Goal: Task Accomplishment & Management: Use online tool/utility

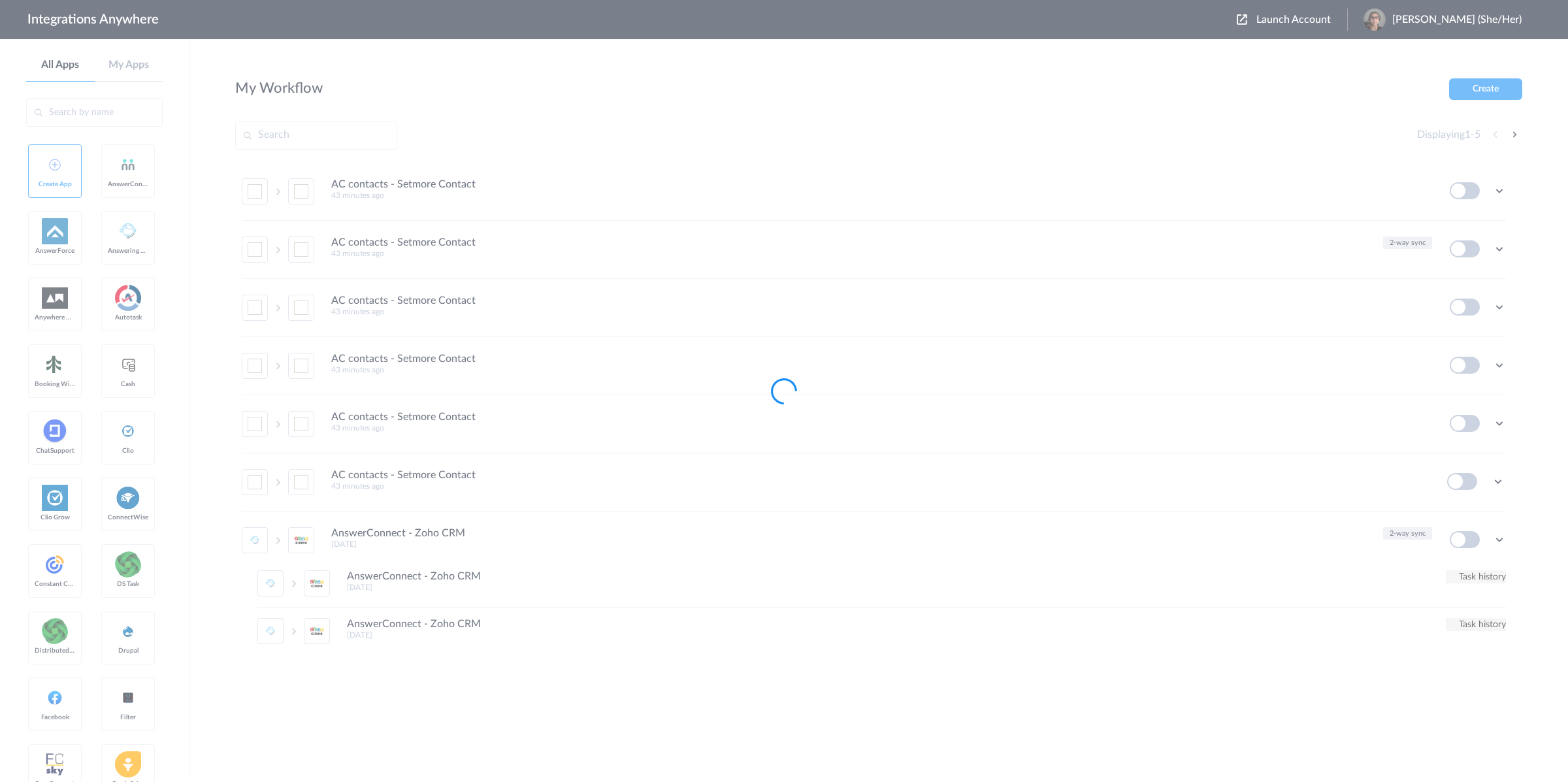
click at [1300, 15] on div at bounding box center [784, 391] width 1568 height 782
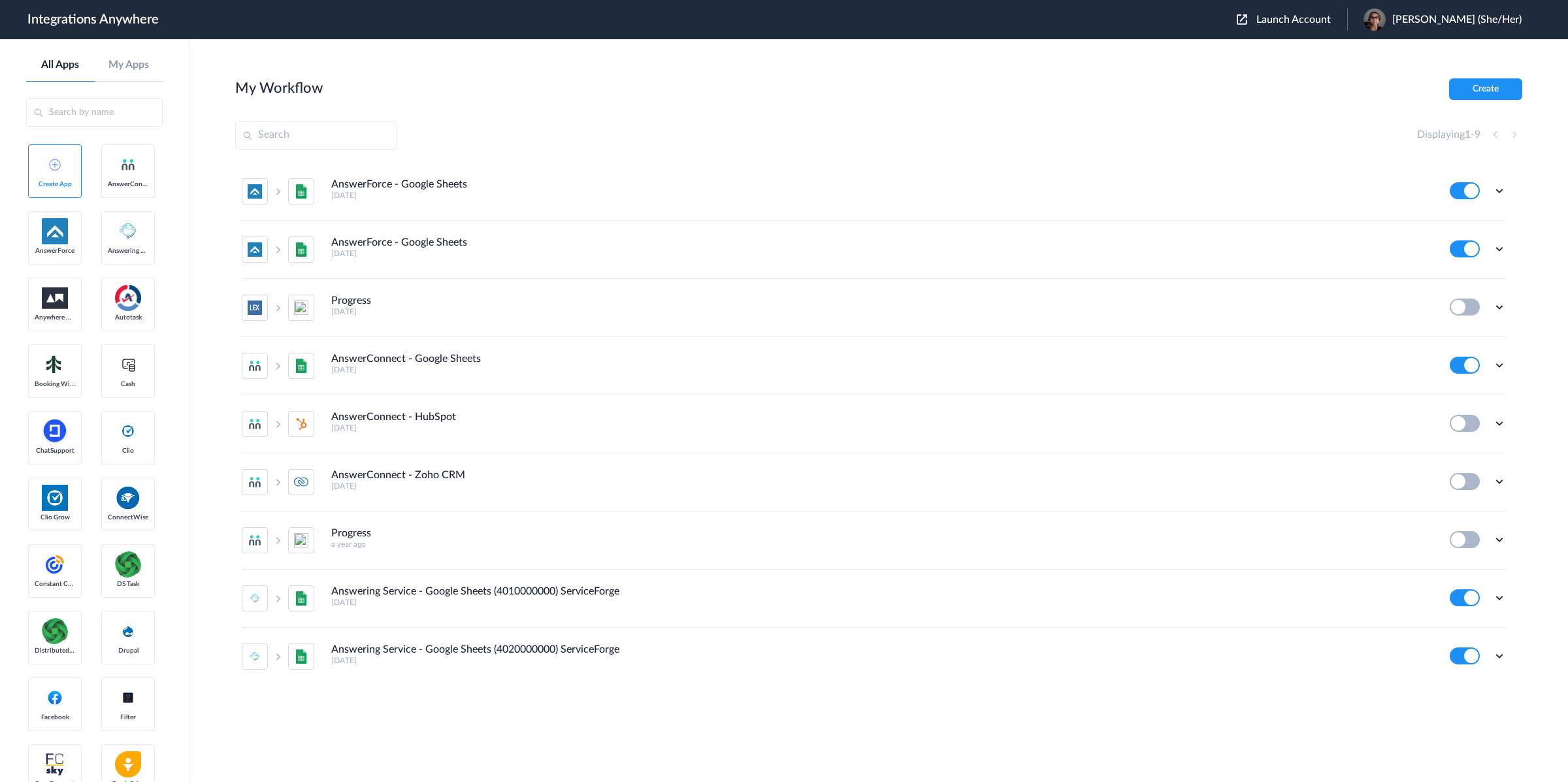
click at [1305, 17] on span "Launch Account" at bounding box center [1294, 19] width 74 height 11
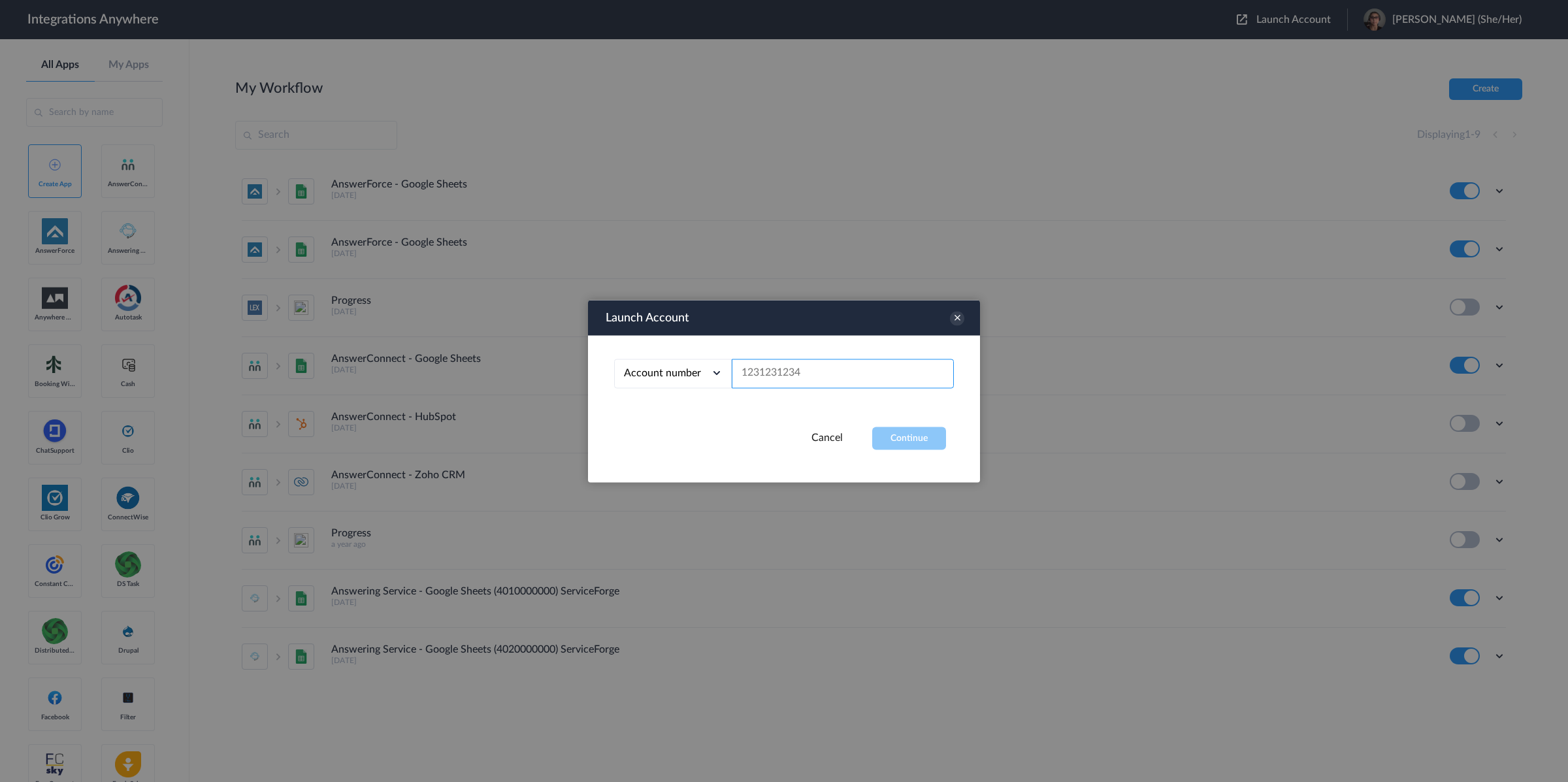
click at [825, 375] on input "text" at bounding box center [843, 373] width 222 height 29
paste input "1260000130"
type input "1260000130"
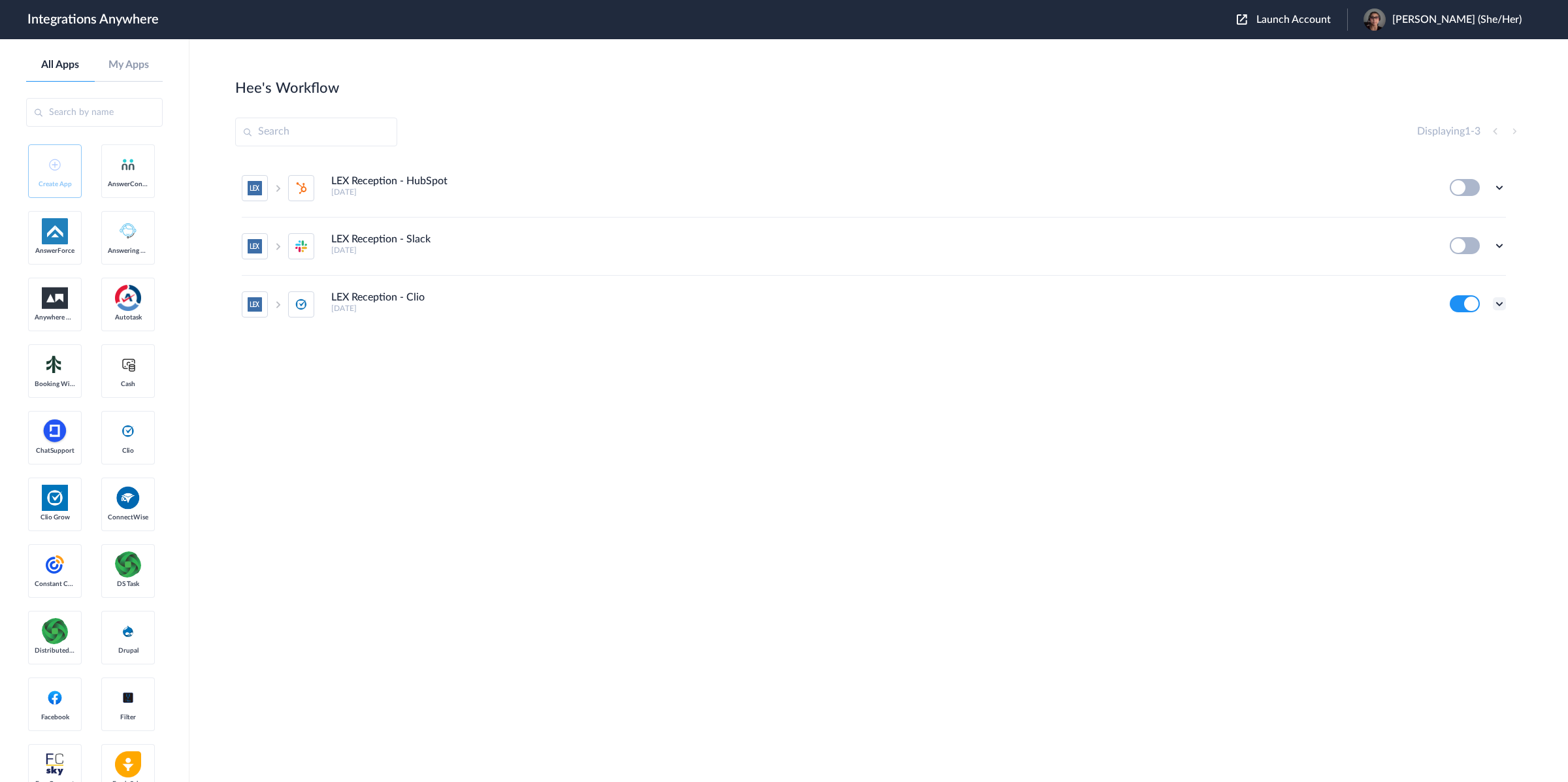
click at [1504, 303] on icon at bounding box center [1499, 304] width 13 height 13
click at [1476, 253] on link "Task history" at bounding box center [1462, 248] width 63 height 9
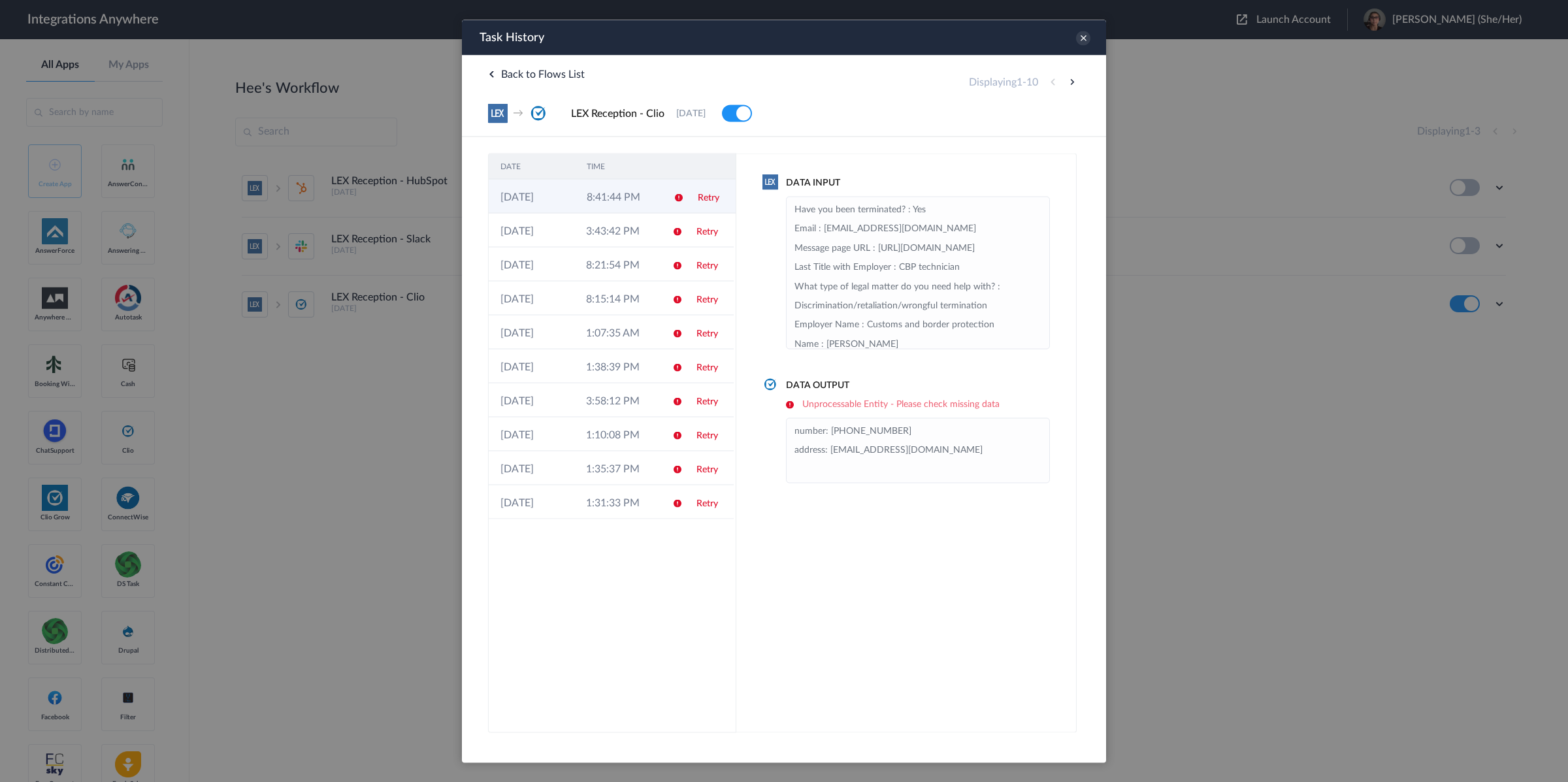
click at [713, 200] on link "Retry" at bounding box center [709, 197] width 21 height 9
click at [1084, 39] on icon at bounding box center [1083, 38] width 14 height 14
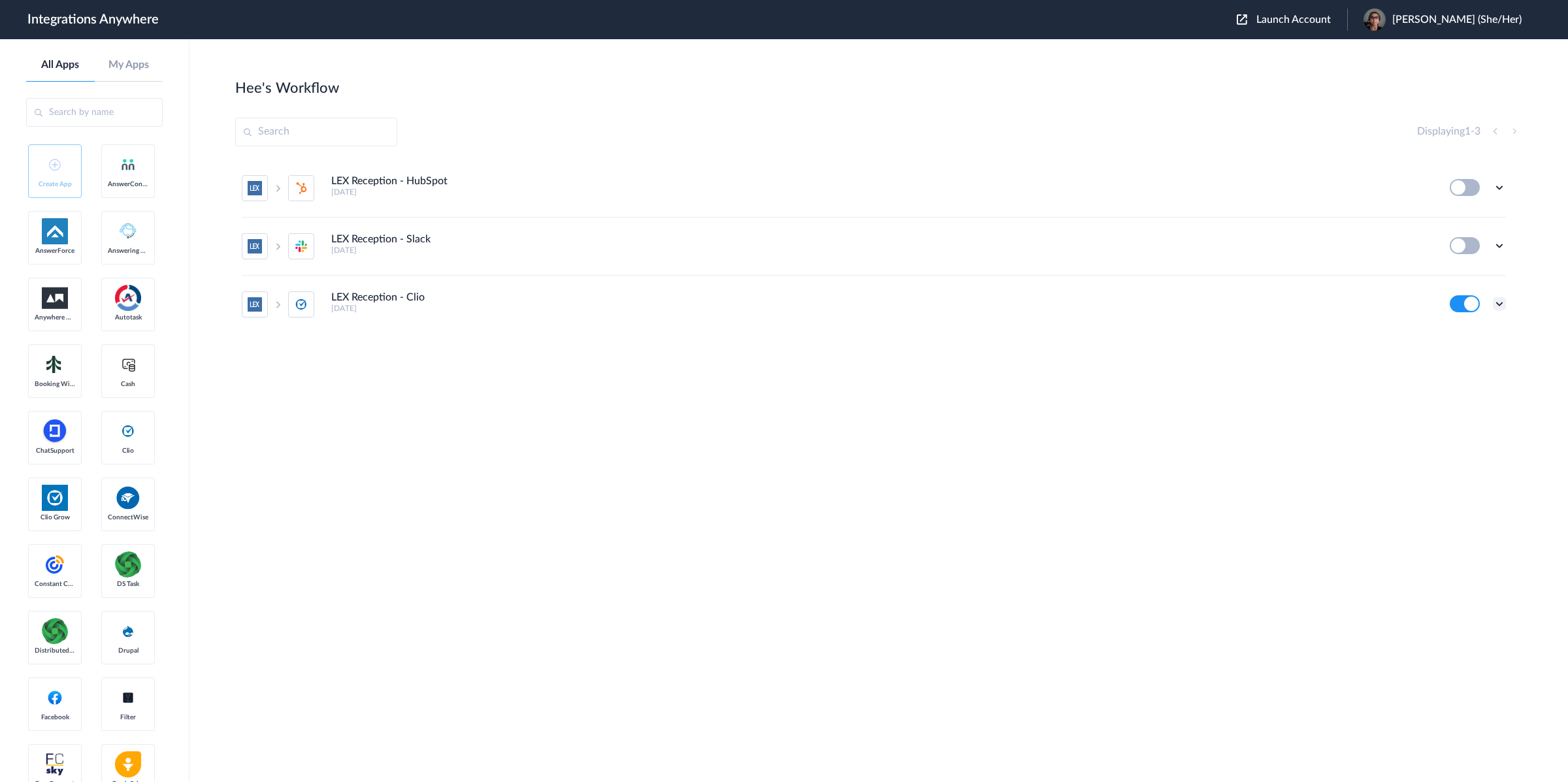
click at [1503, 307] on icon at bounding box center [1499, 304] width 13 height 13
click at [1460, 228] on link "Edit" at bounding box center [1446, 223] width 31 height 9
click at [1491, 308] on div "Edit Task history Delete" at bounding box center [1478, 304] width 57 height 17
click at [1505, 306] on icon at bounding box center [1499, 304] width 13 height 13
click at [1461, 246] on link "Task history" at bounding box center [1462, 248] width 63 height 9
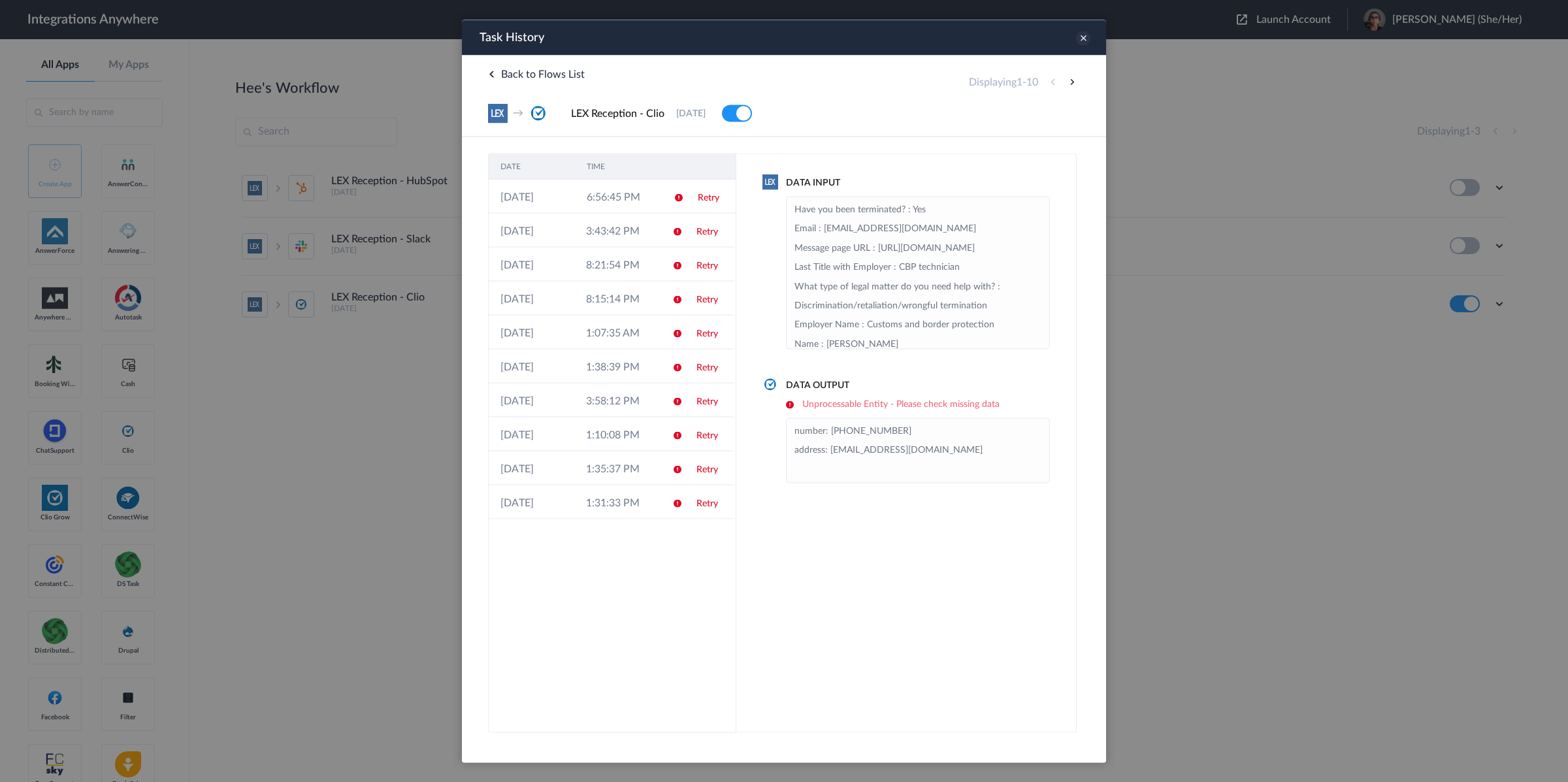
click at [1084, 40] on icon at bounding box center [1083, 38] width 14 height 14
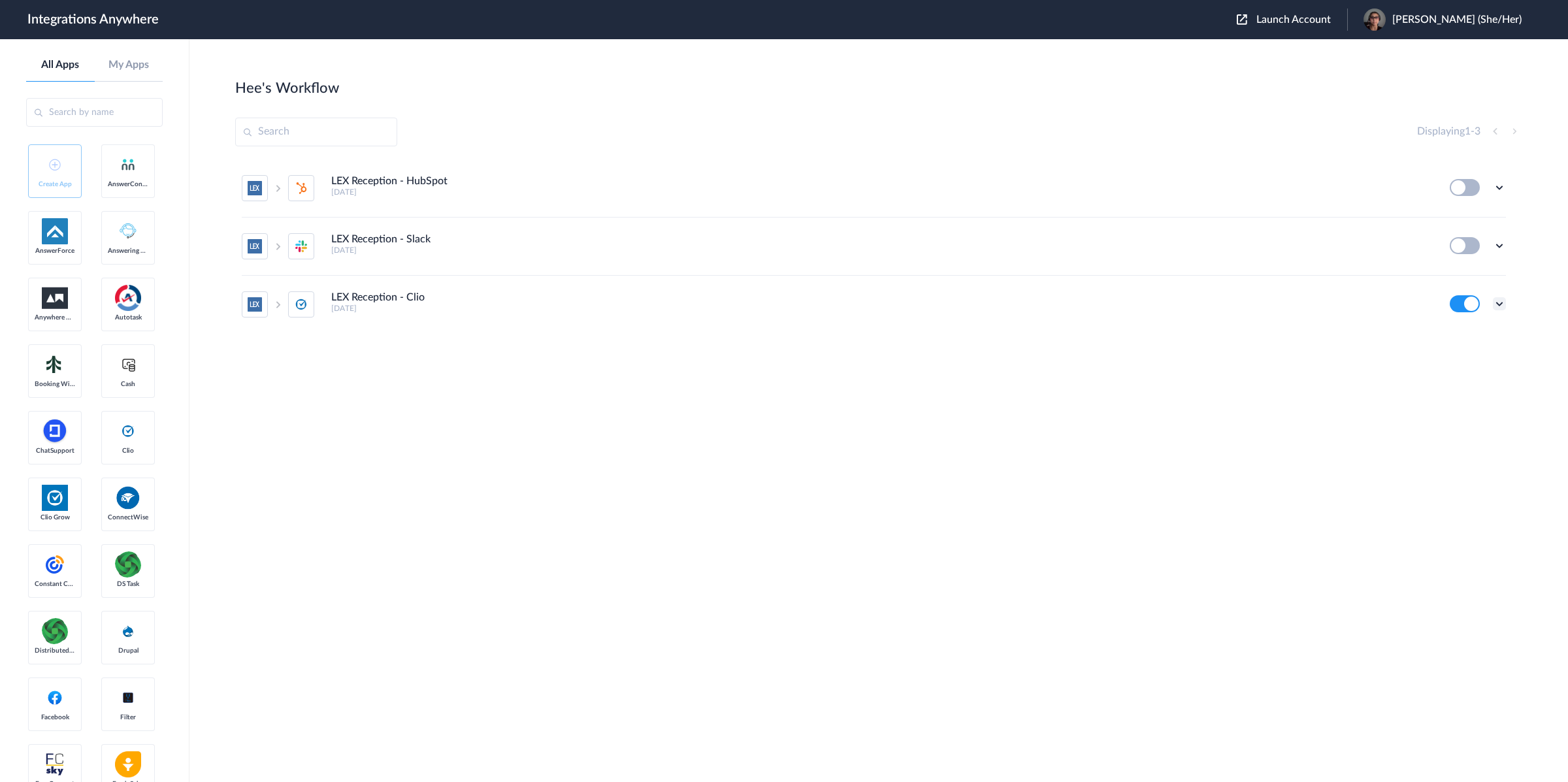
click at [1495, 306] on icon at bounding box center [1499, 304] width 13 height 13
click at [1459, 249] on link "Task history" at bounding box center [1462, 248] width 63 height 9
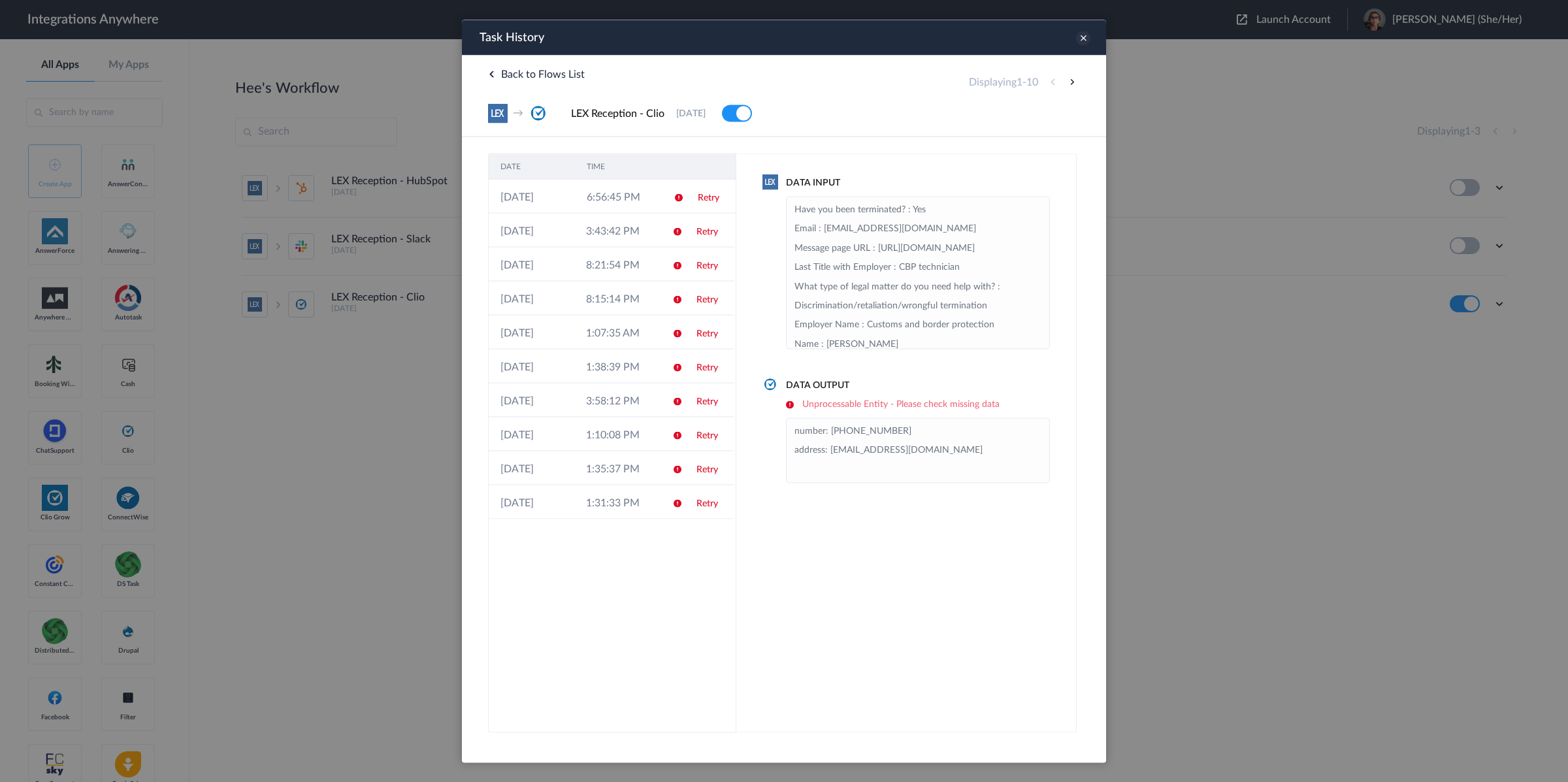
click at [1078, 43] on icon at bounding box center [1083, 38] width 14 height 14
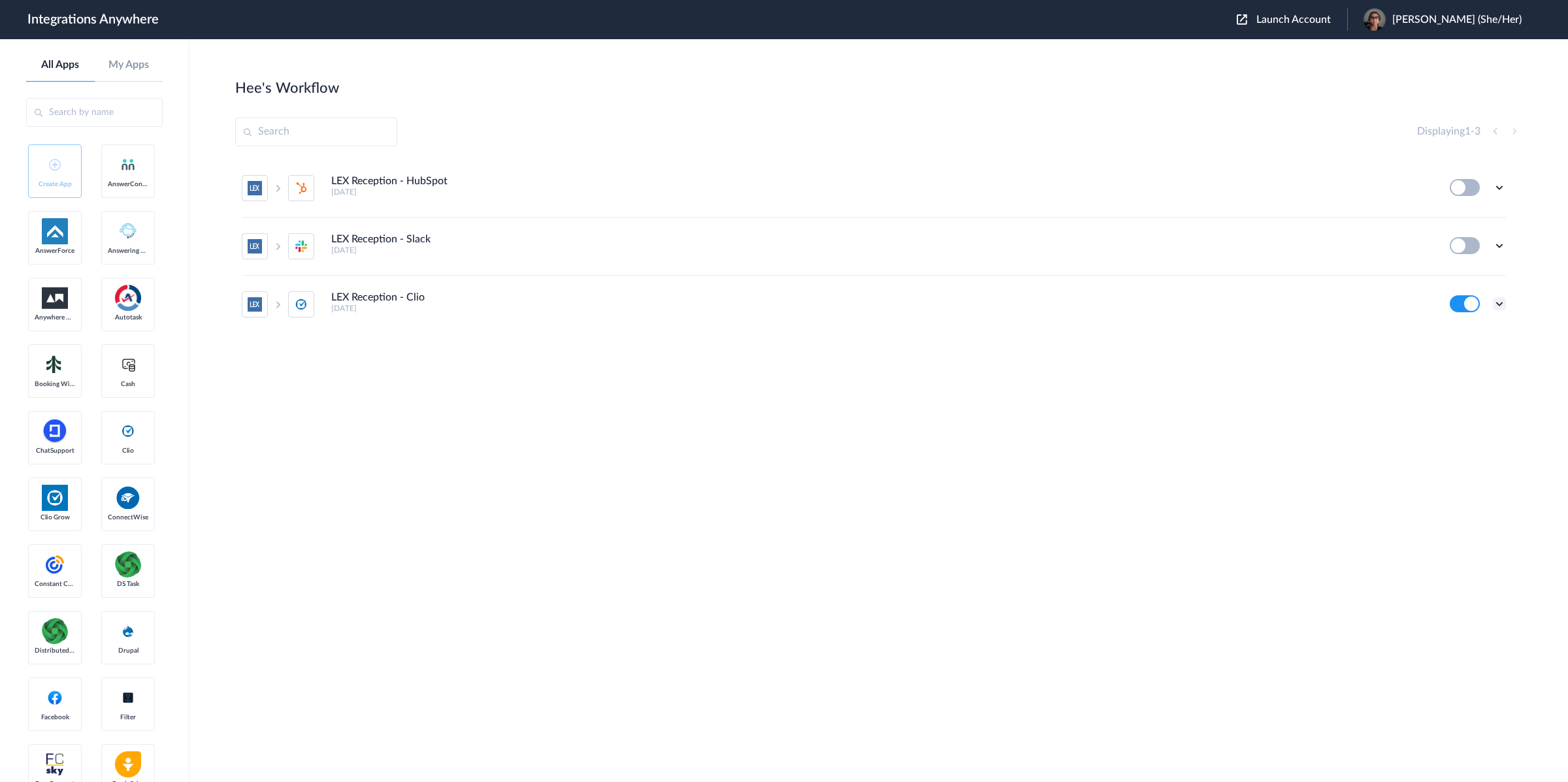
click at [1499, 305] on icon at bounding box center [1499, 304] width 13 height 13
click at [1444, 250] on link "Task history" at bounding box center [1462, 248] width 63 height 9
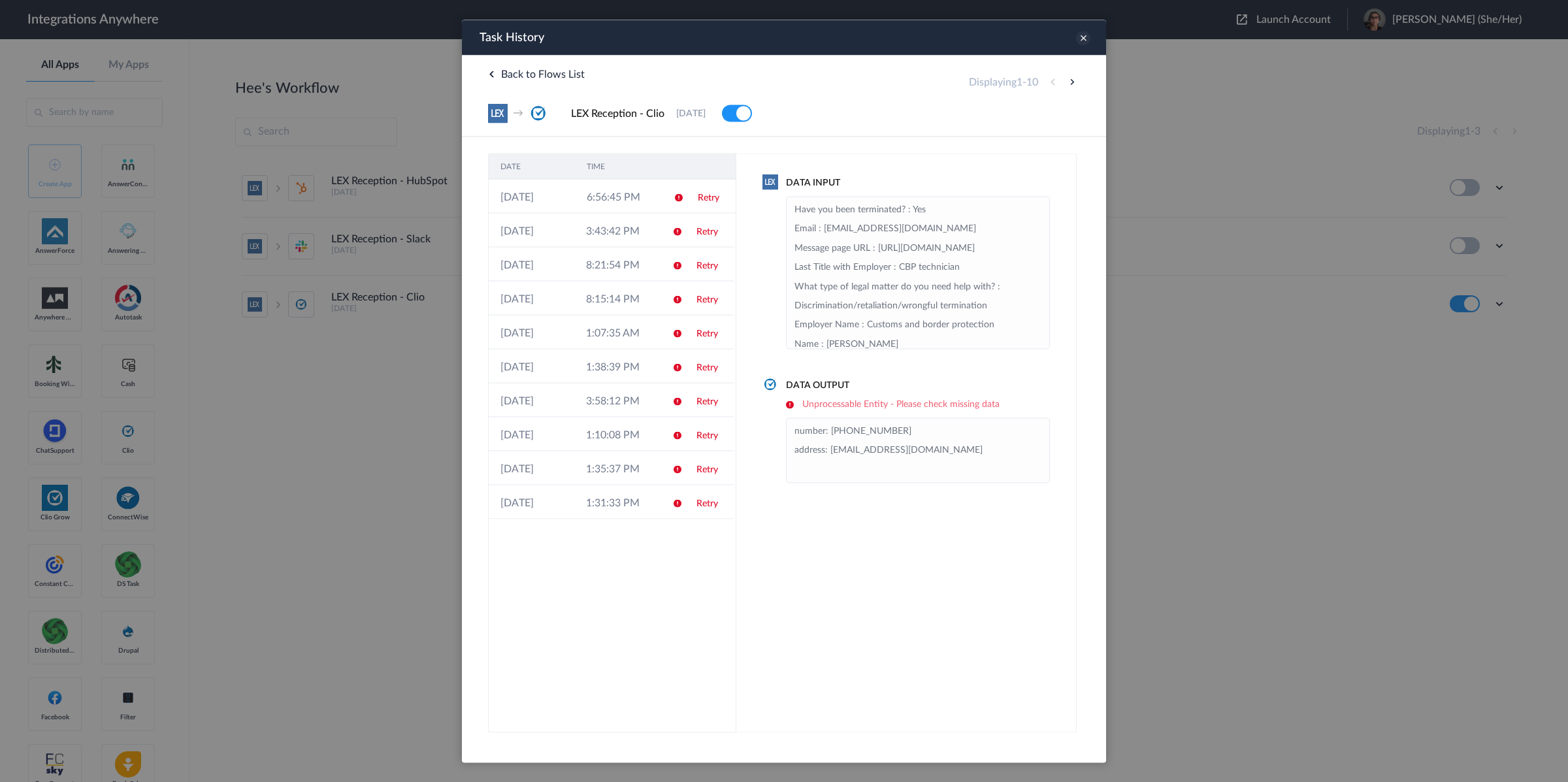
click at [1087, 39] on icon at bounding box center [1083, 38] width 14 height 14
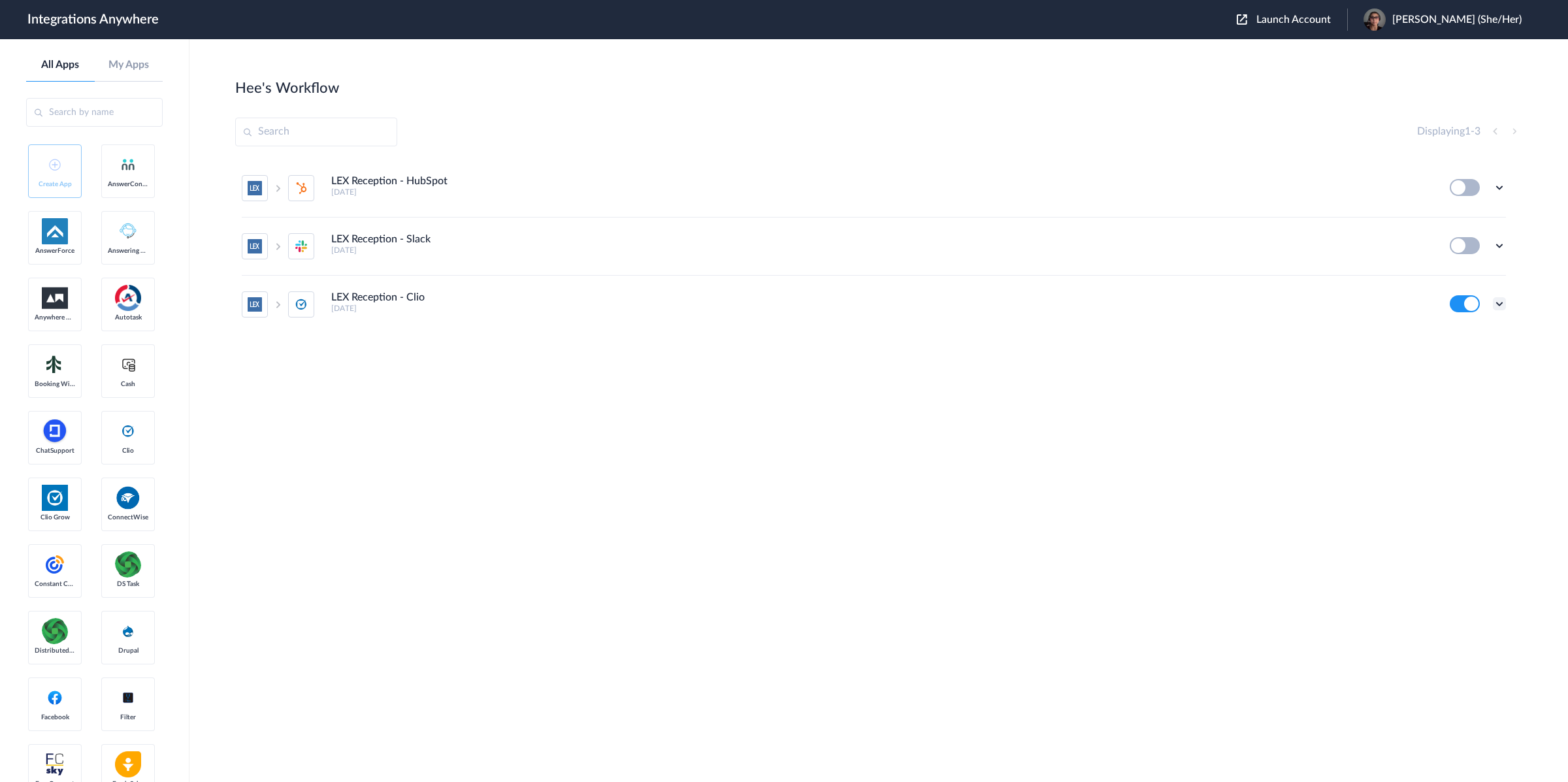
click at [1504, 305] on icon at bounding box center [1499, 304] width 13 height 13
click at [1476, 228] on li "Edit" at bounding box center [1464, 224] width 85 height 24
click at [1500, 306] on icon at bounding box center [1499, 304] width 13 height 13
click at [1469, 253] on link "Task history" at bounding box center [1462, 248] width 63 height 9
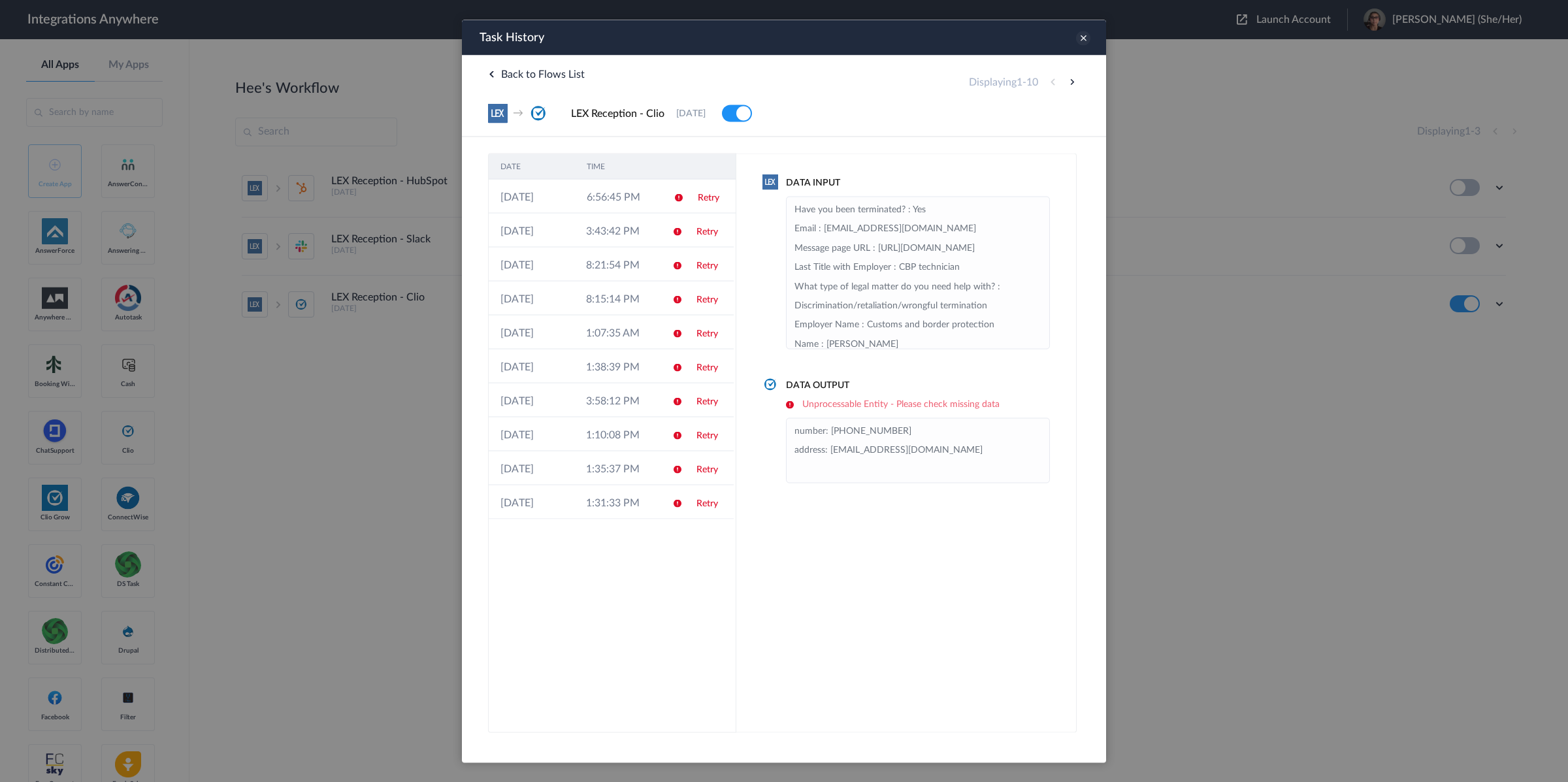
click at [1079, 41] on icon at bounding box center [1083, 38] width 14 height 14
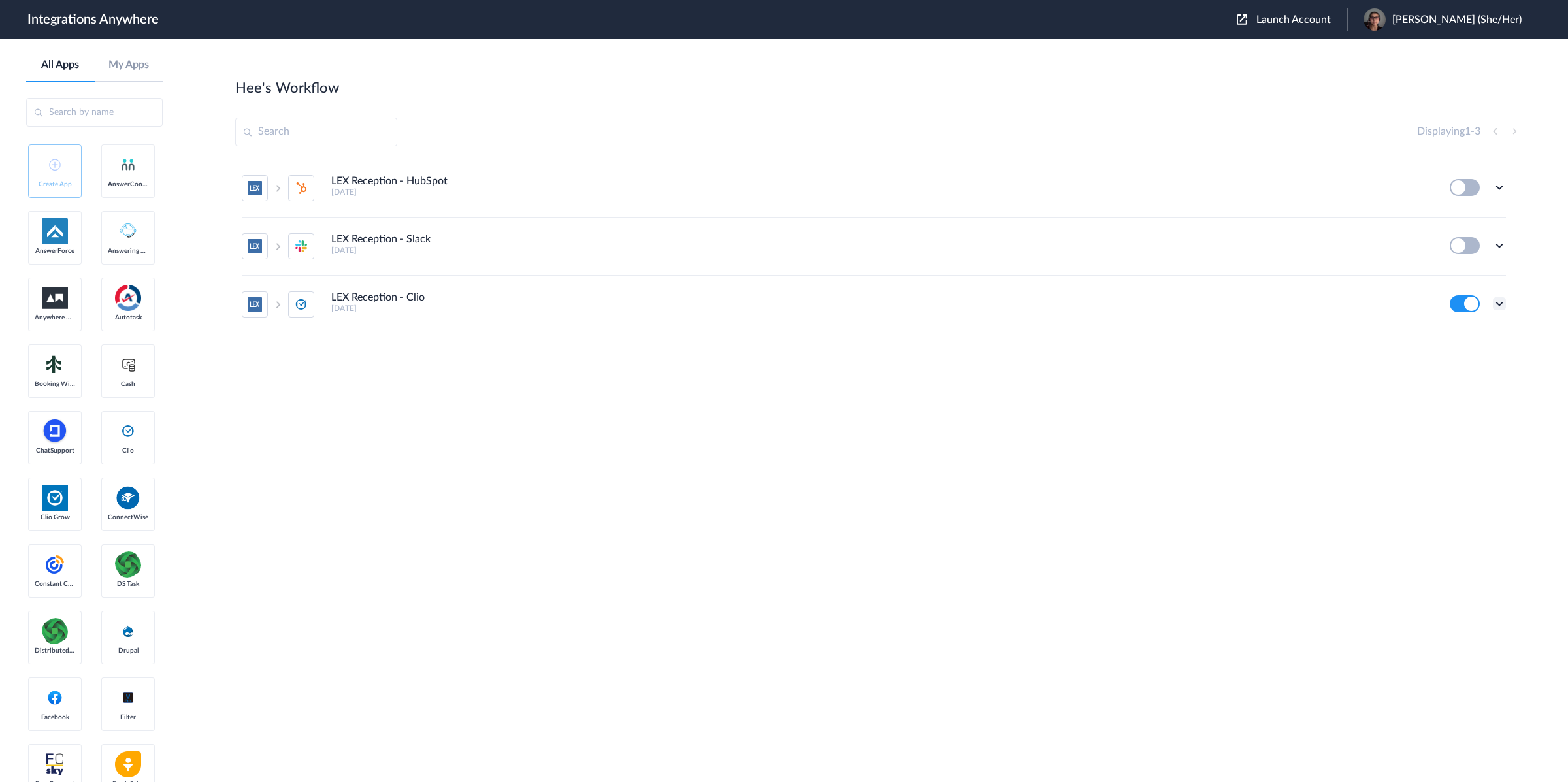
click at [1497, 305] on icon at bounding box center [1499, 304] width 13 height 13
click at [1463, 256] on li "Task history" at bounding box center [1464, 248] width 85 height 24
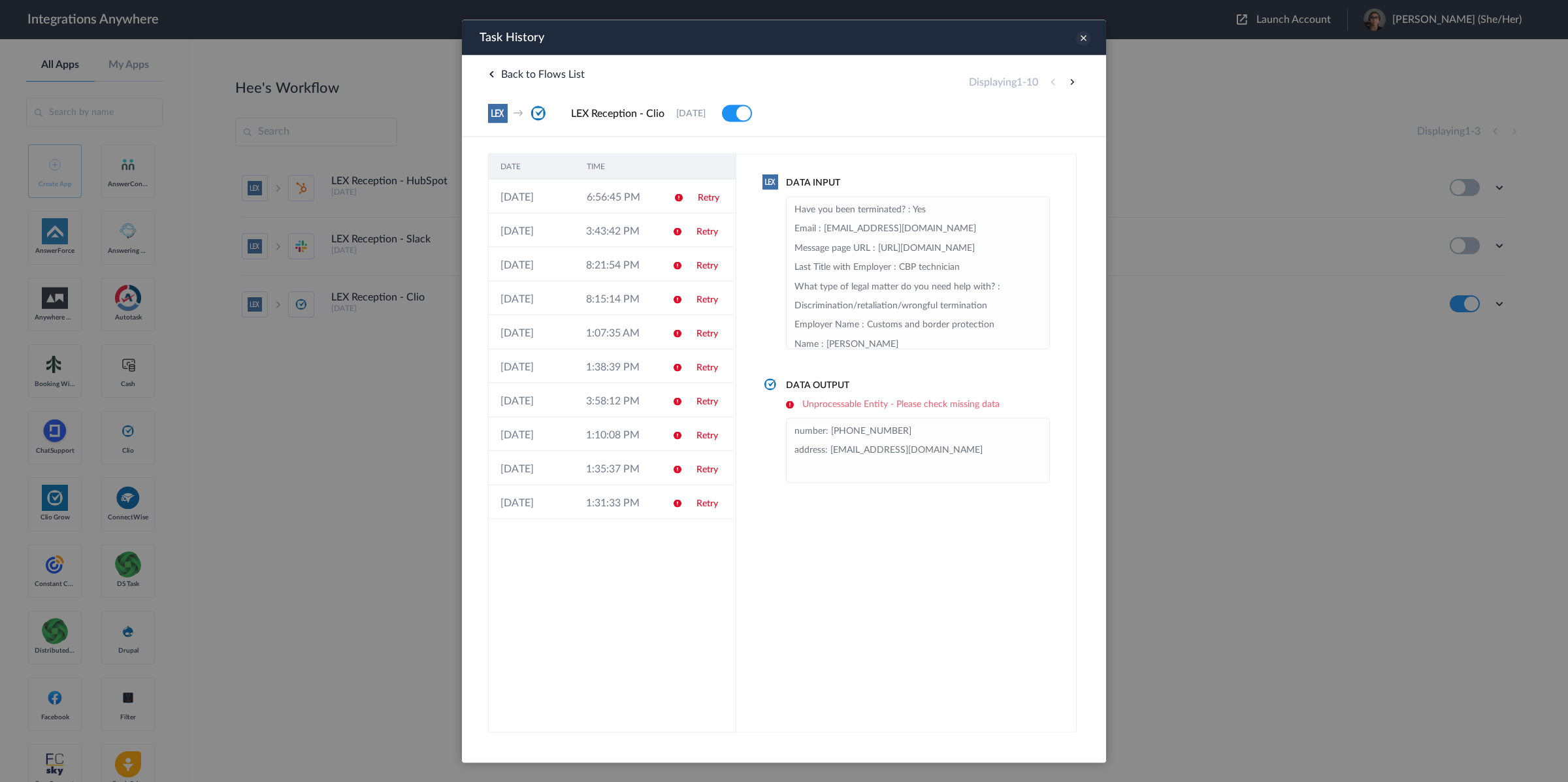
click at [1088, 42] on icon at bounding box center [1083, 38] width 14 height 14
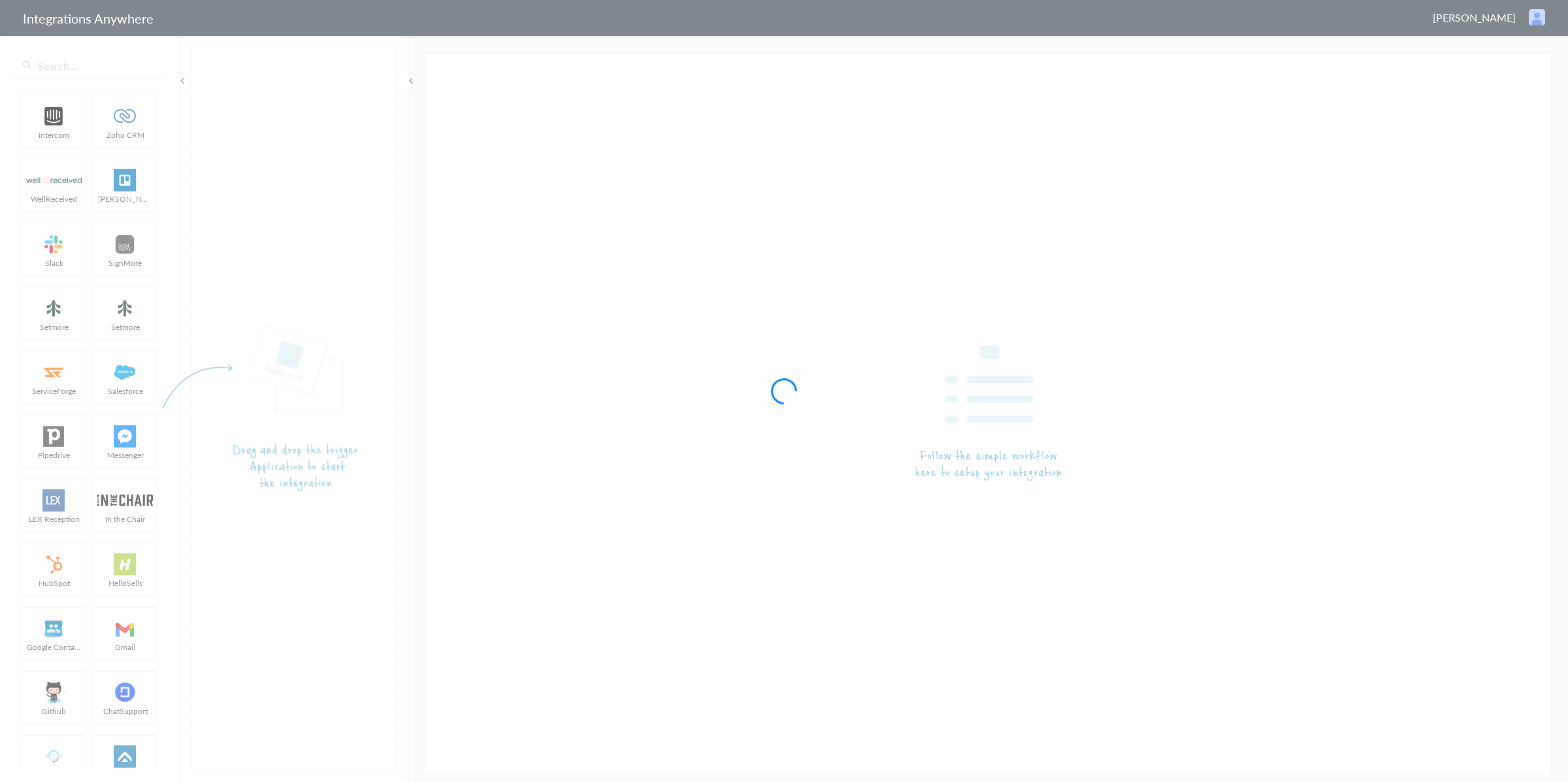
type input "LEX Reception - Clio"
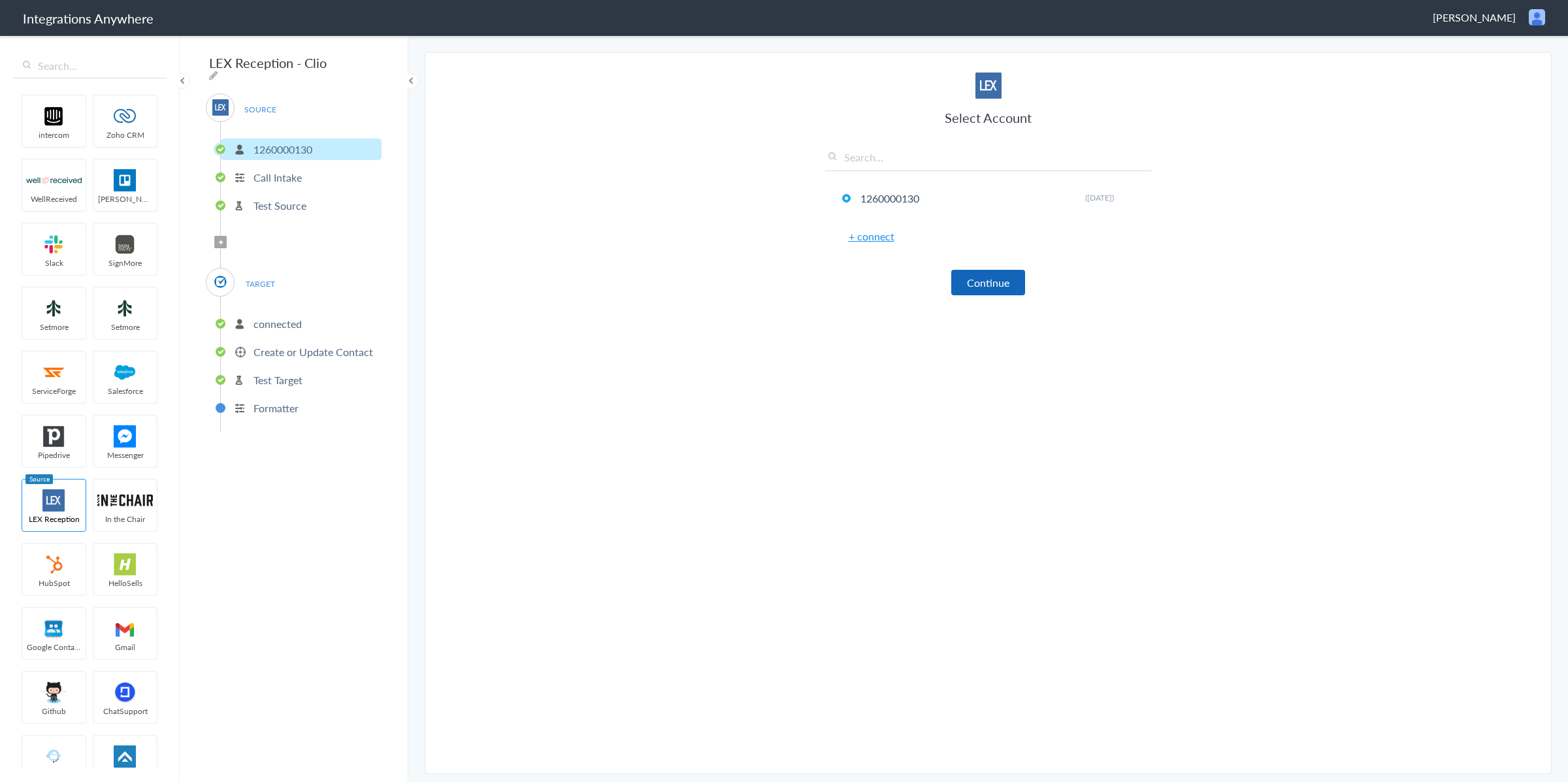
click at [1016, 290] on button "Continue" at bounding box center [988, 283] width 74 height 26
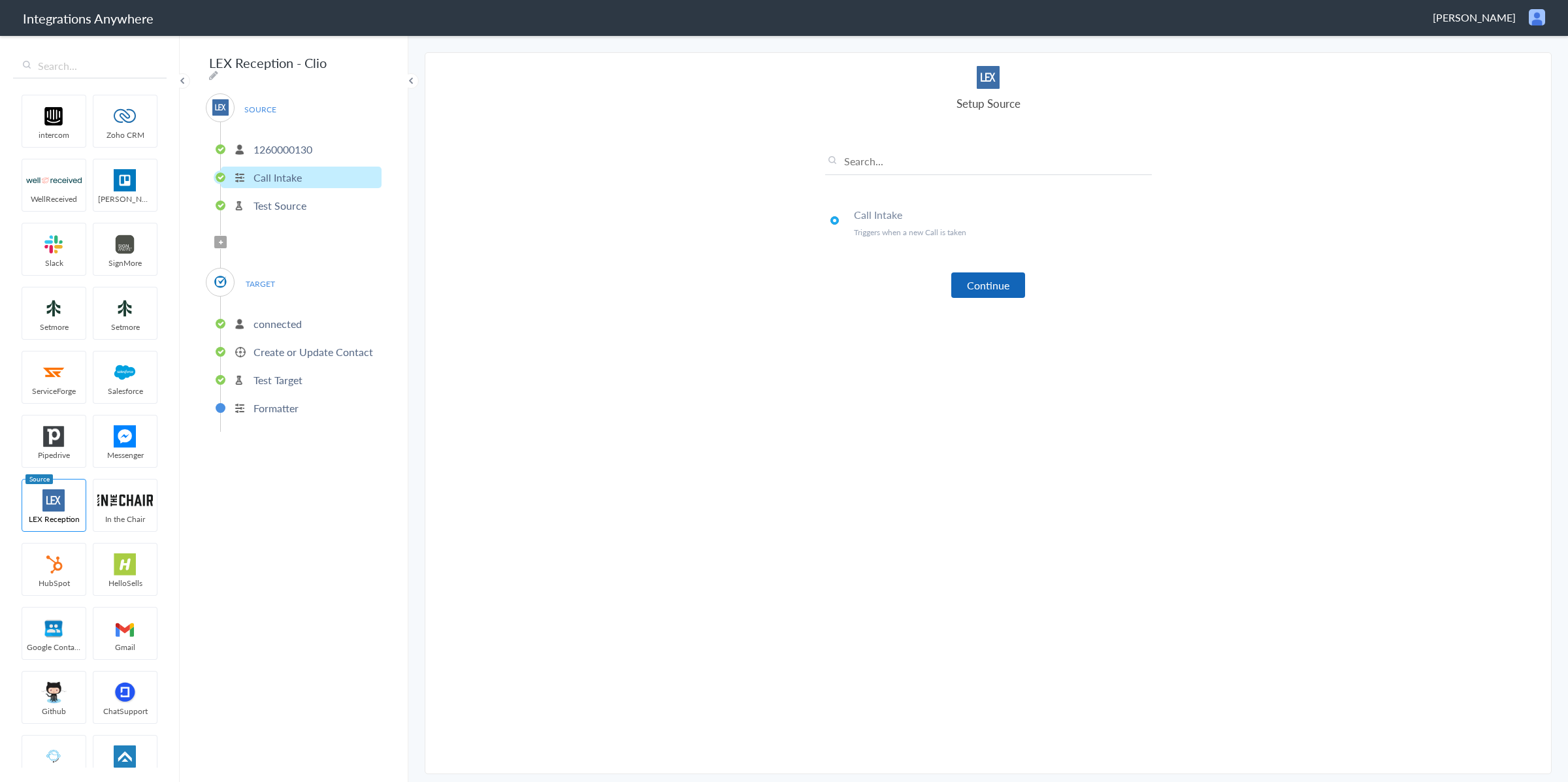
click at [1001, 290] on button "Continue" at bounding box center [988, 285] width 74 height 26
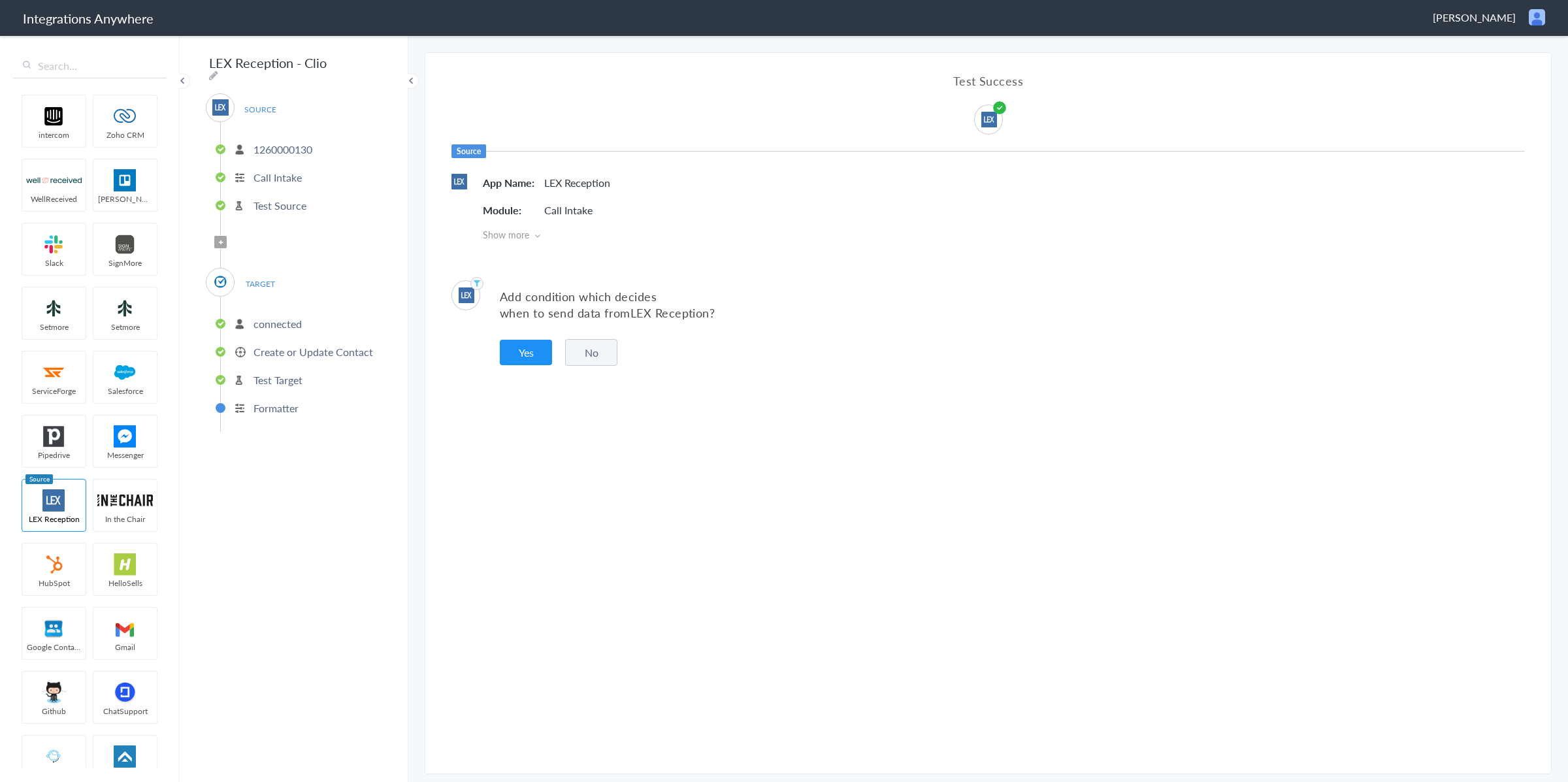
click at [582, 351] on button "No" at bounding box center [591, 352] width 52 height 26
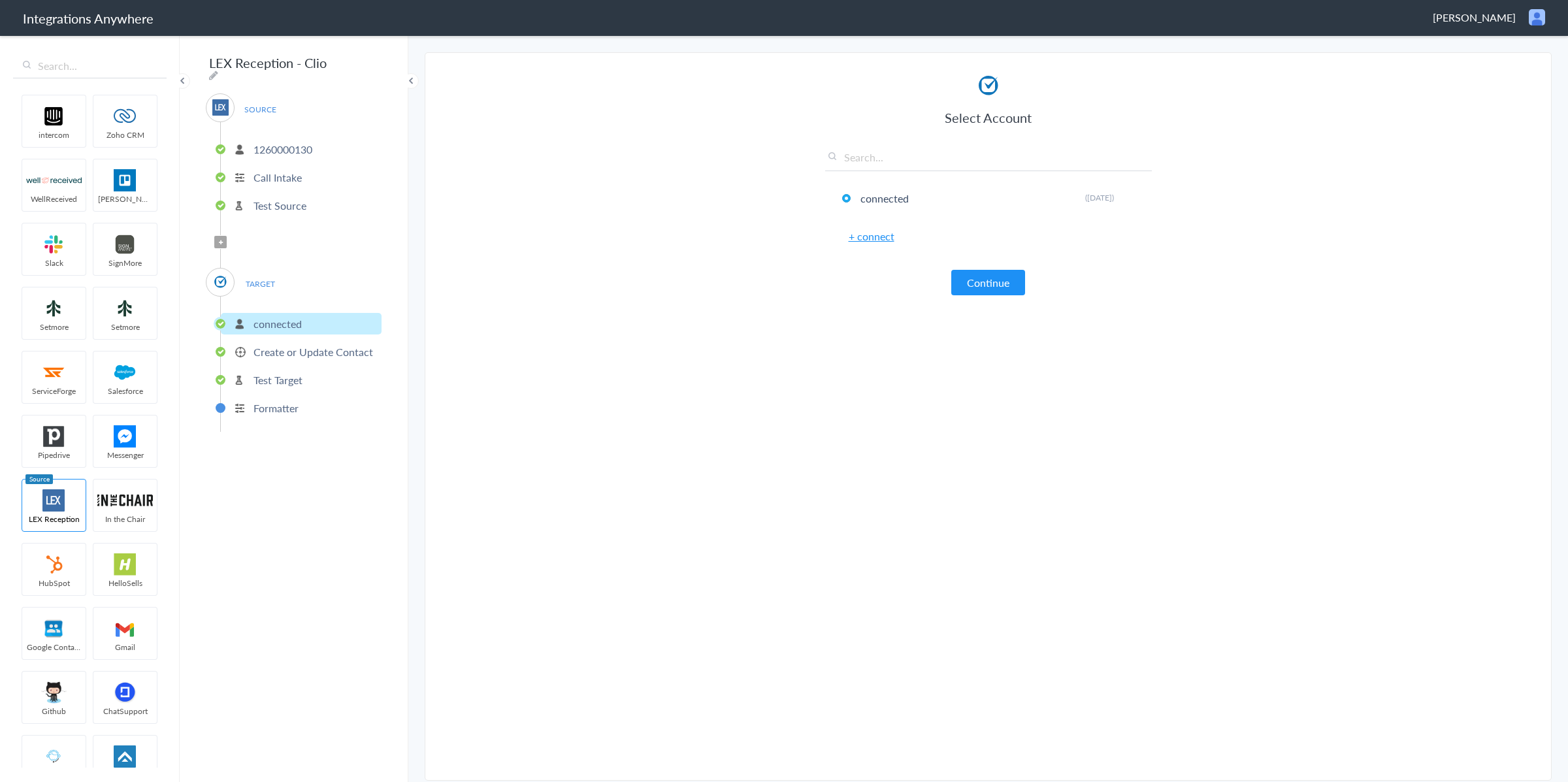
click at [977, 283] on button "Continue" at bounding box center [988, 283] width 74 height 26
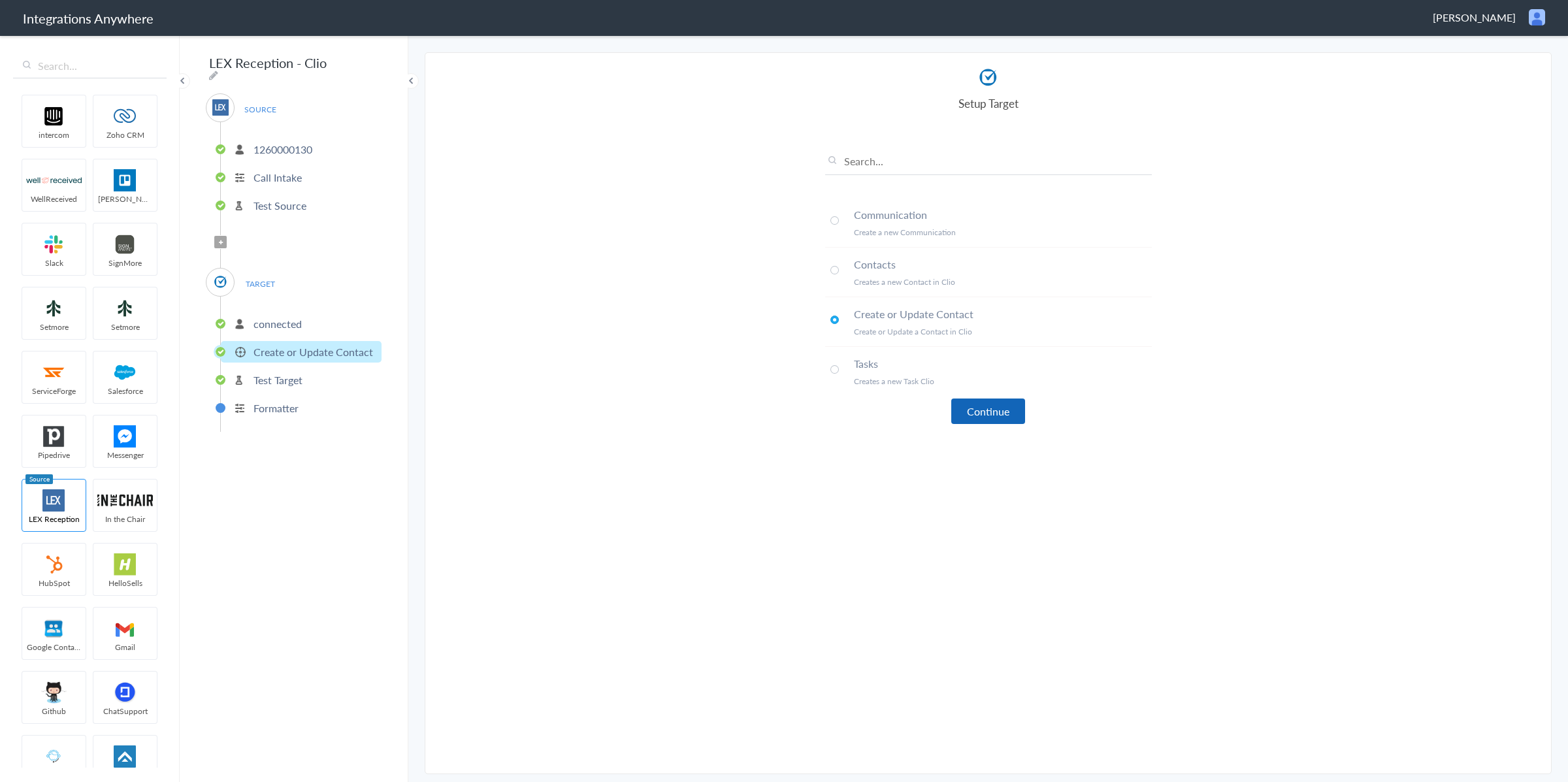
click at [989, 406] on button "Continue" at bounding box center [988, 411] width 74 height 26
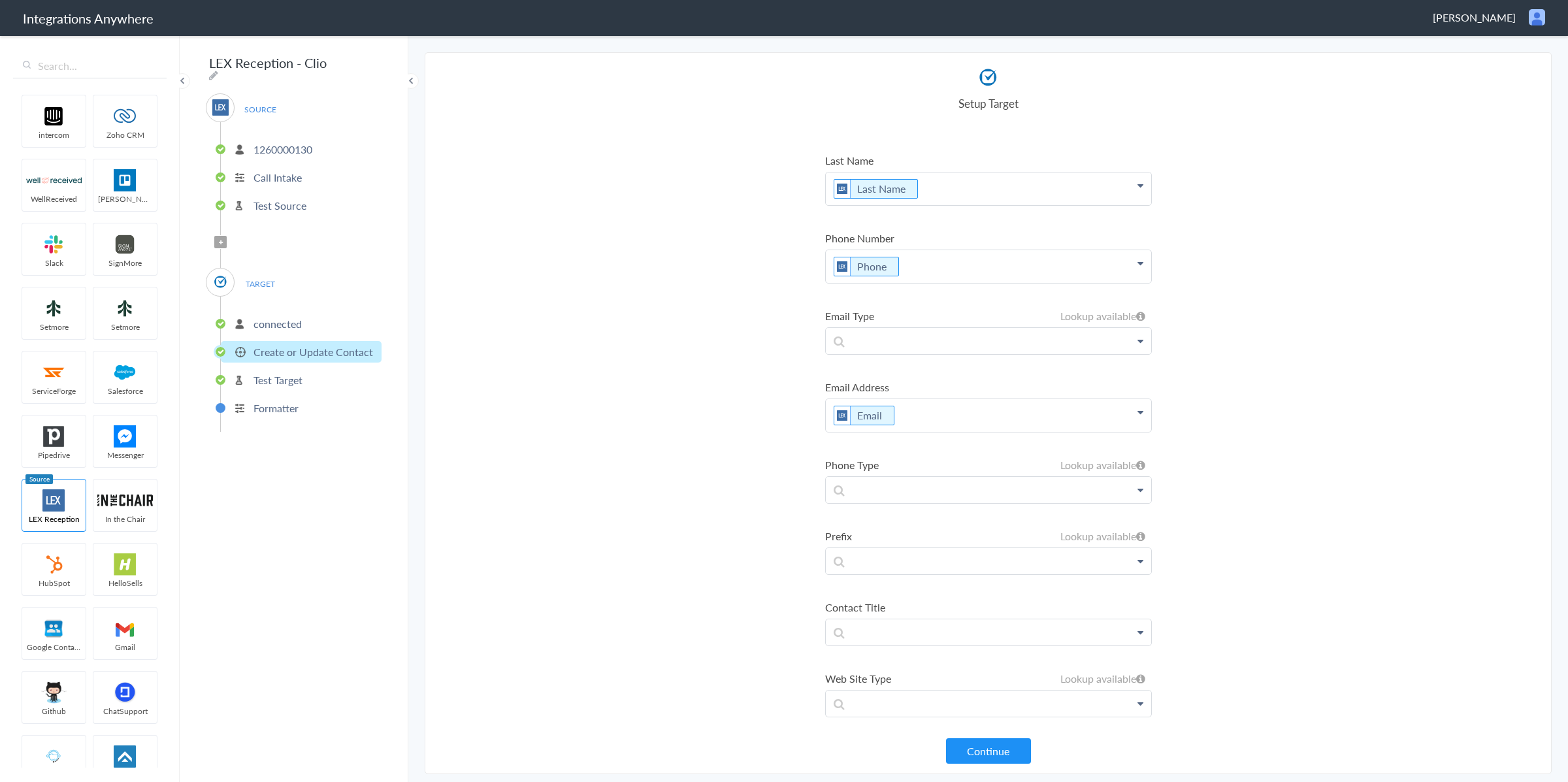
scroll to position [34, 0]
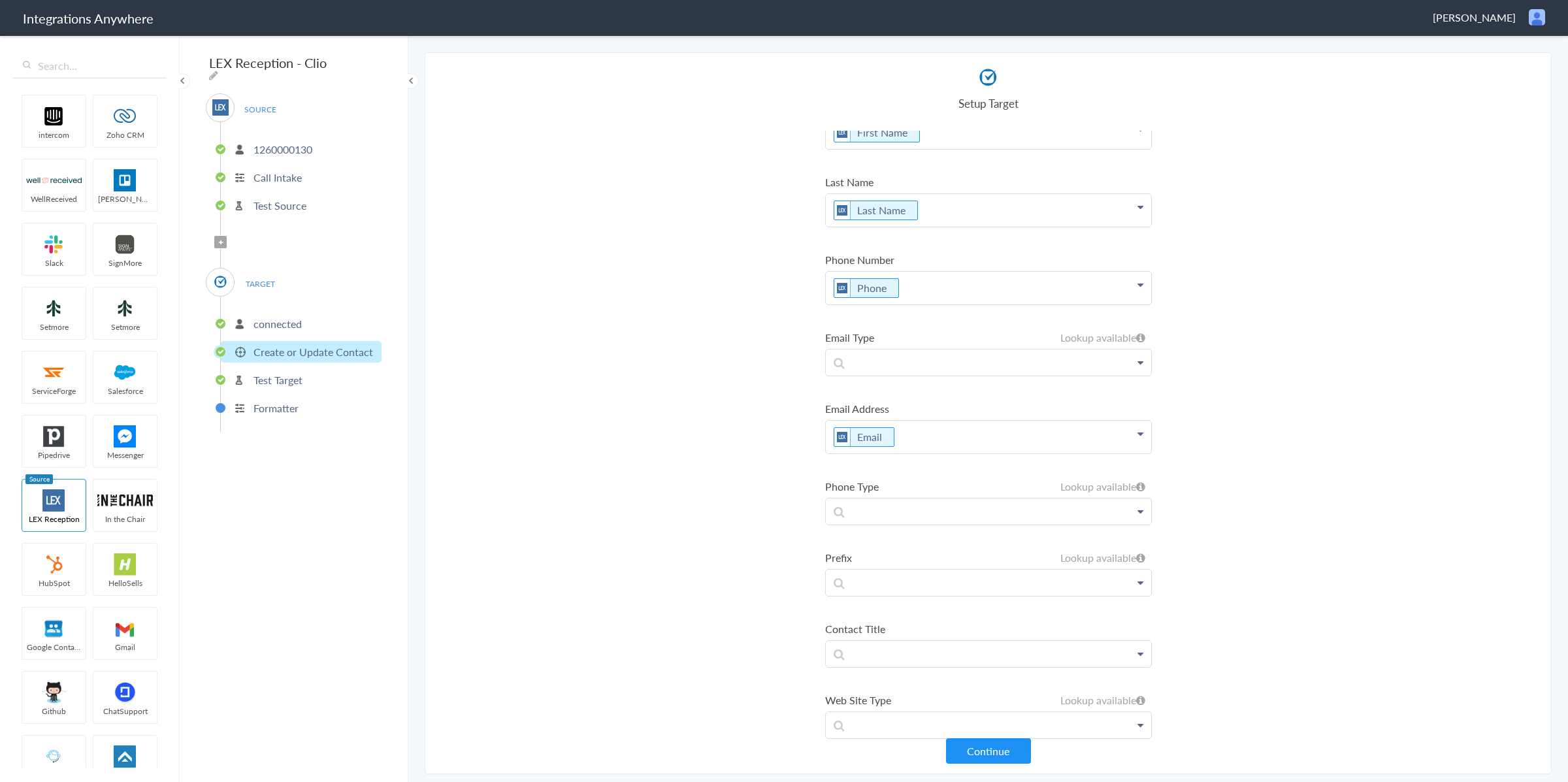
click at [906, 376] on li "Email Type Lookup available Clio LEX Reception Name First Name Last Name Email …" at bounding box center [989, 353] width 327 height 47
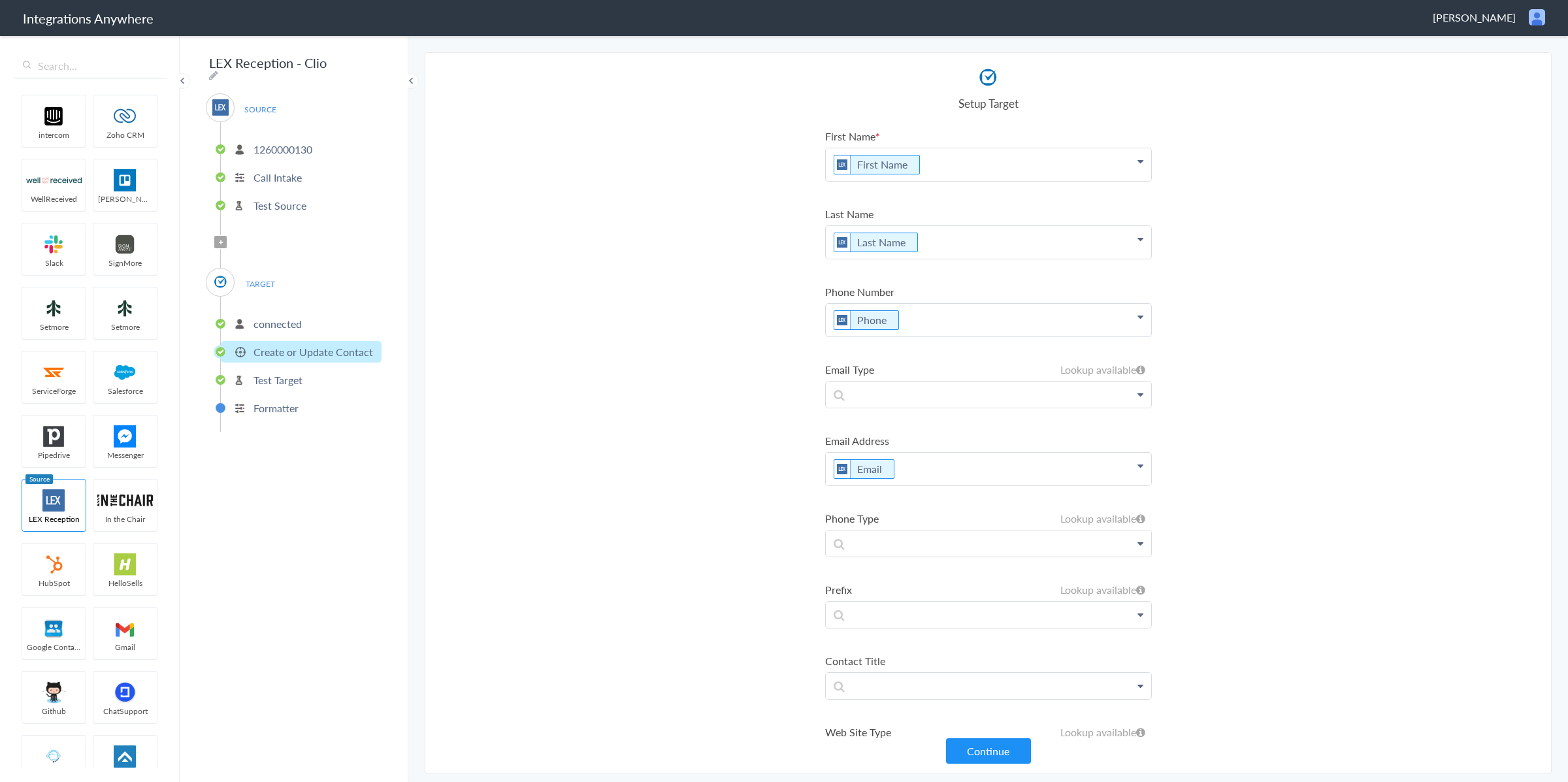
scroll to position [0, 0]
click at [995, 757] on button "Continue" at bounding box center [989, 751] width 85 height 26
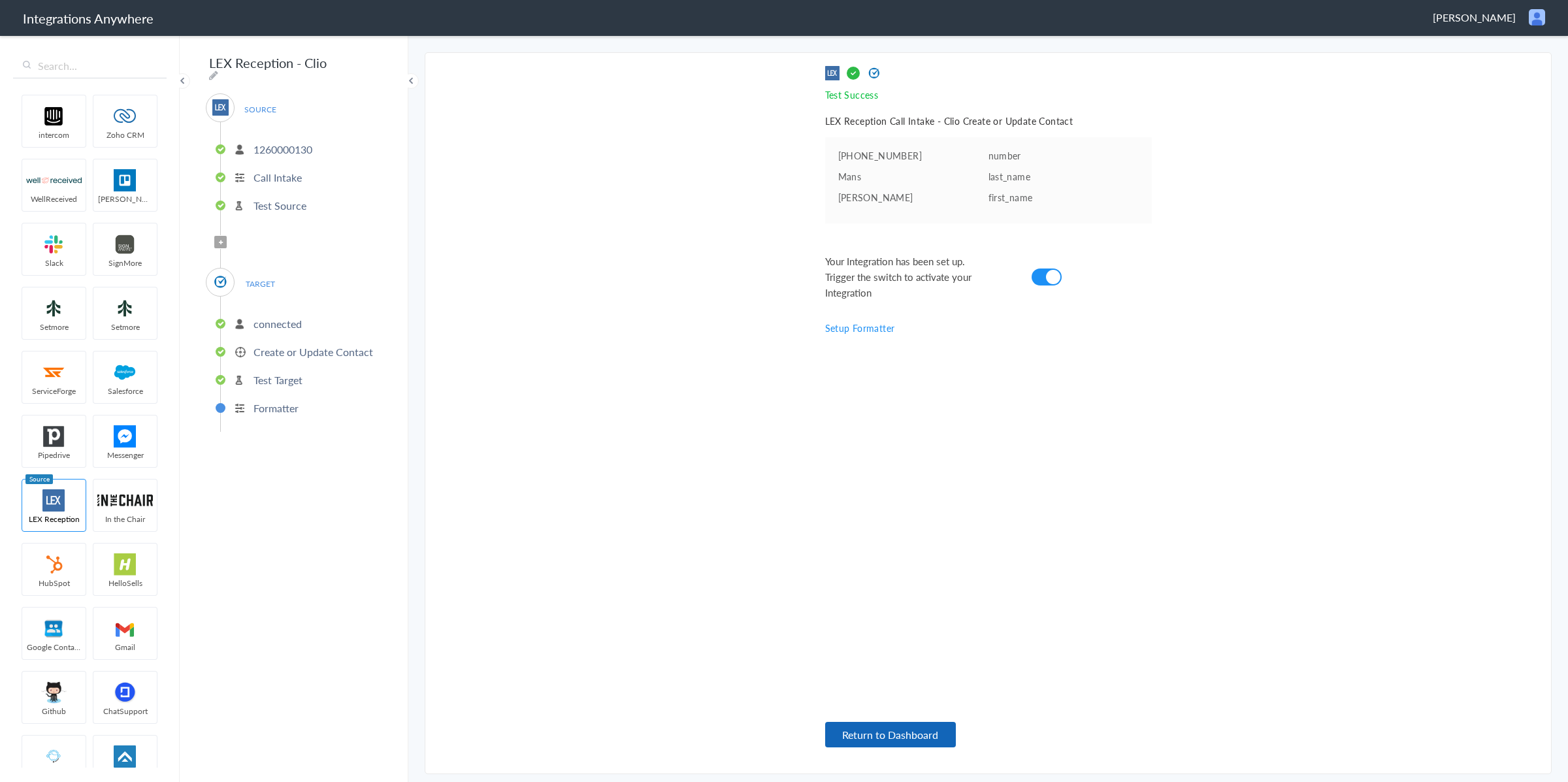
click at [910, 730] on button "Return to Dashboard" at bounding box center [891, 735] width 131 height 26
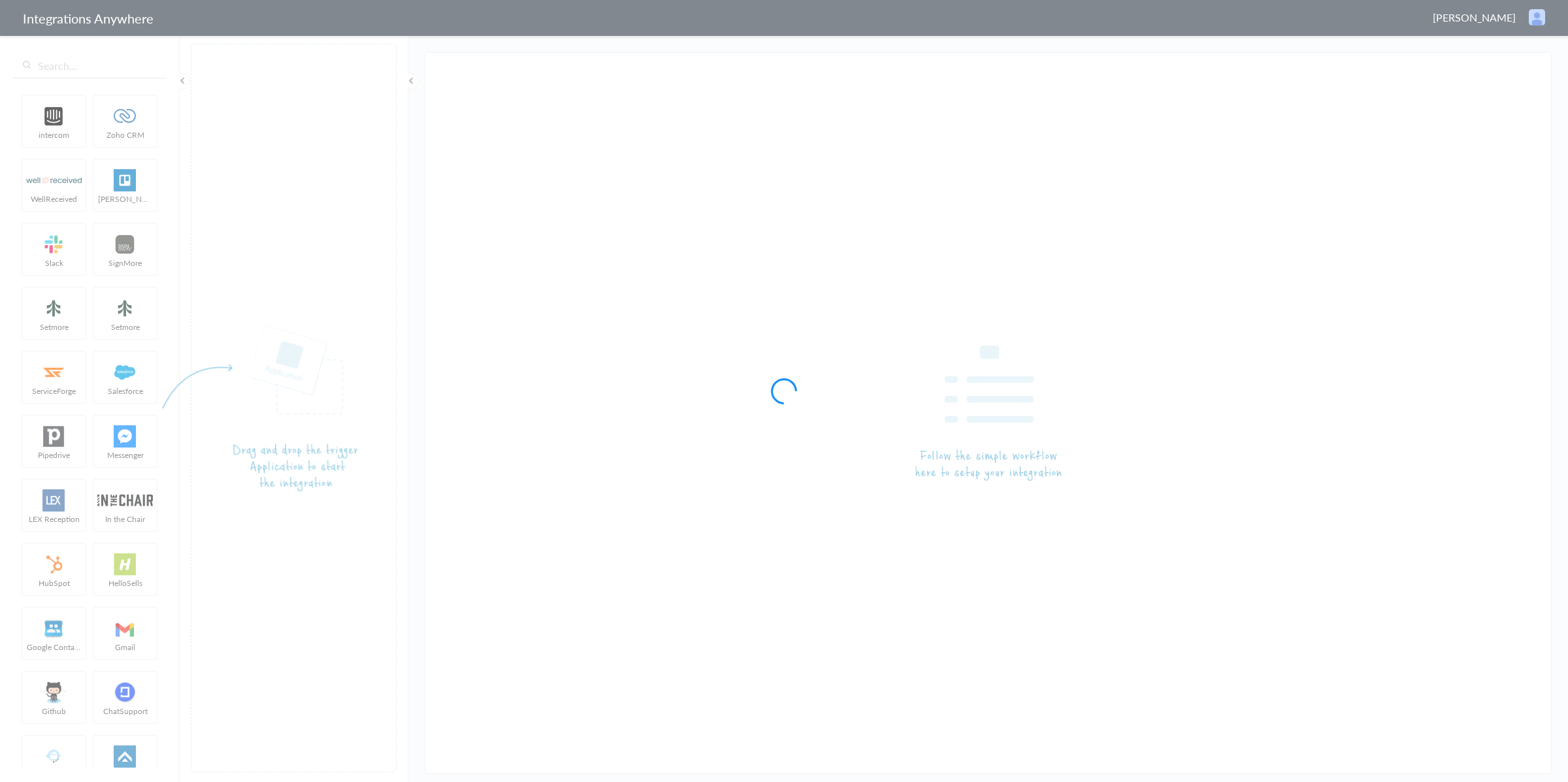
type input "LEX Reception - Clio"
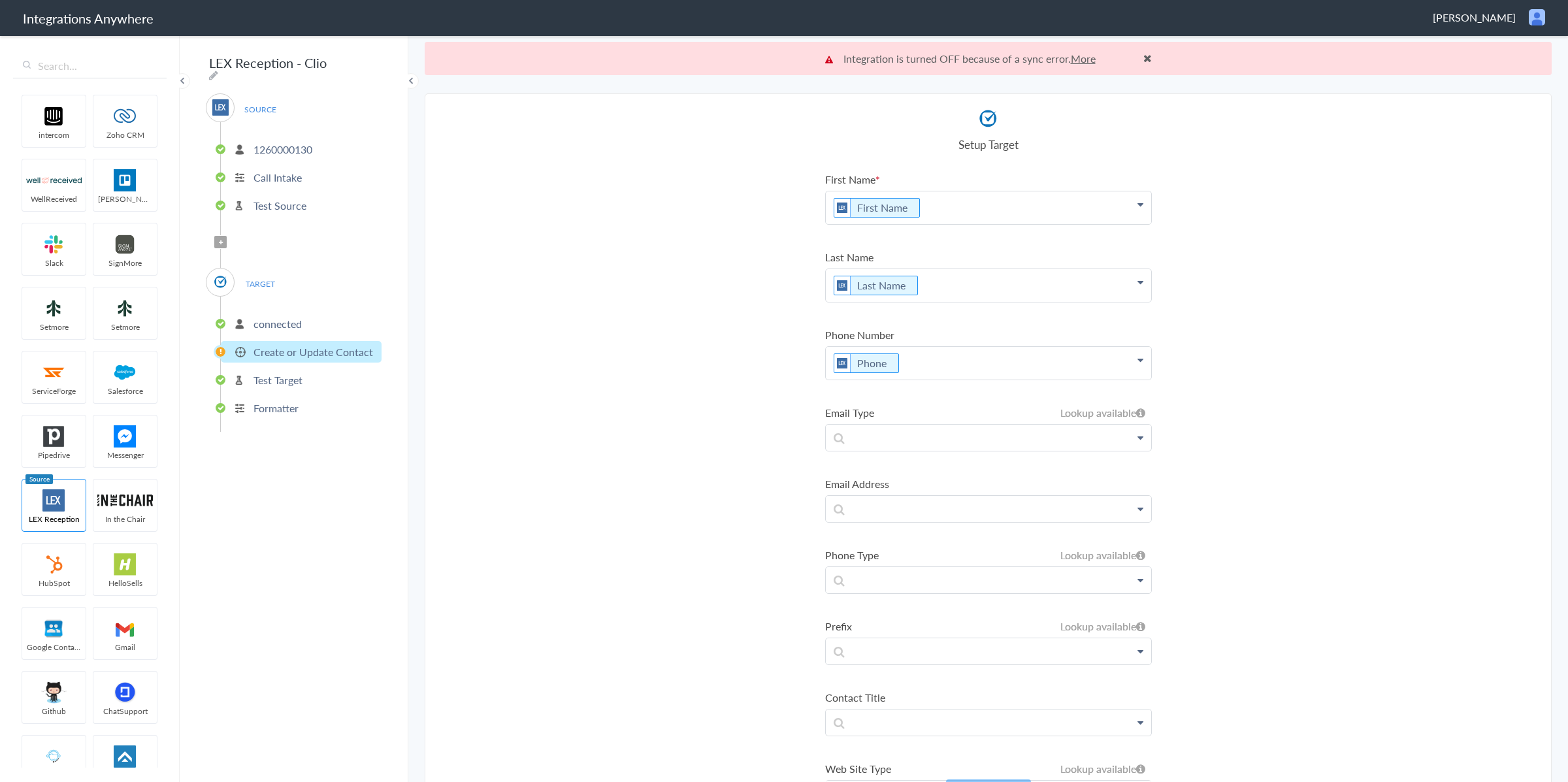
click at [295, 346] on p "Create or Update Contact" at bounding box center [313, 351] width 119 height 15
click at [1076, 64] on link "More" at bounding box center [1083, 58] width 25 height 15
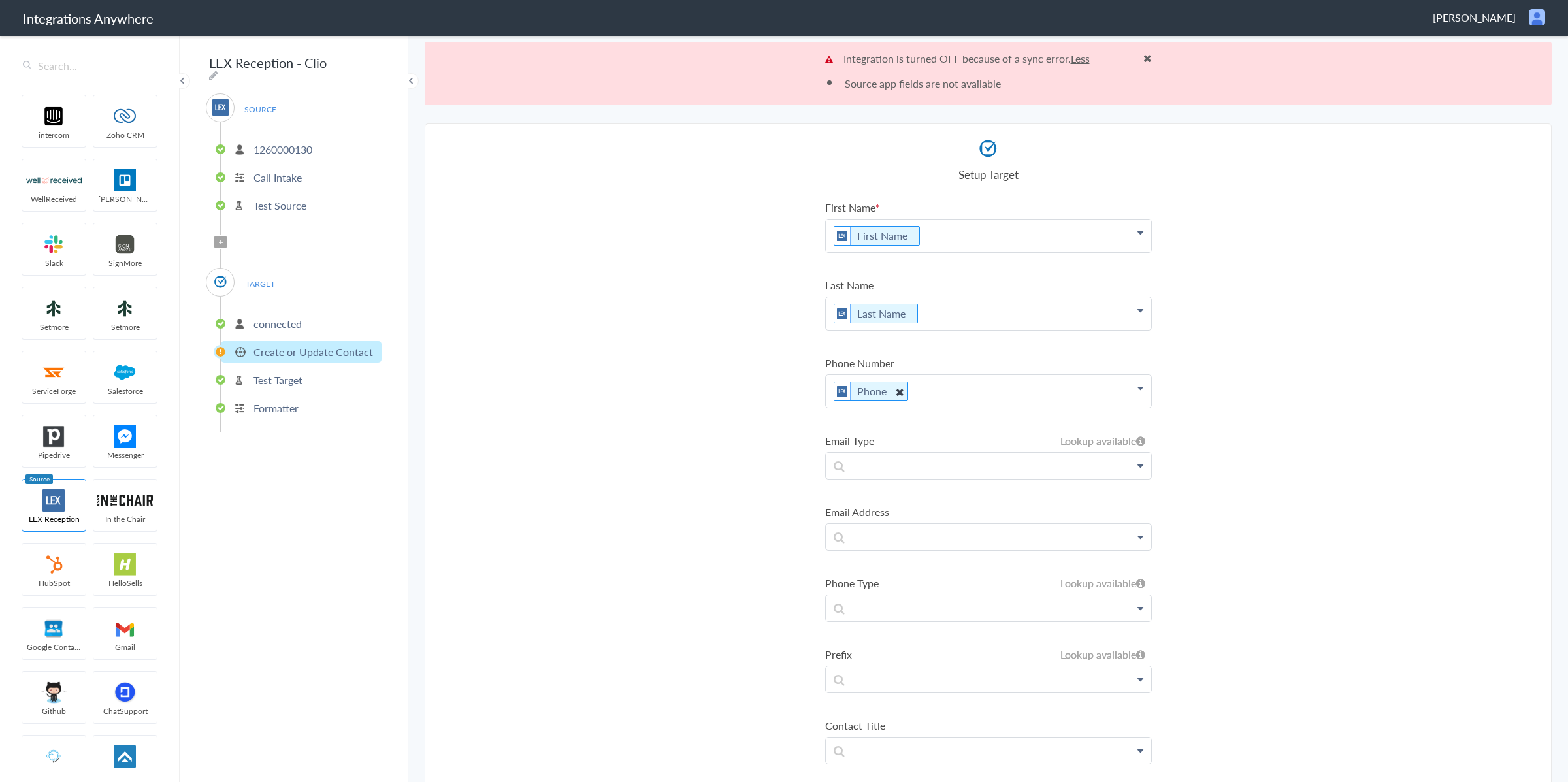
scroll to position [4, 0]
click at [896, 389] on icon at bounding box center [899, 390] width 14 height 16
click at [893, 390] on p at bounding box center [989, 386] width 325 height 26
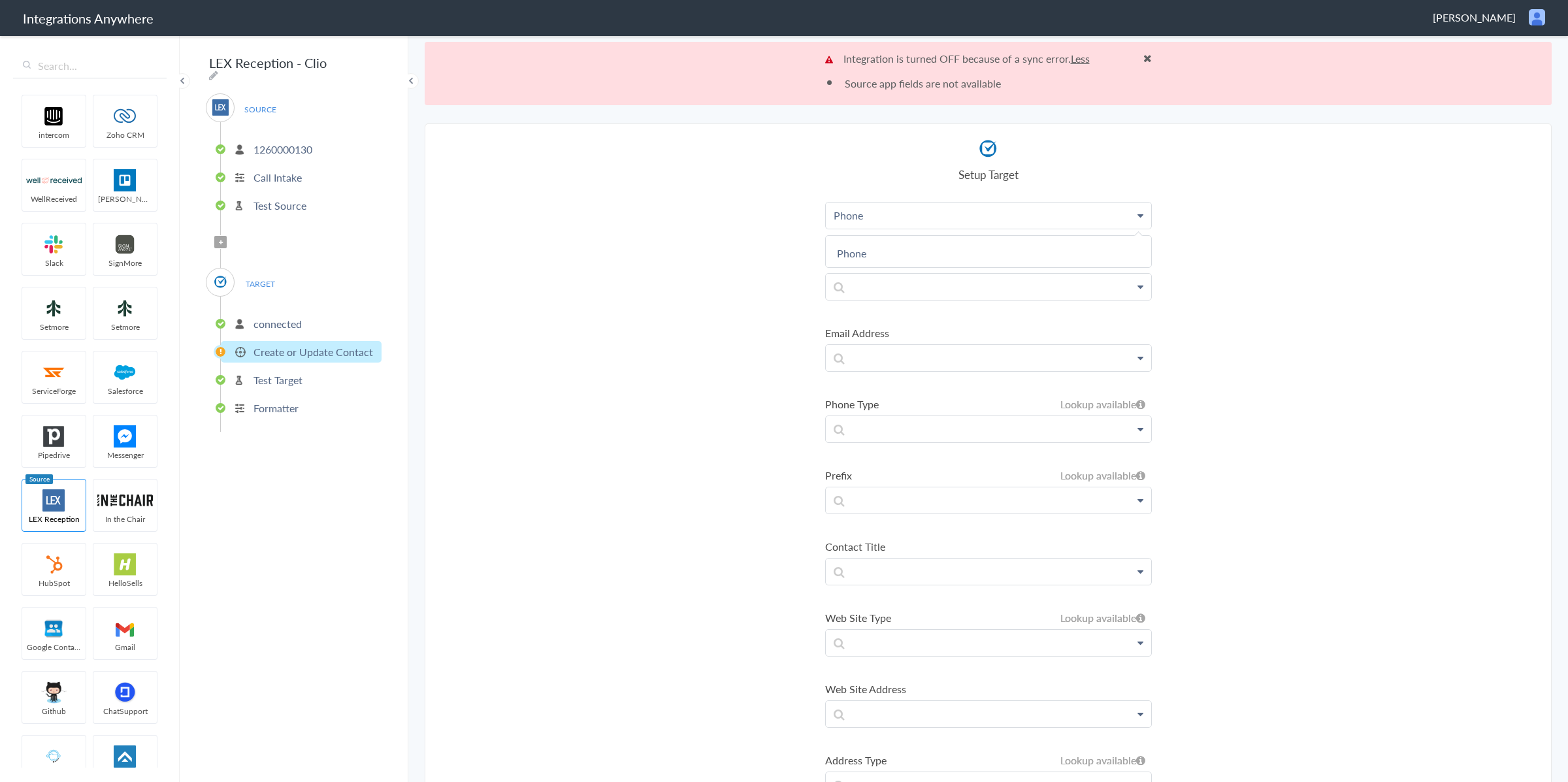
scroll to position [109, 0]
click at [890, 423] on p at bounding box center [989, 423] width 325 height 26
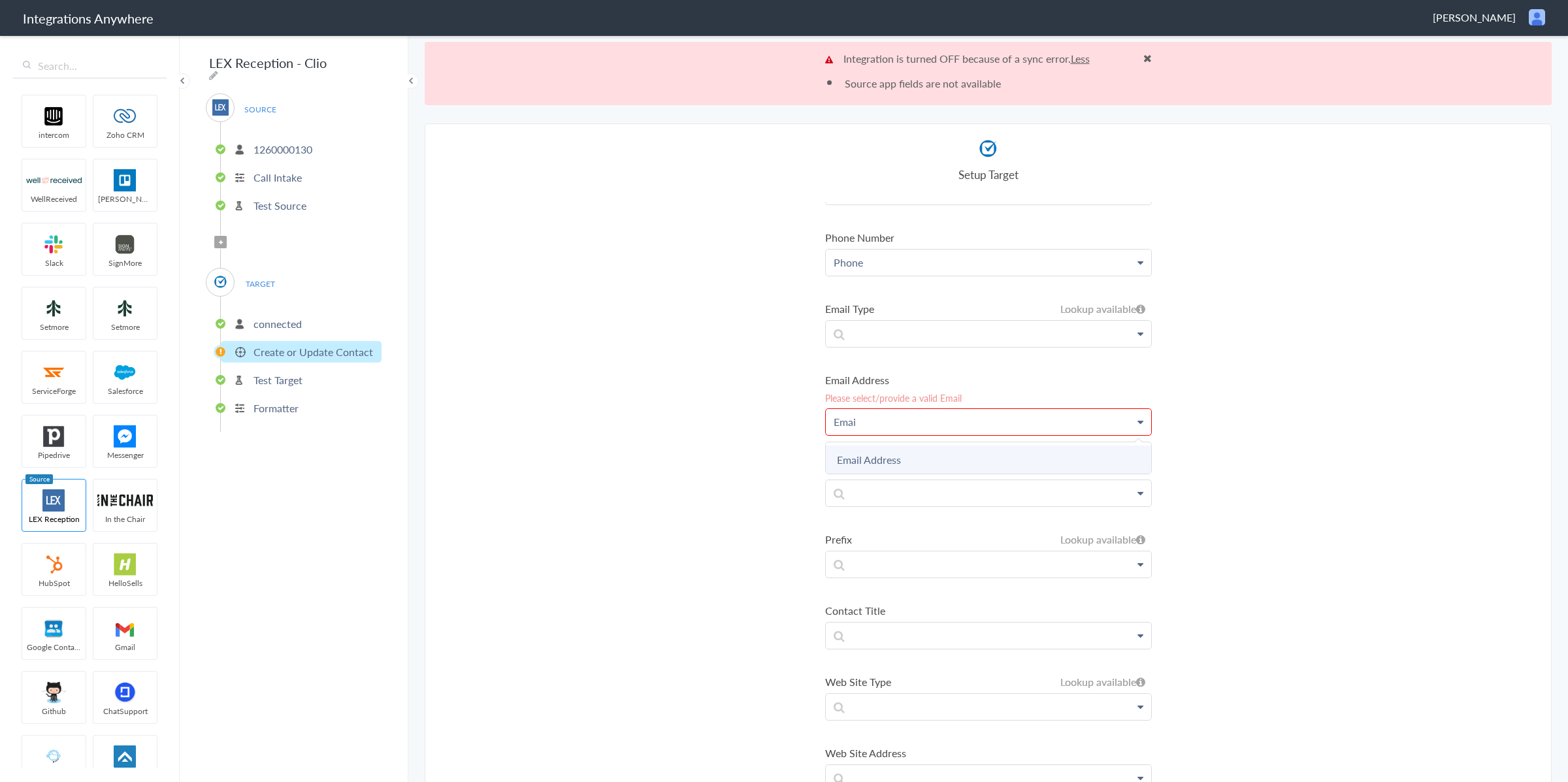
click at [928, 466] on link "Email Address" at bounding box center [989, 459] width 325 height 28
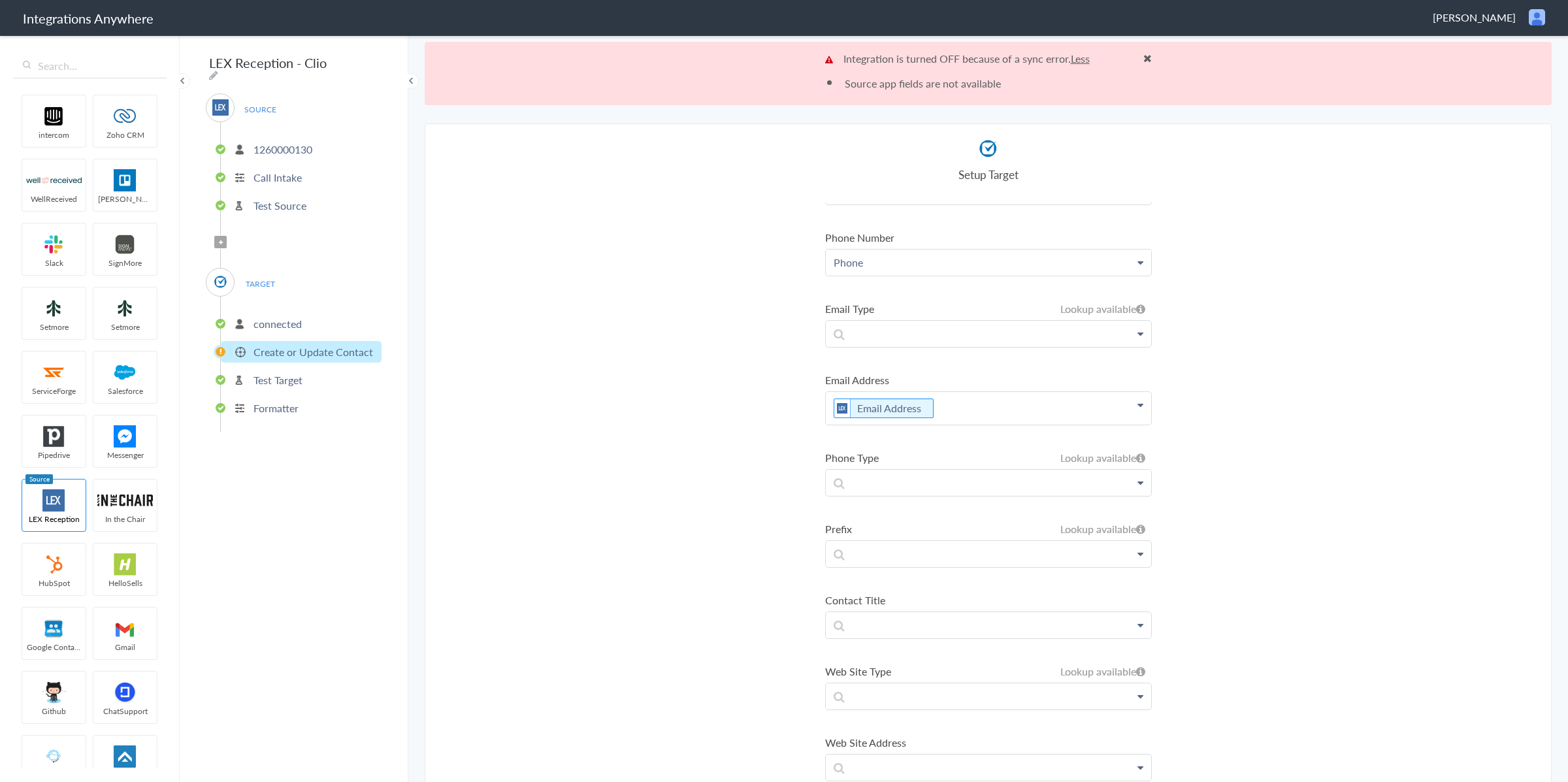
click at [1366, 457] on section "Select Account 1260000130 Rename Delete (9 months ago) + connect Continue Setup…" at bounding box center [989, 484] width 1127 height 722
click at [1232, 409] on section "Select Account 1260000130 Rename Delete (9 months ago) + connect Continue Setup…" at bounding box center [989, 484] width 1127 height 722
click at [843, 274] on link "Phone" at bounding box center [989, 263] width 325 height 26
drag, startPoint x: 903, startPoint y: 265, endPoint x: 795, endPoint y: 264, distance: 108.0
click at [795, 264] on section "Select Account 1260000130 Rename Delete (9 months ago) + connect Continue Setup…" at bounding box center [989, 484] width 1127 height 722
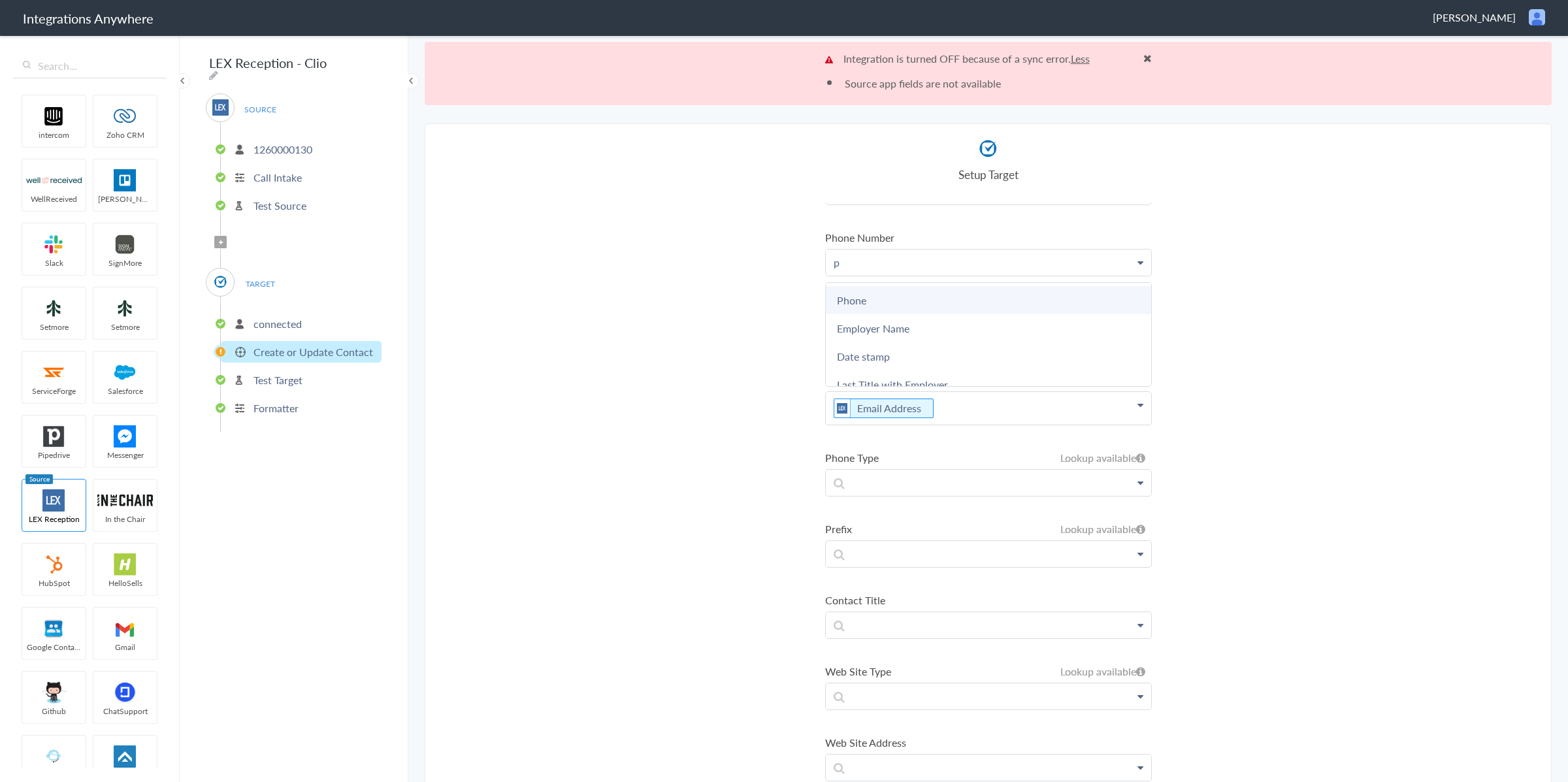
click at [858, 300] on link "Phone" at bounding box center [989, 300] width 325 height 28
drag, startPoint x: 1232, startPoint y: 253, endPoint x: 1141, endPoint y: 88, distance: 188.4
click at [1232, 253] on section "Select Account 1260000130 Rename Delete (9 months ago) + connect Continue Setup…" at bounding box center [989, 484] width 1127 height 722
click at [1145, 59] on span at bounding box center [1148, 58] width 9 height 11
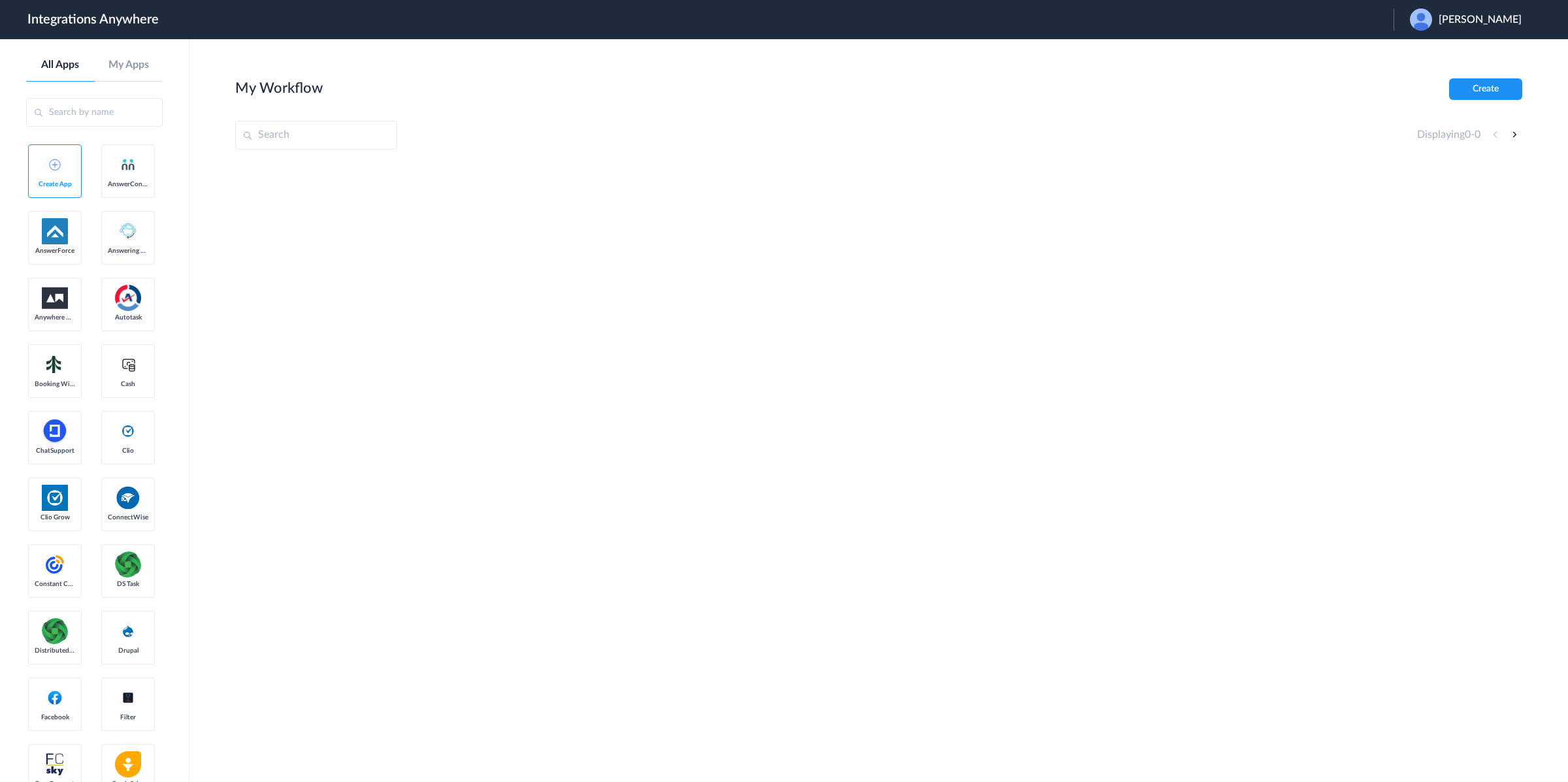
click at [1495, 21] on span "[PERSON_NAME]" at bounding box center [1480, 19] width 83 height 12
click at [1480, 49] on li "Logout" at bounding box center [1464, 54] width 141 height 24
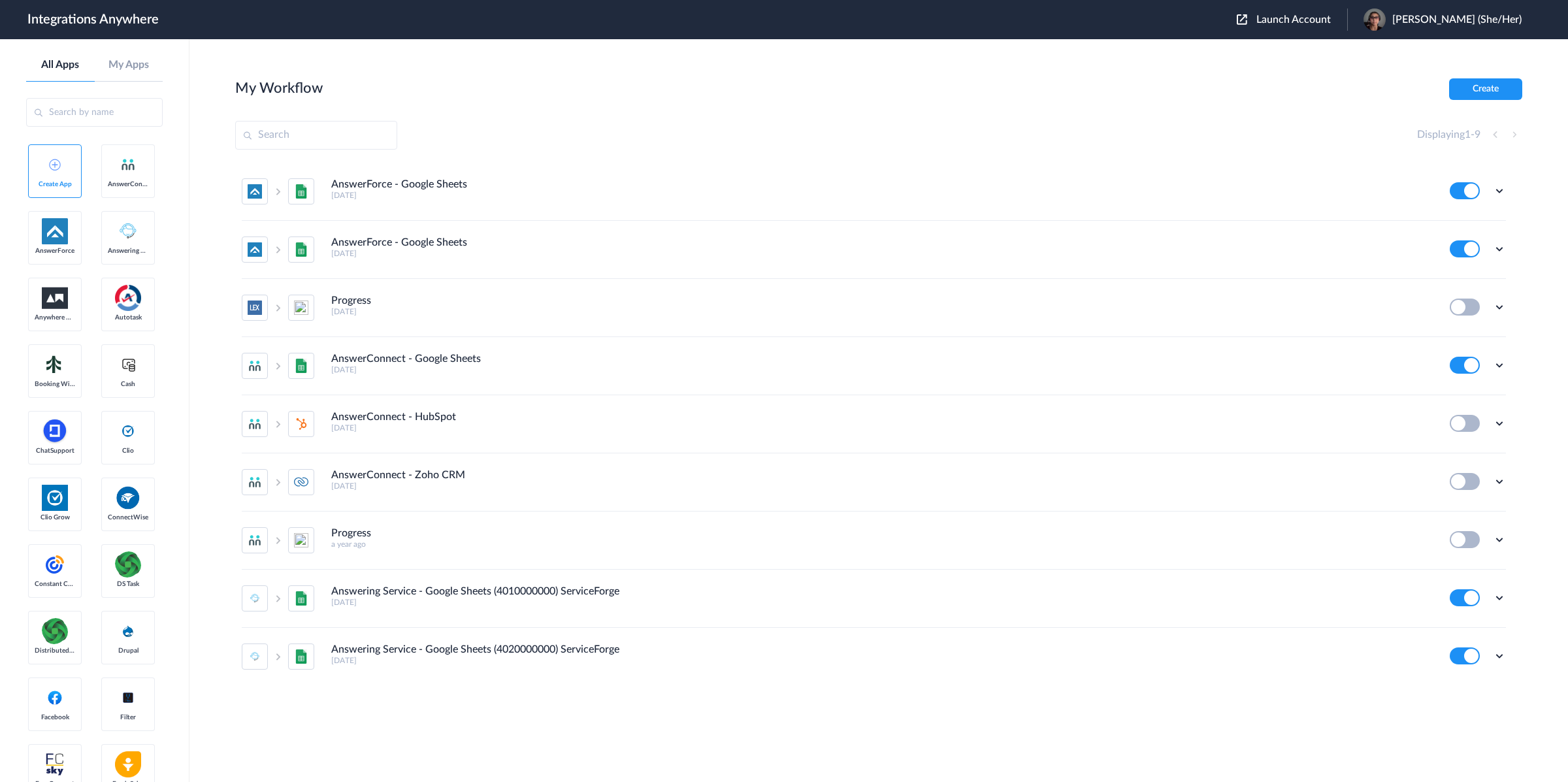
click at [1140, 22] on span "Launch Account" at bounding box center [1294, 19] width 74 height 11
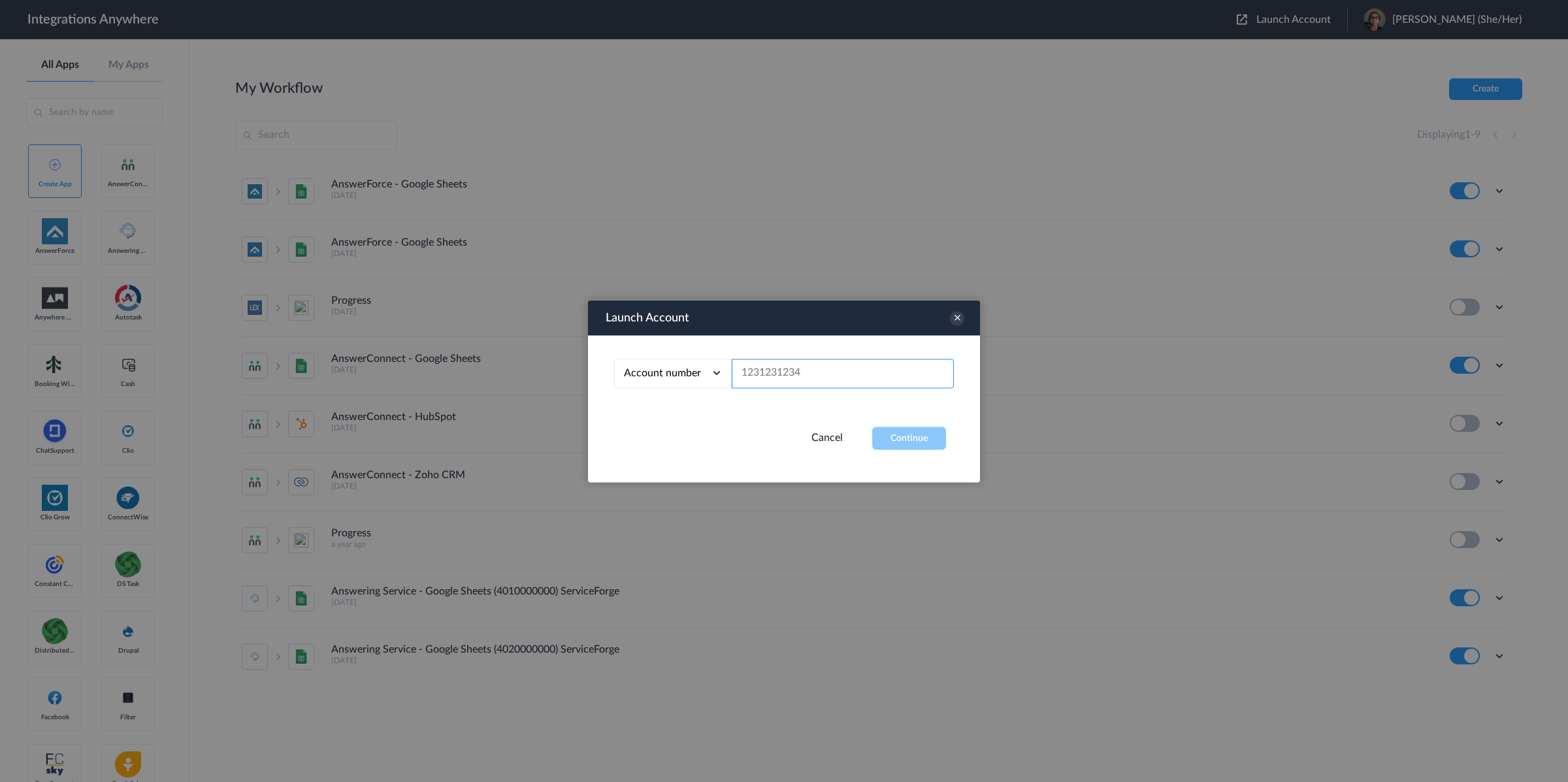
click at [821, 366] on input "text" at bounding box center [843, 373] width 222 height 29
paste input "1260000130"
type input "1260000130"
click at [925, 444] on button "Continue" at bounding box center [908, 438] width 74 height 23
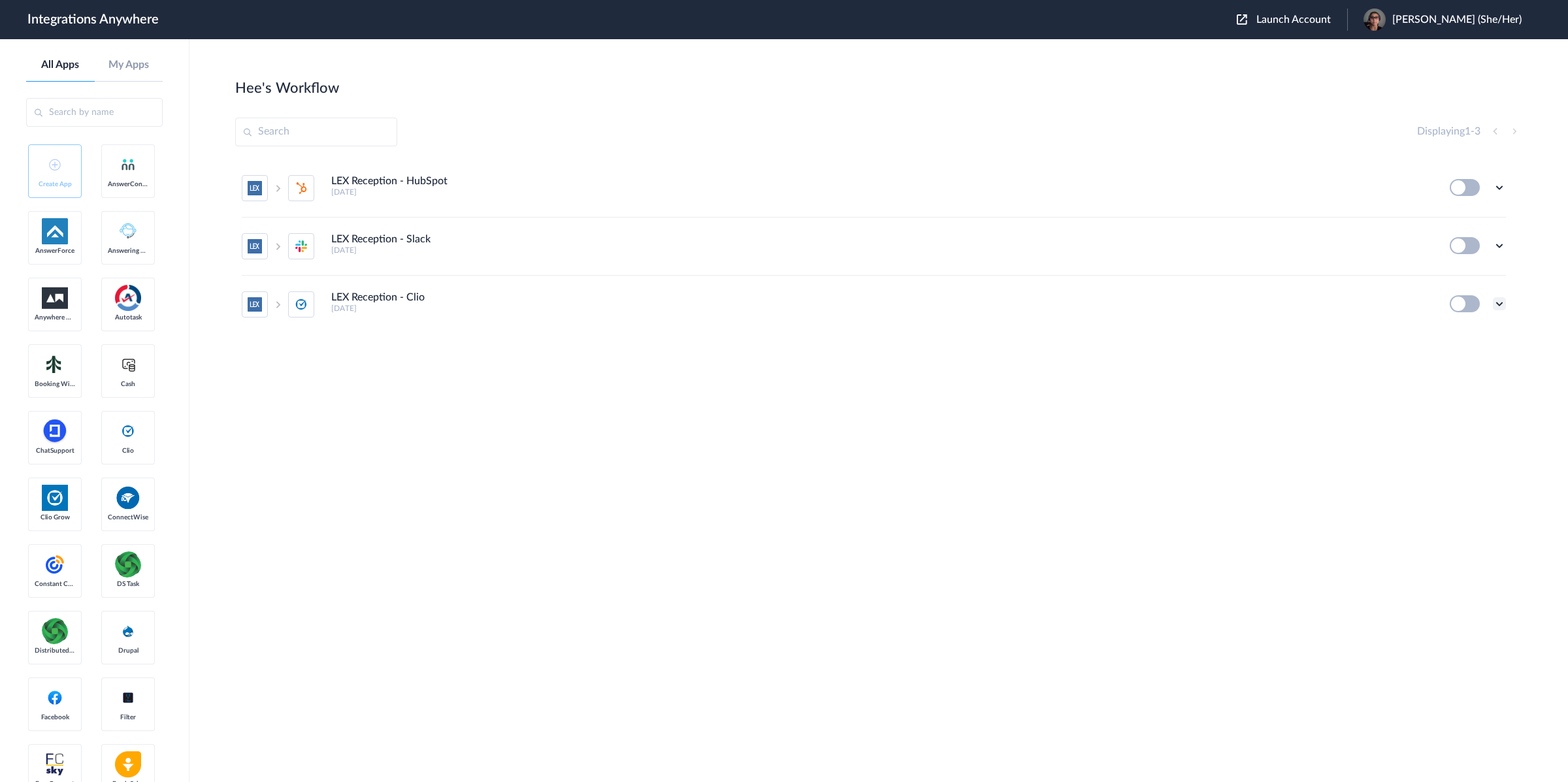
click at [1140, 308] on icon at bounding box center [1499, 304] width 13 height 13
click at [1140, 247] on link "Task history" at bounding box center [1462, 248] width 63 height 9
drag, startPoint x: 1310, startPoint y: 358, endPoint x: 1393, endPoint y: 341, distance: 84.7
click at [1140, 358] on div "LEX Reception - HubSpot 9 months ago Edit Task history Delete LEX Reception - S…" at bounding box center [878, 273] width 1287 height 226
click at [1140, 308] on button at bounding box center [1465, 304] width 30 height 17
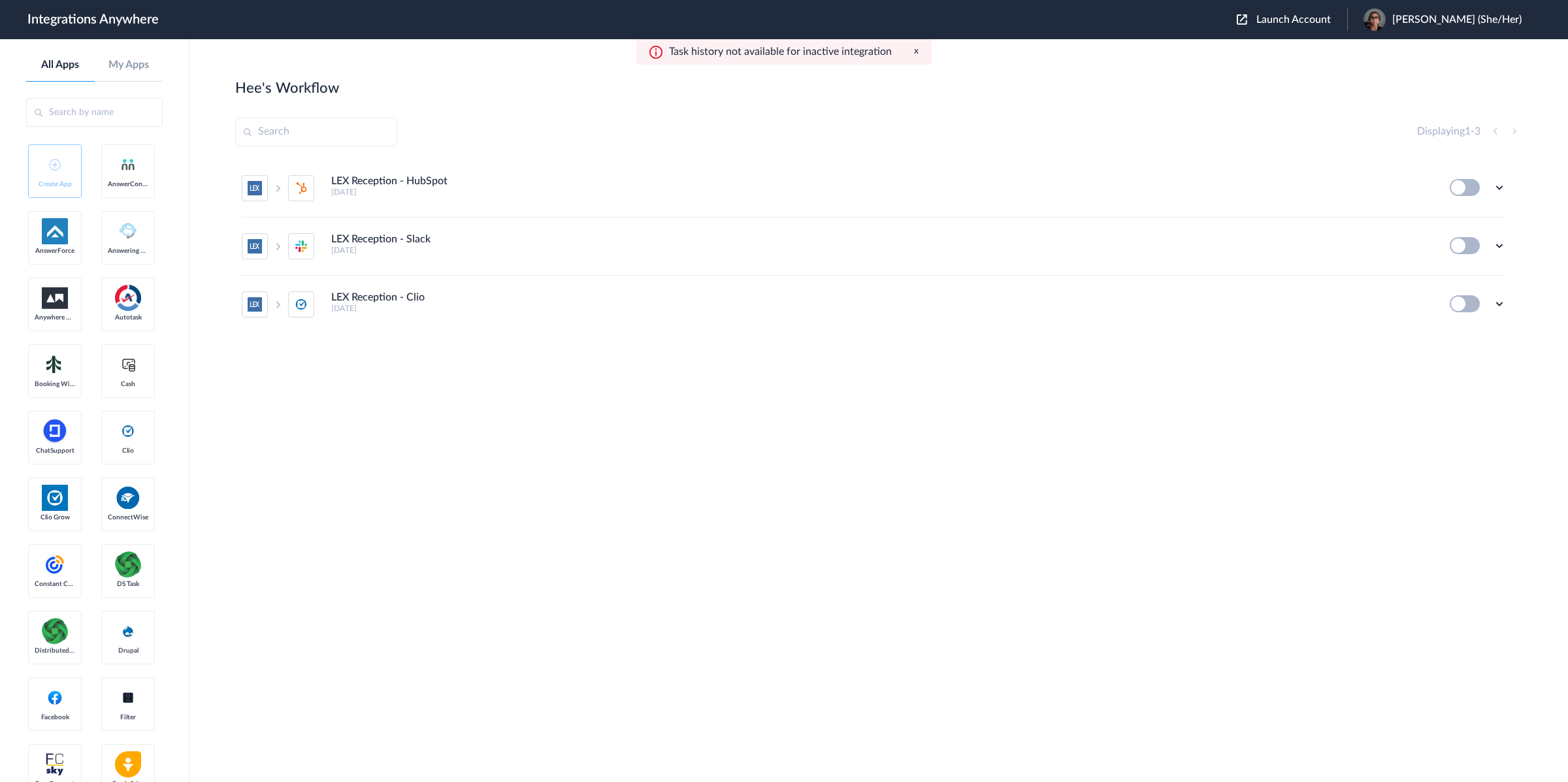
click at [1140, 297] on button at bounding box center [1465, 304] width 30 height 17
click at [1140, 304] on icon at bounding box center [1499, 304] width 13 height 13
click at [1140, 304] on button at bounding box center [1465, 304] width 30 height 17
drag, startPoint x: 1459, startPoint y: 304, endPoint x: 1491, endPoint y: 306, distance: 32.1
click at [1140, 303] on button at bounding box center [1465, 304] width 30 height 17
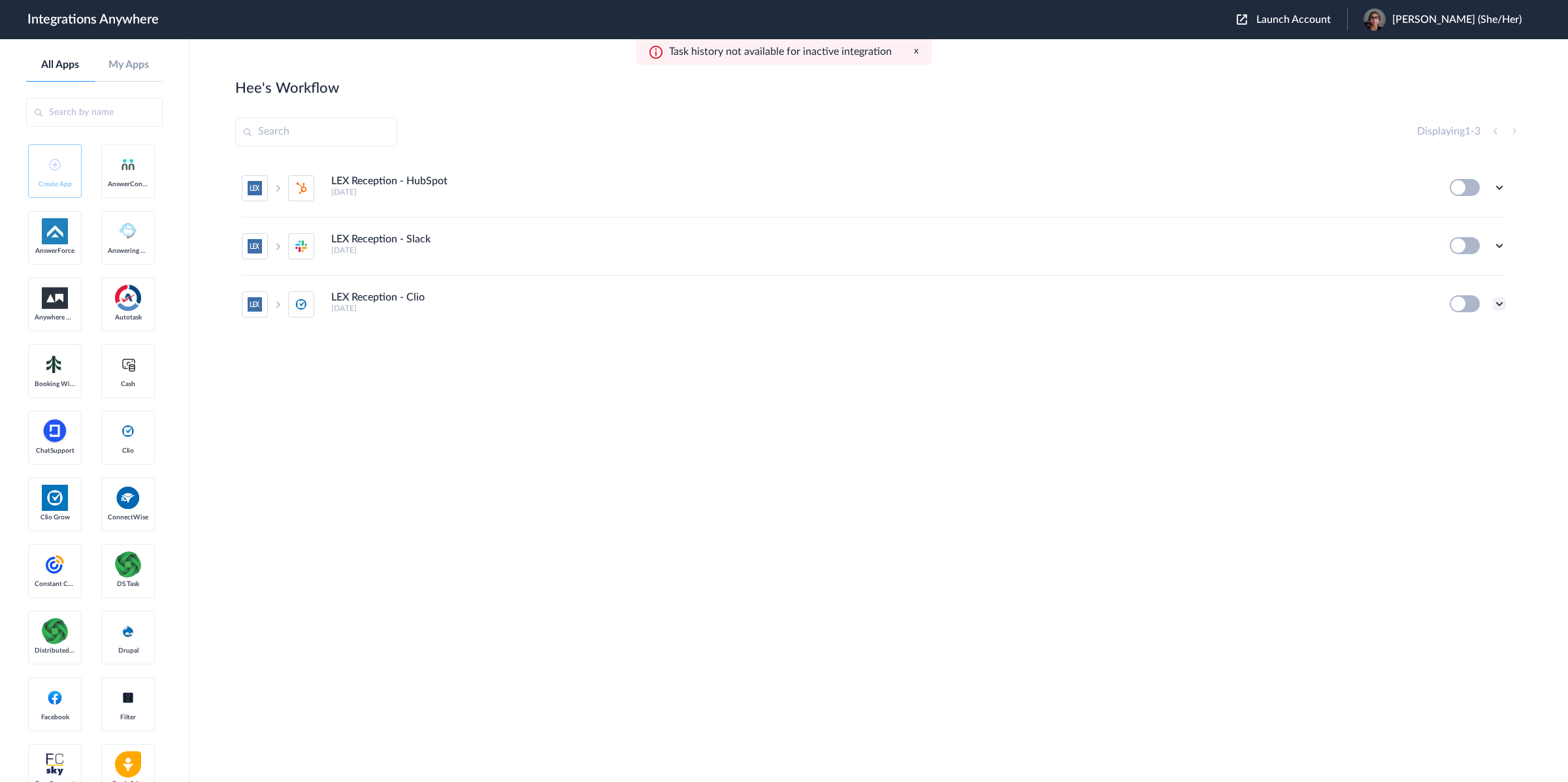
click at [1140, 306] on icon at bounding box center [1499, 304] width 13 height 13
click at [1140, 228] on link "Edit" at bounding box center [1446, 223] width 31 height 9
drag, startPoint x: 1491, startPoint y: 427, endPoint x: 1488, endPoint y: 318, distance: 109.0
click at [1140, 411] on section "Hee's Workflow Create Displaying 1 - 3 LEX Reception - HubSpot 9 months ago Edi…" at bounding box center [878, 450] width 1287 height 743
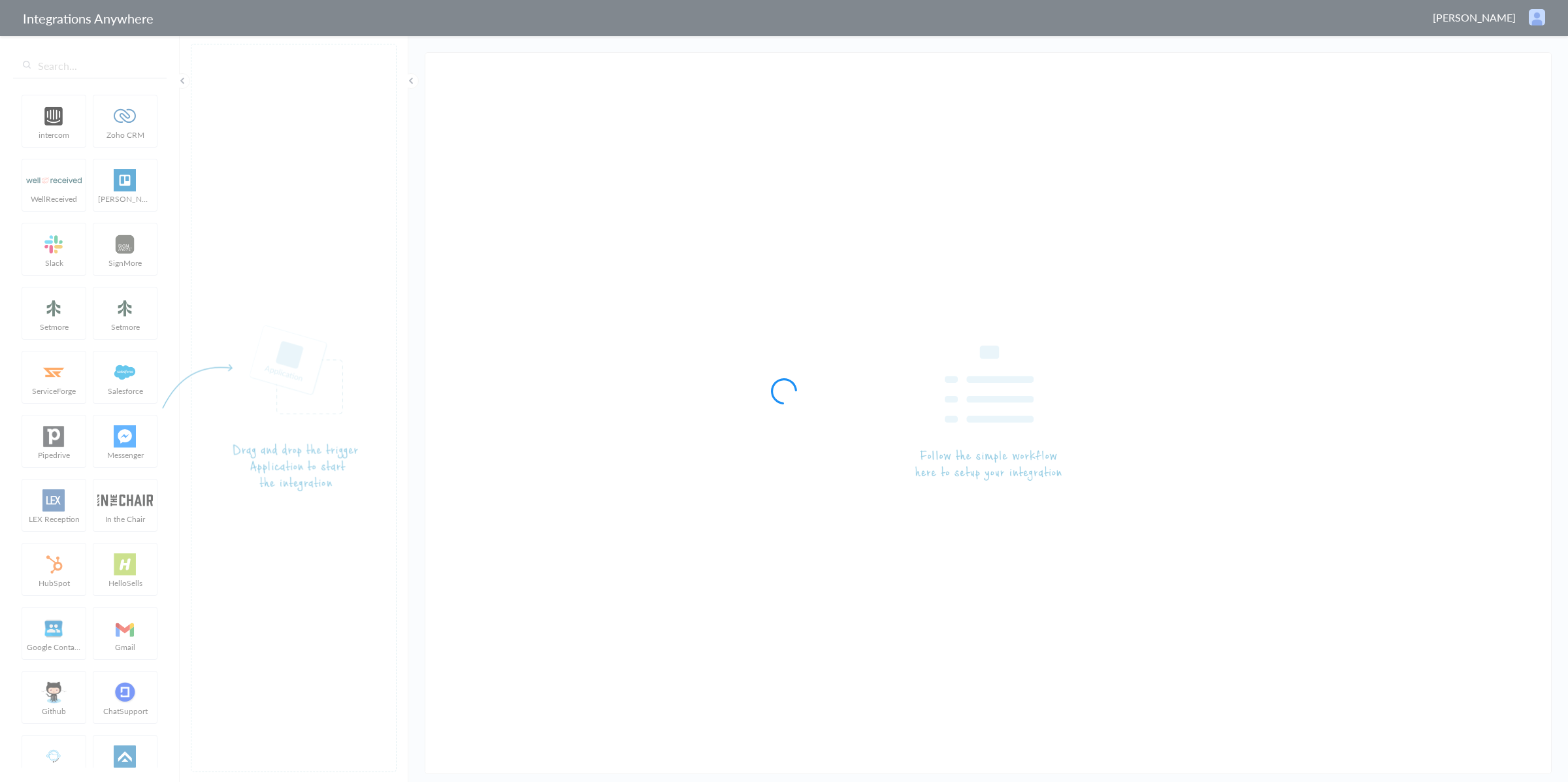
type input "LEX Reception - Clio"
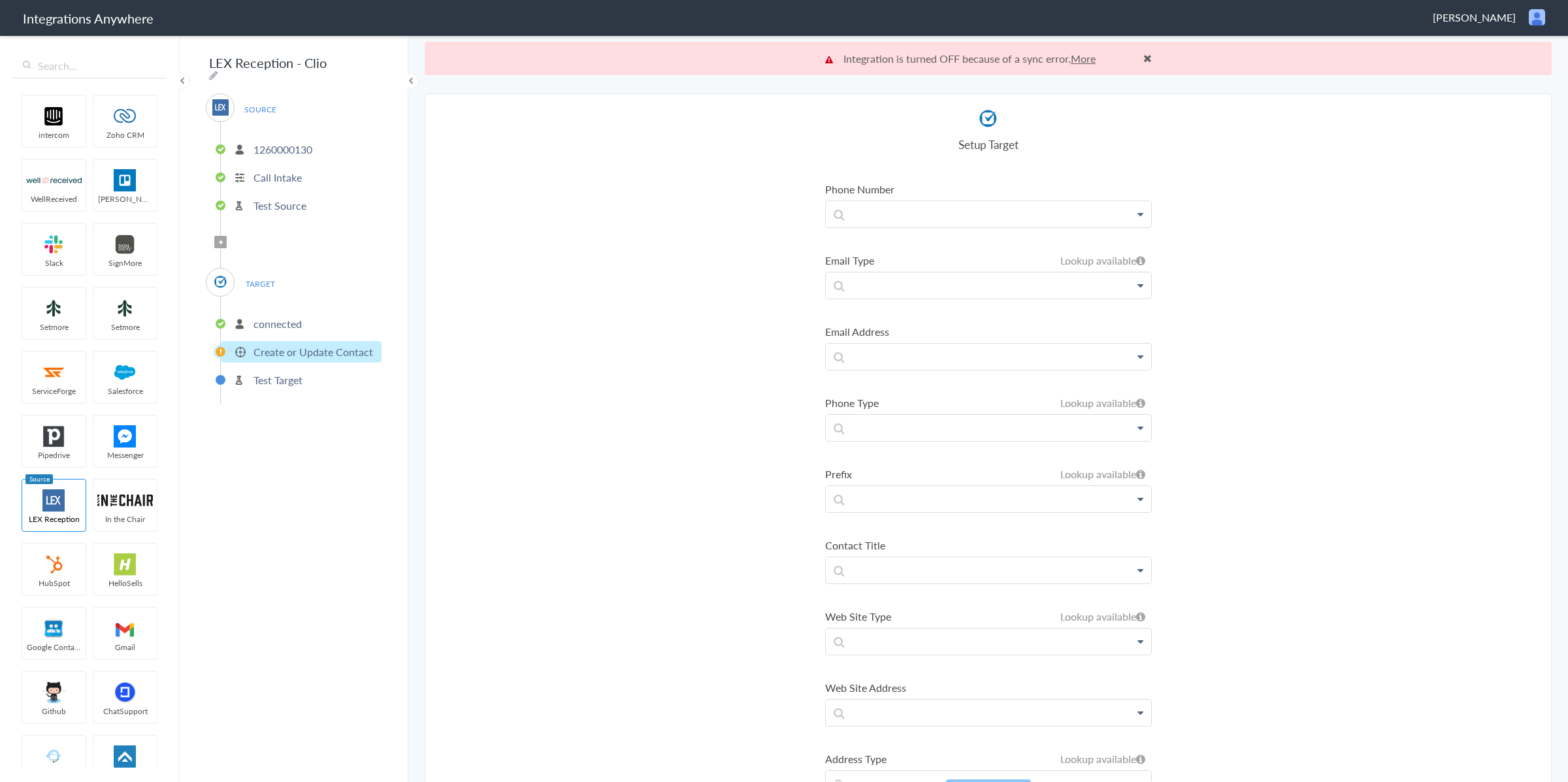
scroll to position [226, 0]
click at [928, 271] on p at bounding box center [989, 276] width 325 height 26
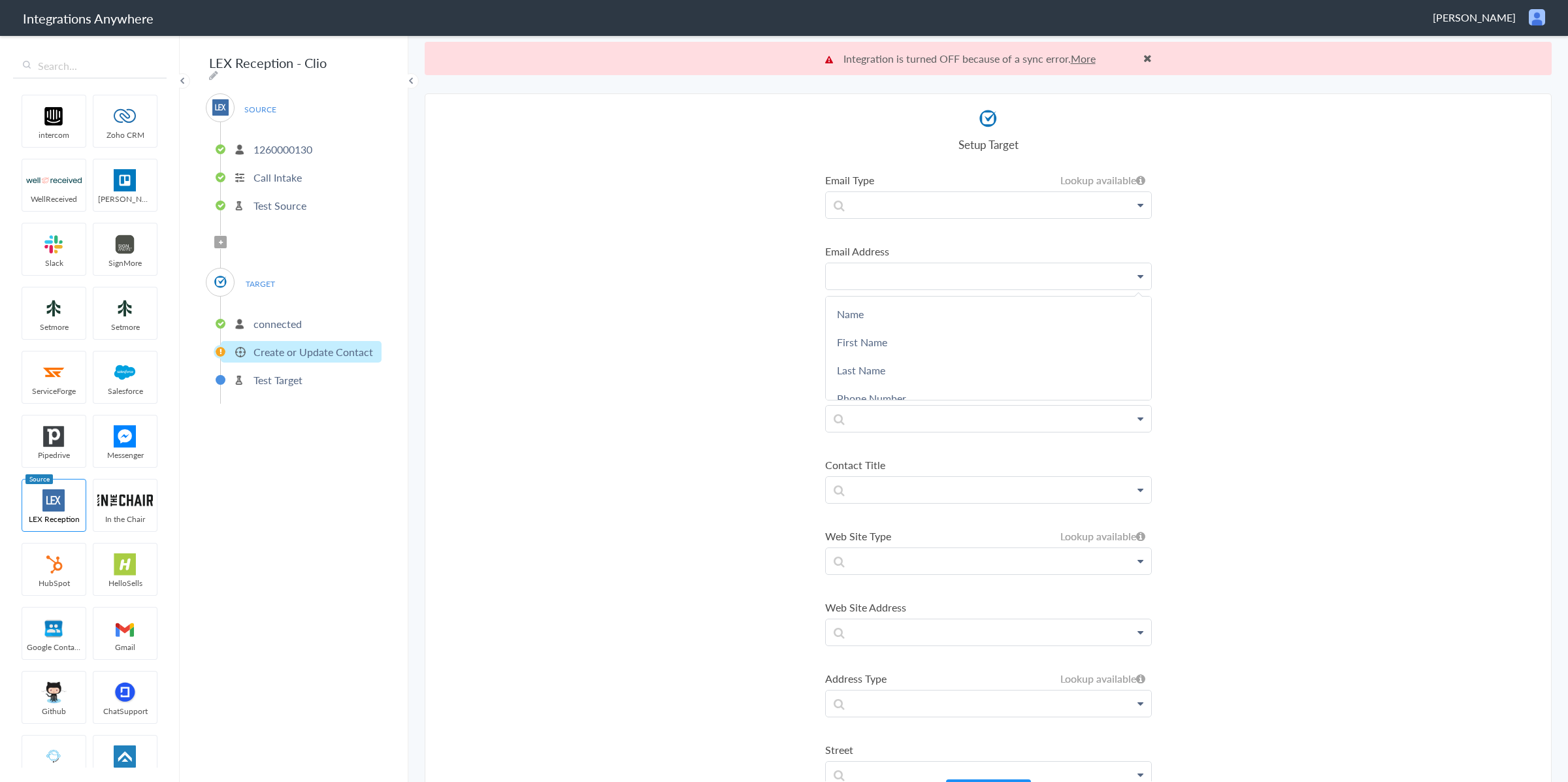
scroll to position [243, 0]
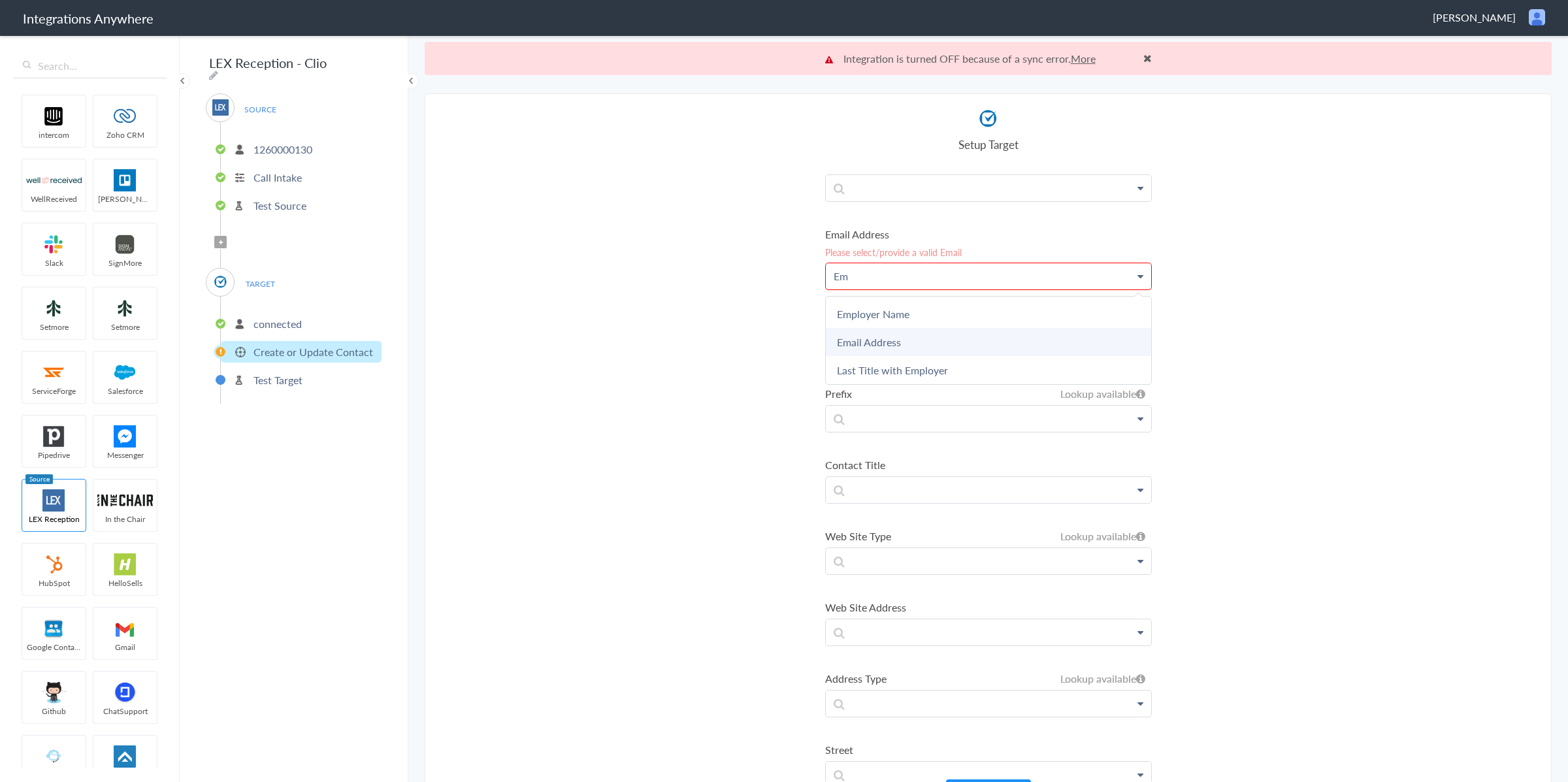
click at [896, 349] on link "Email Address" at bounding box center [989, 342] width 325 height 28
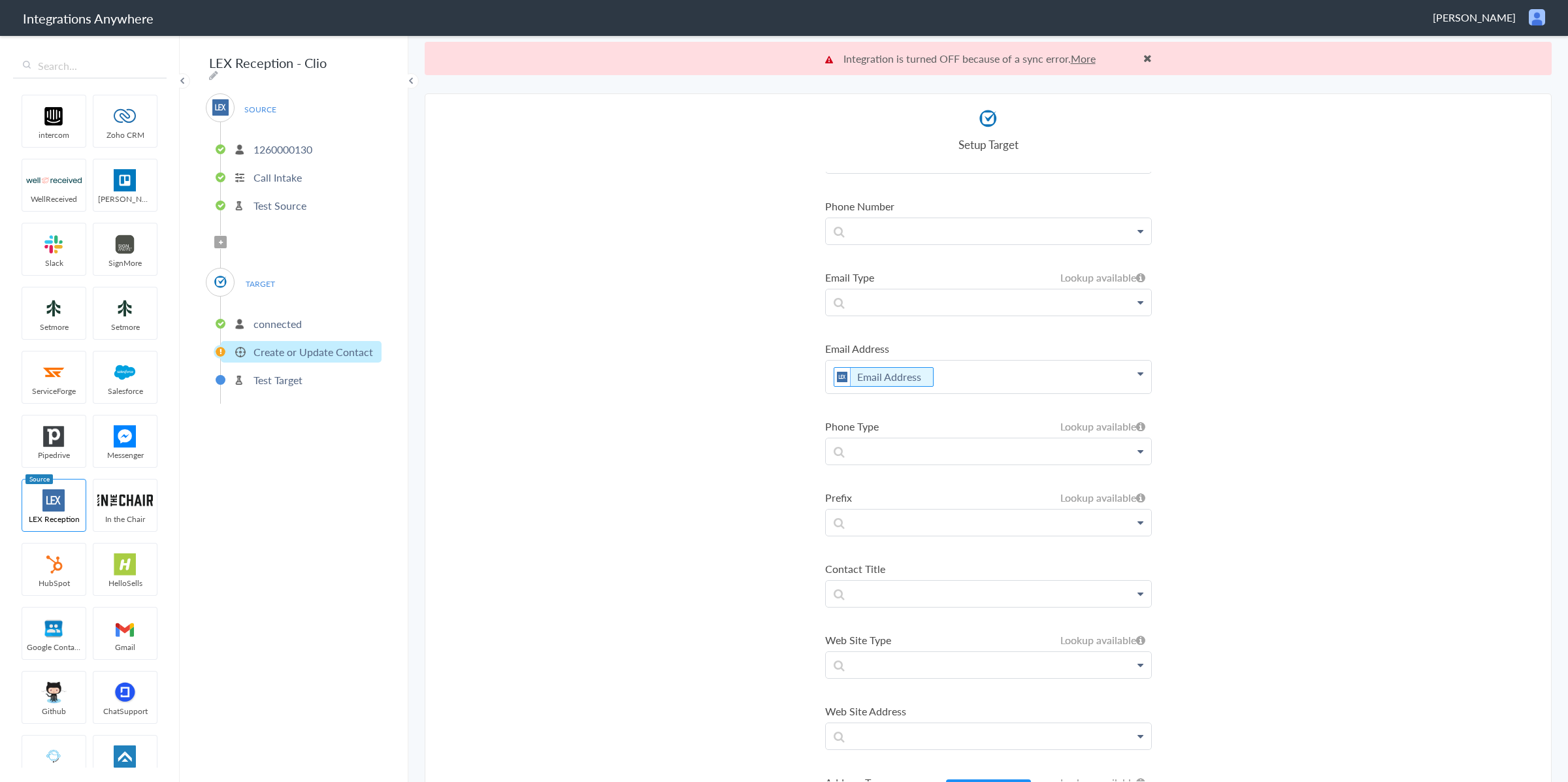
scroll to position [125, 0]
click at [879, 243] on link at bounding box center [989, 235] width 325 height 26
click at [881, 233] on p at bounding box center [989, 235] width 325 height 26
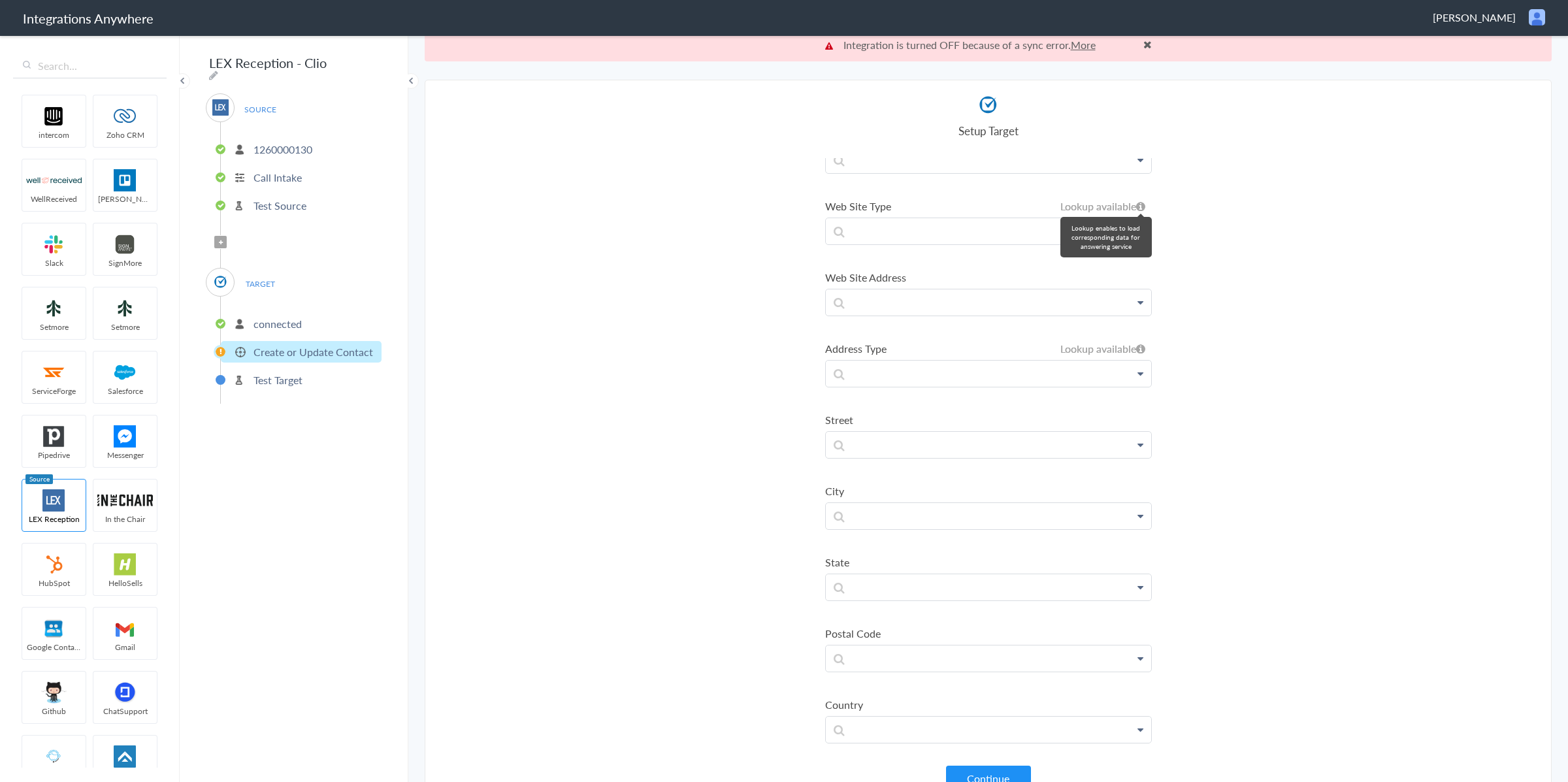
scroll to position [34, 0]
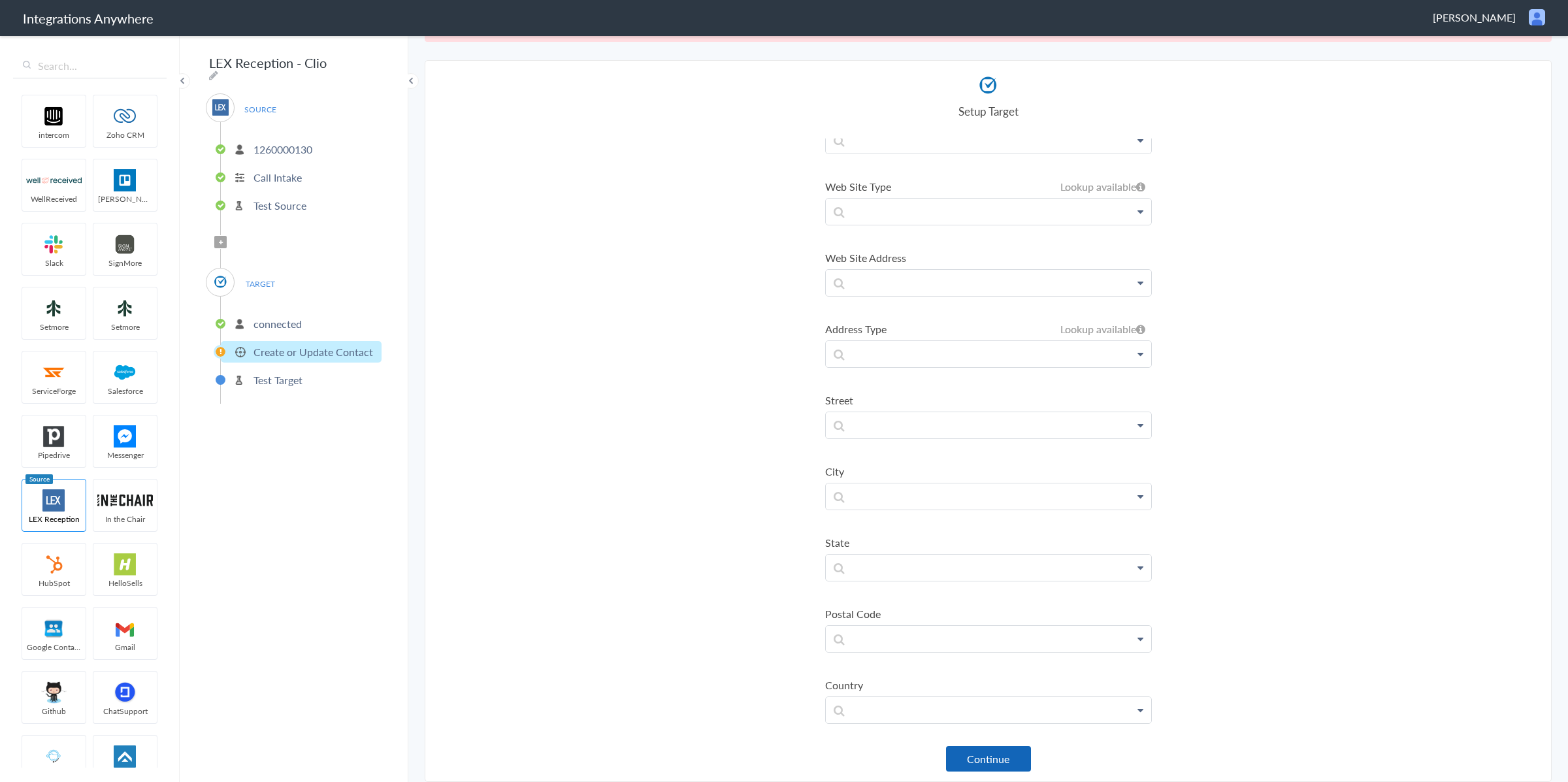
click at [1005, 760] on button "Continue" at bounding box center [989, 759] width 85 height 26
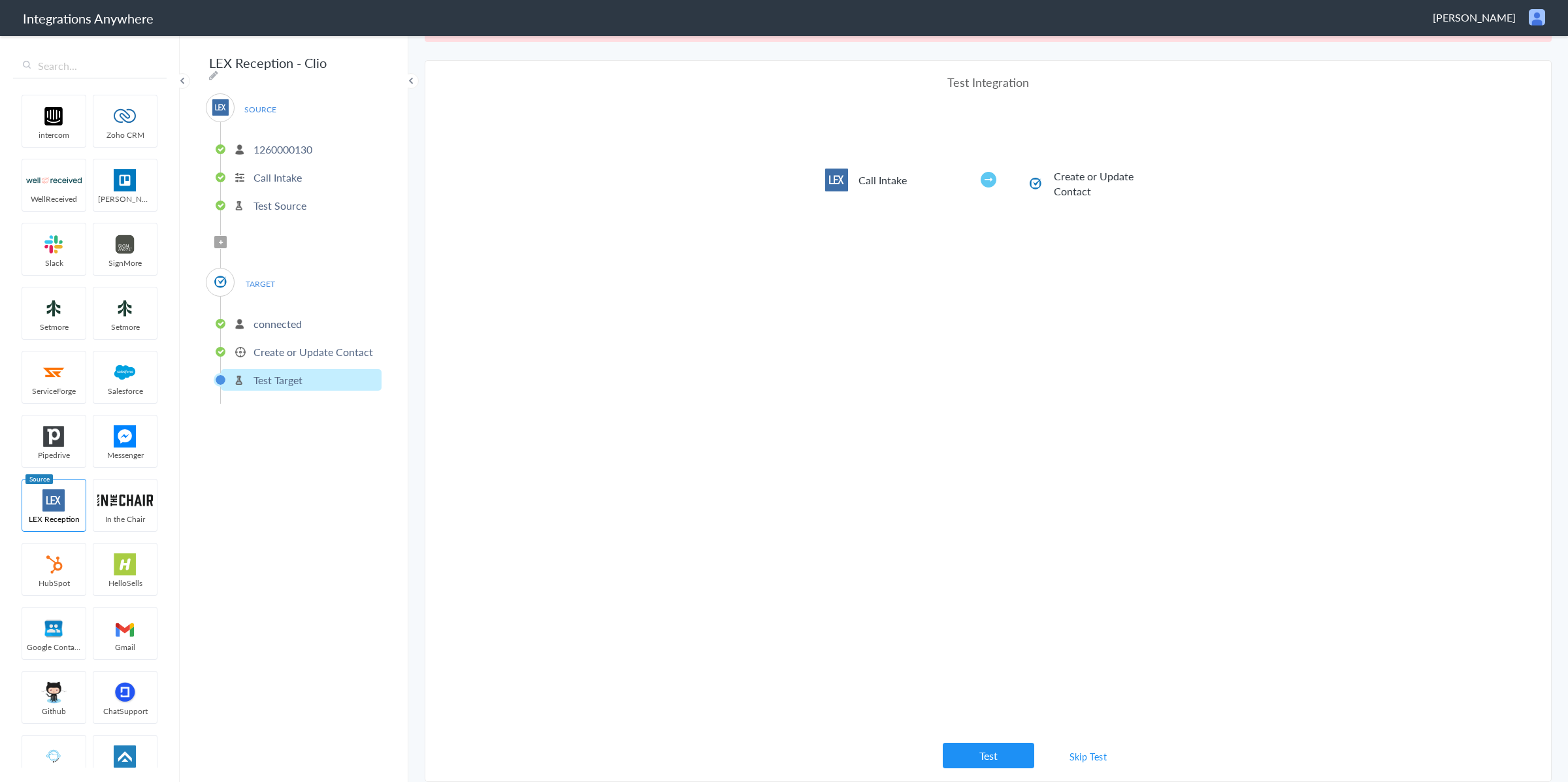
click at [1005, 760] on button "Test" at bounding box center [989, 756] width 92 height 26
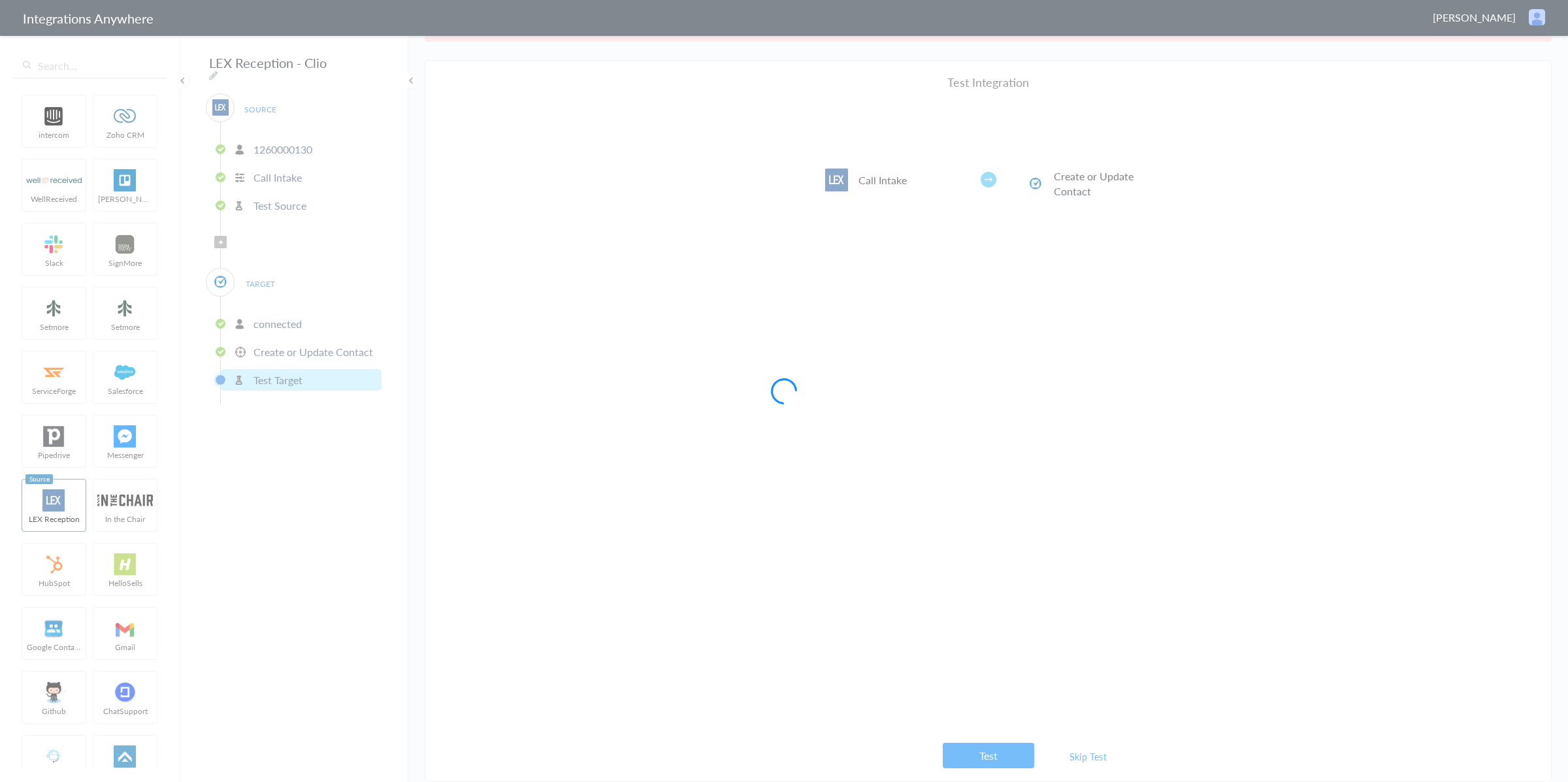
scroll to position [0, 0]
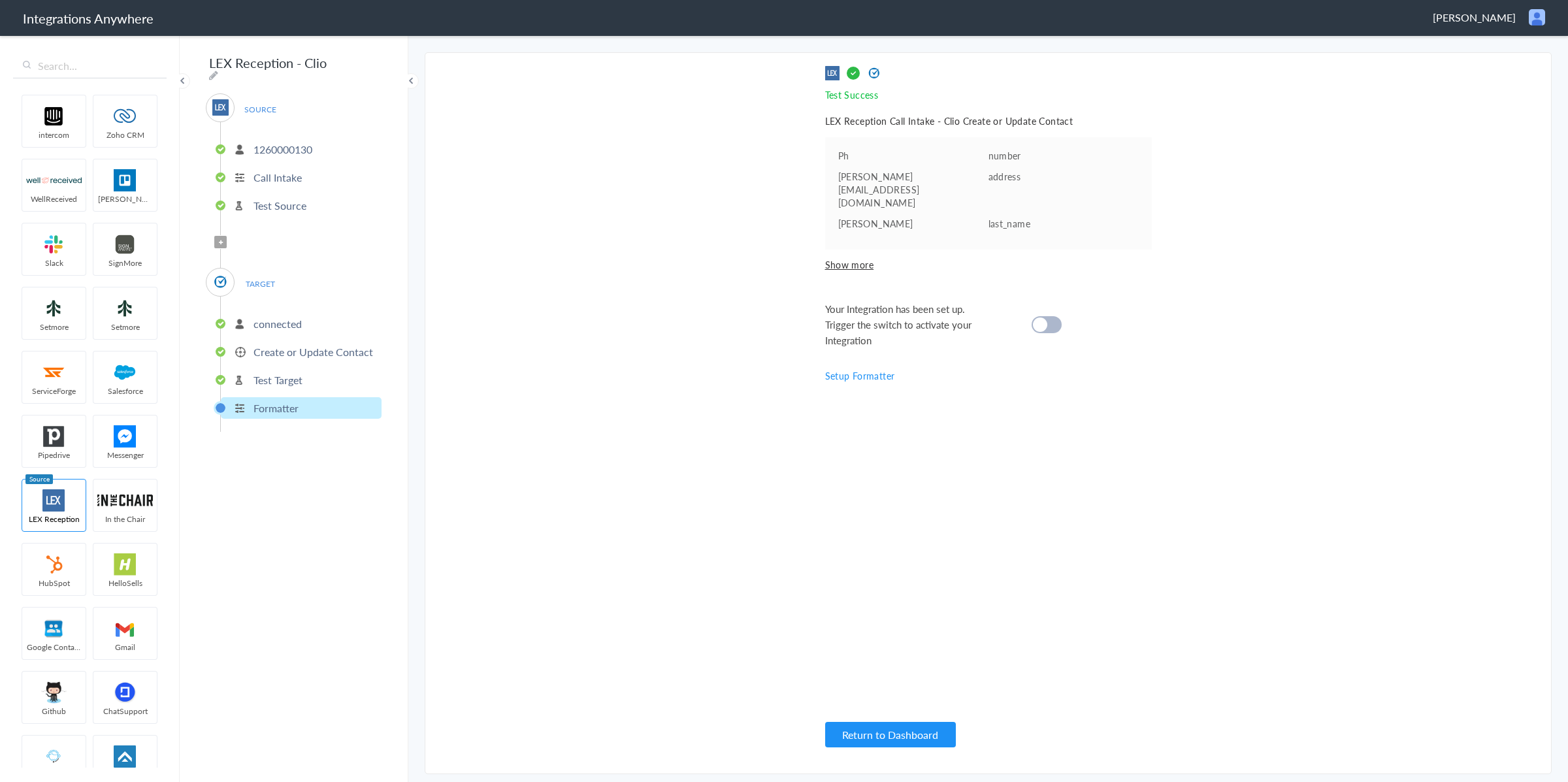
click at [871, 251] on div "Test Success Invalid data for email LEX Reception Call Intake - Clio Create or …" at bounding box center [989, 413] width 327 height 695
click at [856, 258] on span "Show more" at bounding box center [989, 265] width 327 height 13
click at [1038, 338] on cite at bounding box center [1040, 346] width 14 height 14
click at [285, 348] on p "Create or Update Contact" at bounding box center [313, 351] width 119 height 15
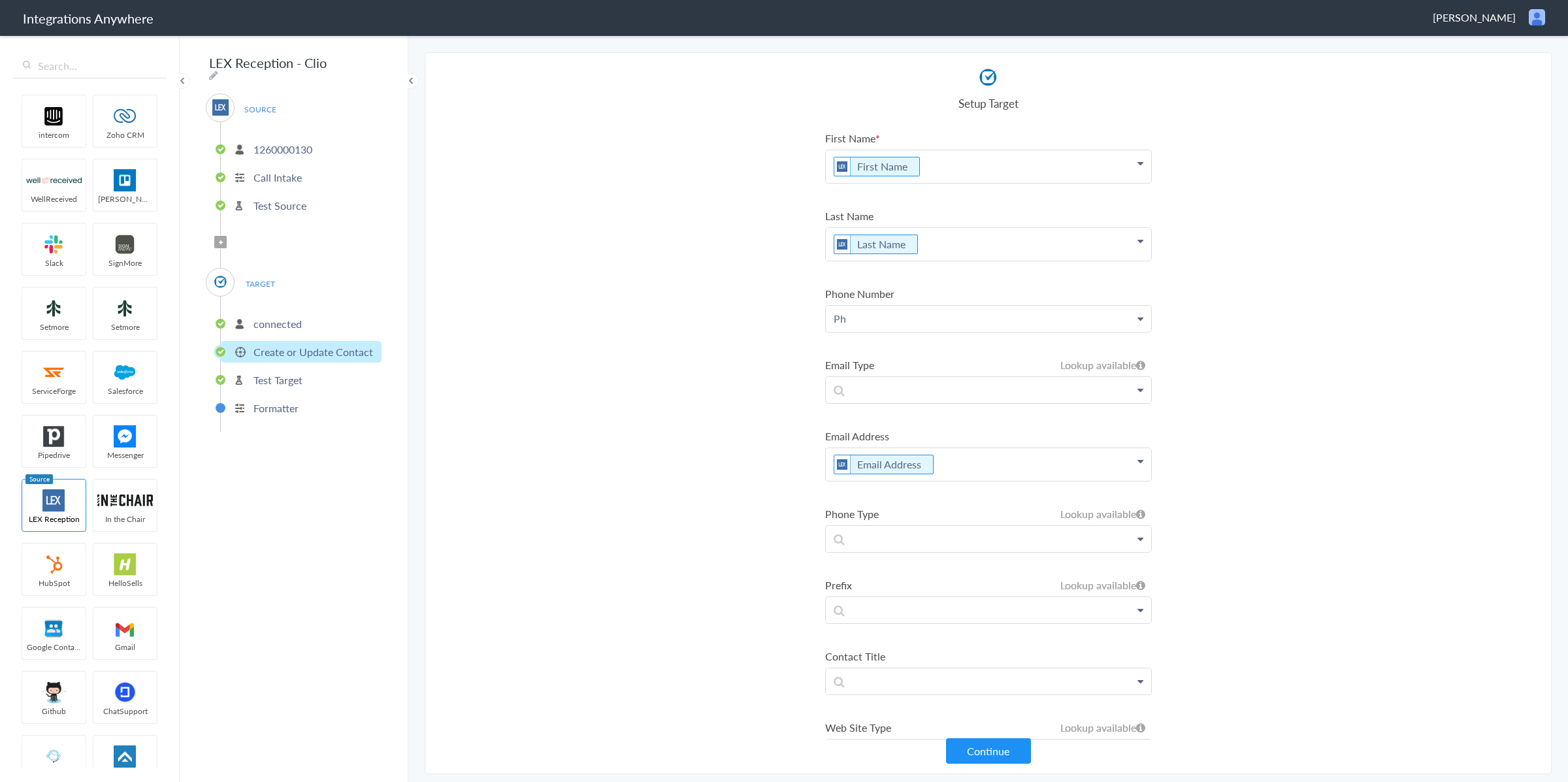
drag, startPoint x: 993, startPoint y: 463, endPoint x: 954, endPoint y: 421, distance: 57.3
click at [993, 462] on p "Email Address" at bounding box center [989, 465] width 325 height 33
drag, startPoint x: 898, startPoint y: 325, endPoint x: 770, endPoint y: 320, distance: 128.1
click at [770, 320] on section "Select Account 1260000130 Rename Delete (9 months ago) + connect Continue Setup…" at bounding box center [989, 413] width 1127 height 722
click at [890, 353] on link "Phone Number" at bounding box center [989, 356] width 325 height 28
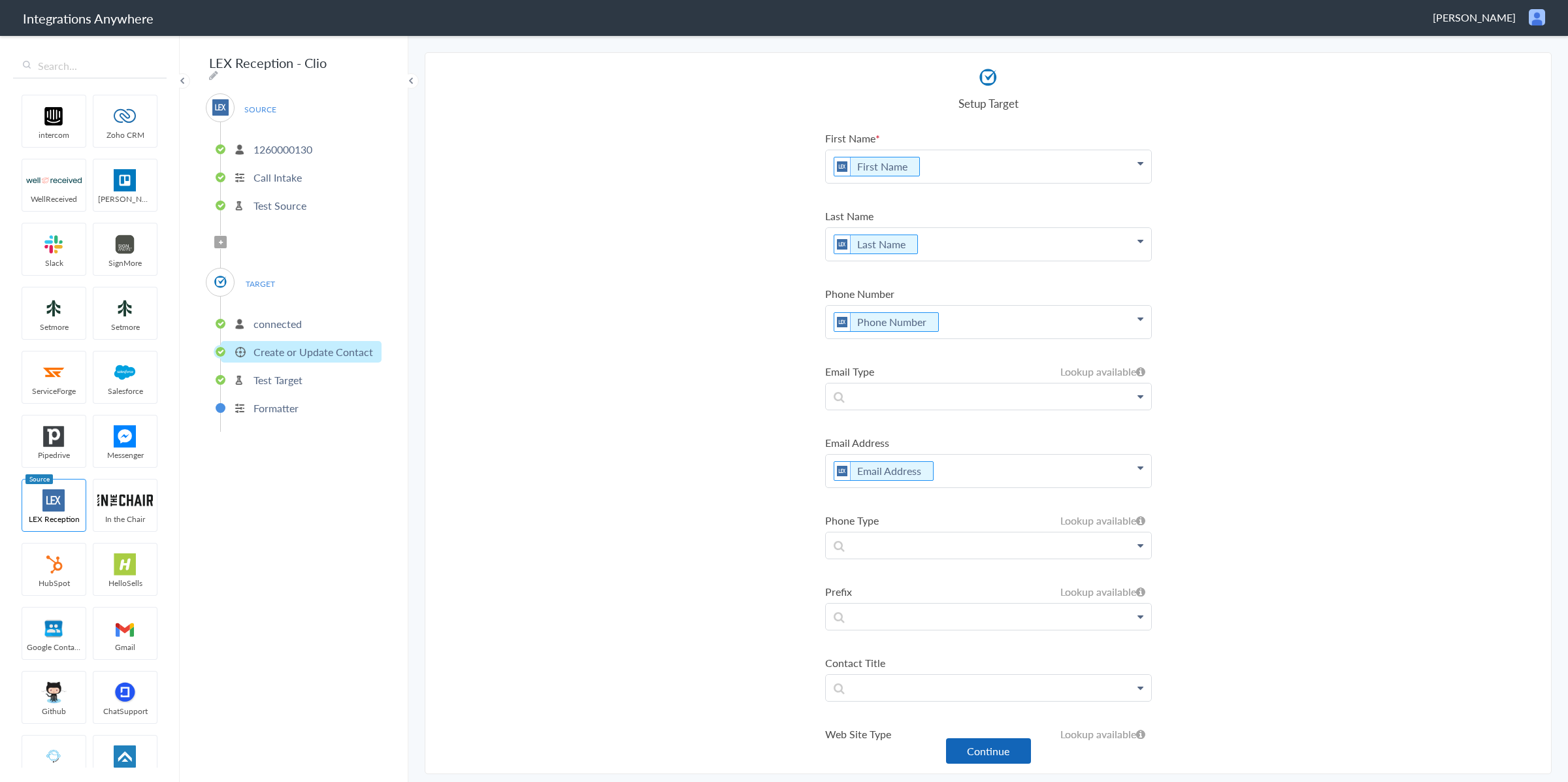
click at [1014, 757] on button "Continue" at bounding box center [989, 751] width 85 height 26
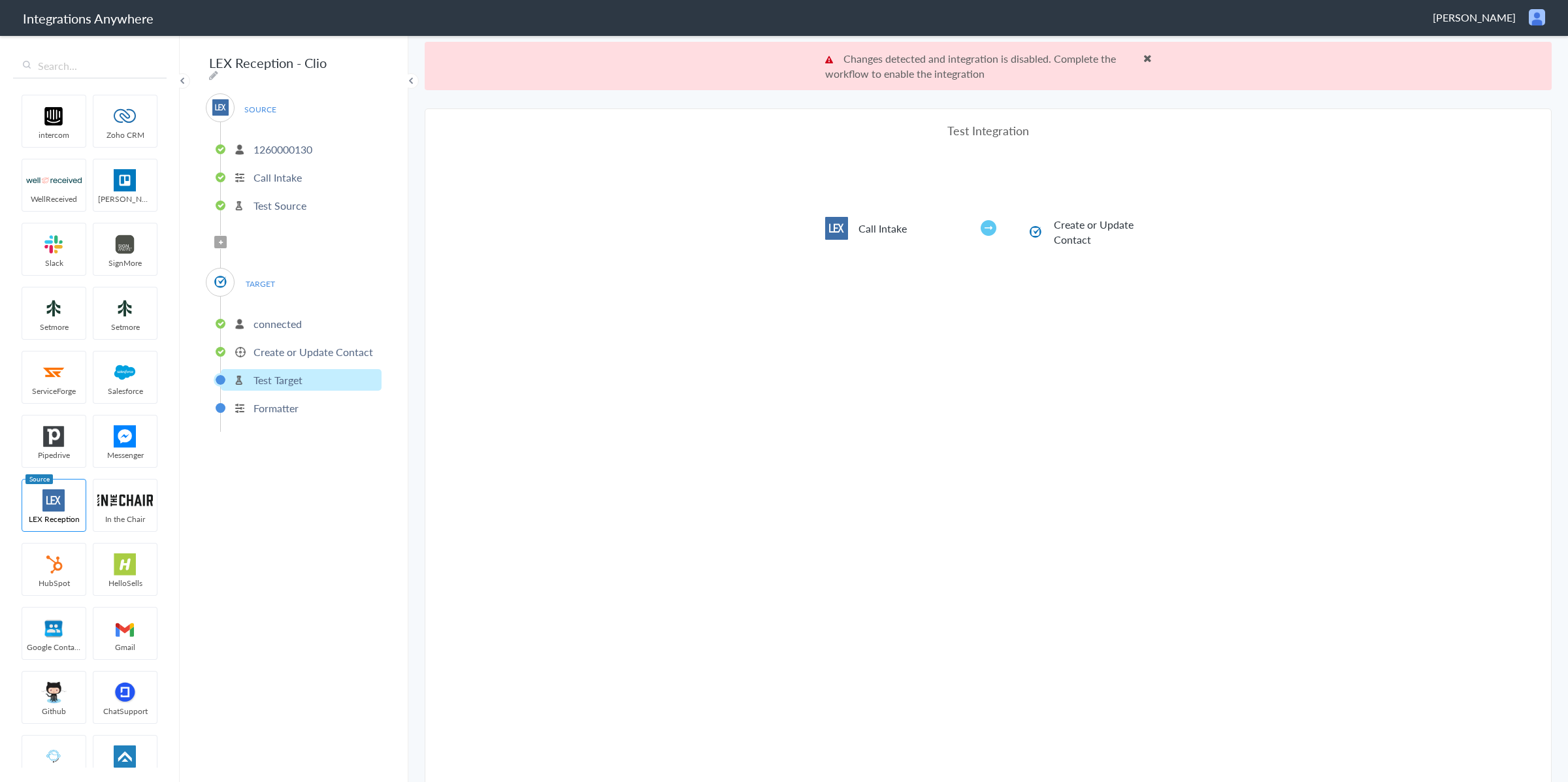
click at [1145, 61] on span at bounding box center [1148, 58] width 9 height 11
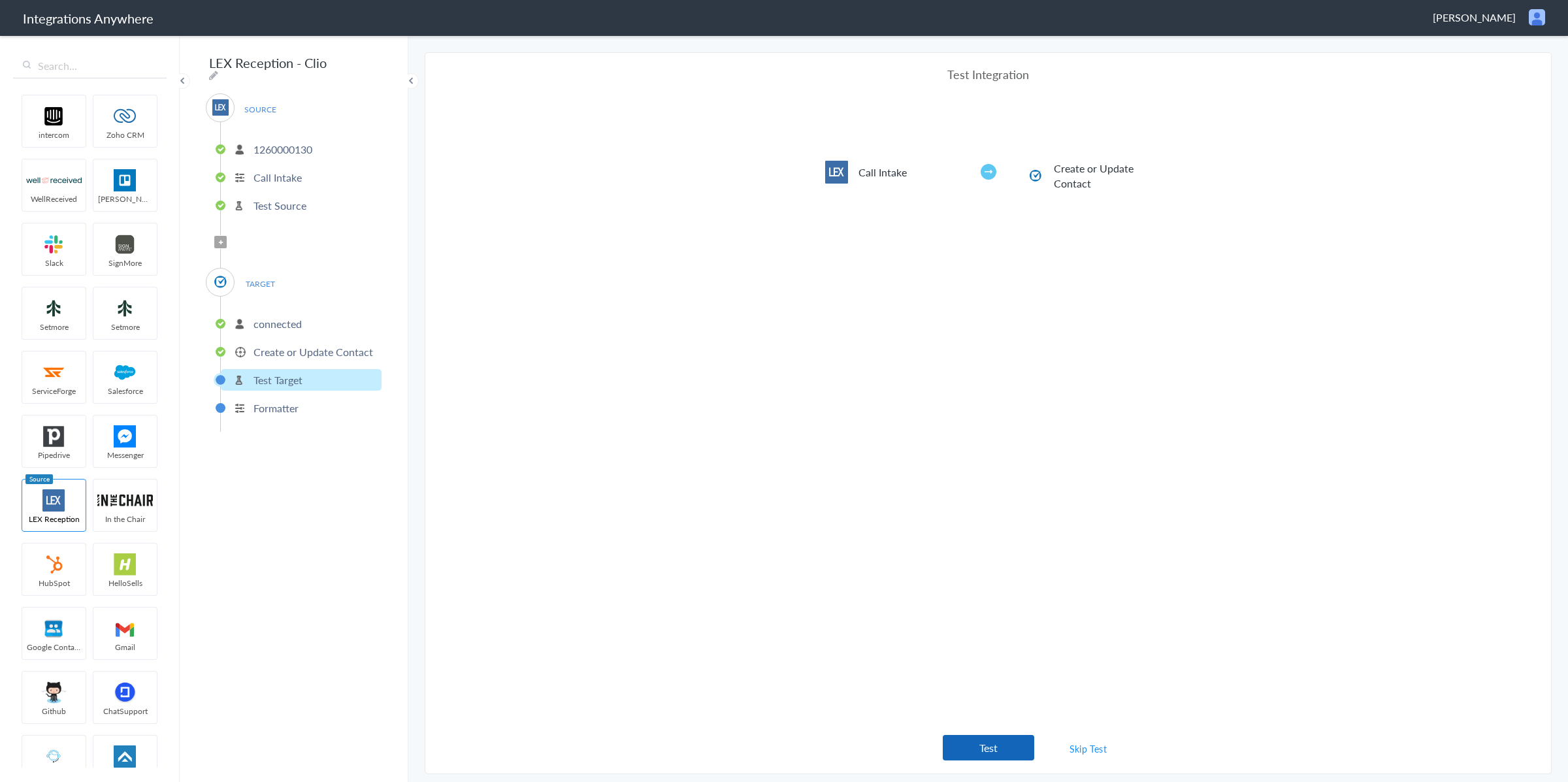
click at [991, 749] on button "Test" at bounding box center [989, 748] width 92 height 26
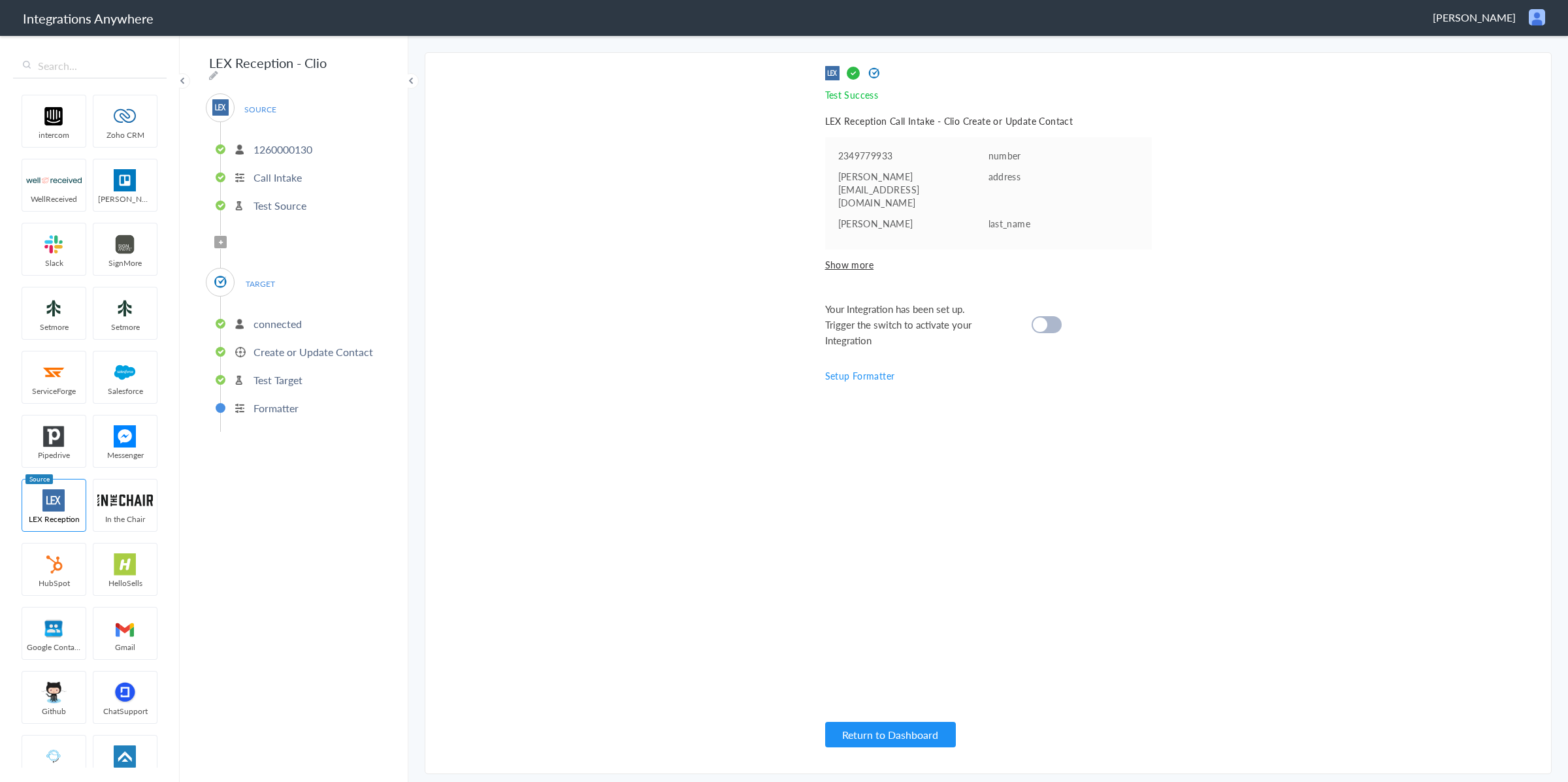
click at [1037, 318] on cite at bounding box center [1040, 325] width 14 height 14
click at [846, 258] on span "Show more" at bounding box center [989, 265] width 327 height 13
click at [1031, 459] on div "Test Success Invalid data for email LEX Reception Call Intake - Clio Create or …" at bounding box center [989, 413] width 327 height 695
click at [872, 279] on div "Test Success Invalid data for email LEX Reception Call Intake - Clio Create or …" at bounding box center [989, 413] width 327 height 695
click at [848, 267] on div "Test Success Invalid data for email LEX Reception Call Intake - Clio Create or …" at bounding box center [989, 413] width 327 height 695
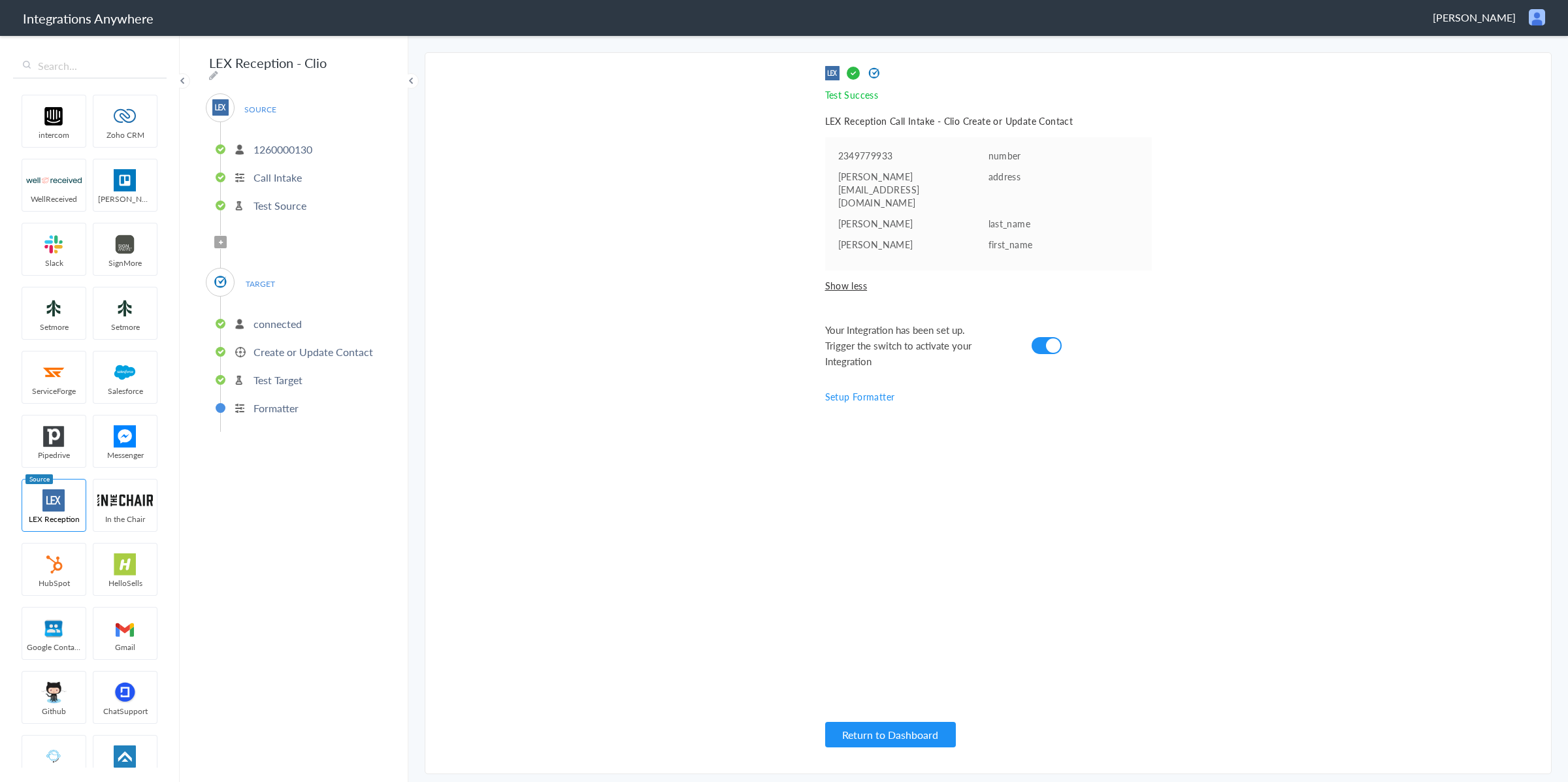
click at [848, 279] on span "Show less" at bounding box center [989, 285] width 327 height 13
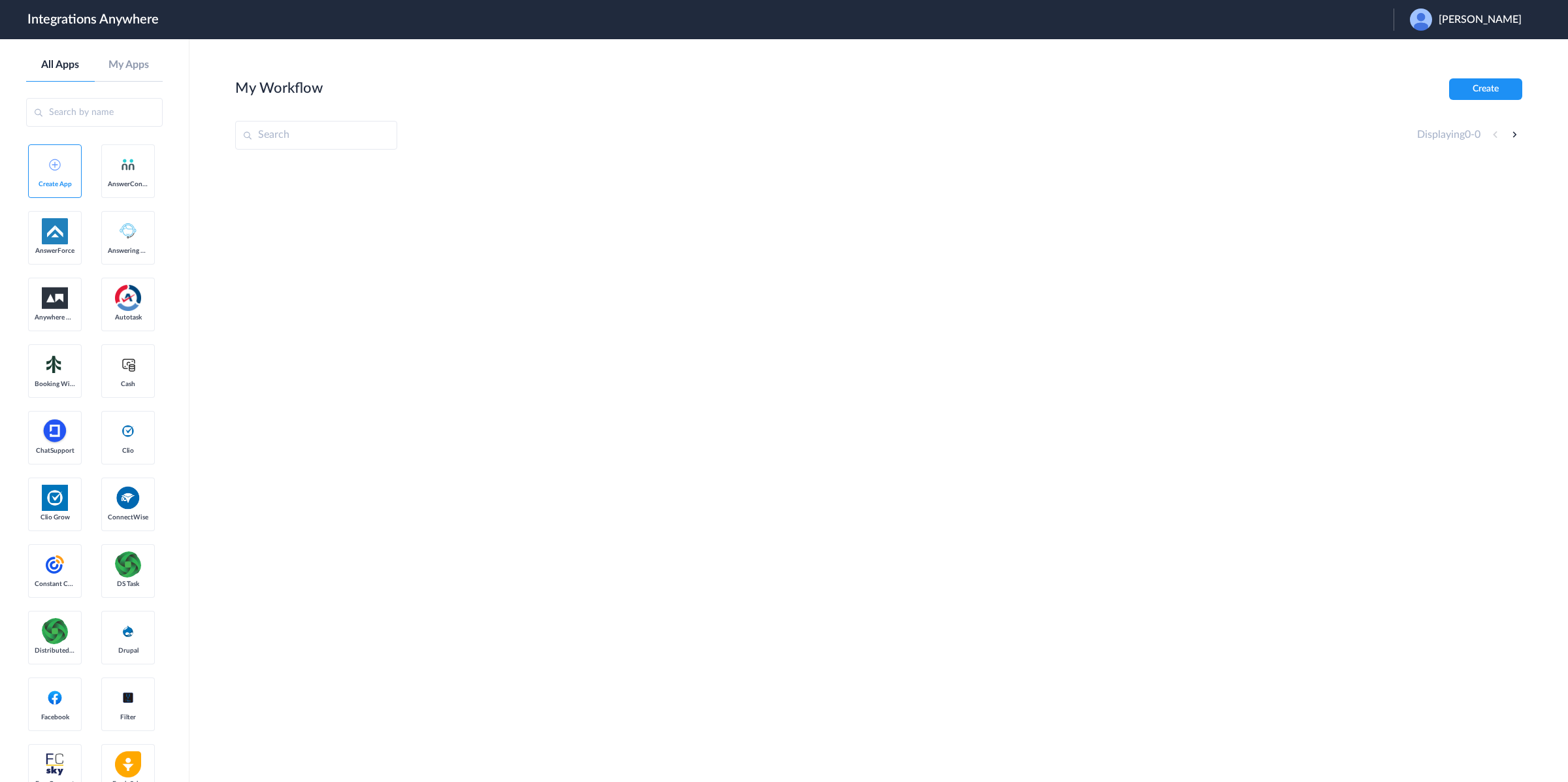
click at [1499, 26] on span "[PERSON_NAME]" at bounding box center [1480, 19] width 83 height 12
click at [1480, 57] on li "Logout" at bounding box center [1464, 54] width 141 height 24
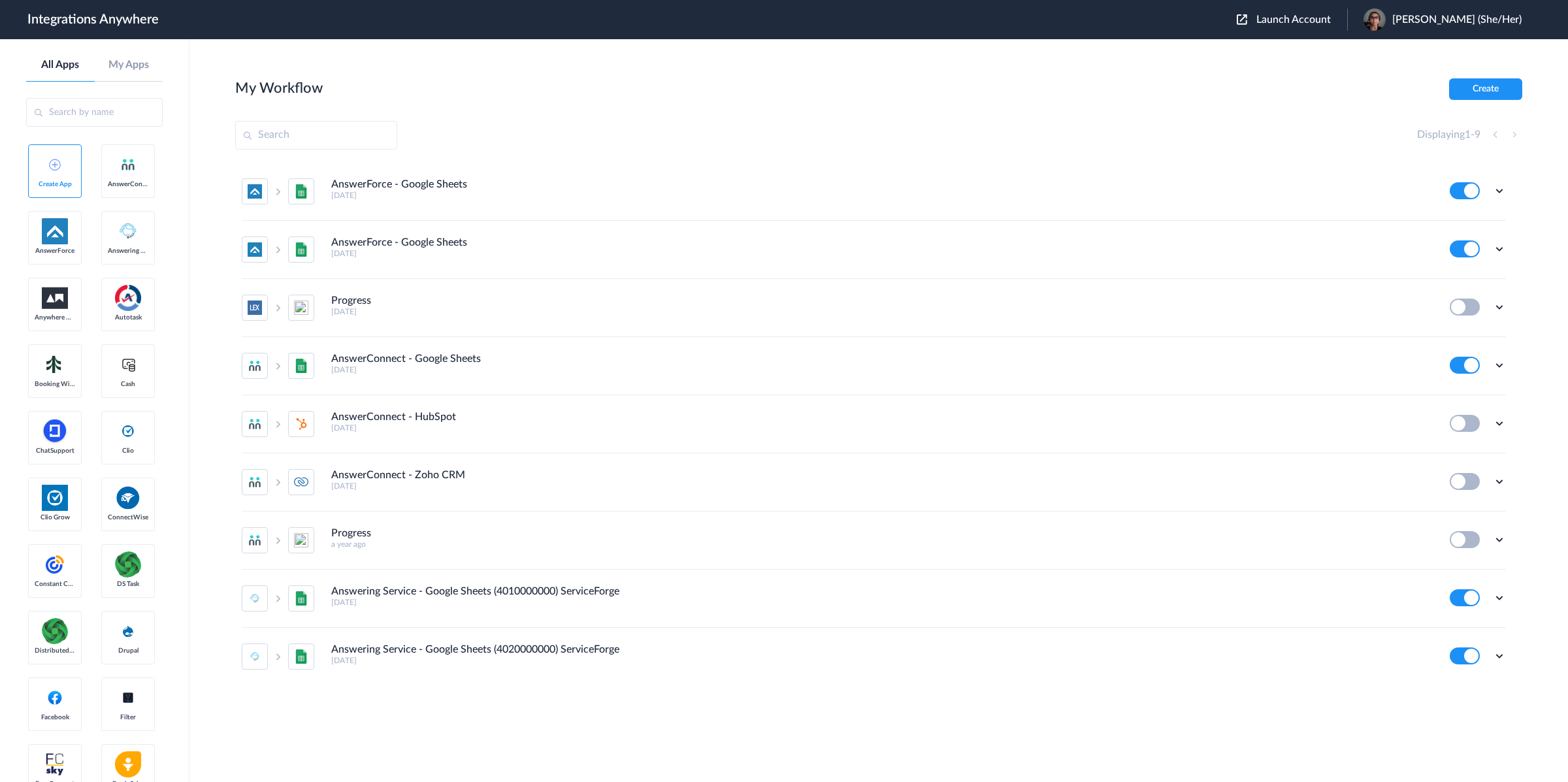
click at [1331, 20] on span "Launch Account" at bounding box center [1294, 19] width 74 height 11
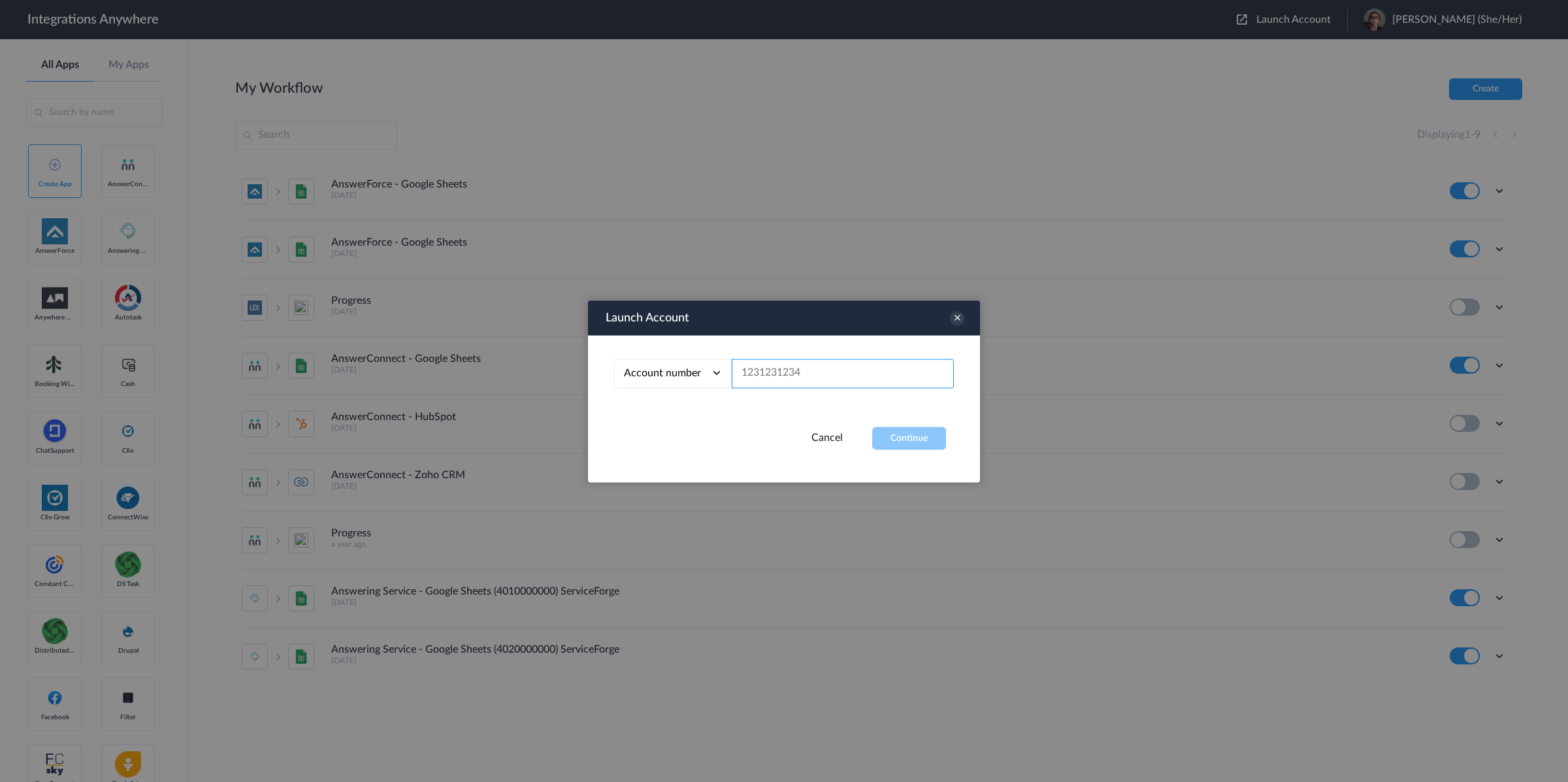
click at [801, 378] on input "text" at bounding box center [843, 373] width 222 height 29
paste input "1260000130"
type input "1260000130"
click at [906, 432] on button "Continue" at bounding box center [908, 438] width 74 height 23
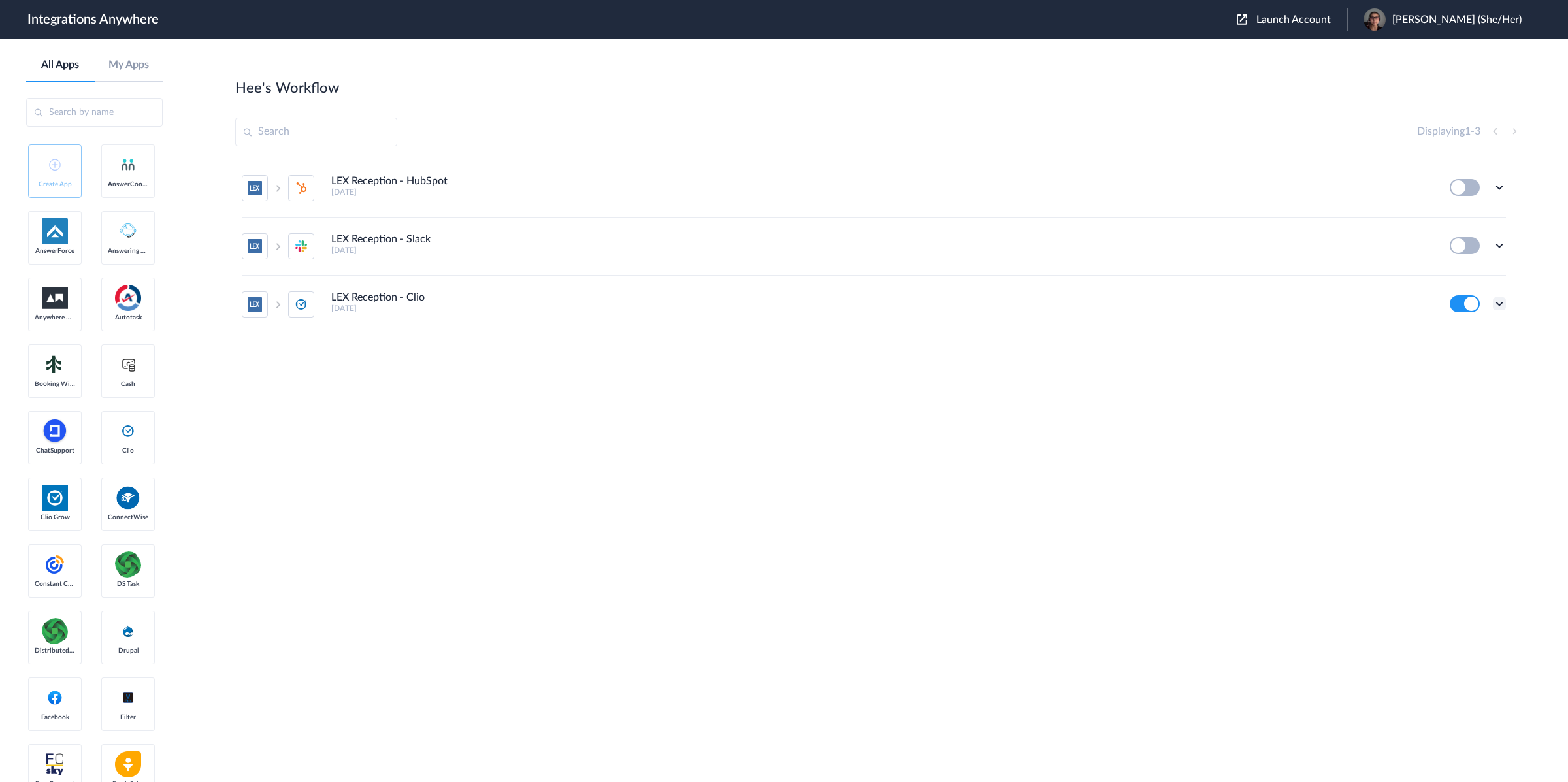
click at [1500, 306] on icon at bounding box center [1499, 304] width 13 height 13
click at [1460, 250] on link "Task history" at bounding box center [1462, 248] width 63 height 9
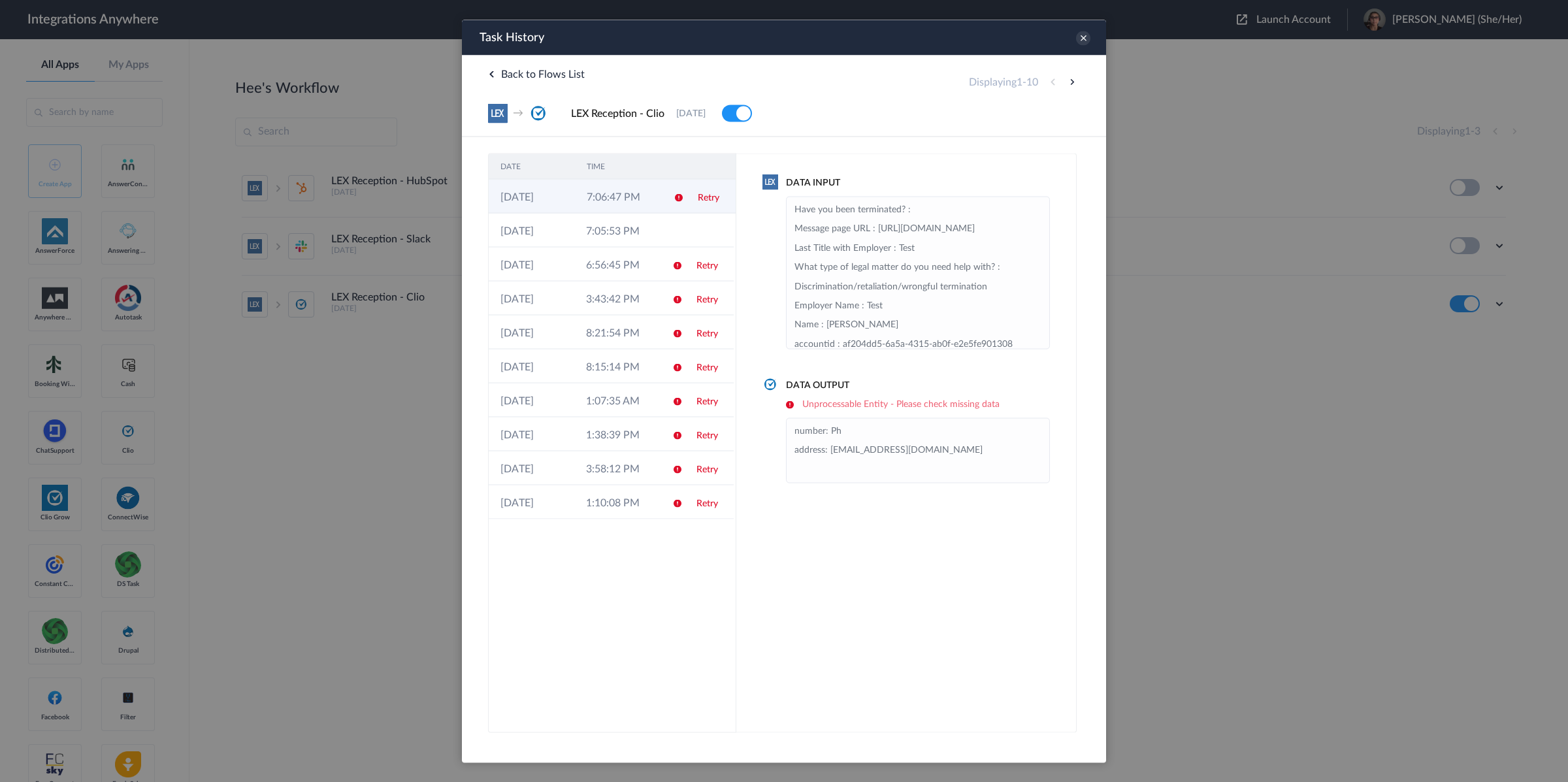
click at [669, 199] on td at bounding box center [674, 195] width 25 height 34
click at [712, 199] on link "Retry" at bounding box center [707, 197] width 21 height 9
click at [713, 220] on td at bounding box center [709, 230] width 49 height 34
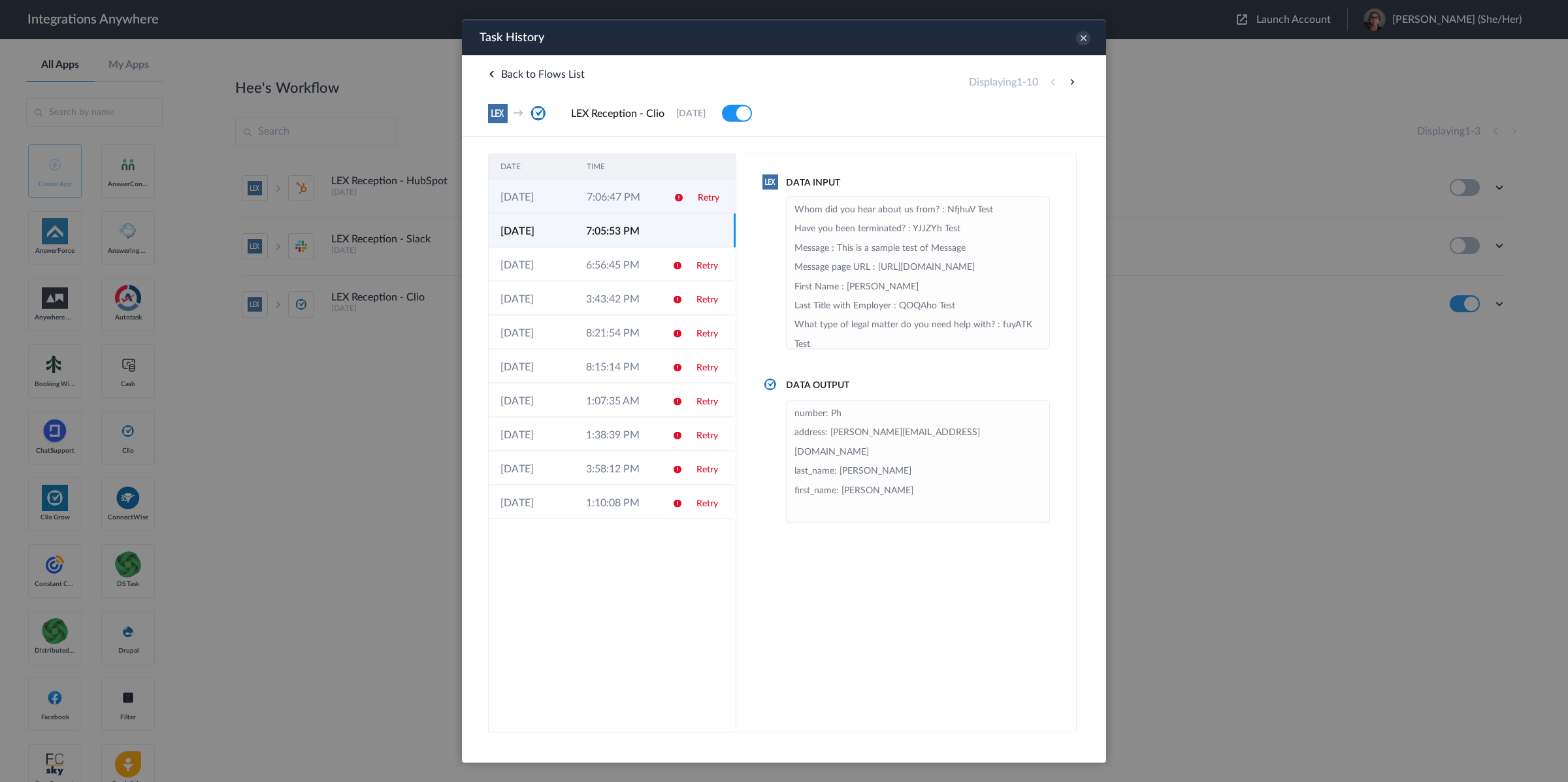
click at [709, 192] on link "Retry" at bounding box center [709, 197] width 21 height 9
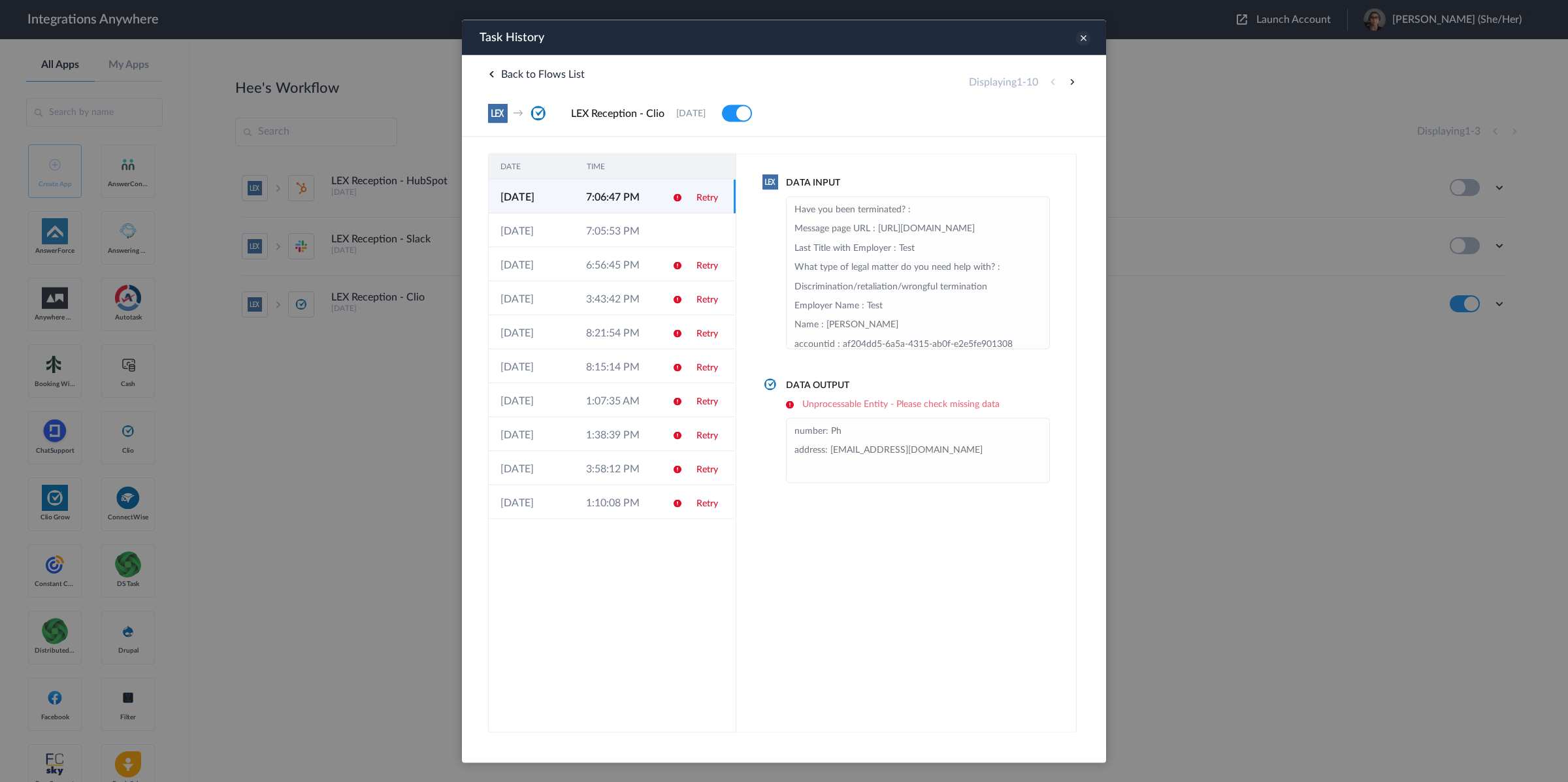
click at [1084, 41] on icon at bounding box center [1083, 38] width 14 height 14
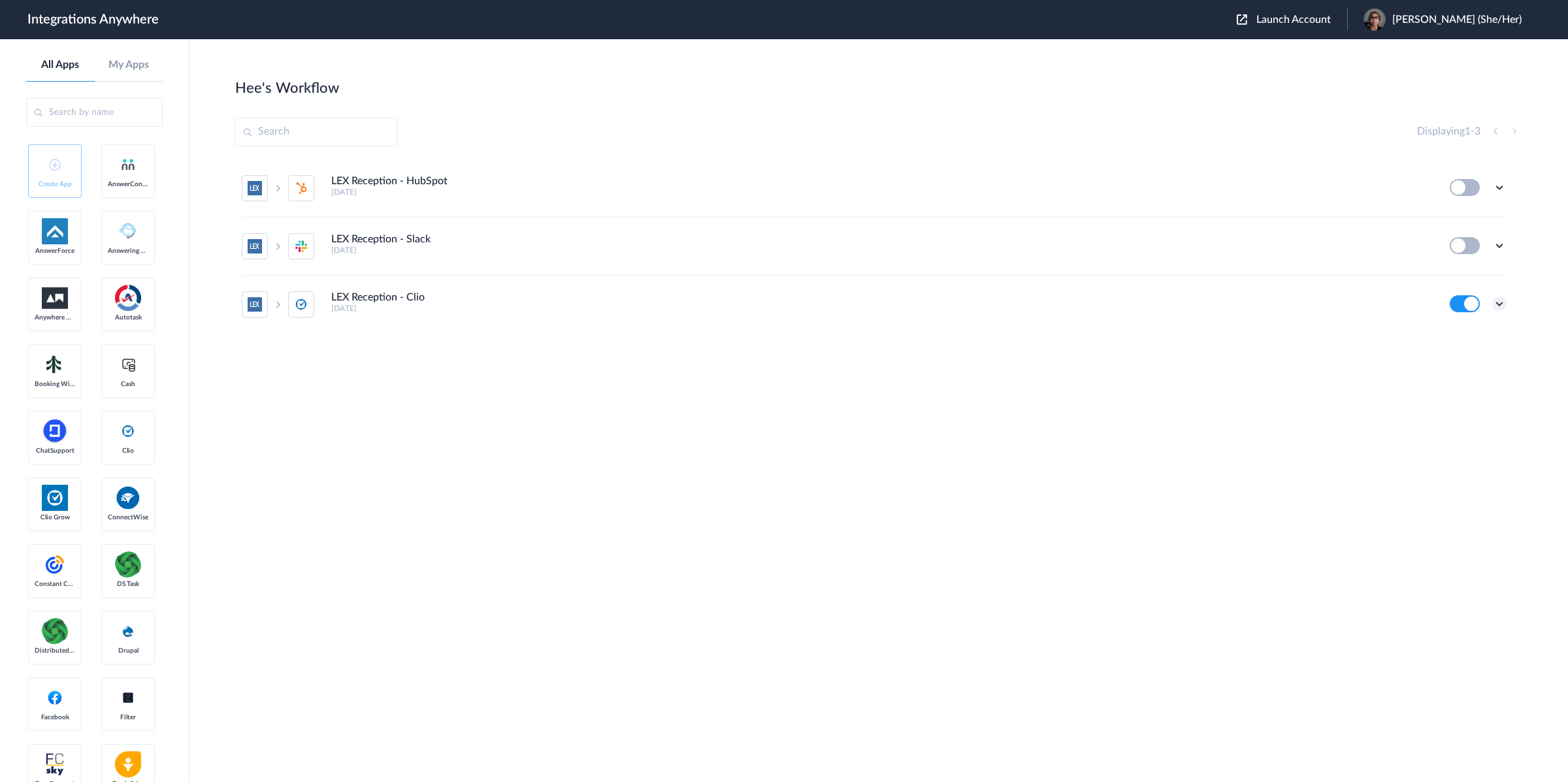
click at [1503, 306] on icon at bounding box center [1499, 304] width 13 height 13
click at [1459, 248] on link "Task history" at bounding box center [1462, 248] width 63 height 9
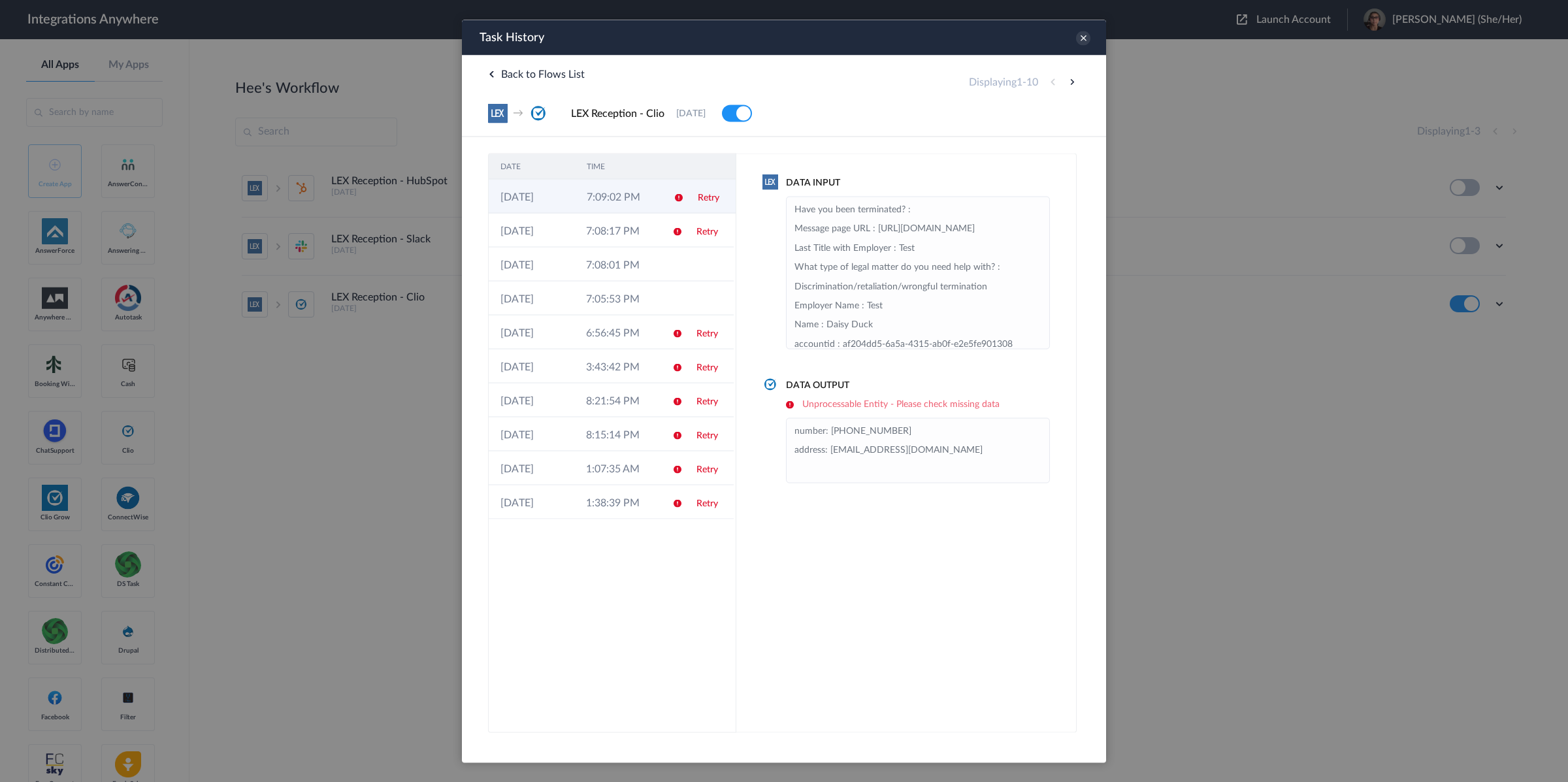
click at [697, 197] on td "Retry" at bounding box center [710, 195] width 49 height 34
click at [699, 199] on link "Retry" at bounding box center [707, 197] width 21 height 9
click at [1086, 40] on icon at bounding box center [1083, 38] width 14 height 14
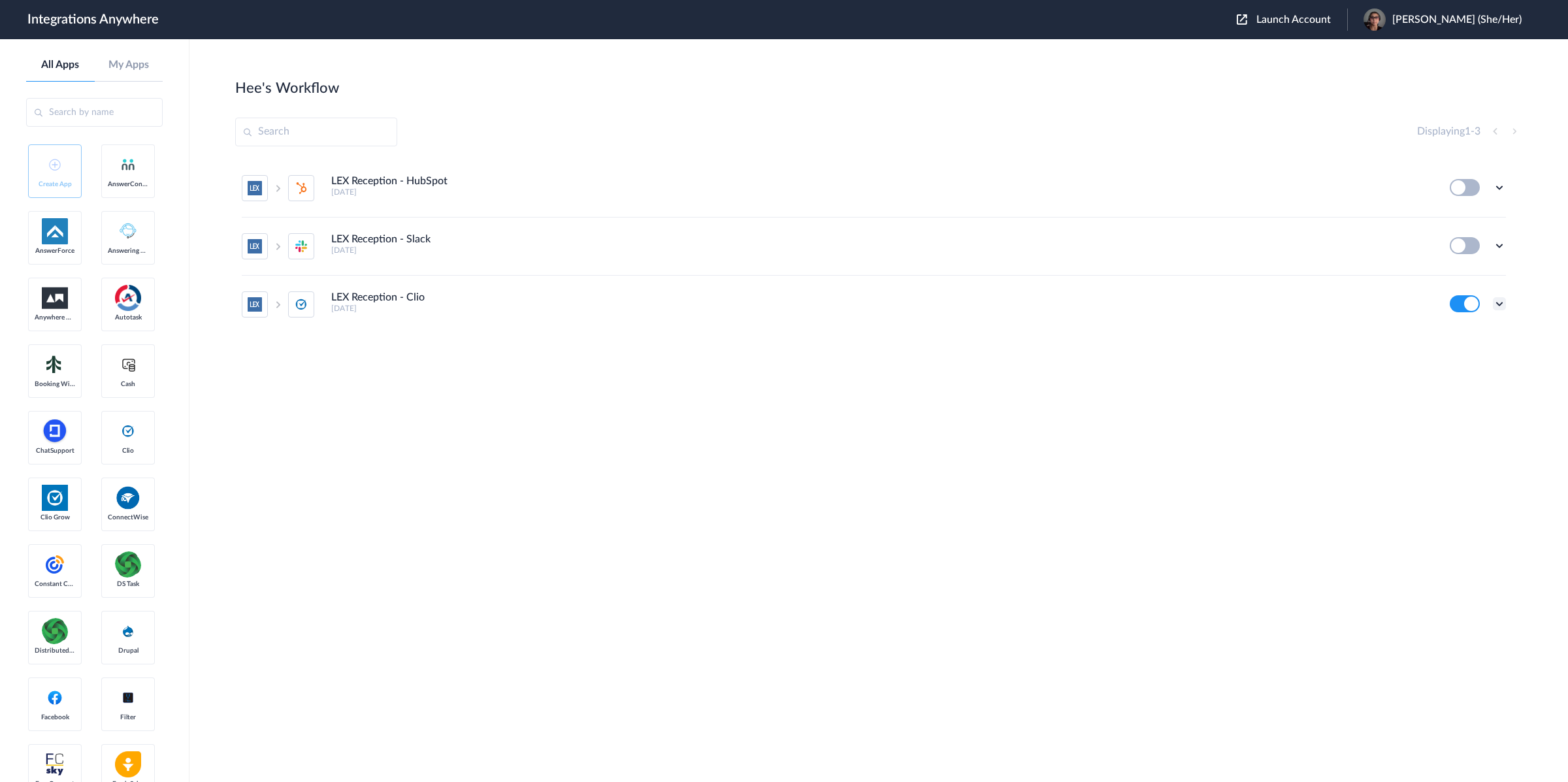
click at [1497, 304] on icon at bounding box center [1499, 304] width 13 height 13
click at [1447, 225] on link "Edit" at bounding box center [1446, 223] width 31 height 9
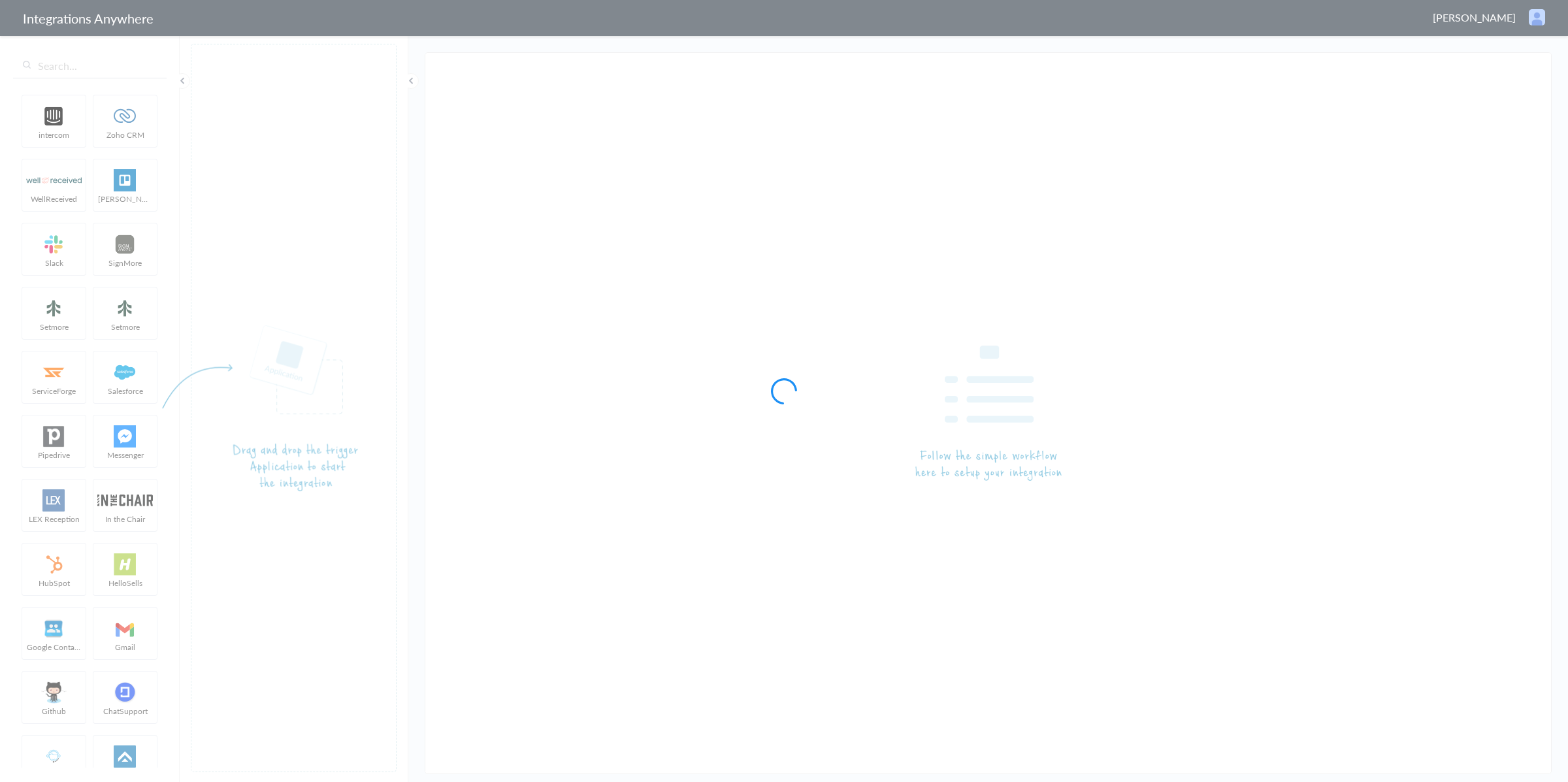
type input "LEX Reception - Clio"
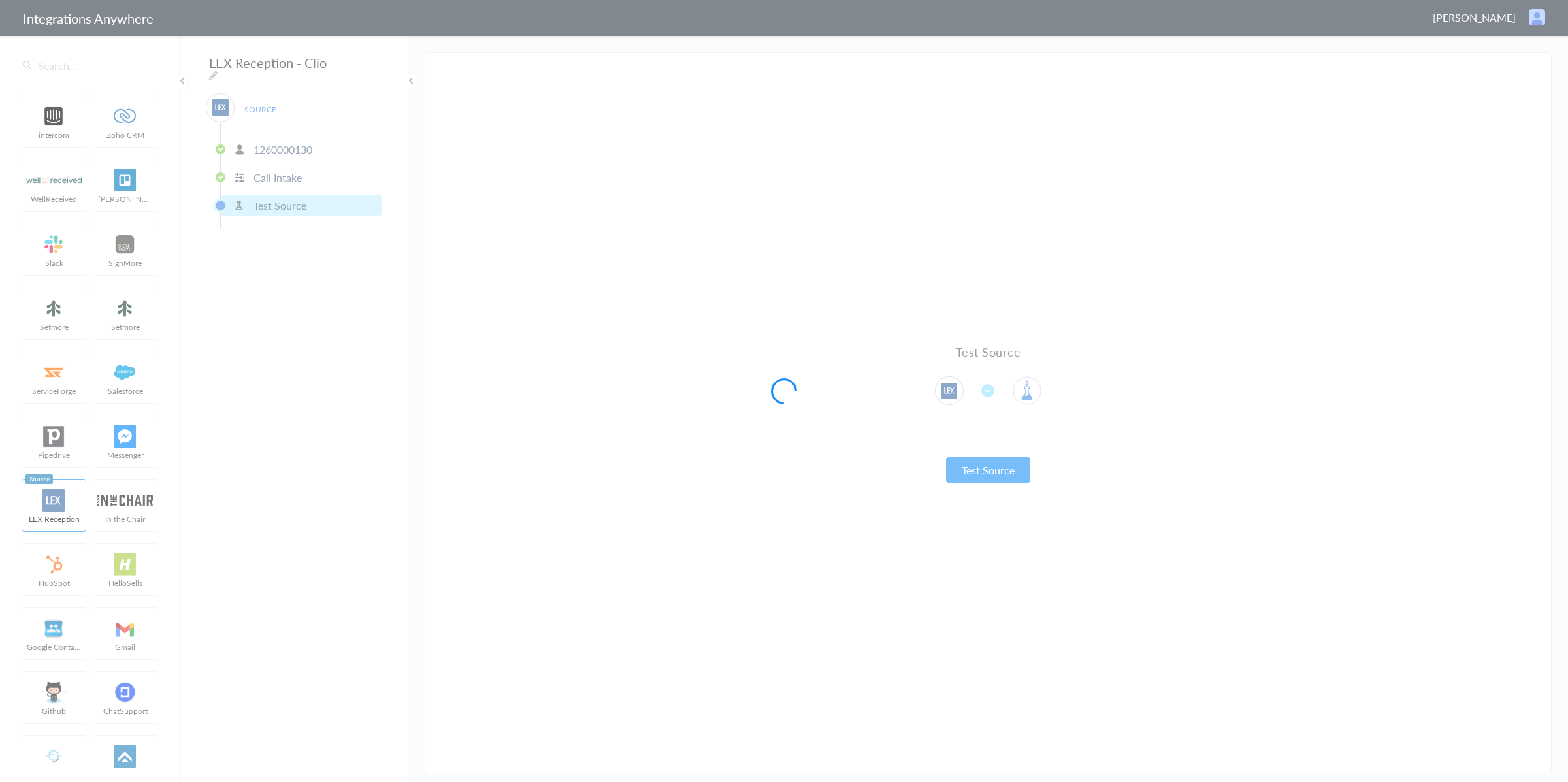
click at [685, 339] on div at bounding box center [784, 391] width 1568 height 782
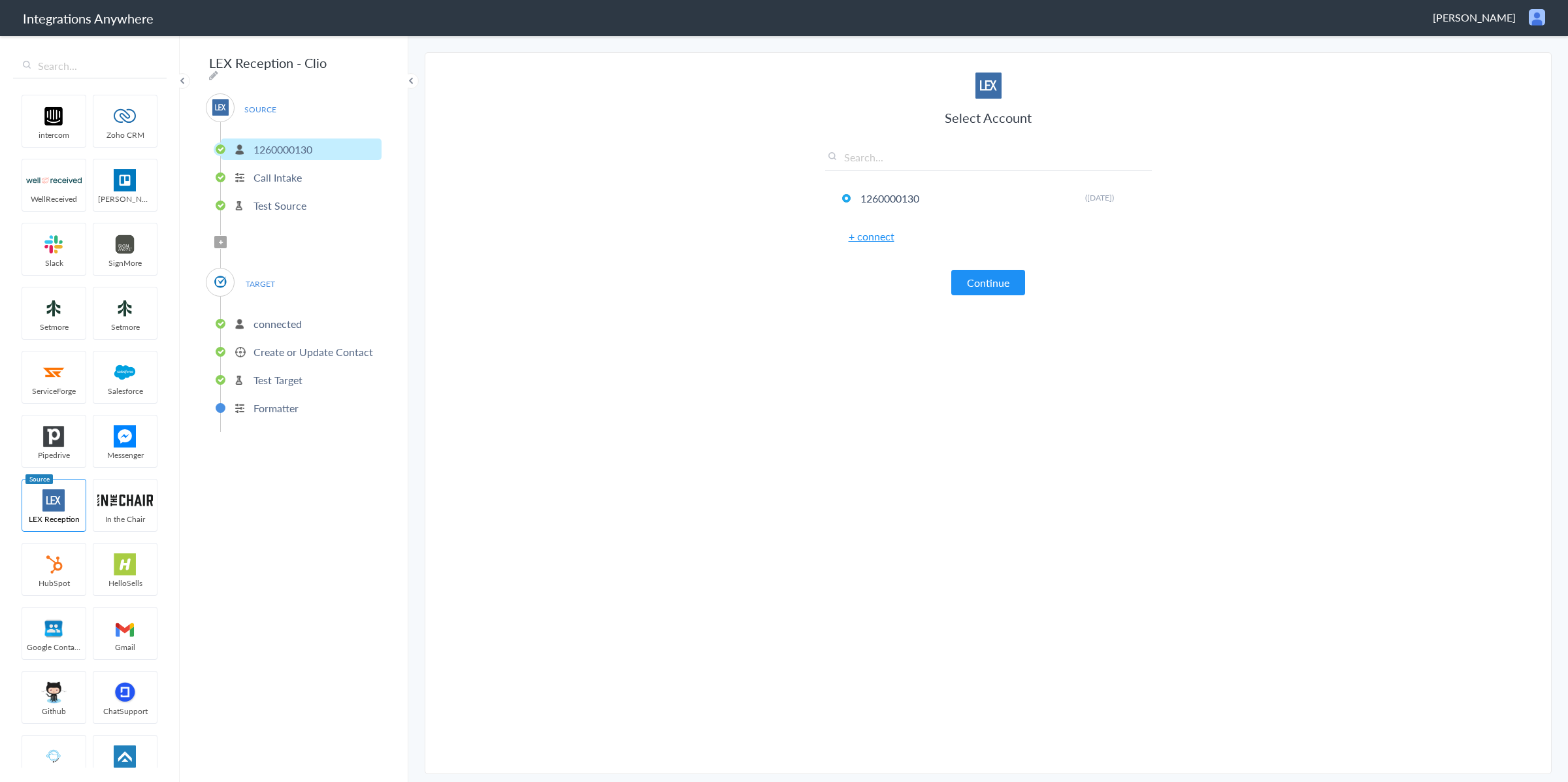
click at [298, 351] on p "Create or Update Contact" at bounding box center [313, 351] width 119 height 15
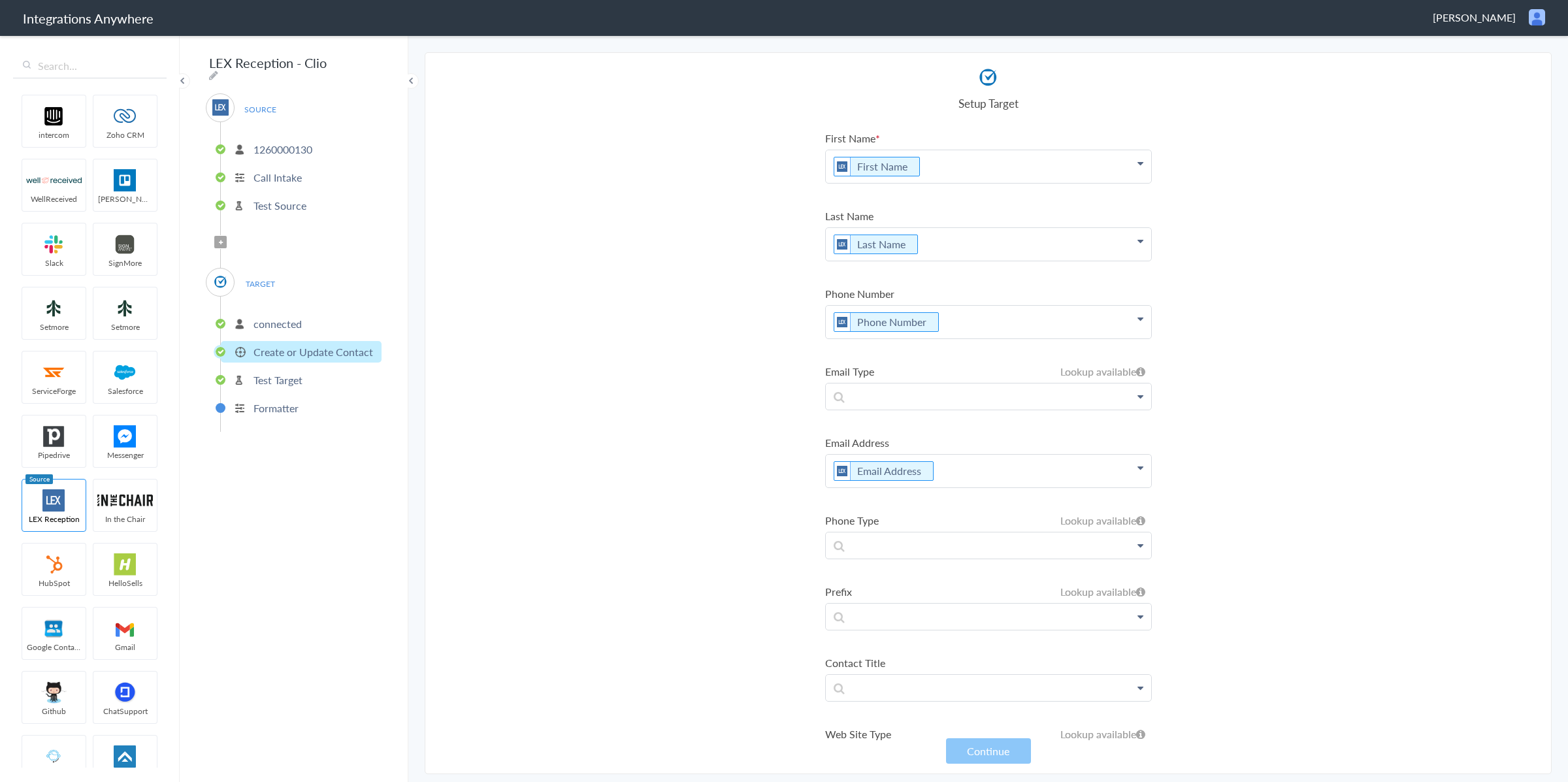
click at [1000, 324] on p "Phone Number" at bounding box center [989, 322] width 325 height 33
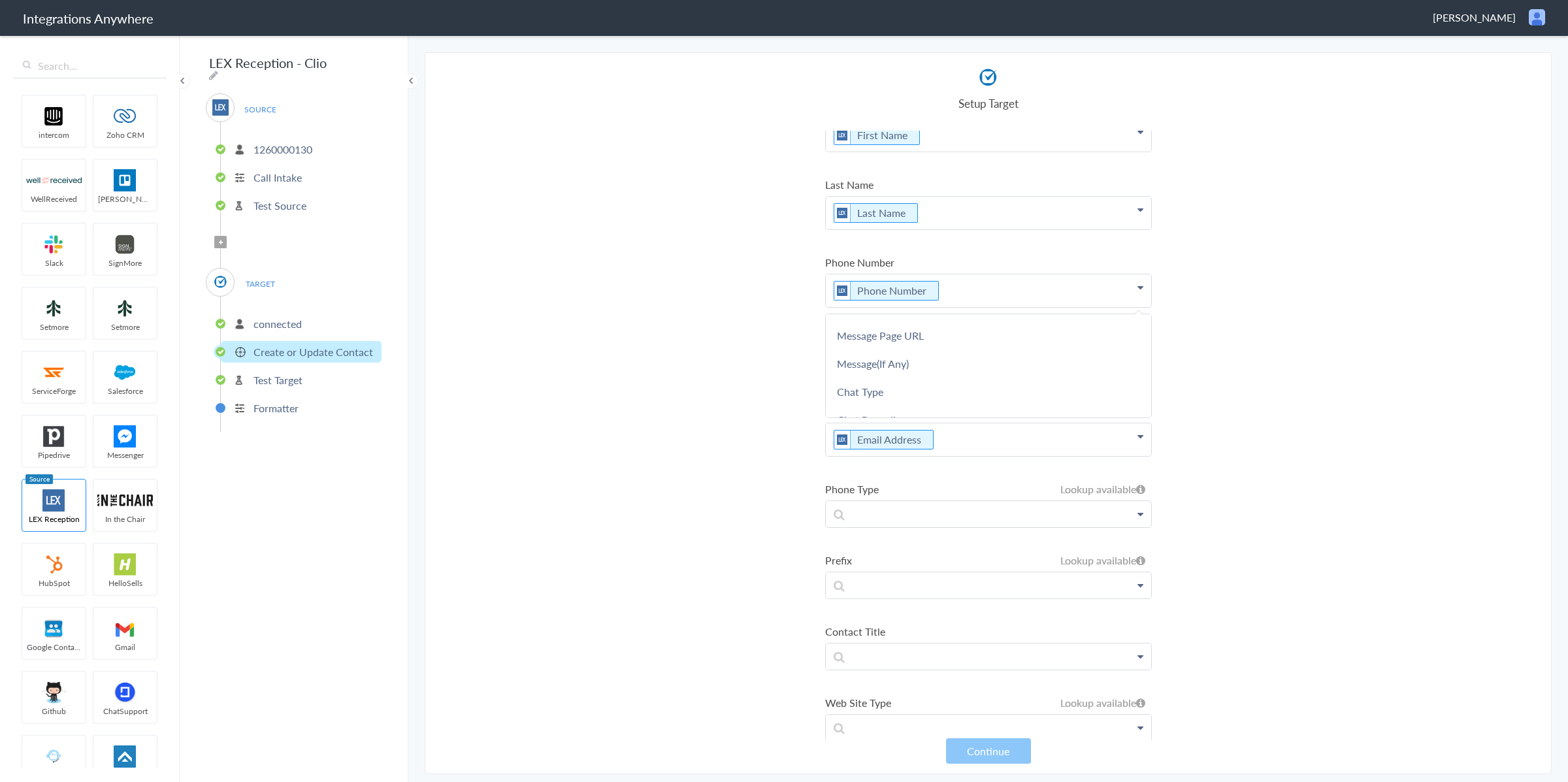
scroll to position [817, 0]
click at [969, 441] on p "Email Address" at bounding box center [989, 440] width 325 height 33
click at [994, 751] on button "Continue" at bounding box center [989, 751] width 85 height 26
click at [964, 510] on p at bounding box center [989, 514] width 325 height 26
click at [685, 519] on section "Select Account 1260000130 Rename Delete (9 months ago) + connect Continue Setup…" at bounding box center [989, 413] width 1127 height 722
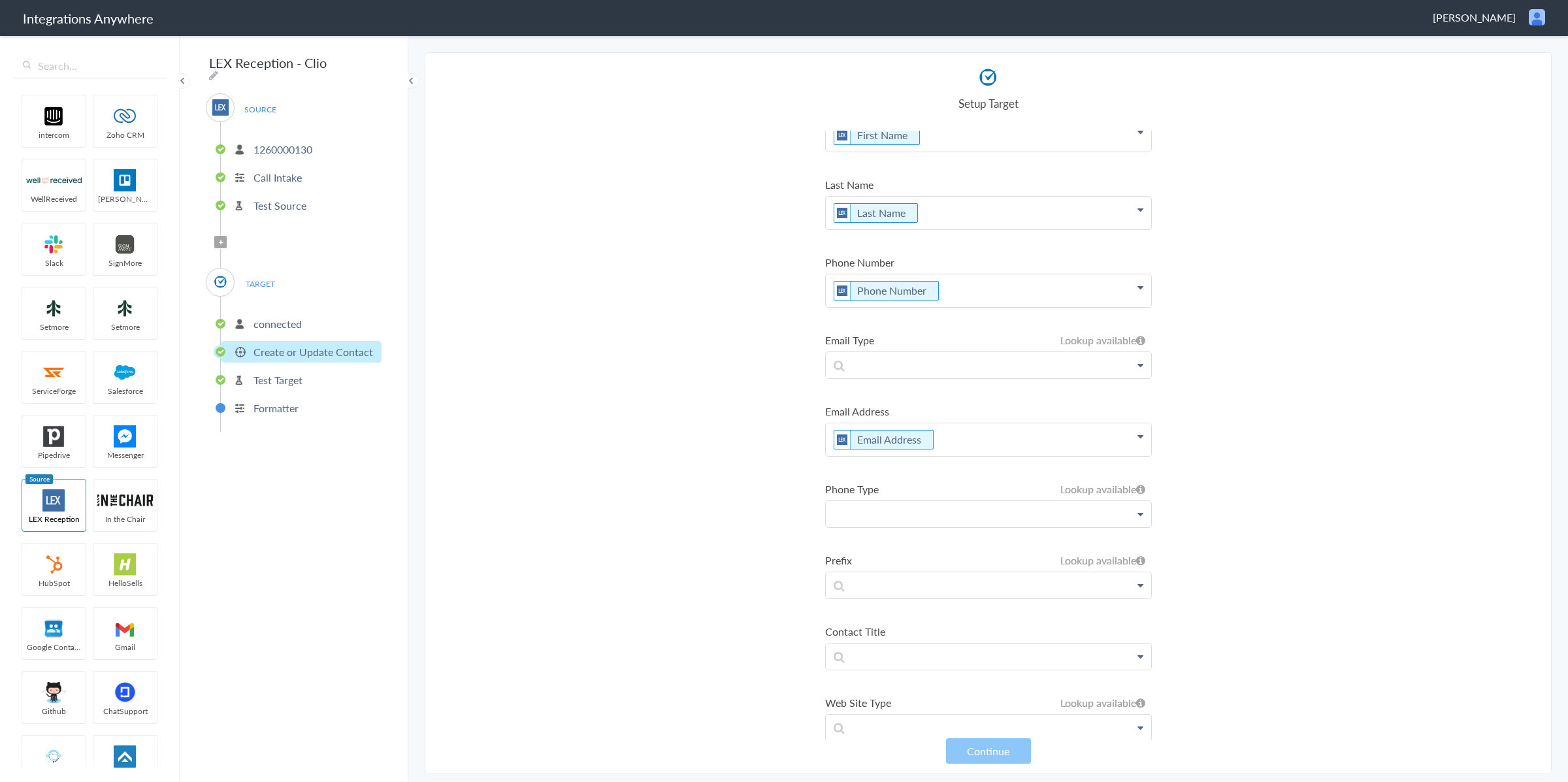
click at [910, 511] on p at bounding box center [989, 514] width 325 height 26
click at [683, 502] on section "Select Account 1260000130 Rename Delete (9 months ago) + connect Continue Setup…" at bounding box center [989, 413] width 1127 height 722
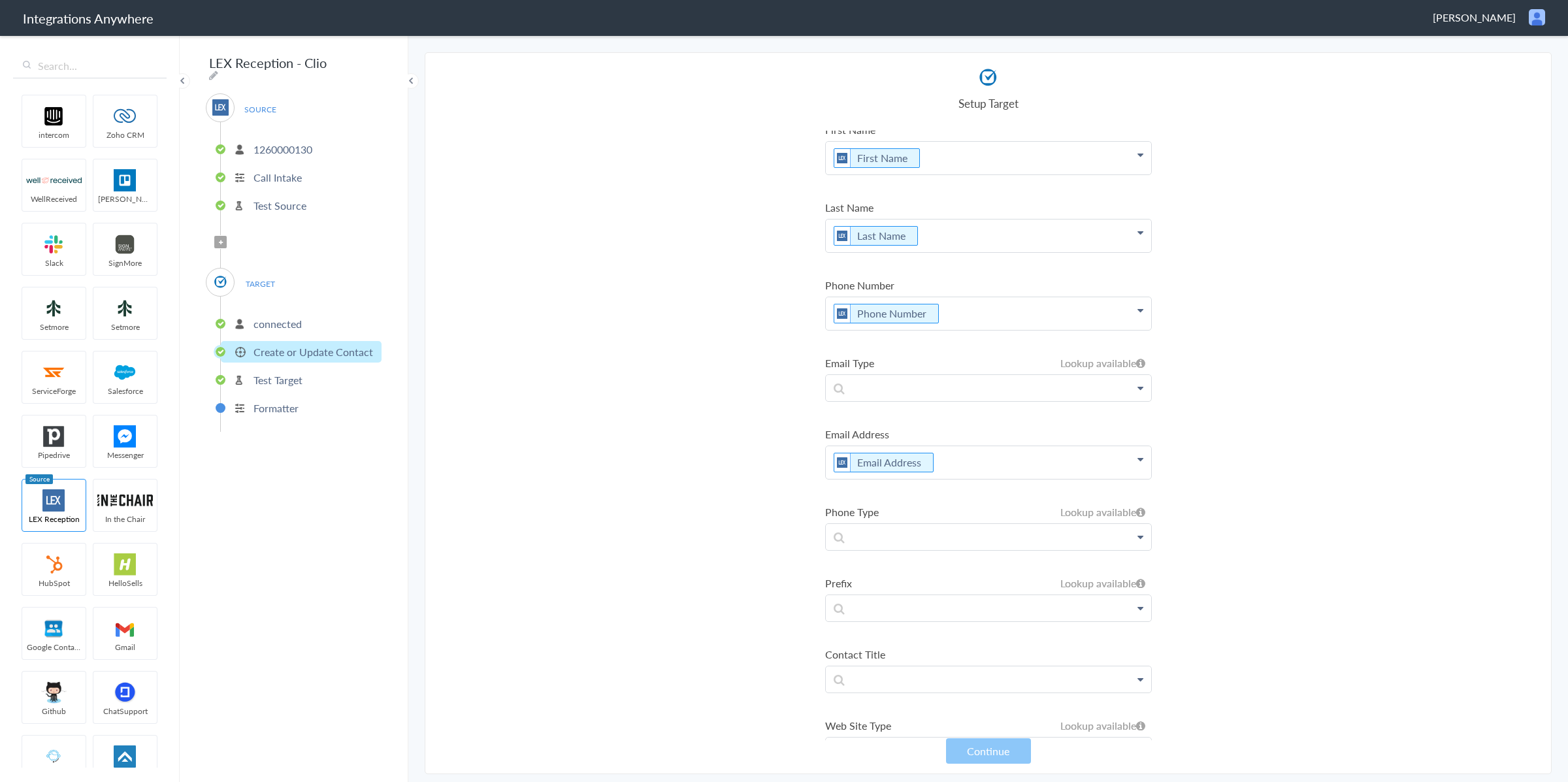
scroll to position [0, 0]
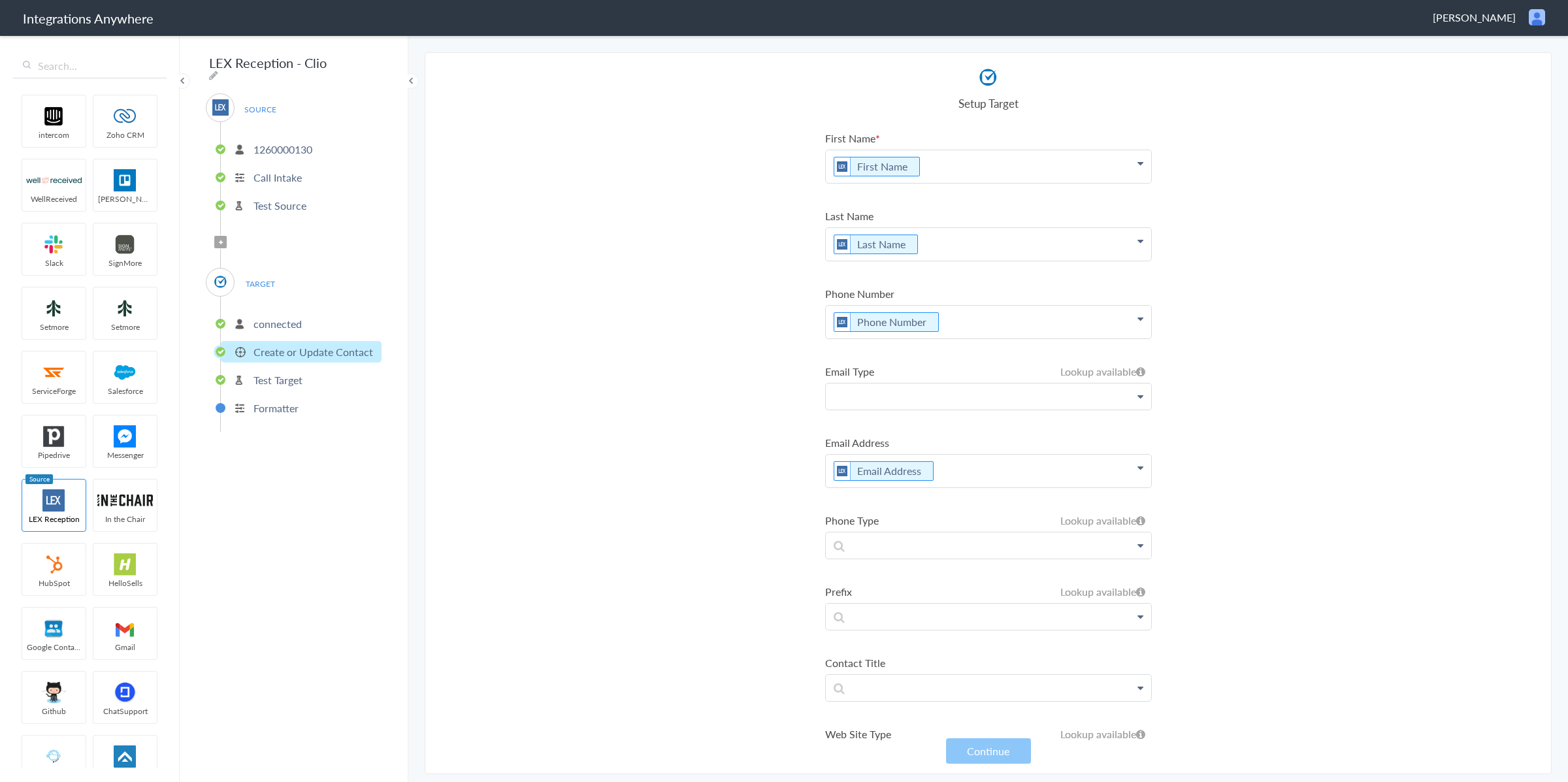
click at [979, 397] on p at bounding box center [989, 396] width 325 height 26
click at [963, 451] on link "LEX Reception" at bounding box center [989, 464] width 325 height 29
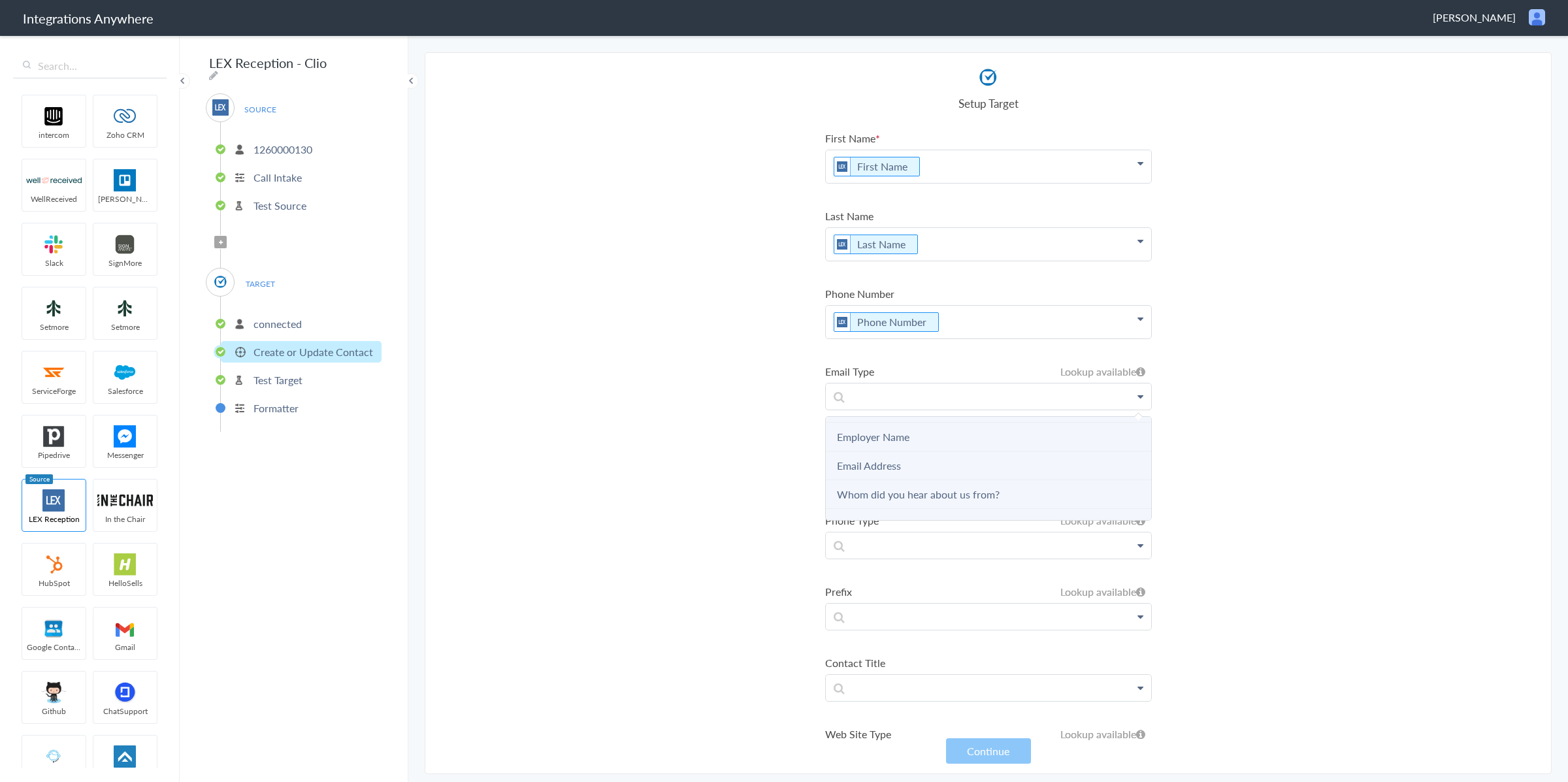
scroll to position [211, 0]
click at [934, 421] on Address "Email Address" at bounding box center [989, 425] width 325 height 29
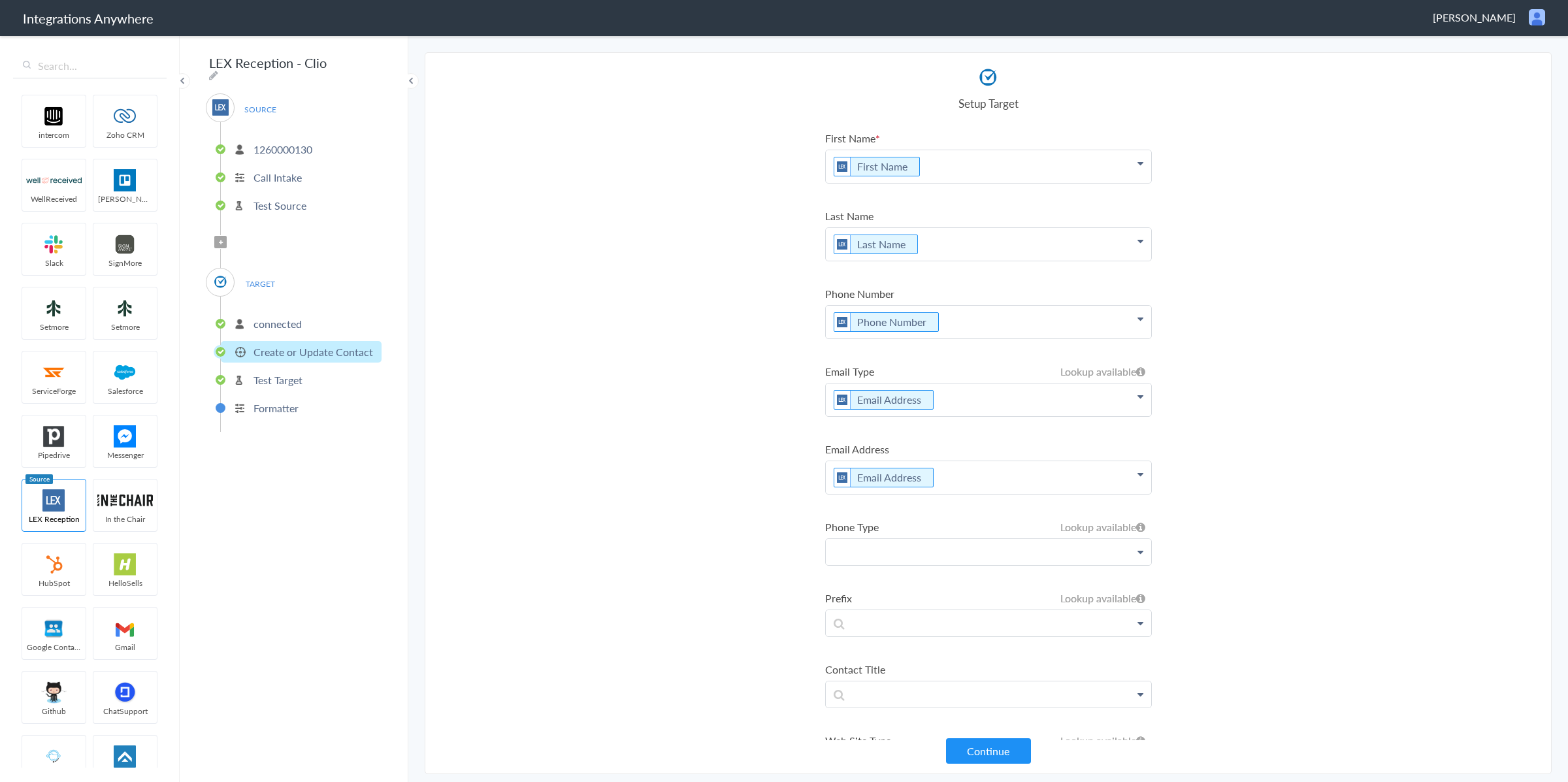
click at [880, 549] on p at bounding box center [989, 552] width 325 height 26
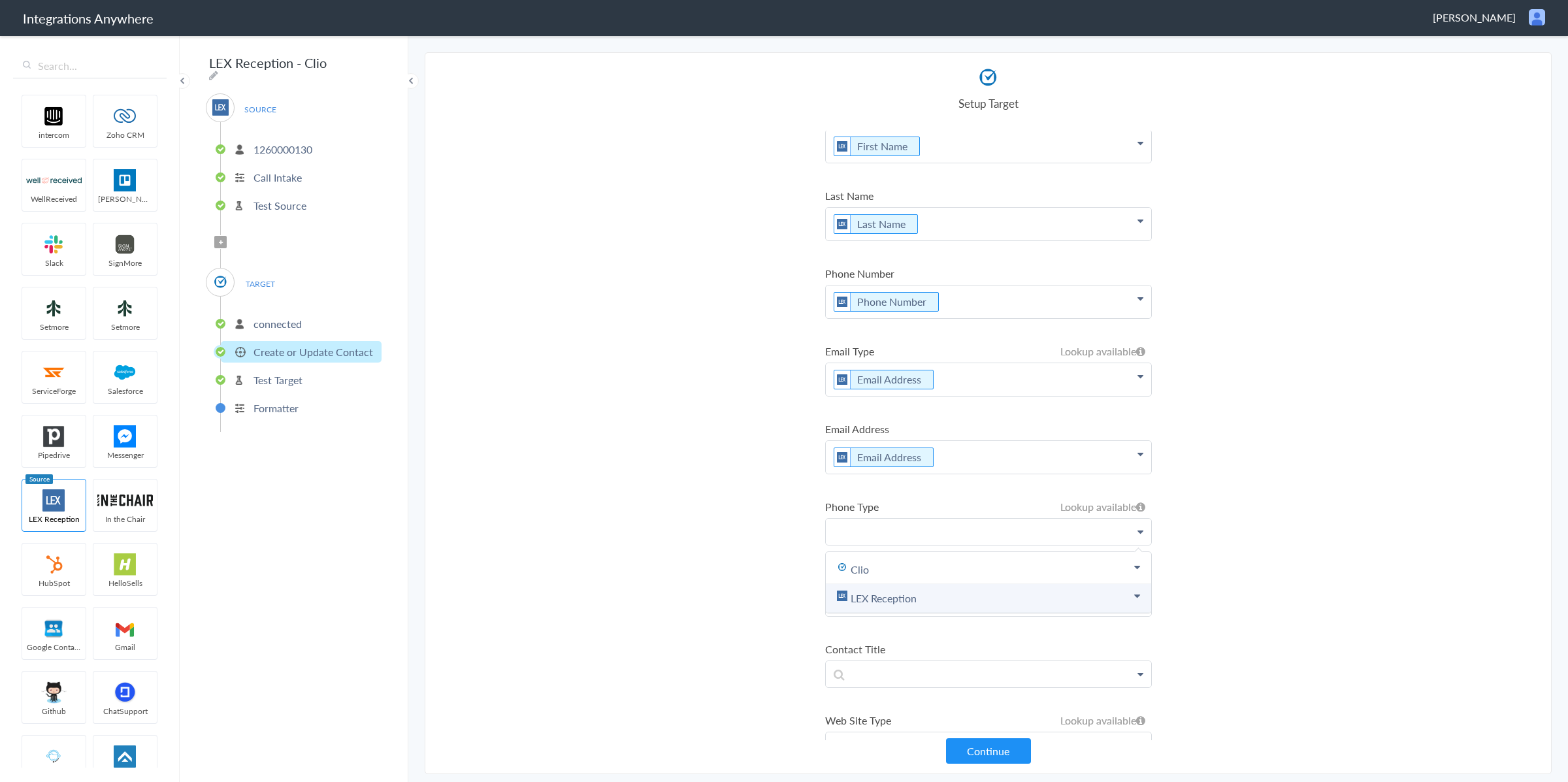
scroll to position [21, 0]
click at [941, 593] on link "LEX Reception" at bounding box center [989, 598] width 325 height 29
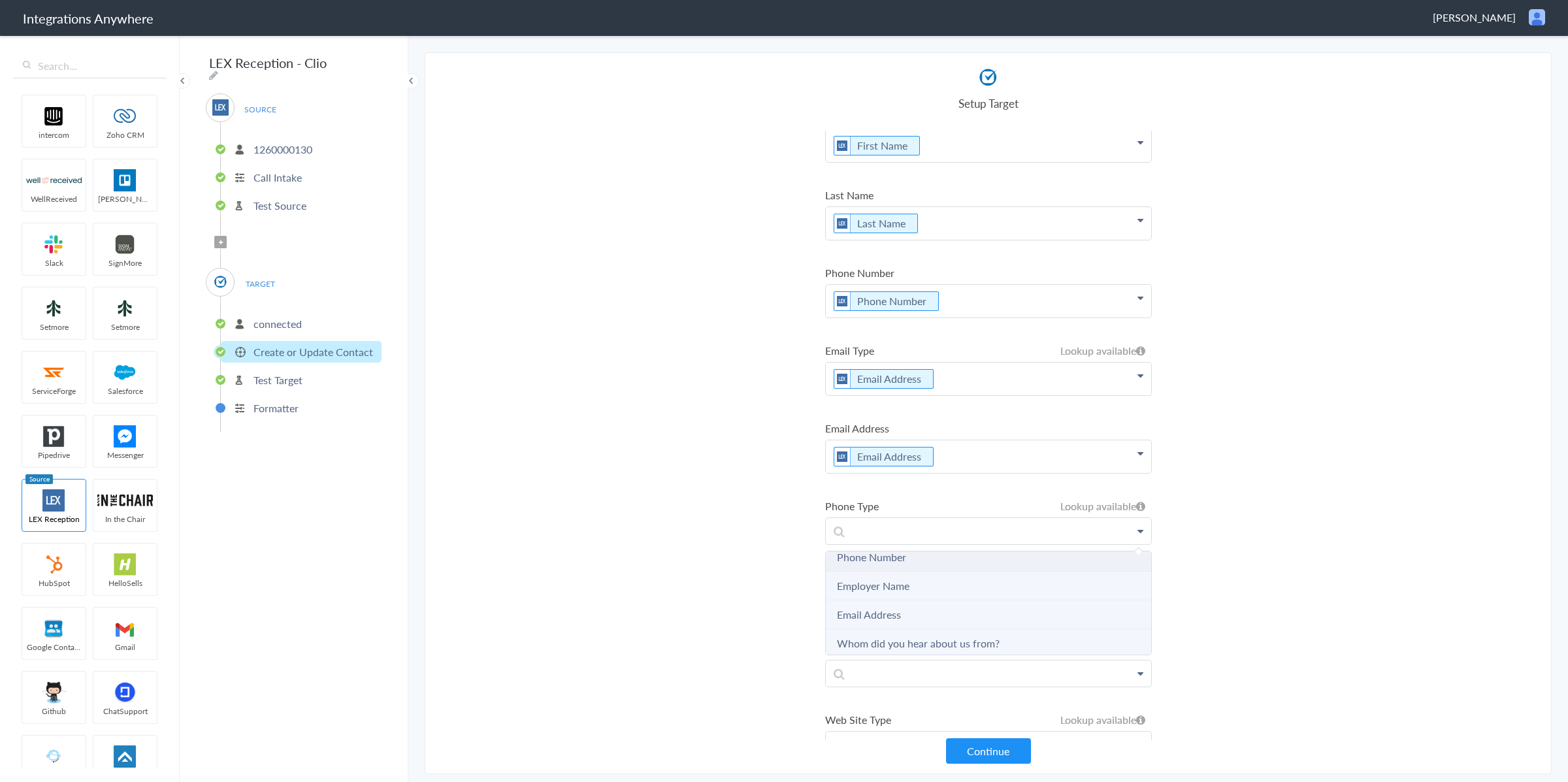
click at [936, 551] on Number "Phone Number" at bounding box center [989, 557] width 325 height 29
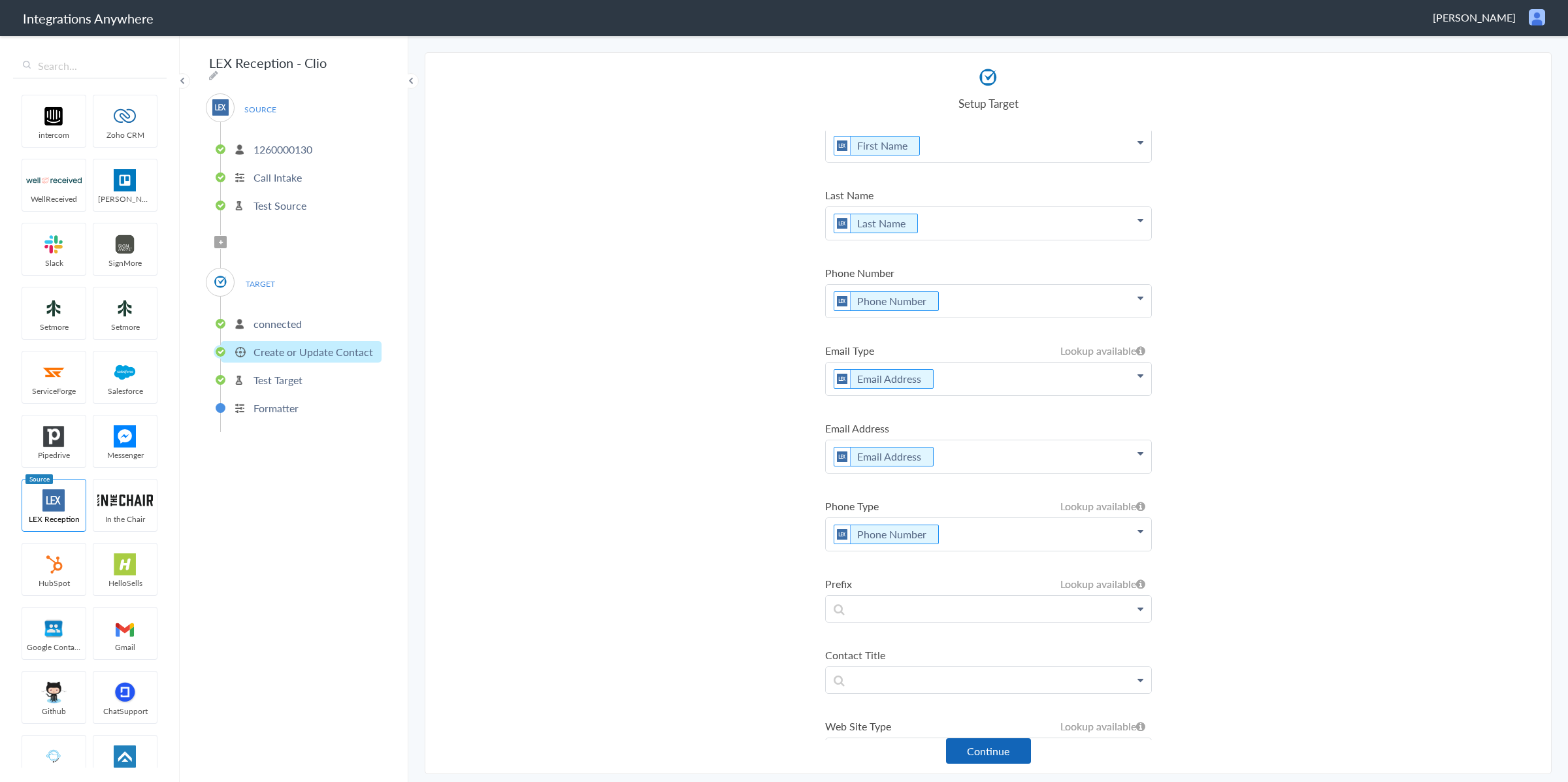
click at [986, 756] on button "Continue" at bounding box center [989, 751] width 85 height 26
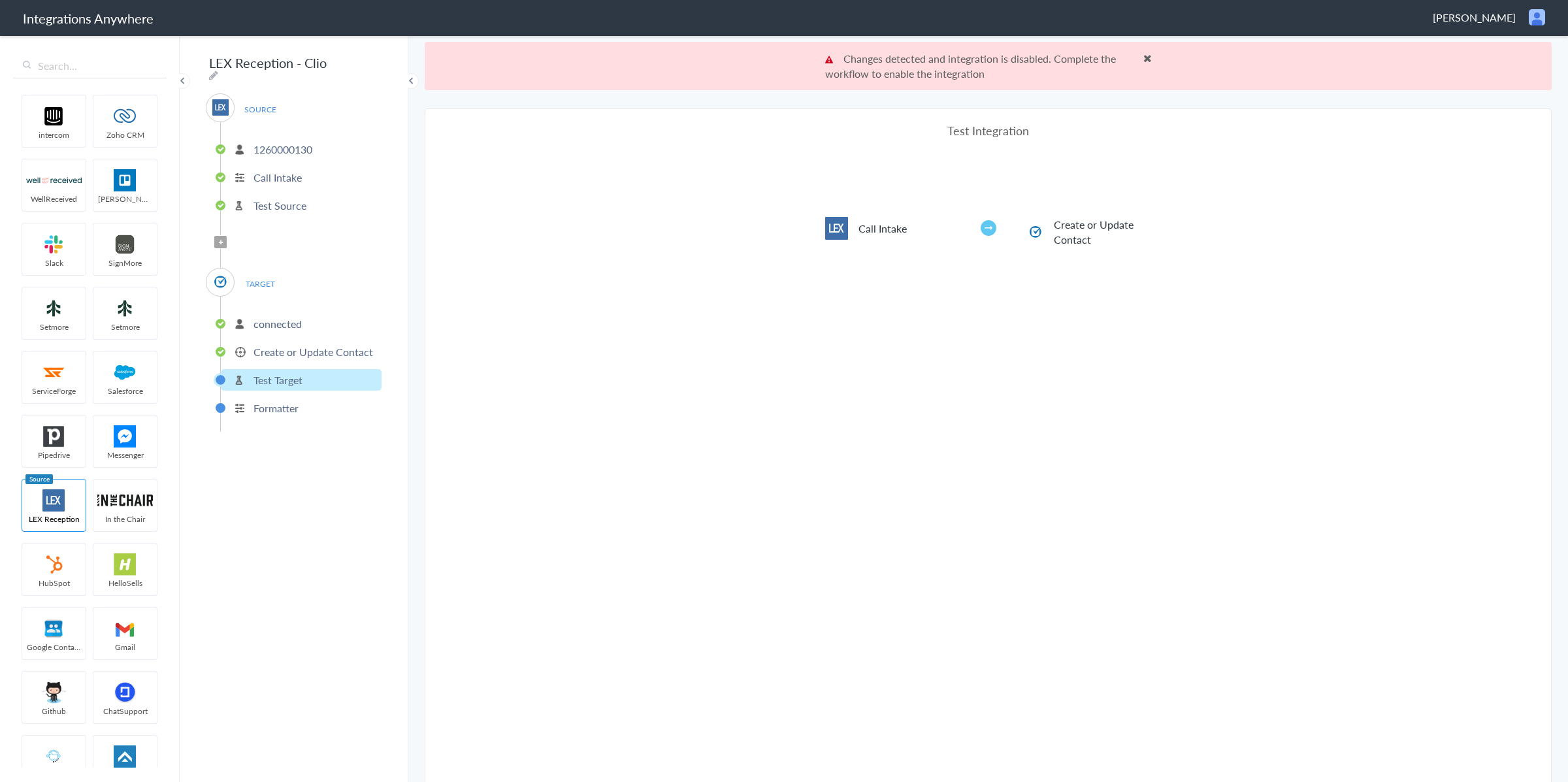
click at [1147, 59] on span at bounding box center [1148, 58] width 9 height 11
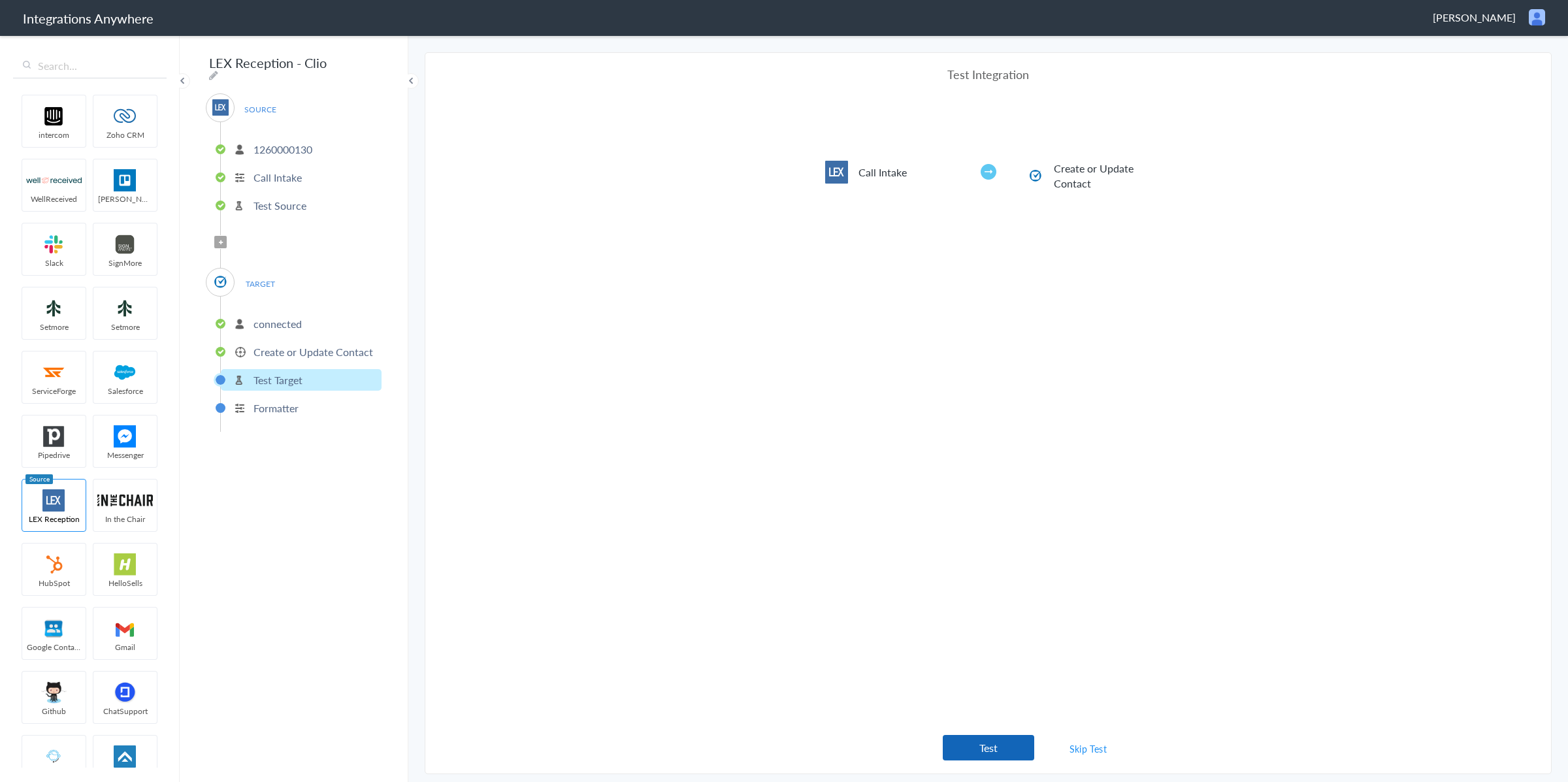
click at [967, 745] on button "Test" at bounding box center [989, 748] width 92 height 26
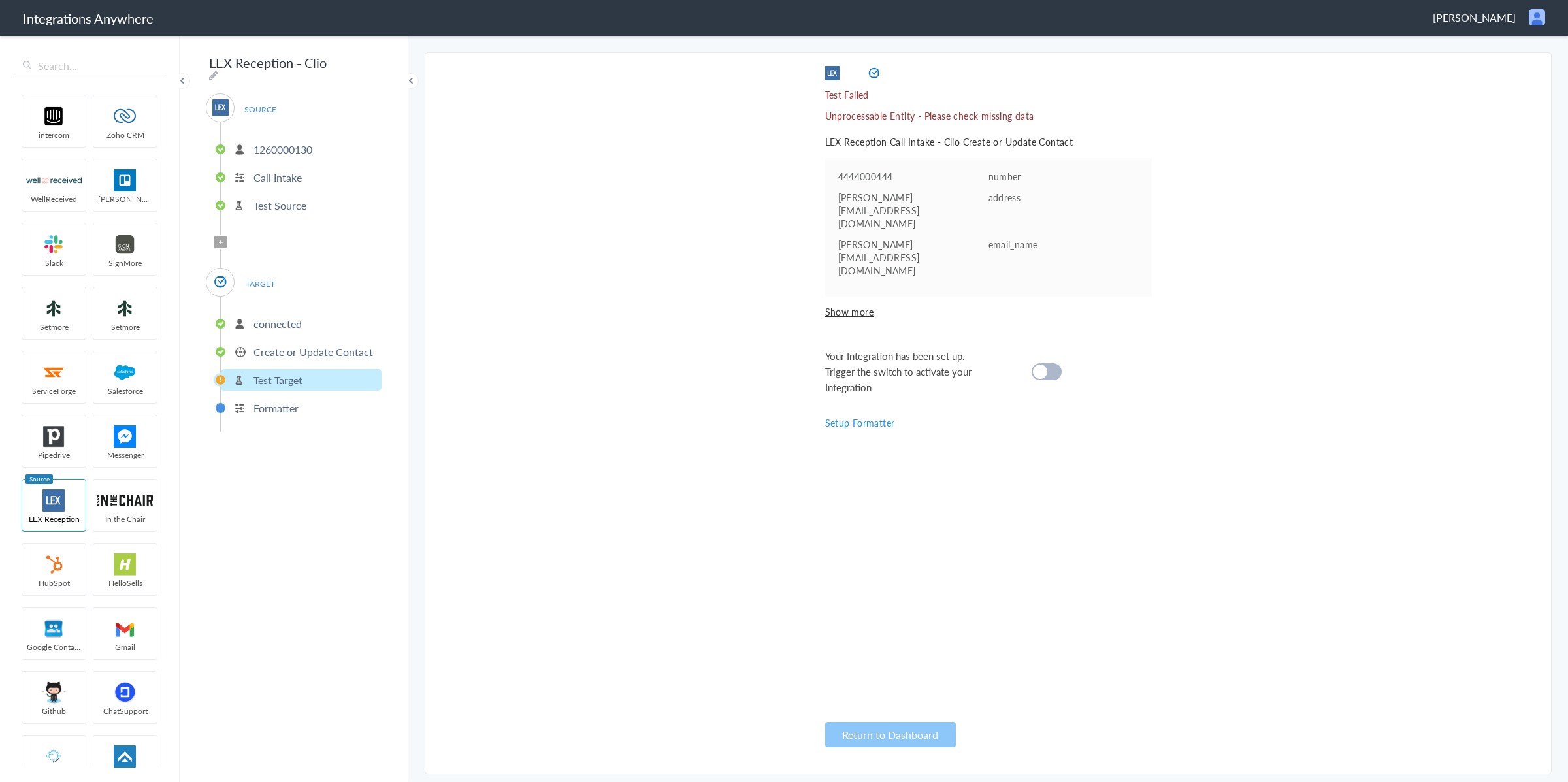
click at [863, 306] on span "Show more" at bounding box center [989, 312] width 327 height 13
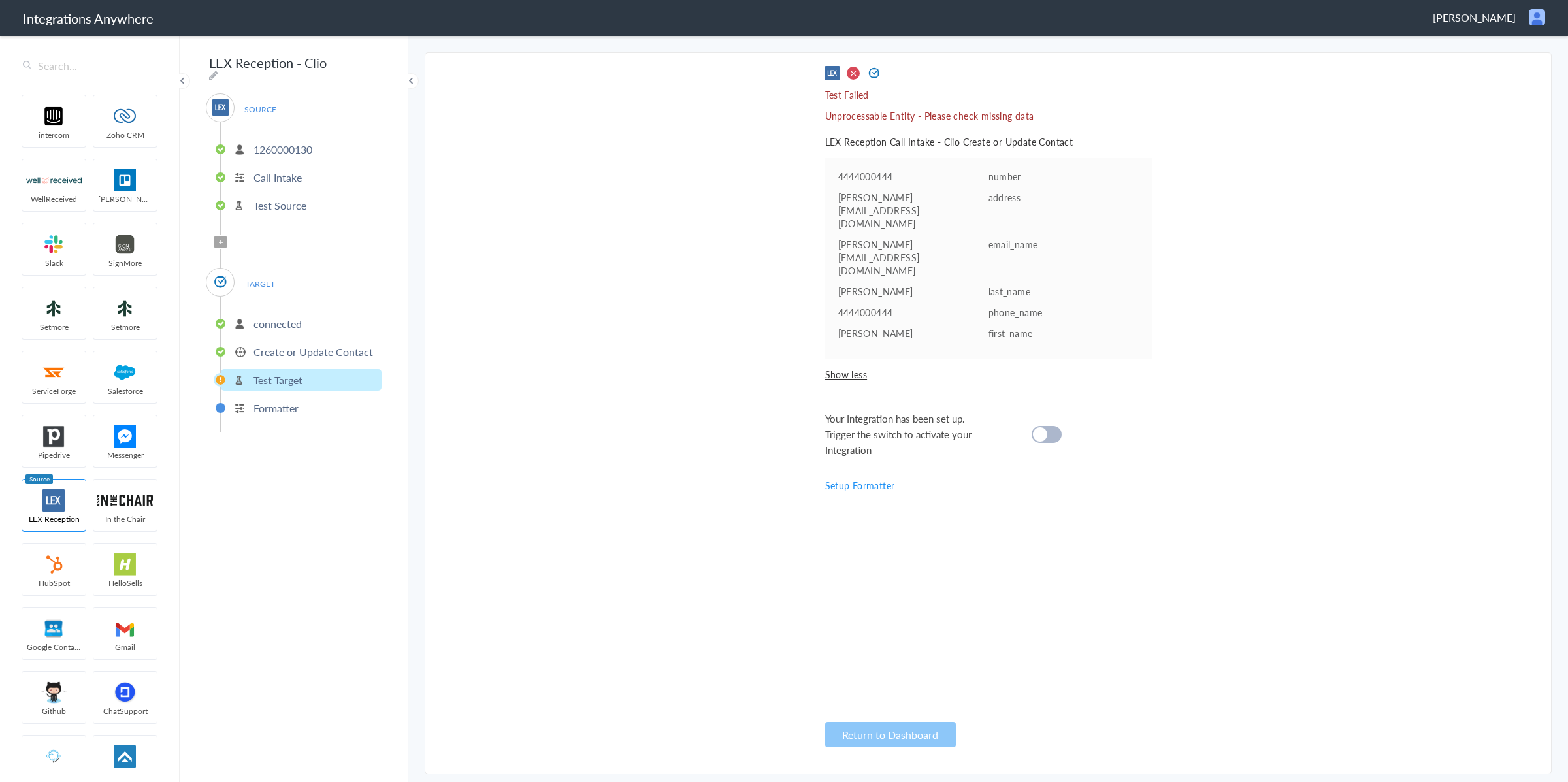
click at [290, 344] on p "Create or Update Contact" at bounding box center [313, 351] width 119 height 15
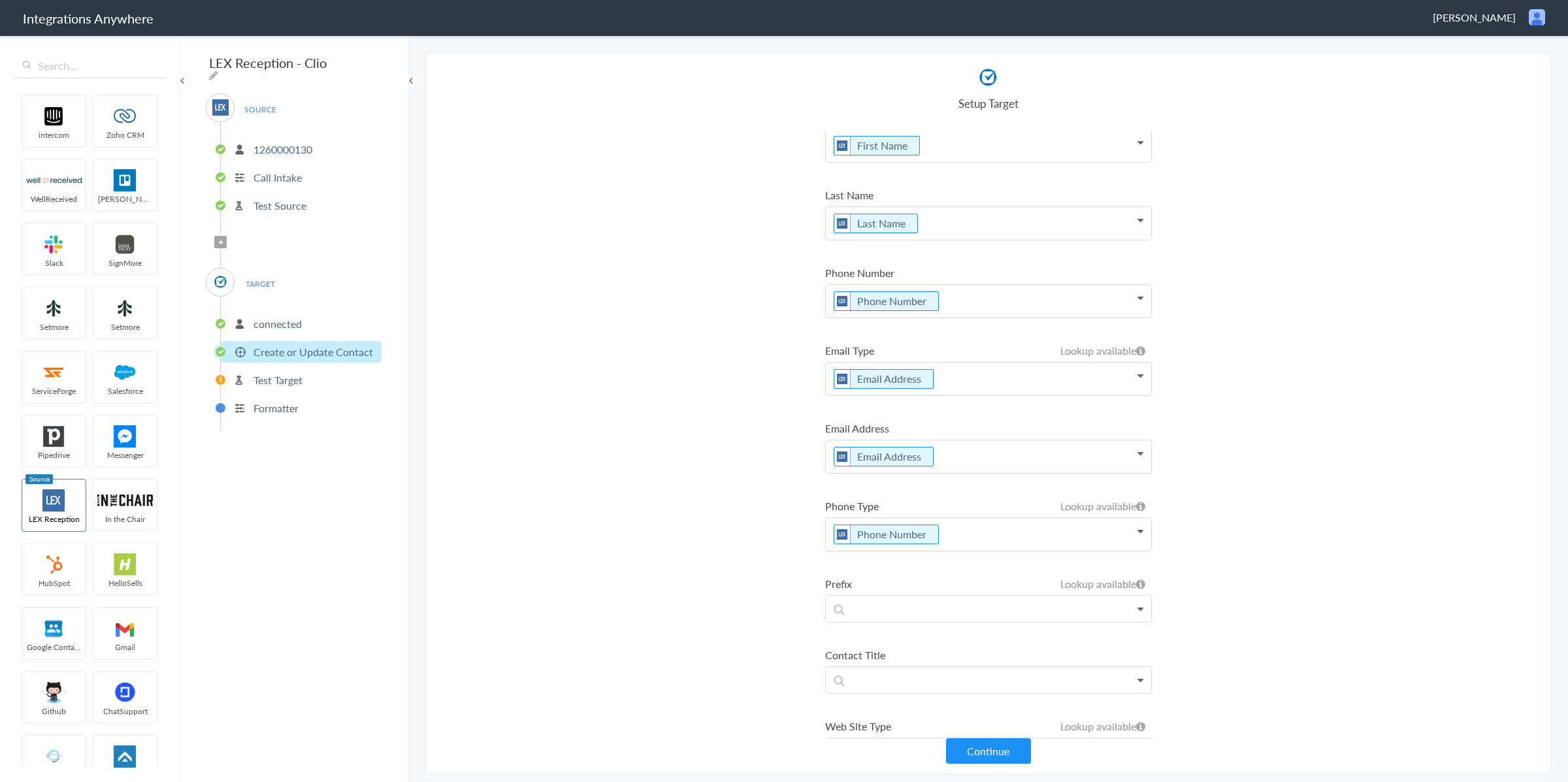
click at [955, 380] on p "Email Address" at bounding box center [989, 379] width 325 height 33
click at [974, 534] on p "Phone Number" at bounding box center [989, 542] width 325 height 33
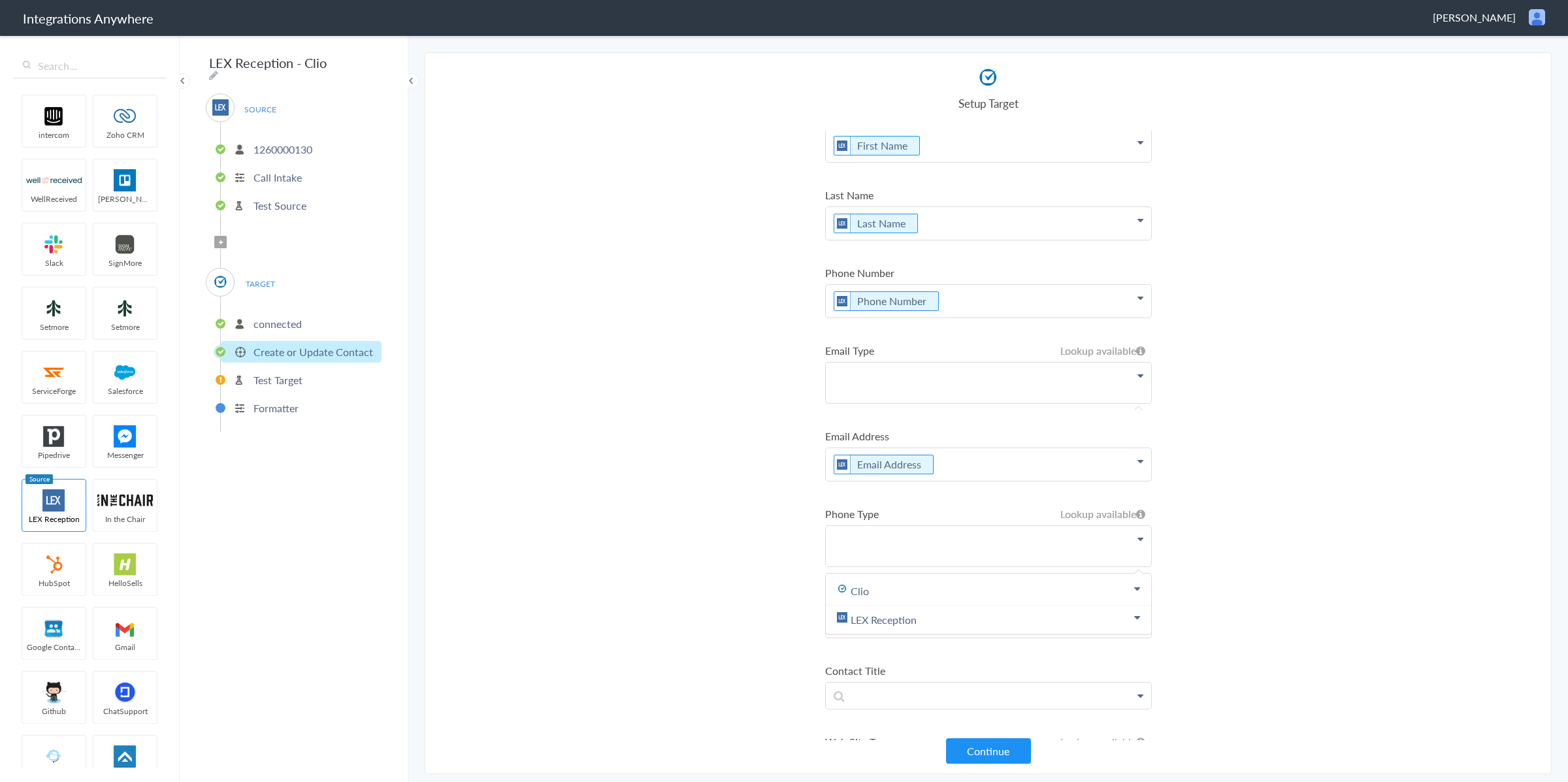
click at [992, 754] on button "Continue" at bounding box center [989, 751] width 85 height 26
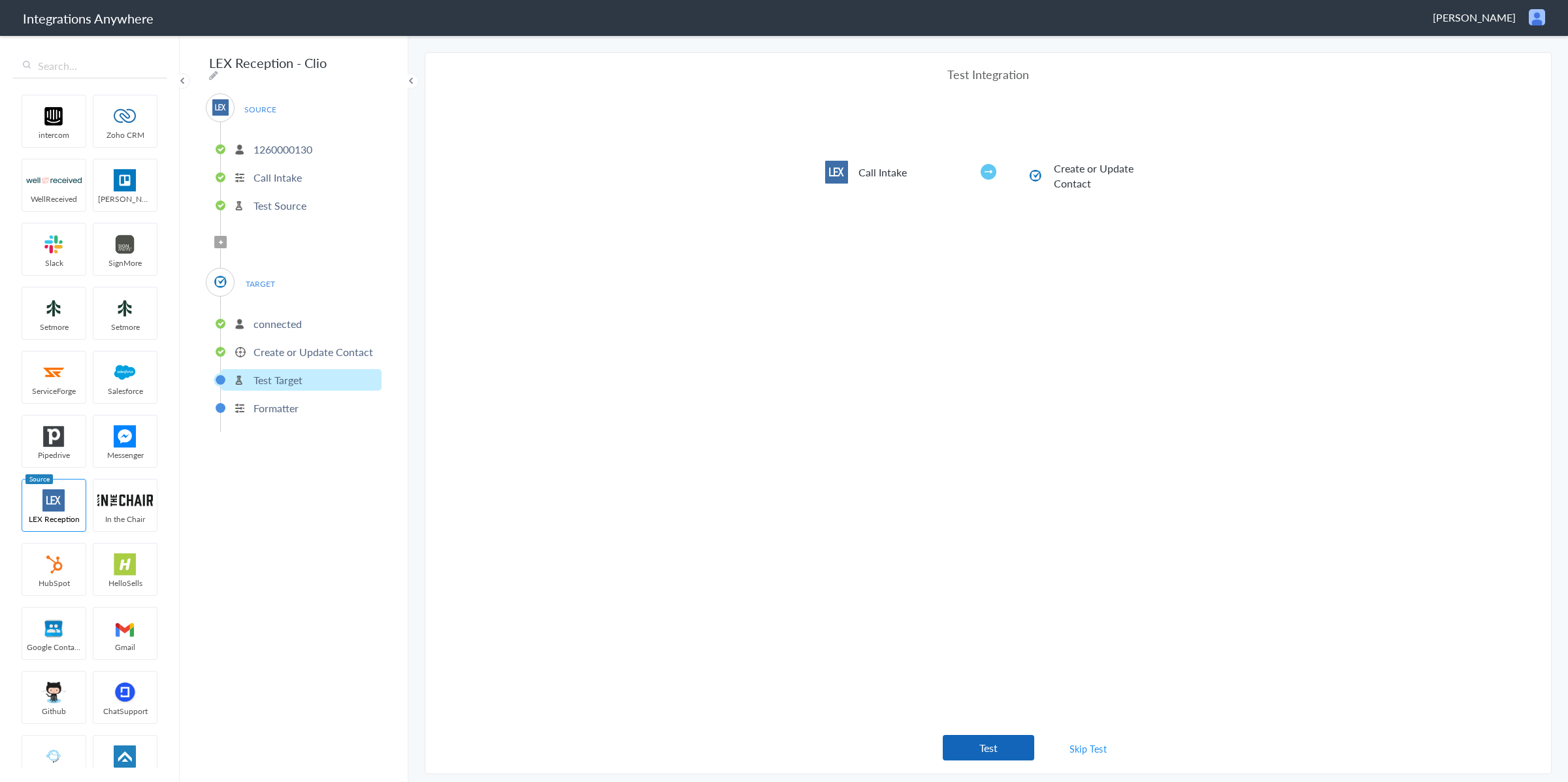
click at [986, 746] on button "Test" at bounding box center [989, 748] width 92 height 26
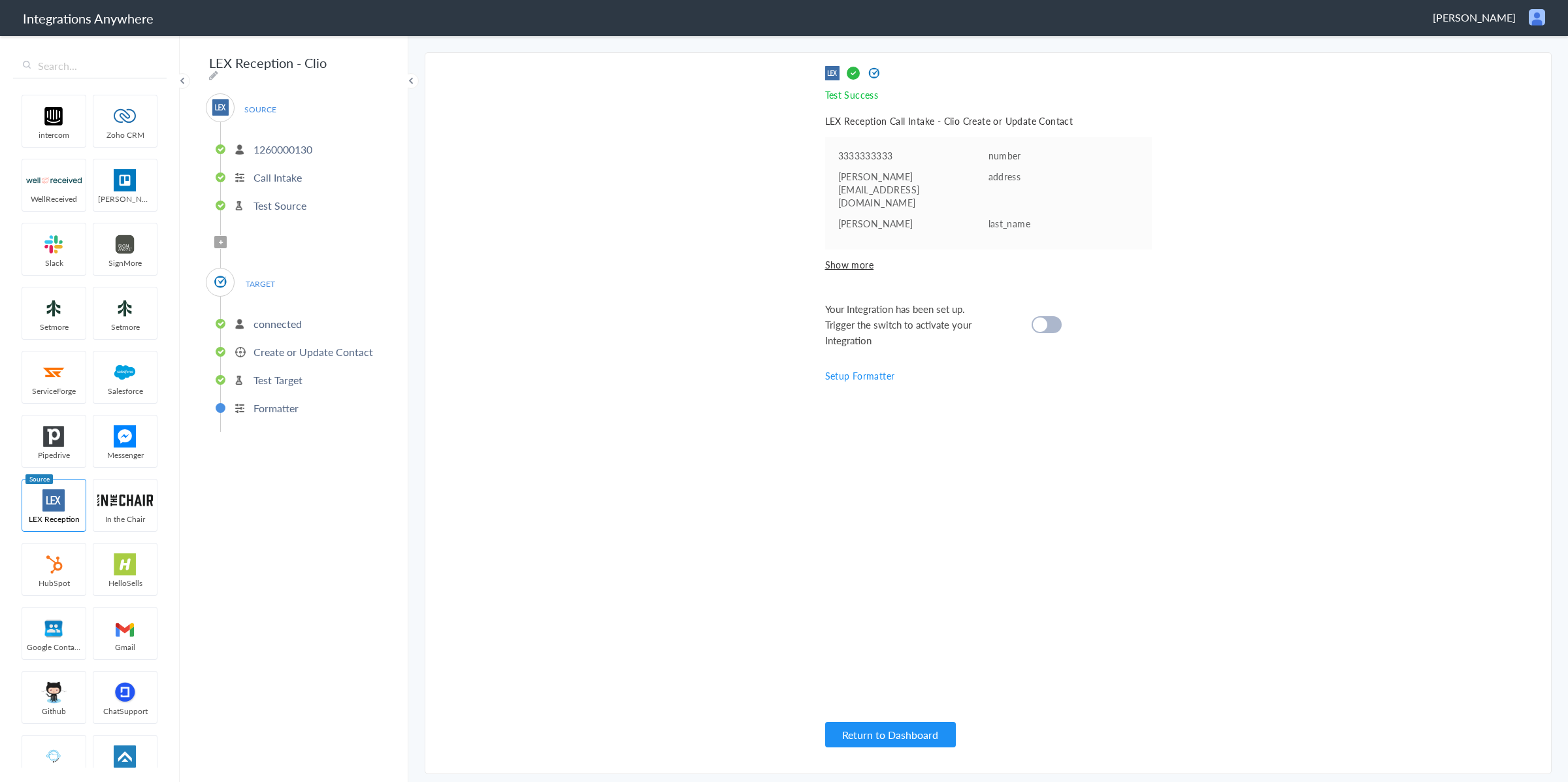
click at [1037, 318] on cite at bounding box center [1040, 325] width 14 height 14
click at [860, 258] on span "Show more" at bounding box center [989, 265] width 327 height 13
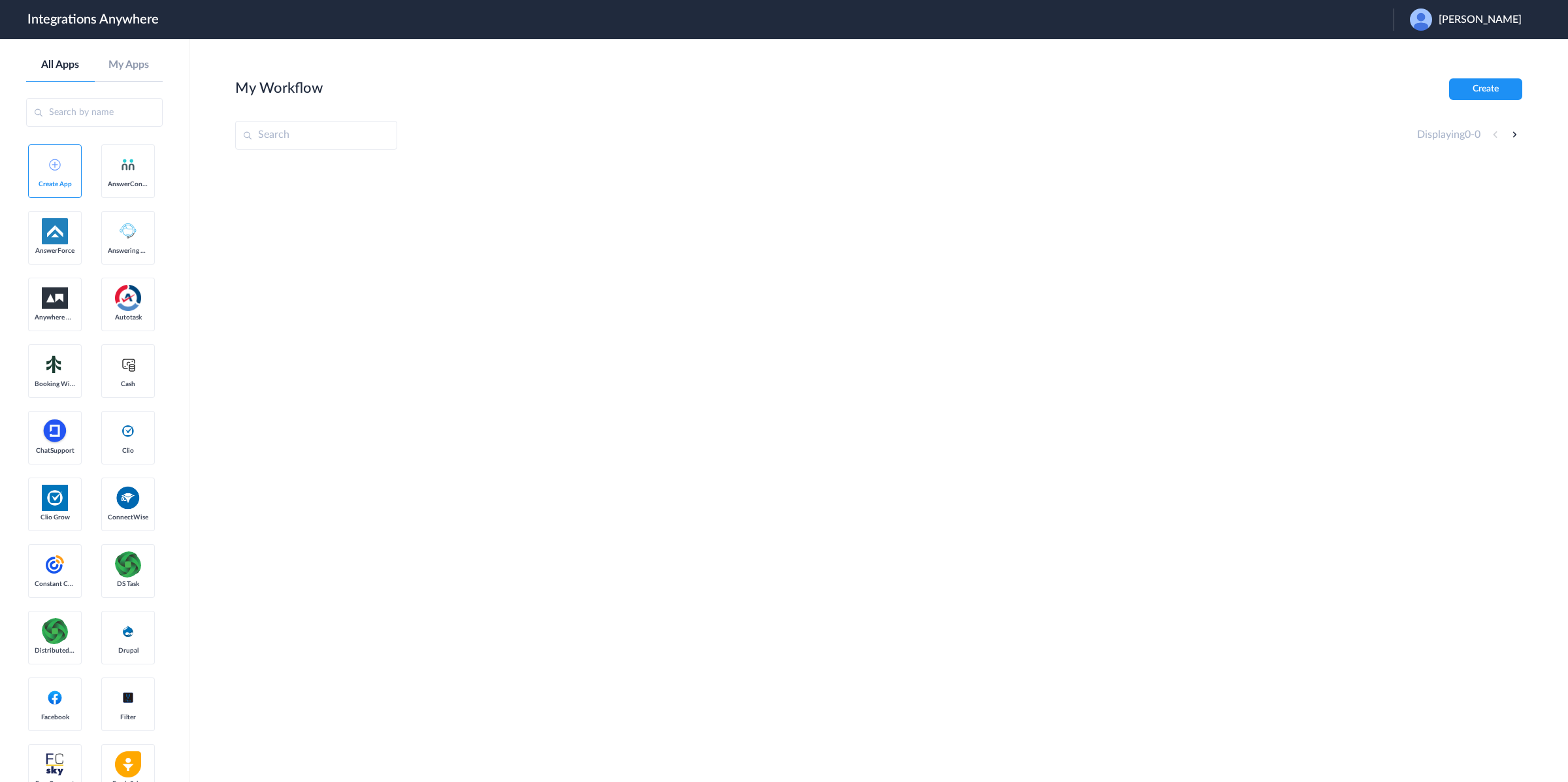
click at [1498, 24] on span "Hee Kim" at bounding box center [1480, 19] width 83 height 12
click at [1483, 57] on li "Logout" at bounding box center [1464, 54] width 141 height 24
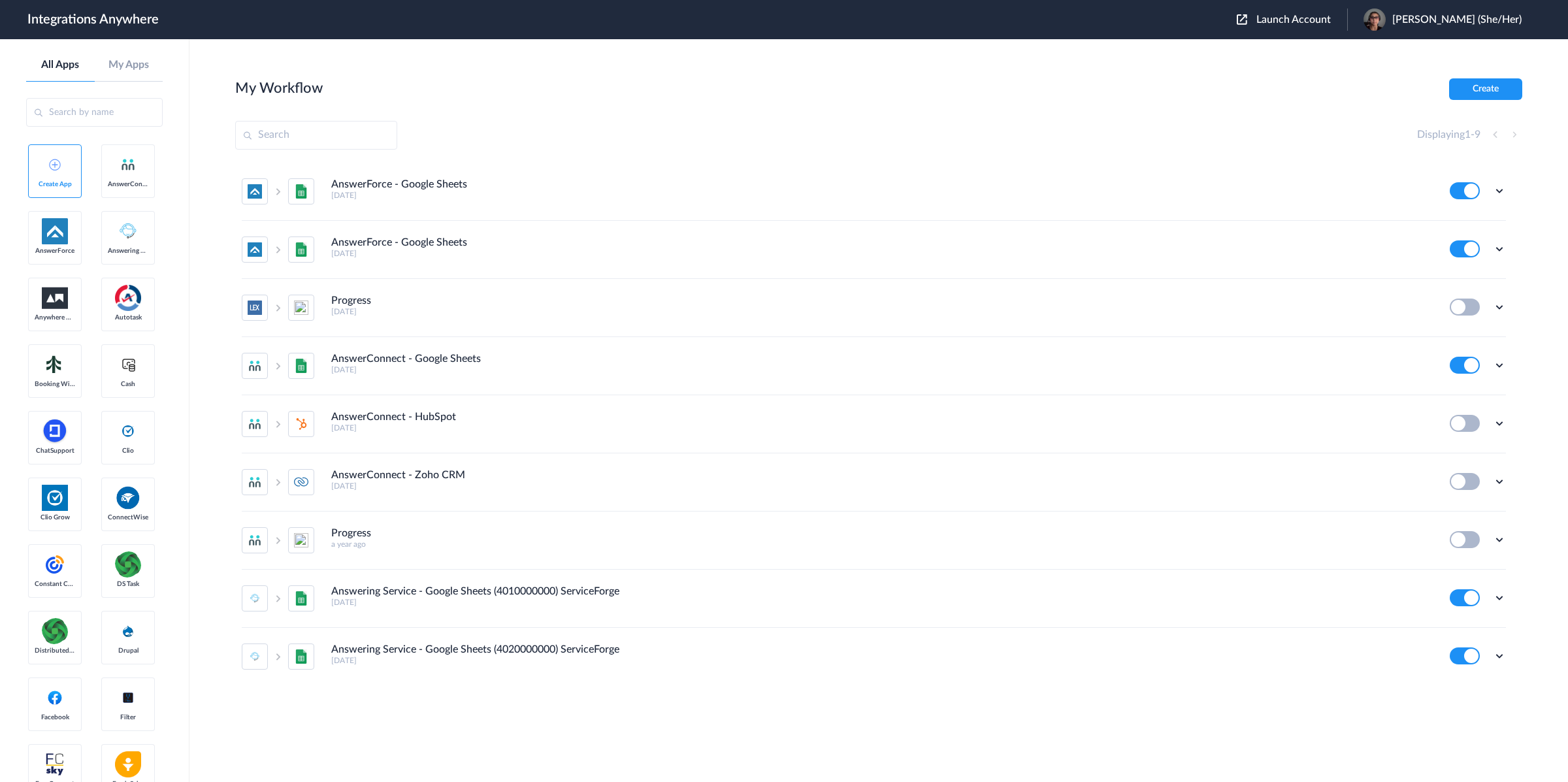
click at [1323, 21] on span "Launch Account" at bounding box center [1294, 19] width 74 height 11
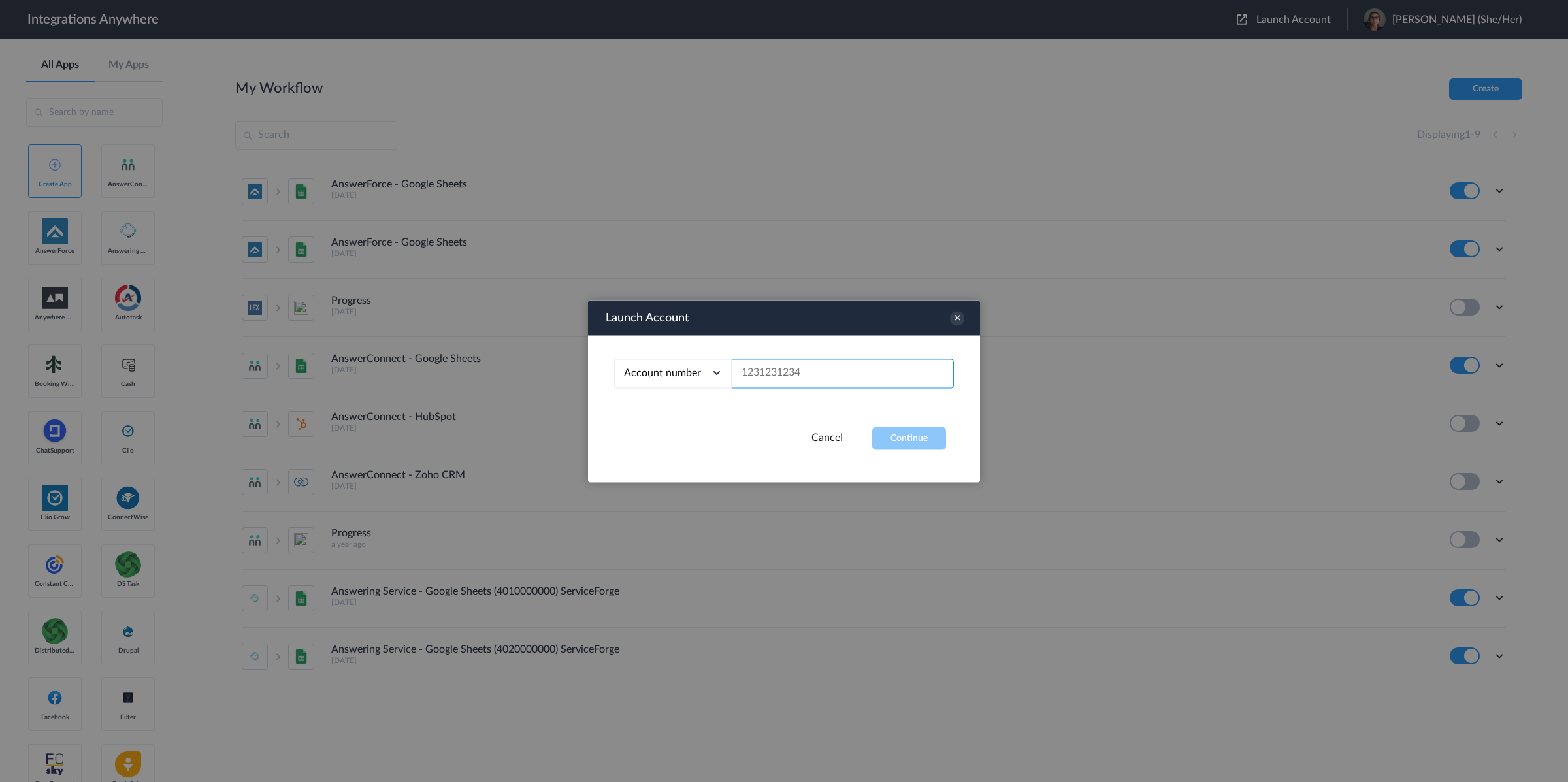
click at [857, 371] on input "text" at bounding box center [843, 373] width 222 height 29
paste input "8773497385"
click at [906, 441] on button "Continue" at bounding box center [908, 438] width 74 height 23
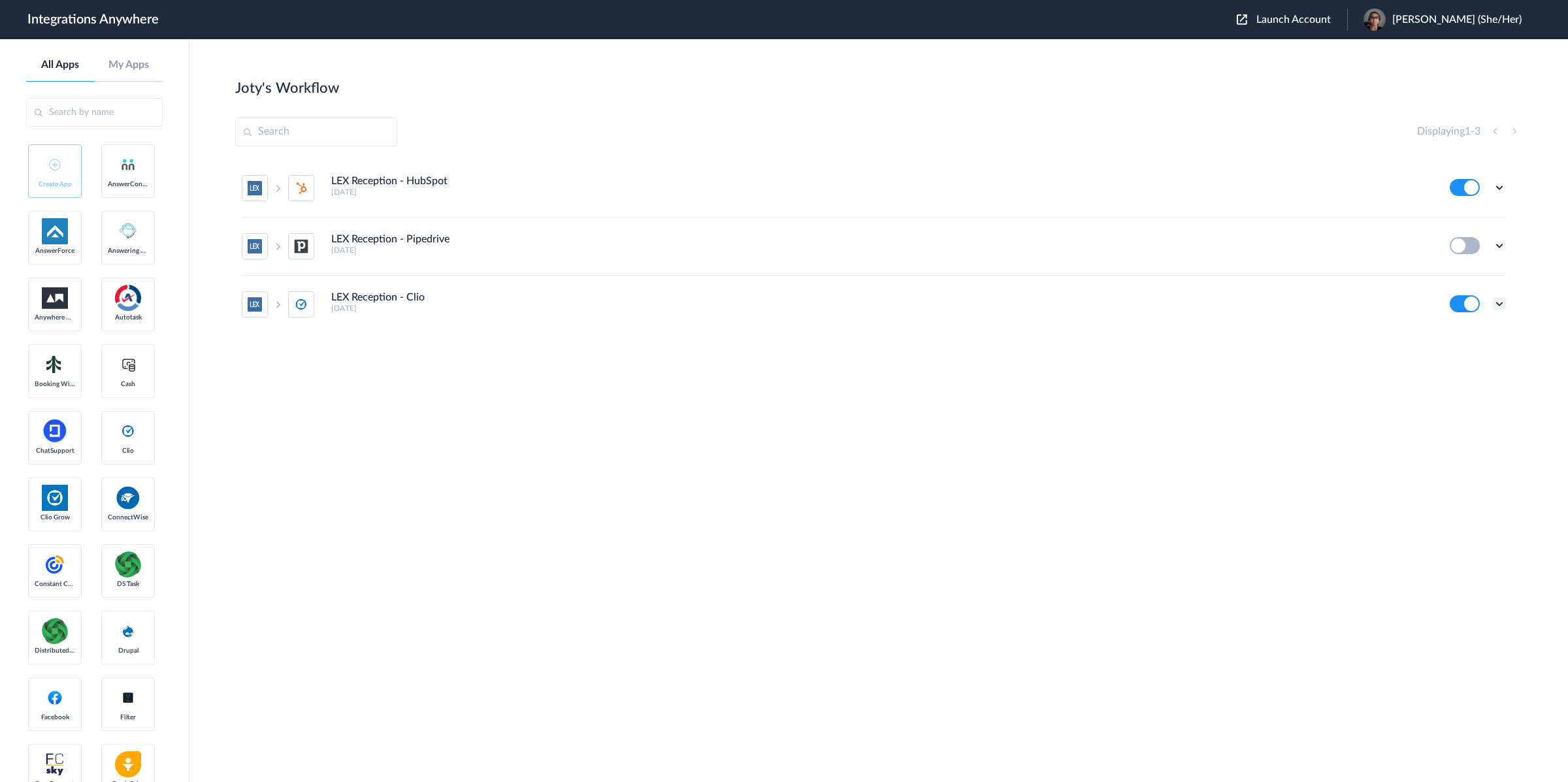
click at [1501, 305] on icon at bounding box center [1499, 304] width 13 height 13
click at [1476, 250] on link "Task history" at bounding box center [1462, 248] width 63 height 9
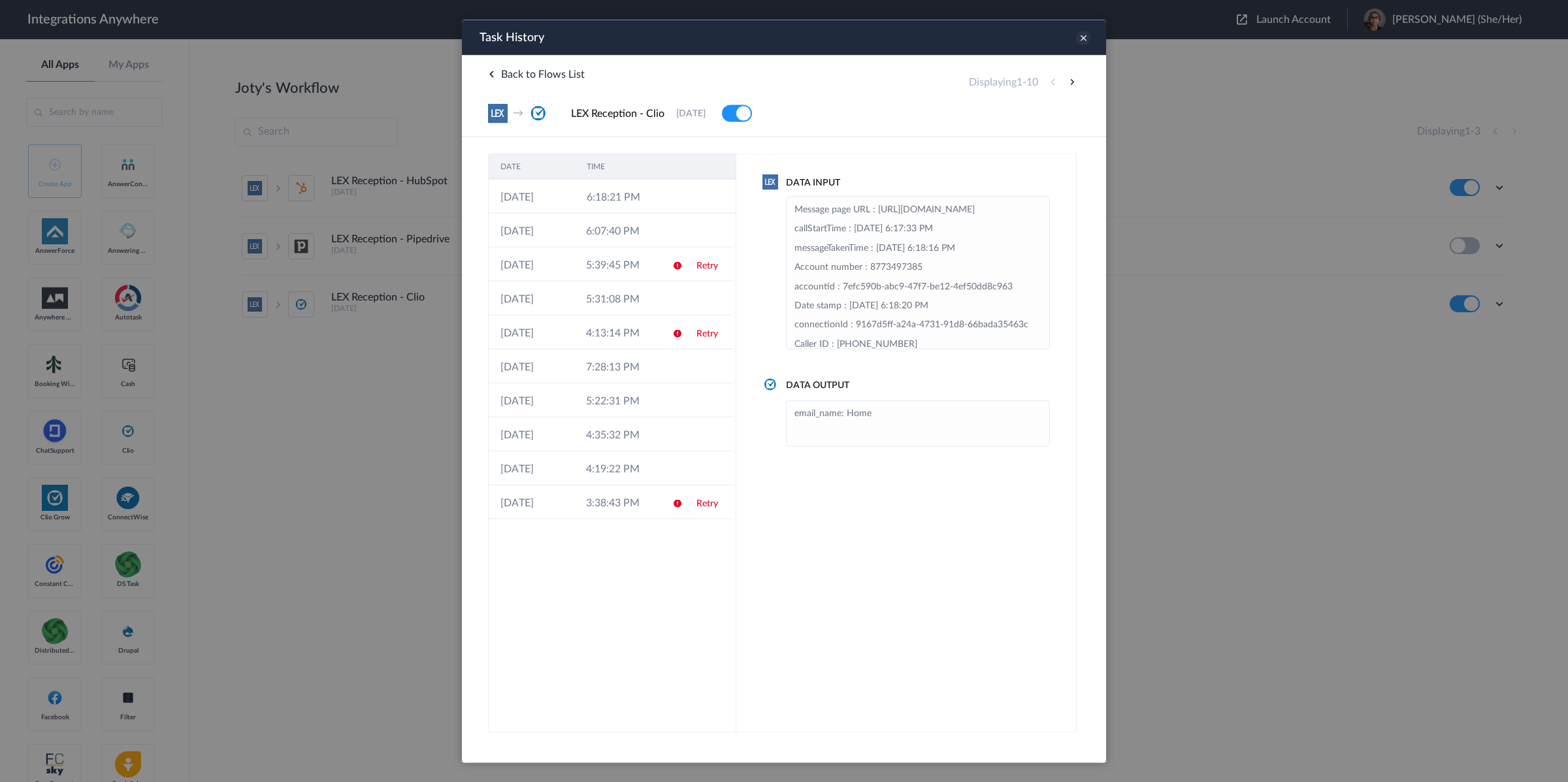
click at [1083, 35] on icon at bounding box center [1083, 38] width 14 height 14
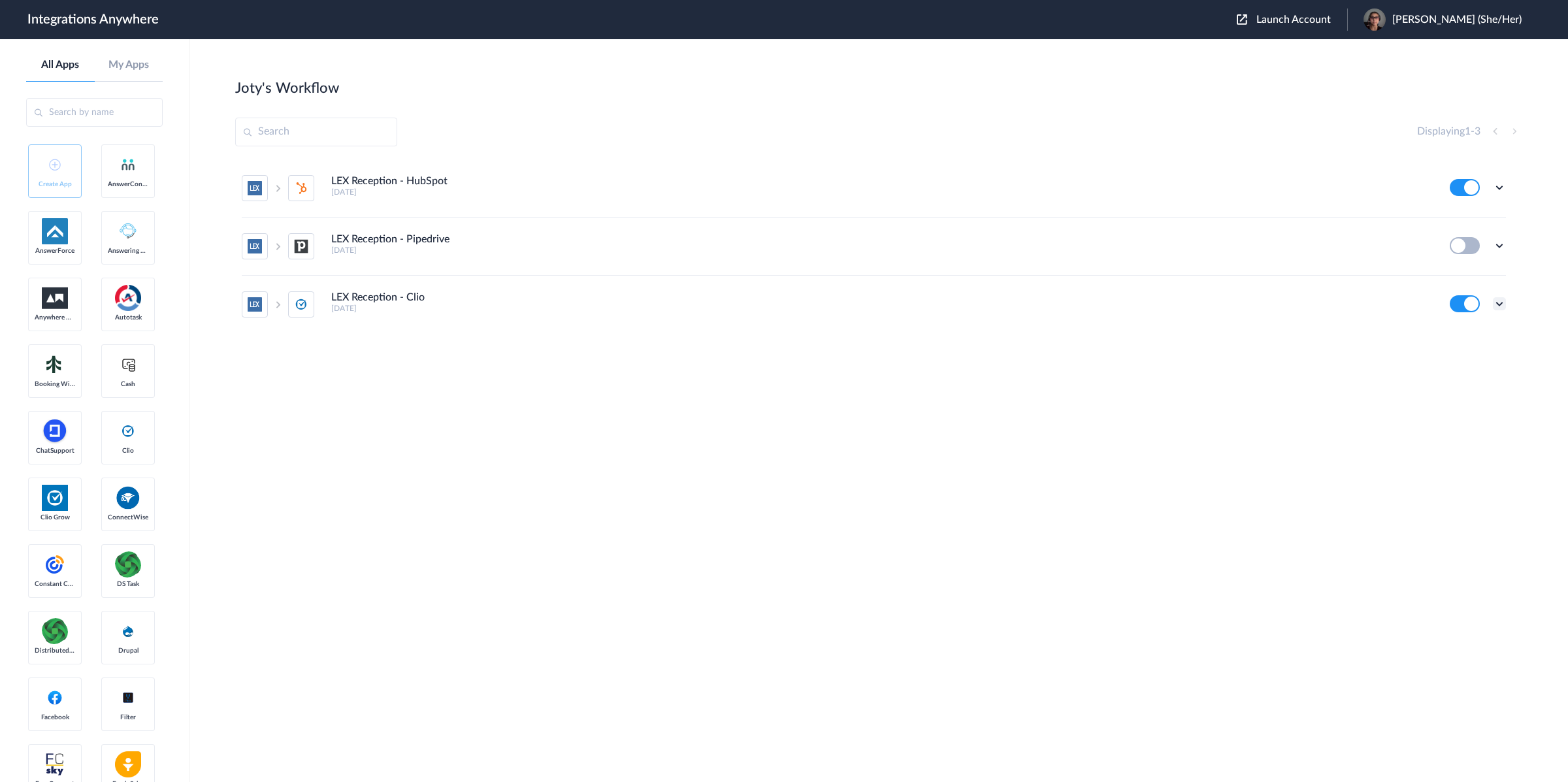
click at [1504, 304] on icon at bounding box center [1499, 304] width 13 height 13
click at [1444, 228] on link "Edit" at bounding box center [1446, 223] width 31 height 9
click at [661, 140] on div "Displaying 1 - 3" at bounding box center [878, 132] width 1287 height 29
click at [1316, 18] on span "Launch Account" at bounding box center [1294, 19] width 74 height 11
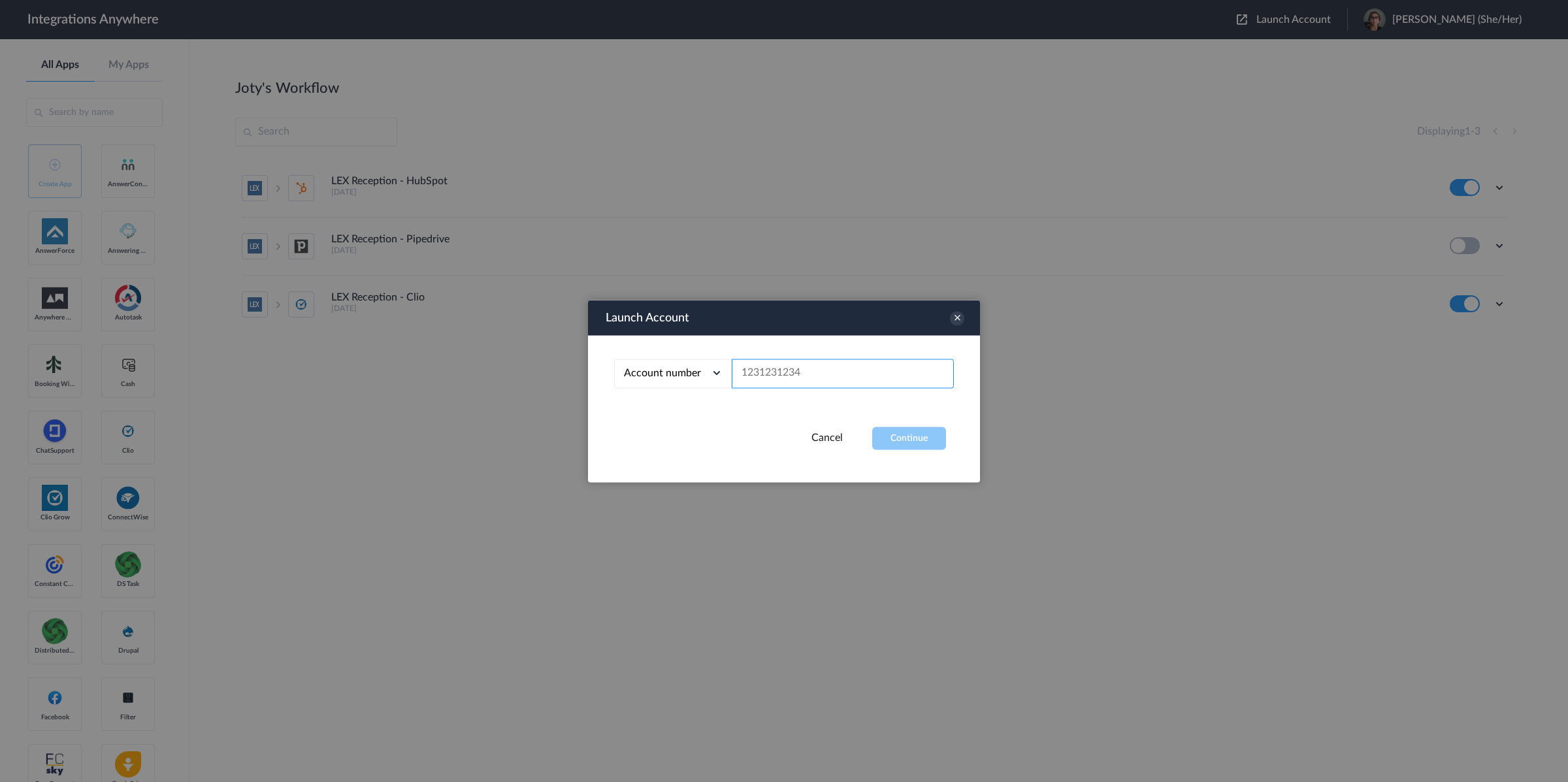
click at [811, 373] on input "text" at bounding box center [843, 373] width 222 height 29
paste input "1260000130"
type input "1260000130"
click at [888, 436] on button "Continue" at bounding box center [908, 438] width 74 height 23
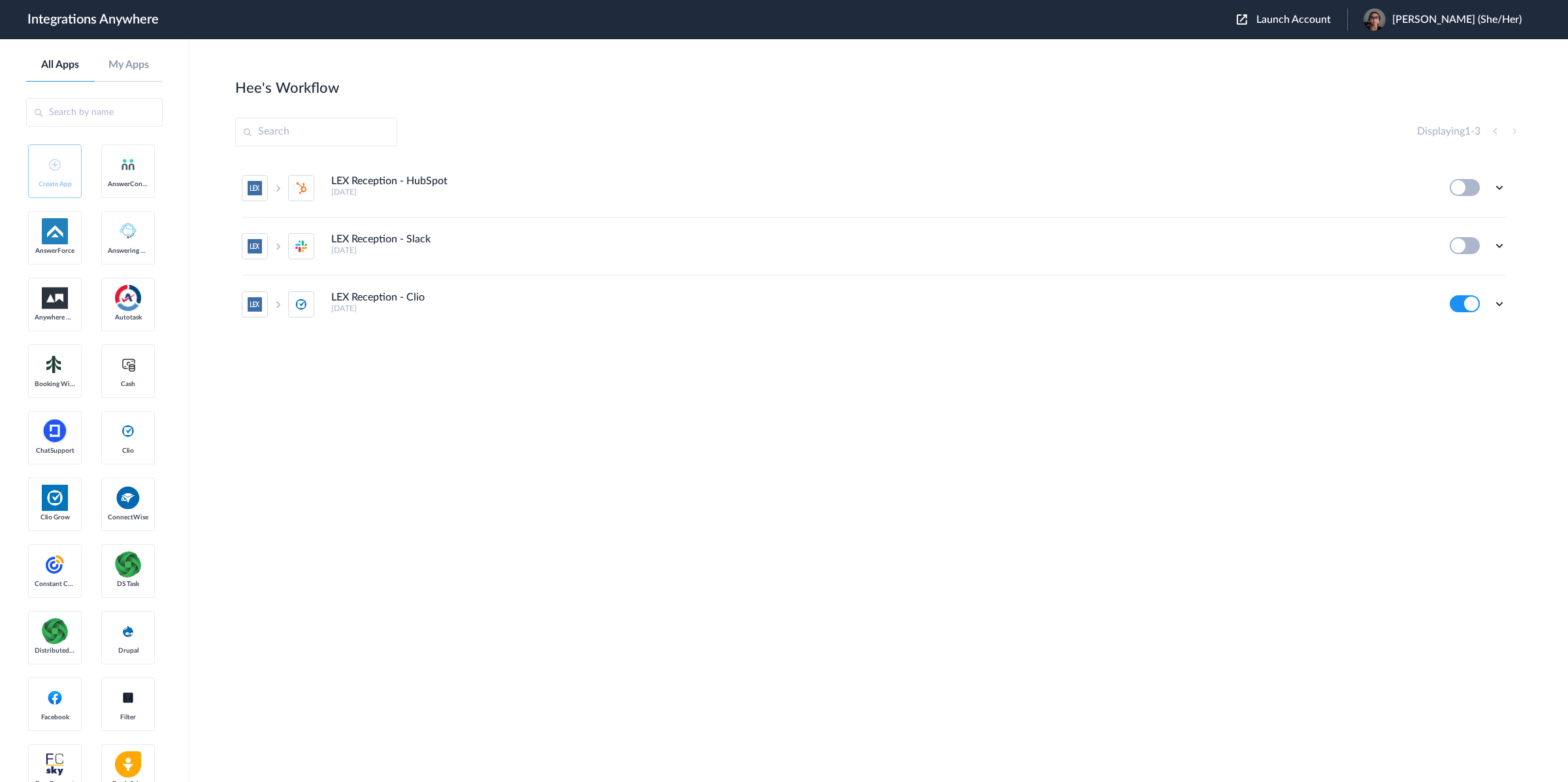
click at [1237, 384] on div "LEX Reception - HubSpot 9 months ago Edit Task history Delete LEX Reception - S…" at bounding box center [878, 273] width 1287 height 226
click at [1503, 310] on icon at bounding box center [1499, 304] width 13 height 13
click at [1469, 224] on li "Edit" at bounding box center [1464, 224] width 85 height 24
click at [1506, 303] on ul "LEX Reception - HubSpot 9 months ago Edit Task history Delete LEX Reception - S…" at bounding box center [874, 246] width 1278 height 174
click at [1504, 304] on icon at bounding box center [1499, 304] width 13 height 13
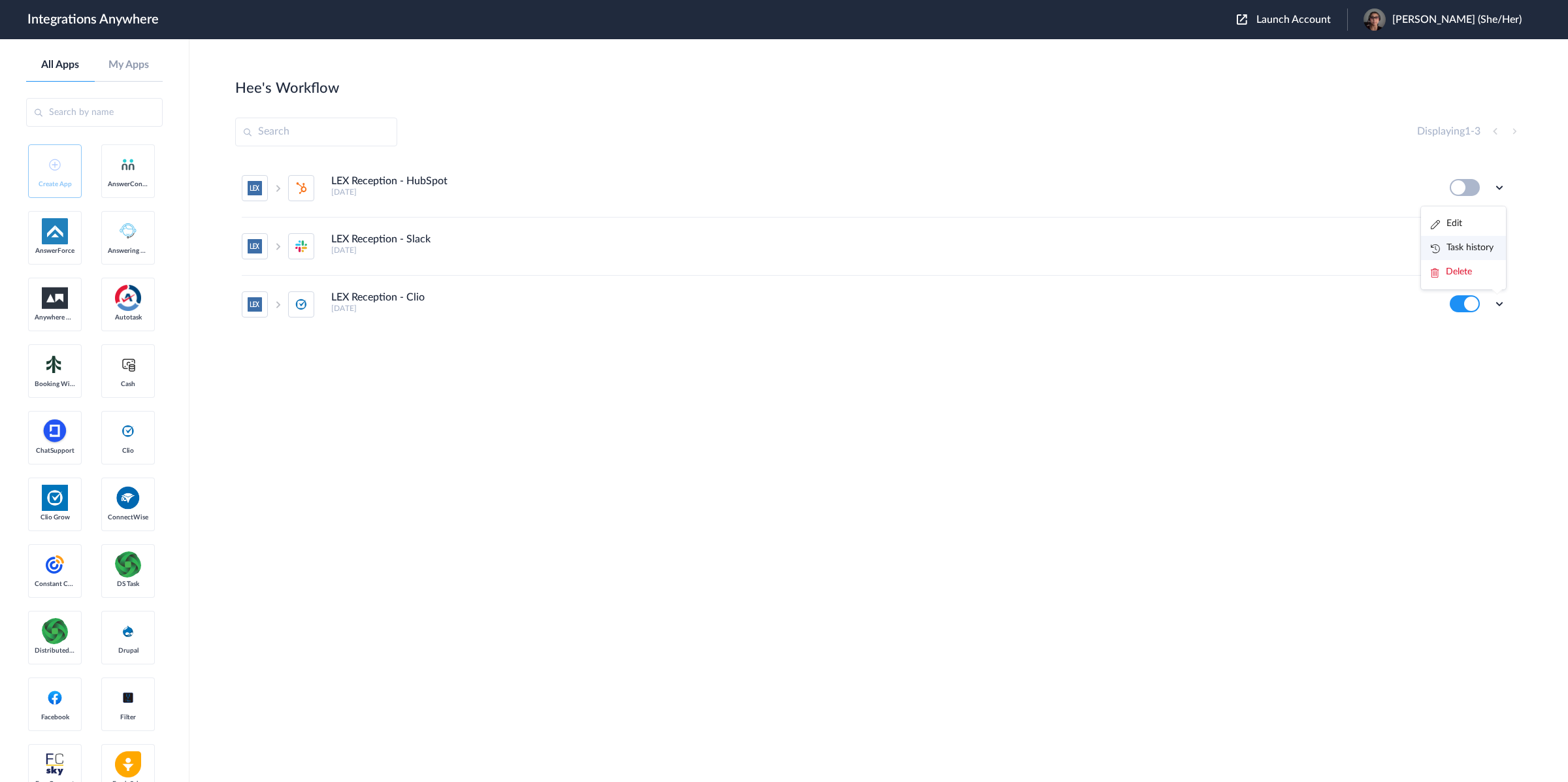
click at [1484, 245] on link "Task history" at bounding box center [1462, 248] width 63 height 9
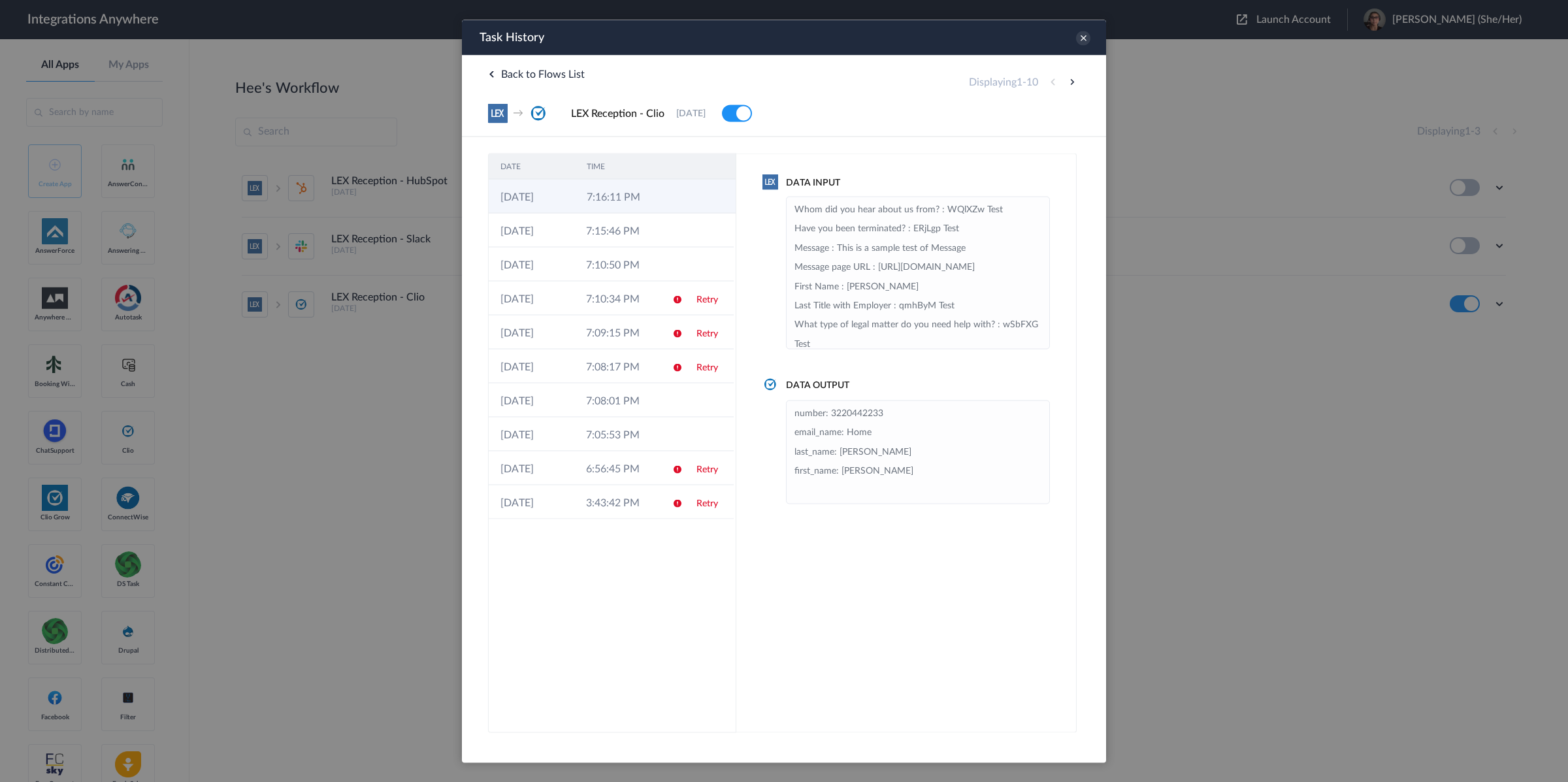
click at [663, 200] on td at bounding box center [674, 195] width 25 height 34
click at [672, 229] on icon at bounding box center [677, 231] width 11 height 11
click at [677, 200] on icon at bounding box center [679, 197] width 11 height 11
click at [610, 190] on td "7:16:11 PM" at bounding box center [617, 195] width 86 height 34
click at [492, 74] on icon at bounding box center [491, 74] width 6 height 6
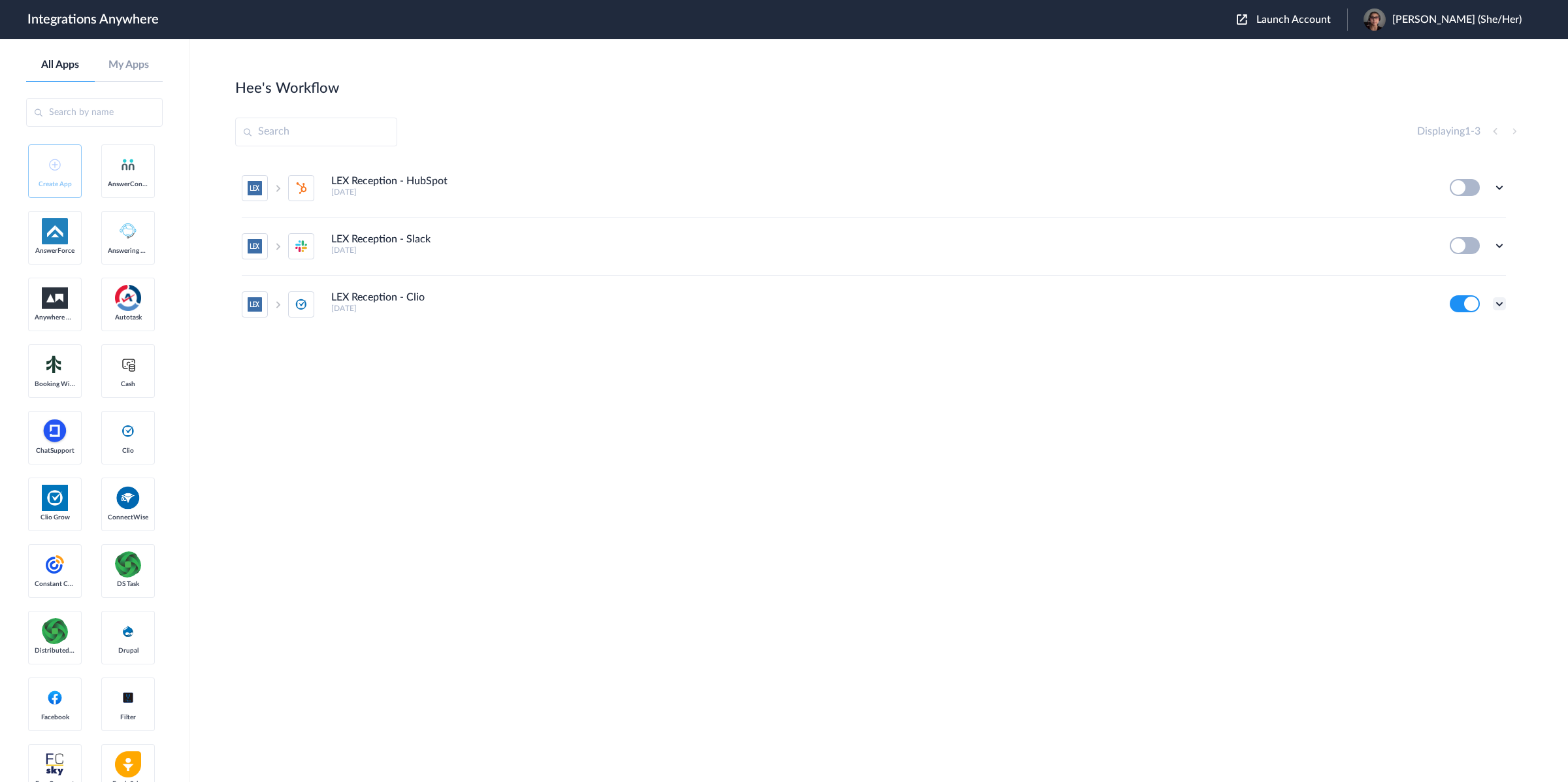
click at [1504, 305] on icon at bounding box center [1499, 304] width 13 height 13
click at [1469, 253] on link "Task history" at bounding box center [1462, 248] width 63 height 9
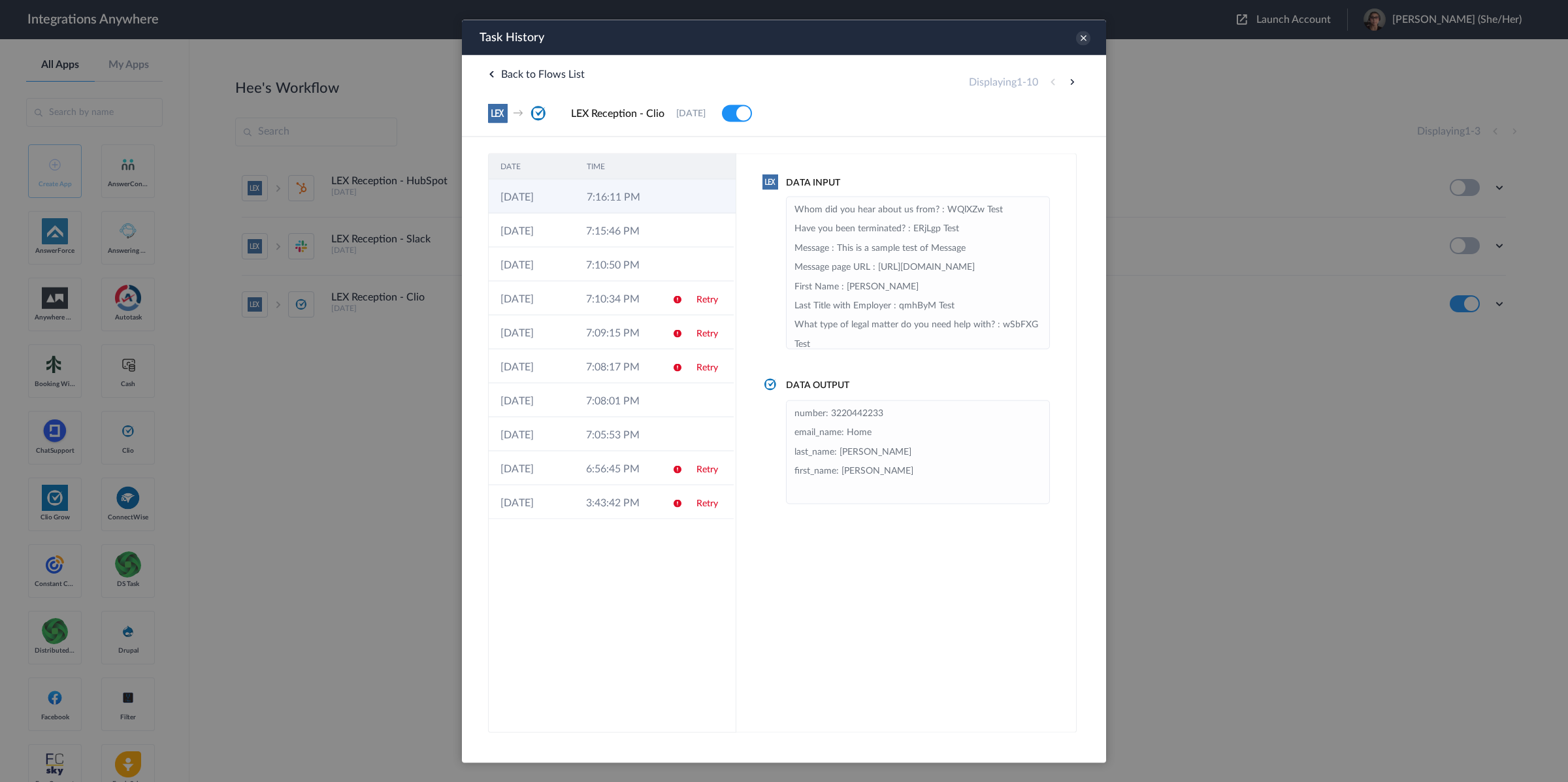
click at [695, 198] on td at bounding box center [710, 195] width 49 height 34
click at [494, 74] on span "Back to Flows List" at bounding box center [536, 74] width 97 height 11
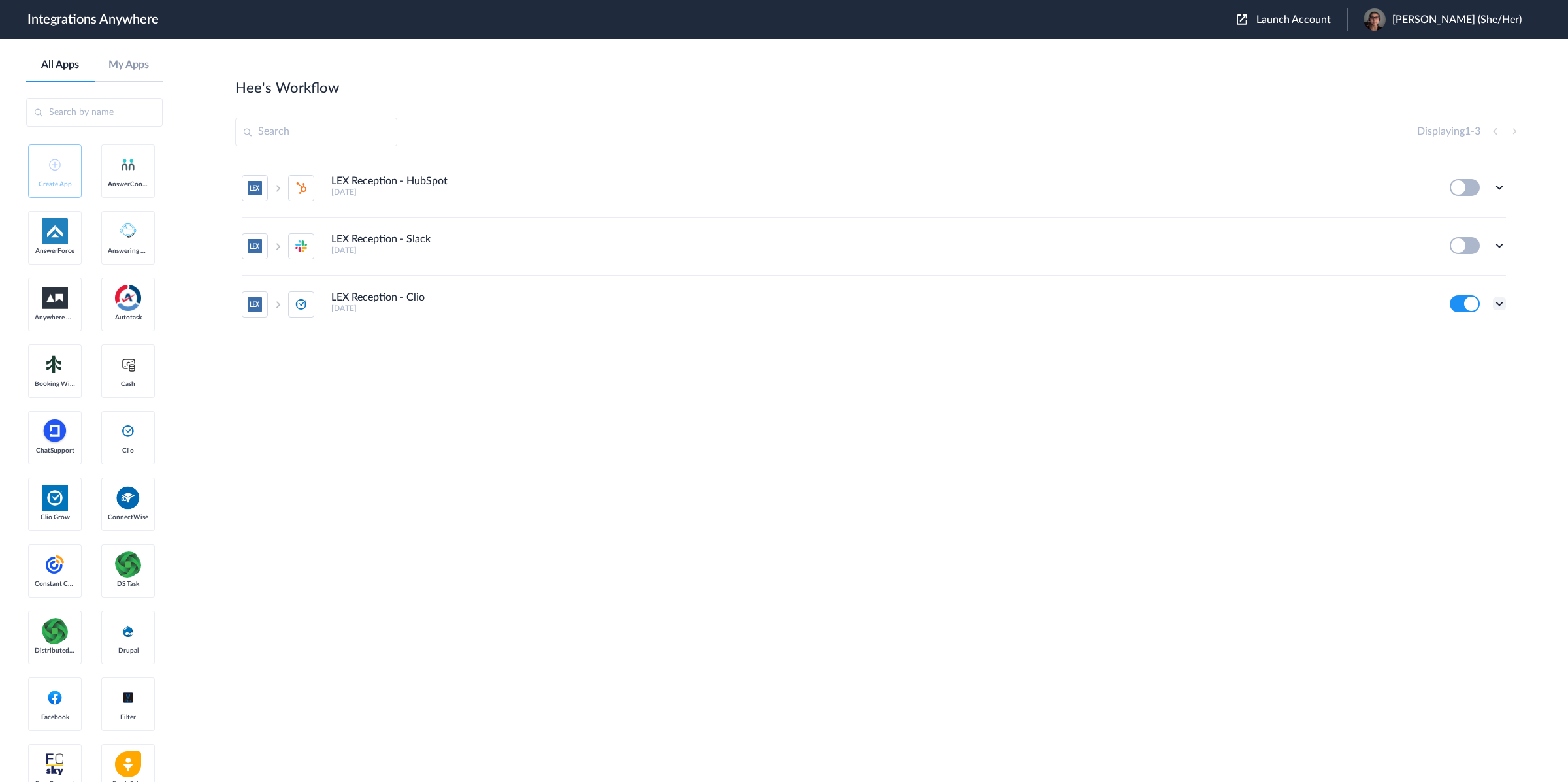
click at [1499, 305] on icon at bounding box center [1499, 304] width 13 height 13
click at [1478, 252] on link "Task history" at bounding box center [1462, 248] width 63 height 9
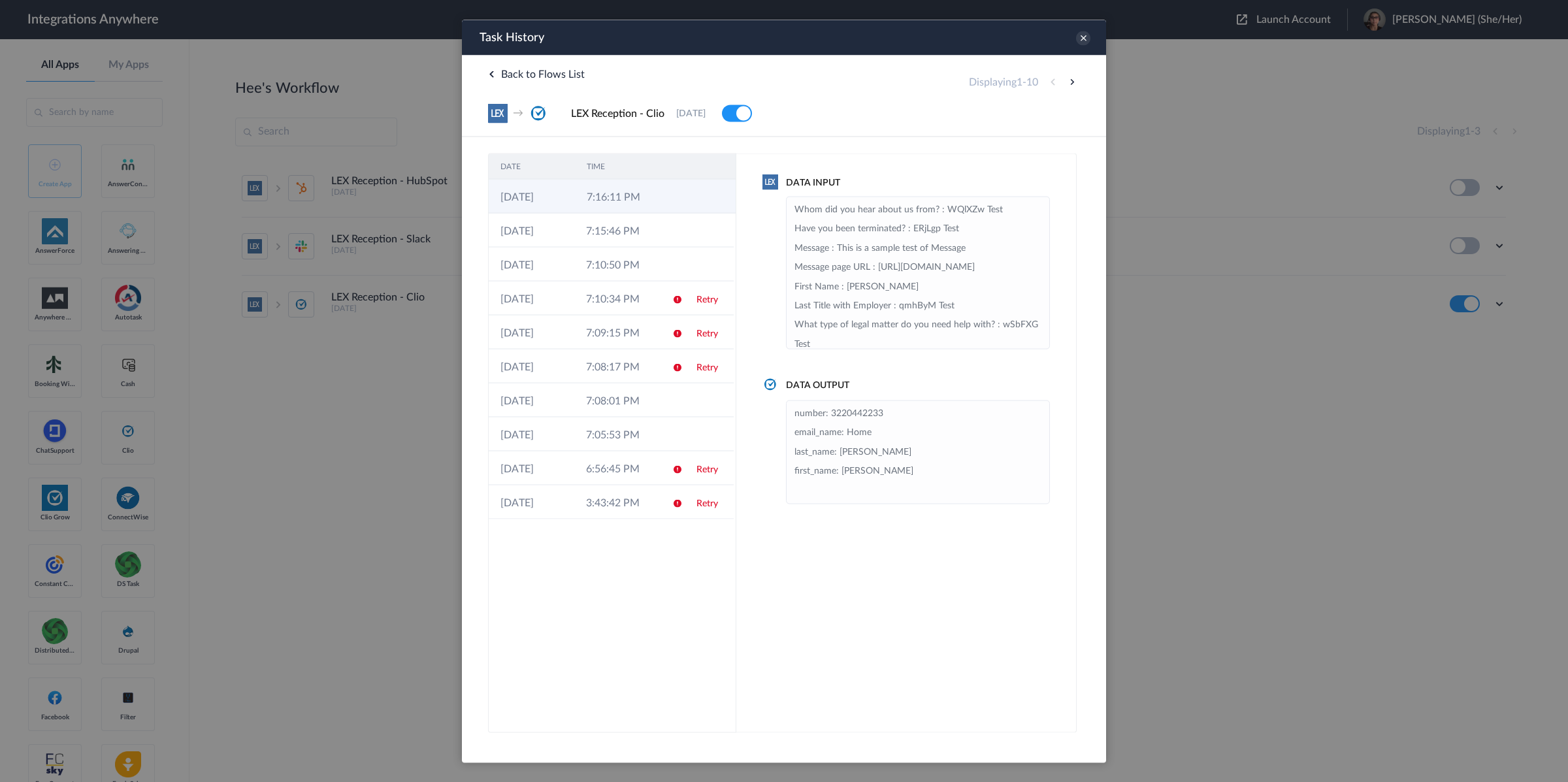
click at [667, 186] on td at bounding box center [674, 195] width 25 height 34
click at [488, 74] on icon at bounding box center [491, 74] width 6 height 6
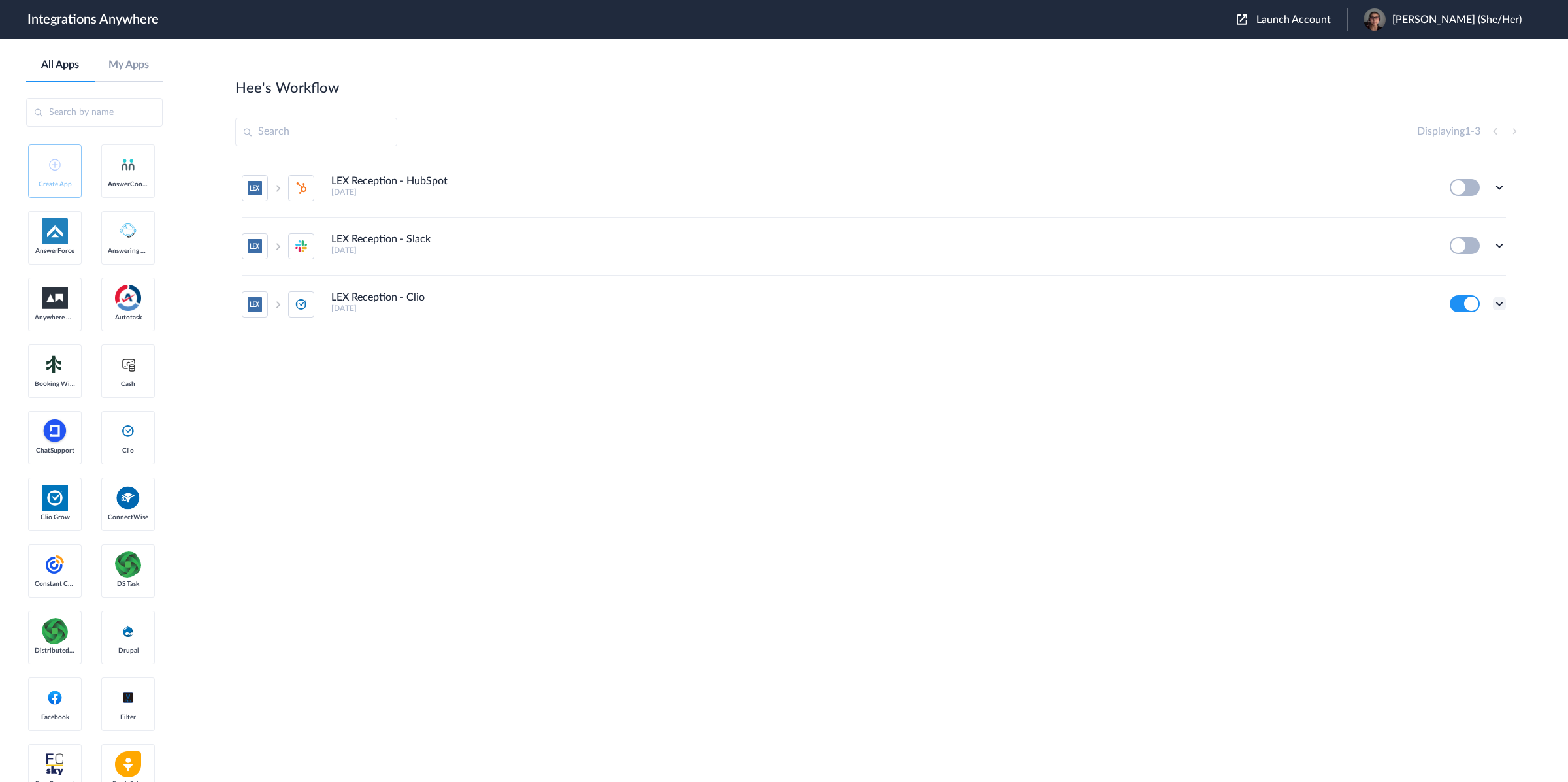
click at [1501, 306] on icon at bounding box center [1499, 304] width 13 height 13
click at [1457, 247] on link "Task history" at bounding box center [1462, 248] width 63 height 9
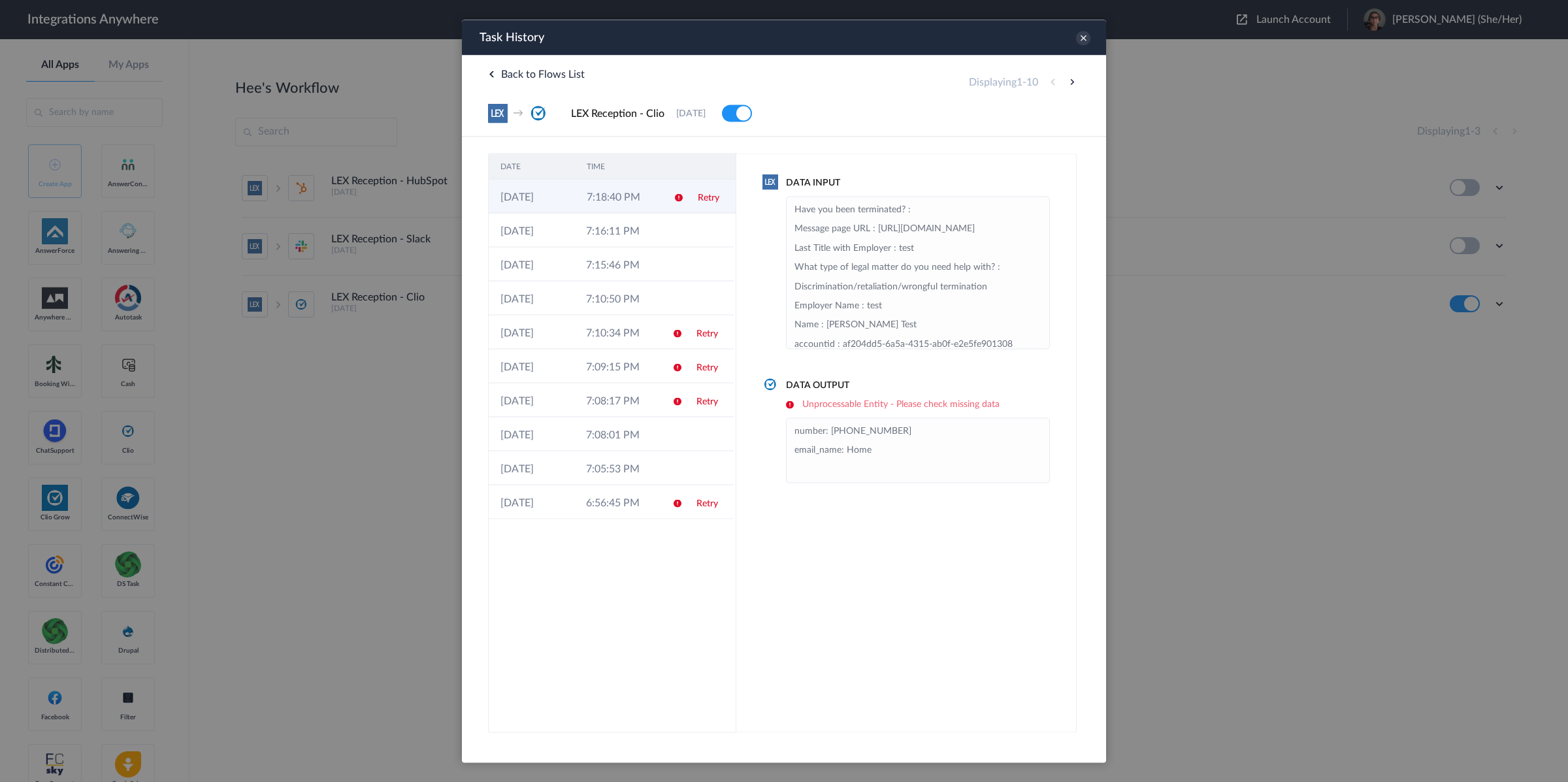
click at [694, 195] on td "Retry" at bounding box center [710, 195] width 49 height 34
click at [793, 406] on h6 "Unprocessable Entity - Please check missing data" at bounding box center [918, 404] width 264 height 11
click at [1087, 38] on icon at bounding box center [1083, 38] width 14 height 14
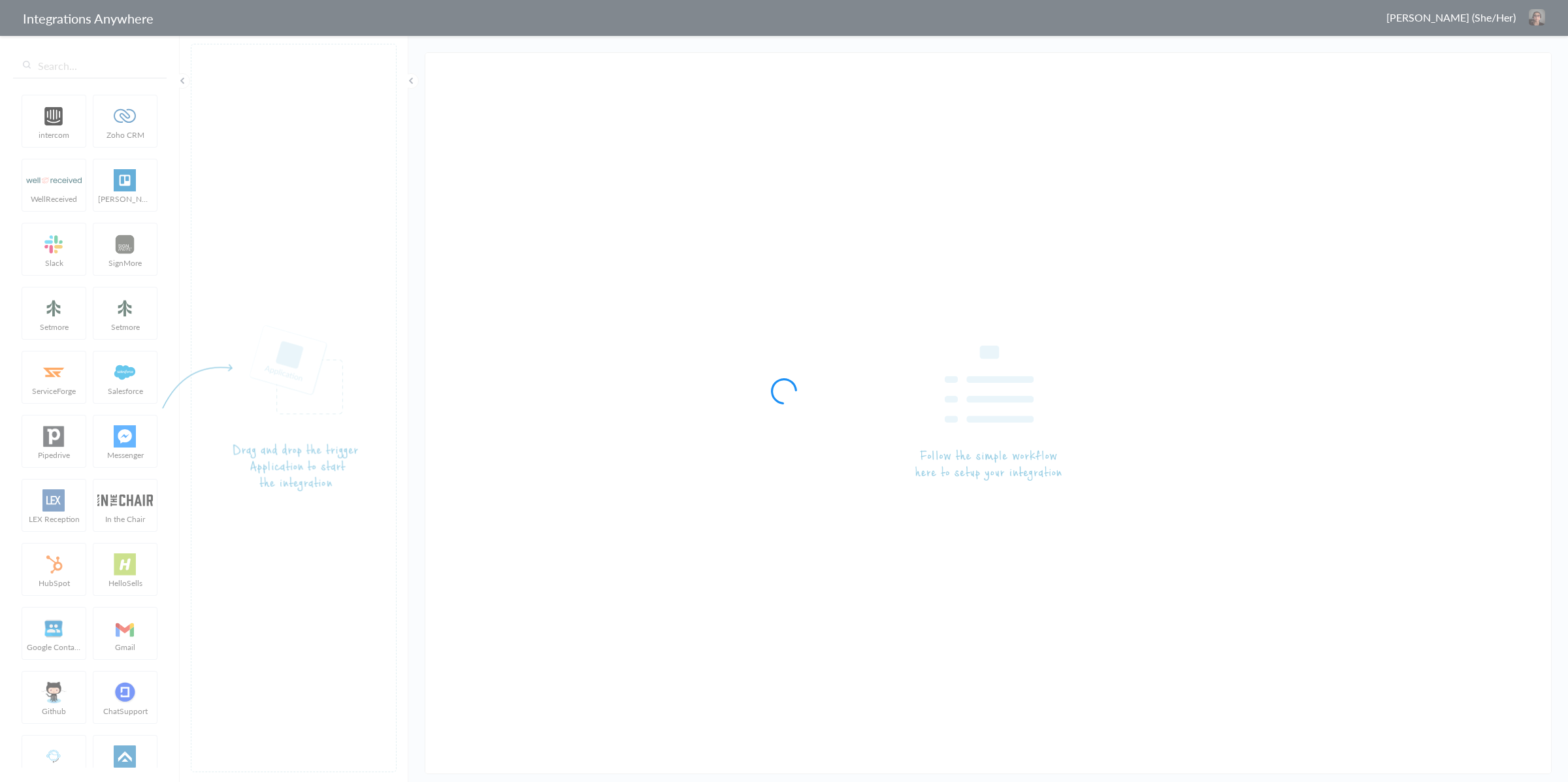
type input "LEX Reception - Clio"
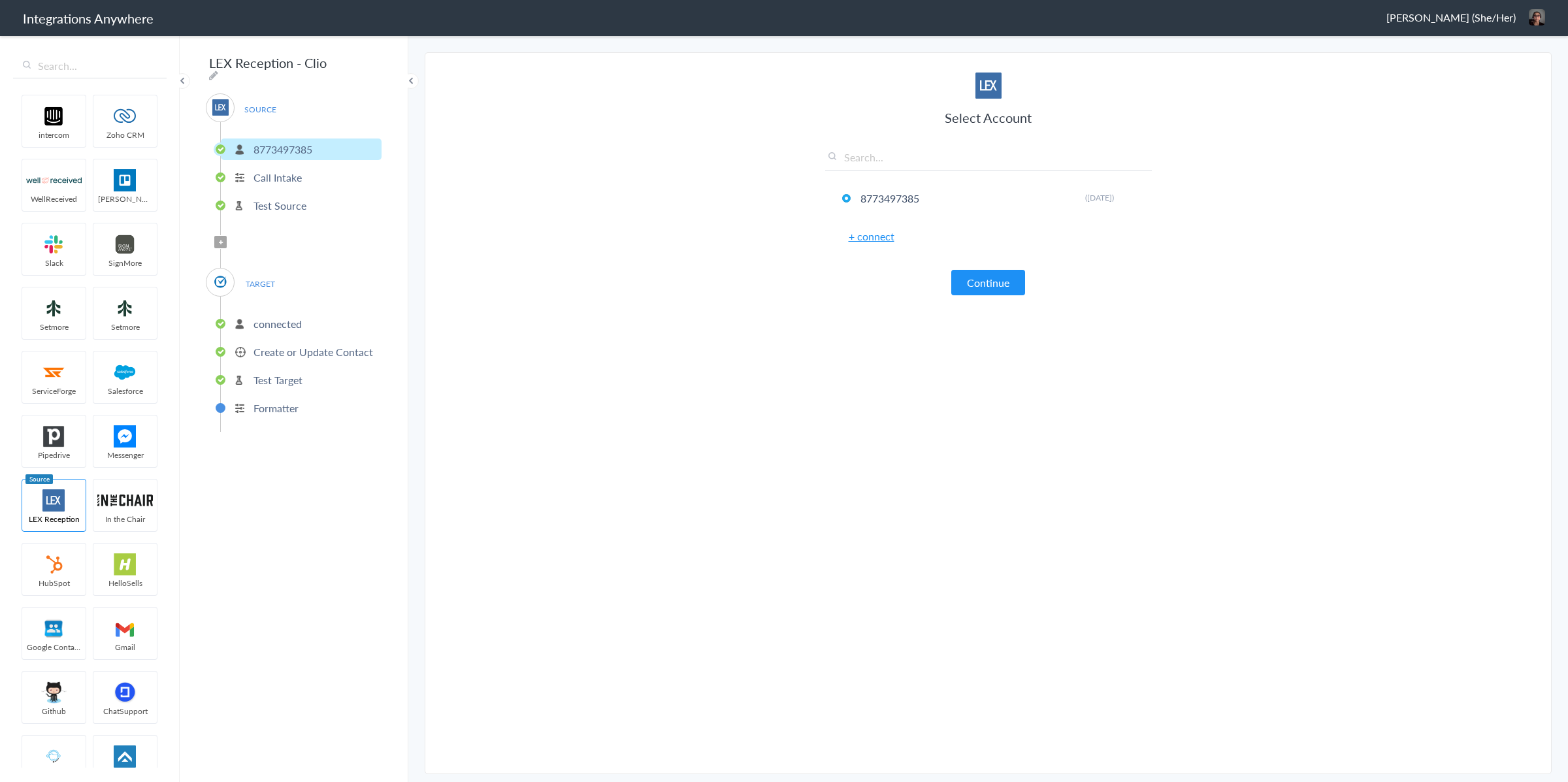
click at [345, 349] on p "Create or Update Contact" at bounding box center [313, 351] width 119 height 15
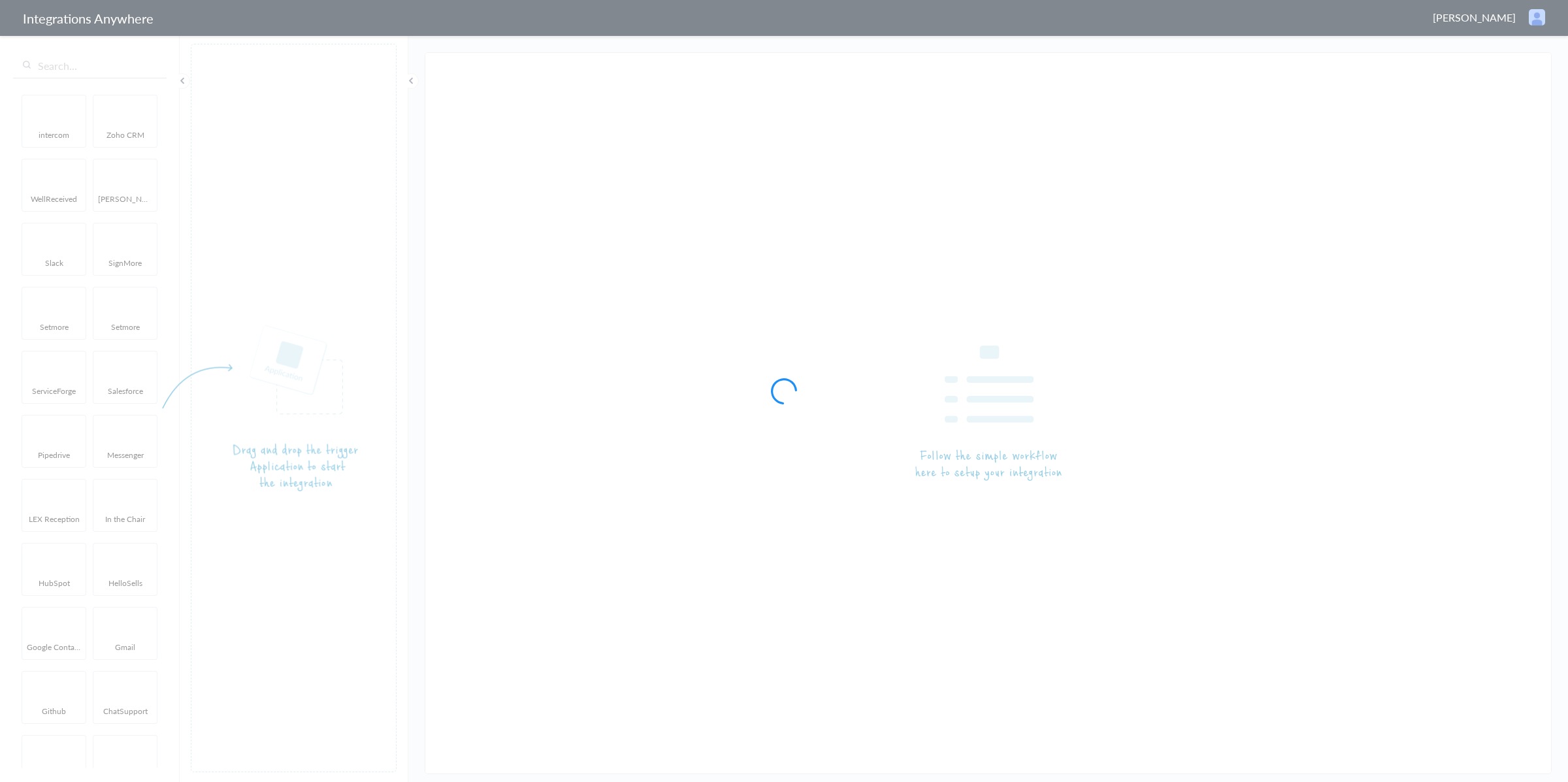
type input "LEX Reception - Clio"
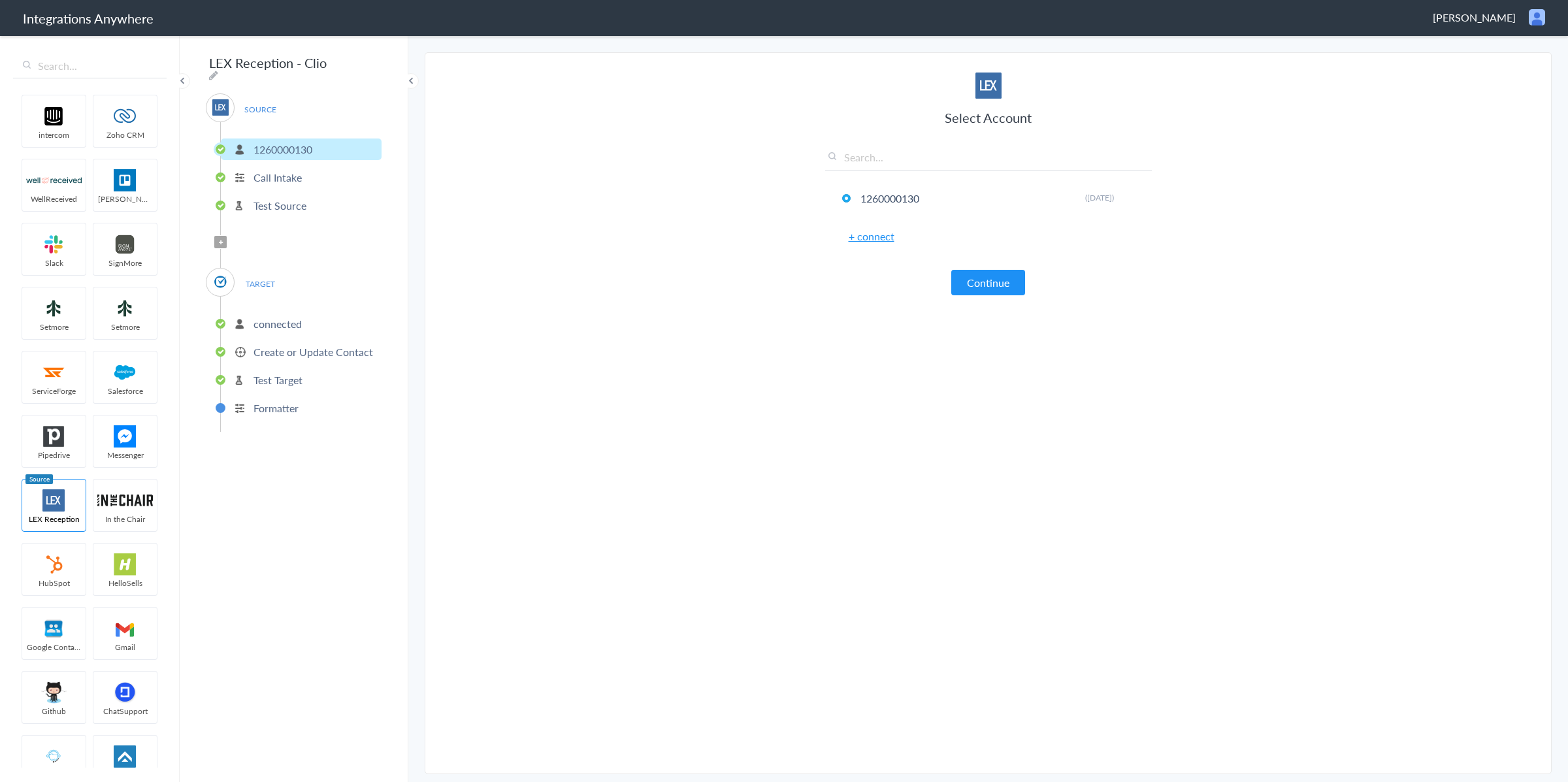
click at [306, 353] on p "Create or Update Contact" at bounding box center [313, 351] width 119 height 15
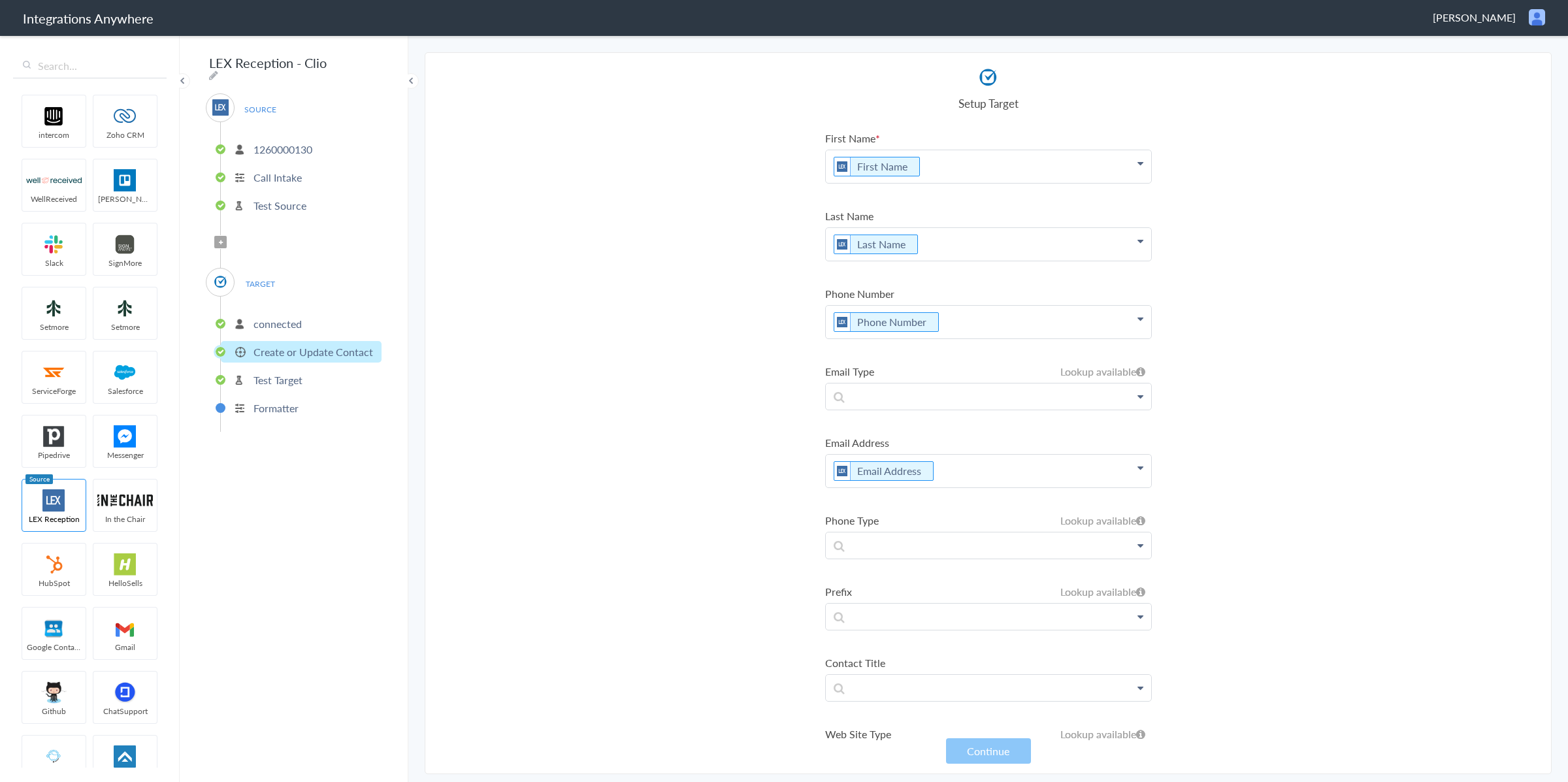
click at [979, 476] on p "Email Address" at bounding box center [989, 471] width 325 height 33
click at [956, 321] on p "Phone Number" at bounding box center [989, 322] width 325 height 33
click at [739, 334] on section "Select Account 1260000130 Rename Delete ([DATE]) + connect Continue Setup Sourc…" at bounding box center [989, 413] width 1127 height 722
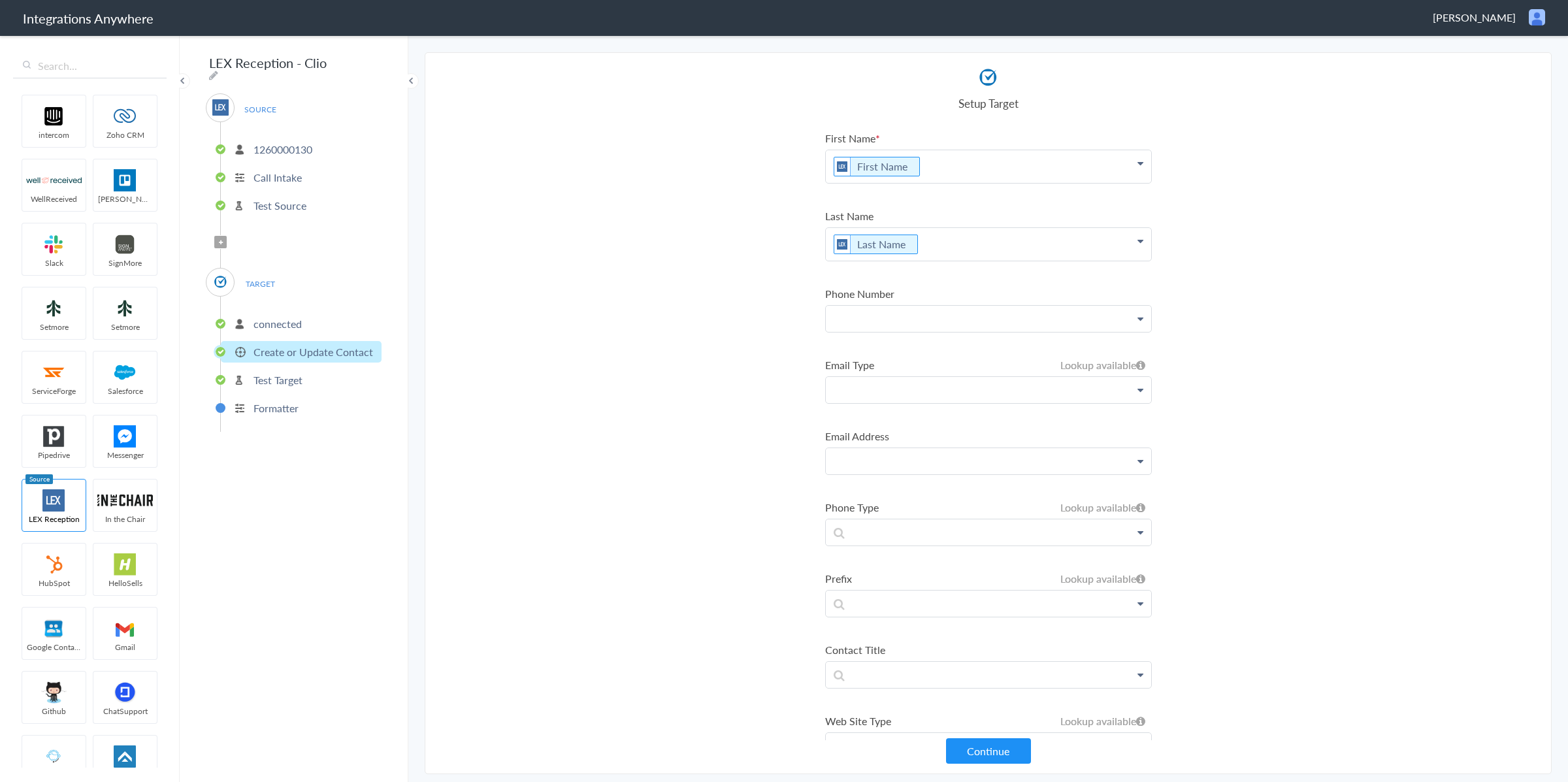
click at [873, 390] on p at bounding box center [989, 390] width 325 height 26
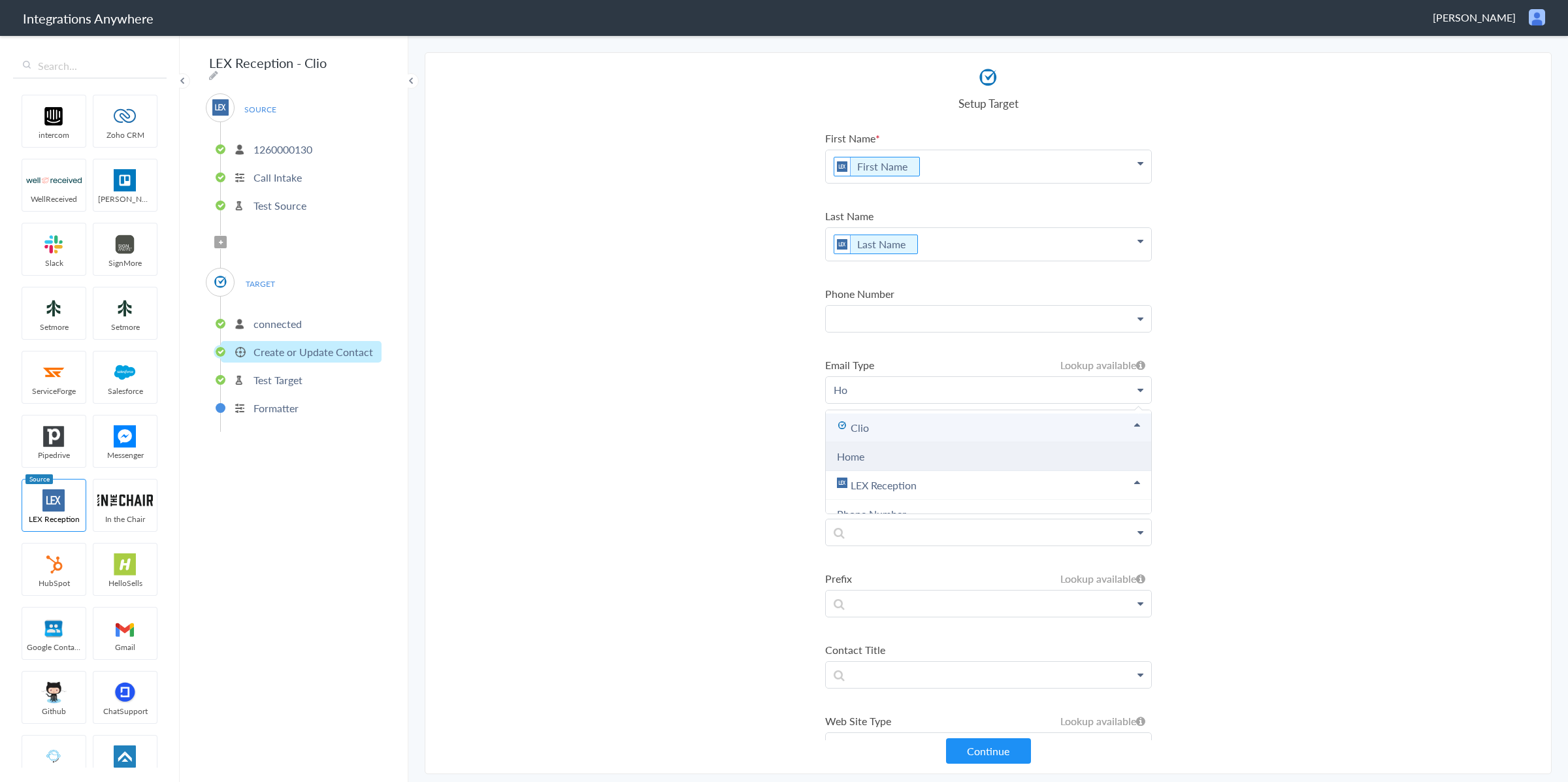
click at [883, 453] on li "Home" at bounding box center [989, 456] width 325 height 29
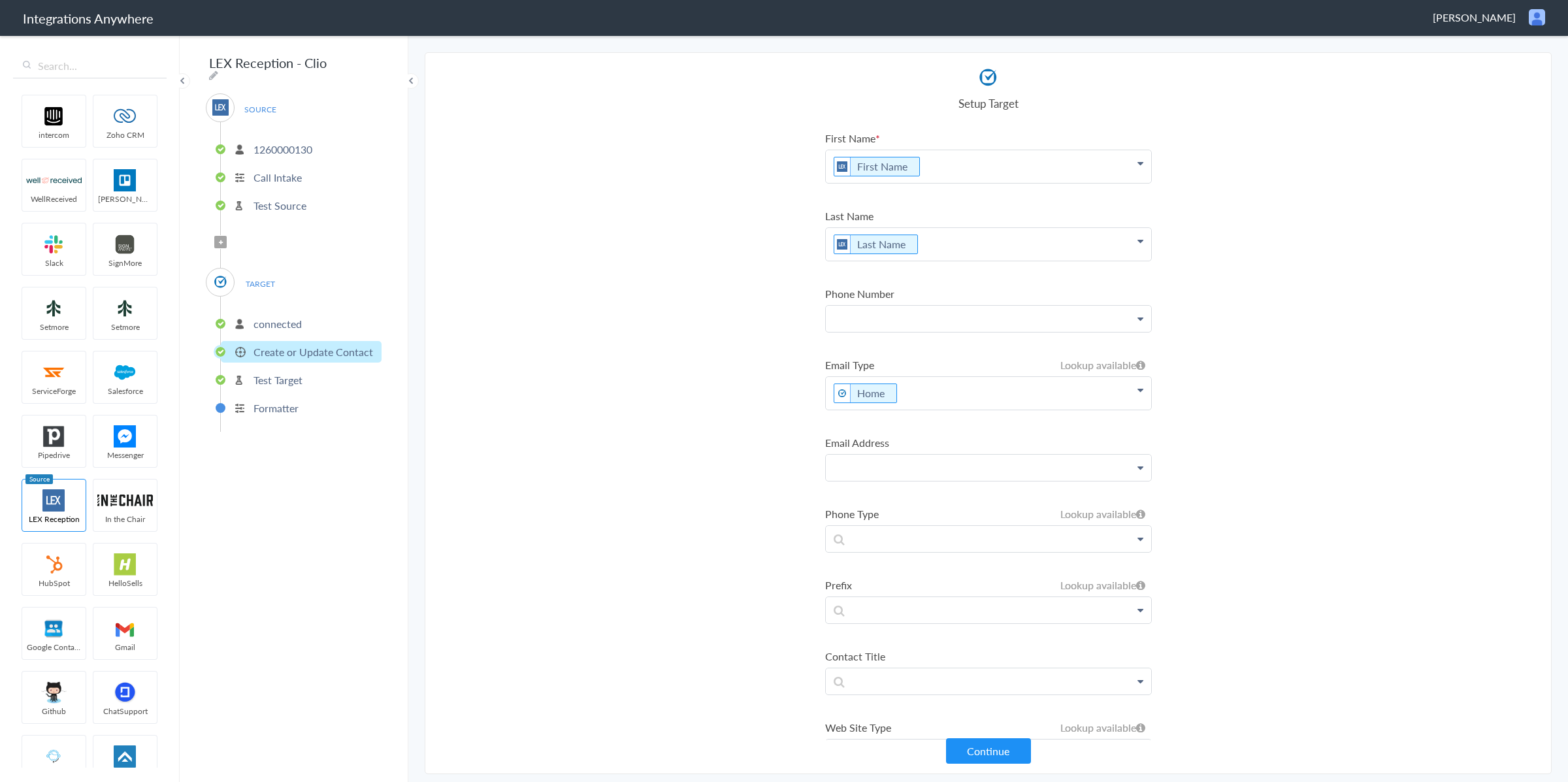
click at [629, 290] on section "Select Account 1260000130 Rename Delete ([DATE]) + connect Continue Setup Sourc…" at bounding box center [989, 413] width 1127 height 722
click at [985, 759] on button "Continue" at bounding box center [989, 751] width 85 height 26
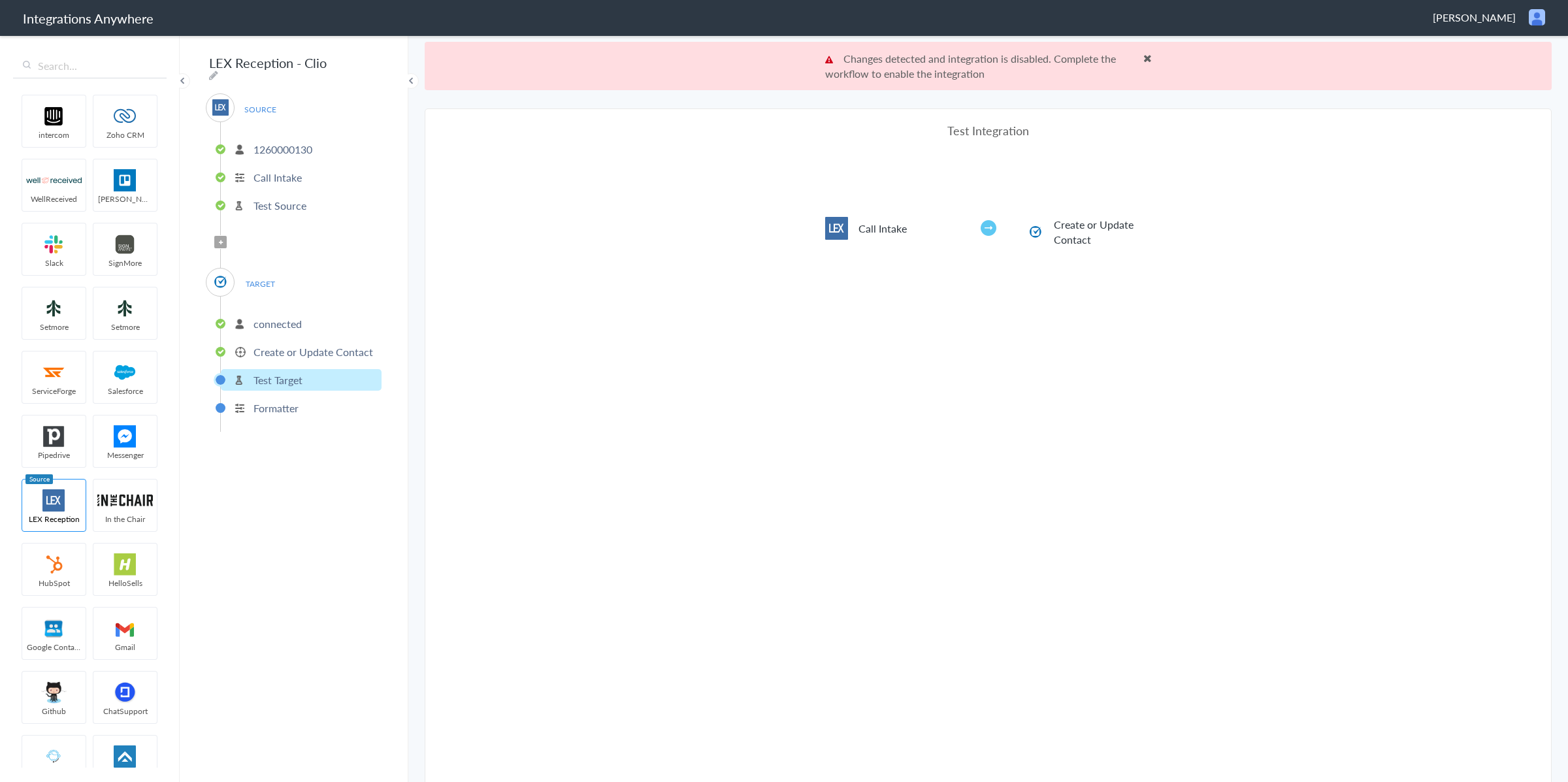
click at [1147, 59] on span at bounding box center [1148, 58] width 9 height 11
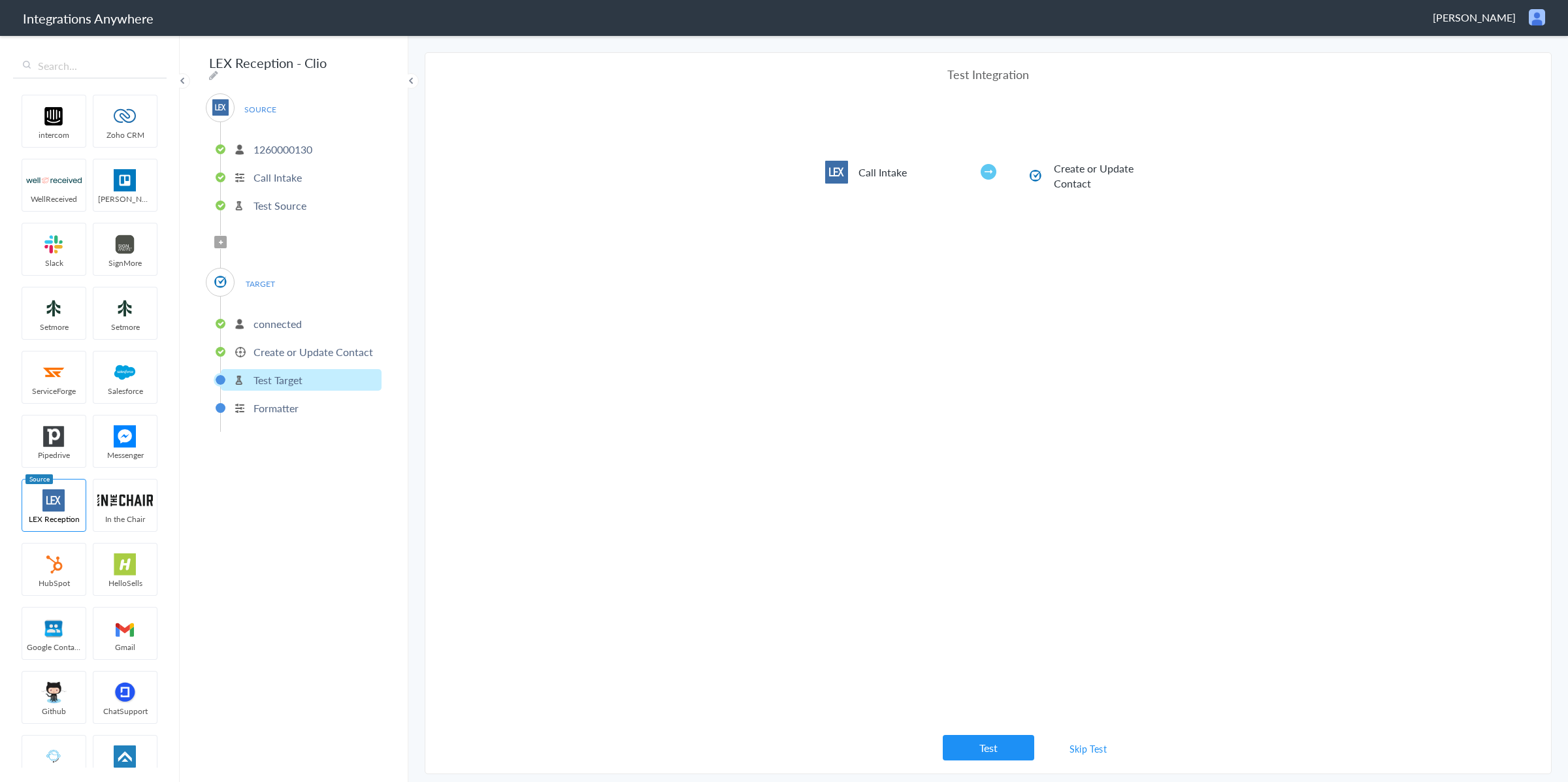
click at [996, 748] on button "Test" at bounding box center [989, 748] width 92 height 26
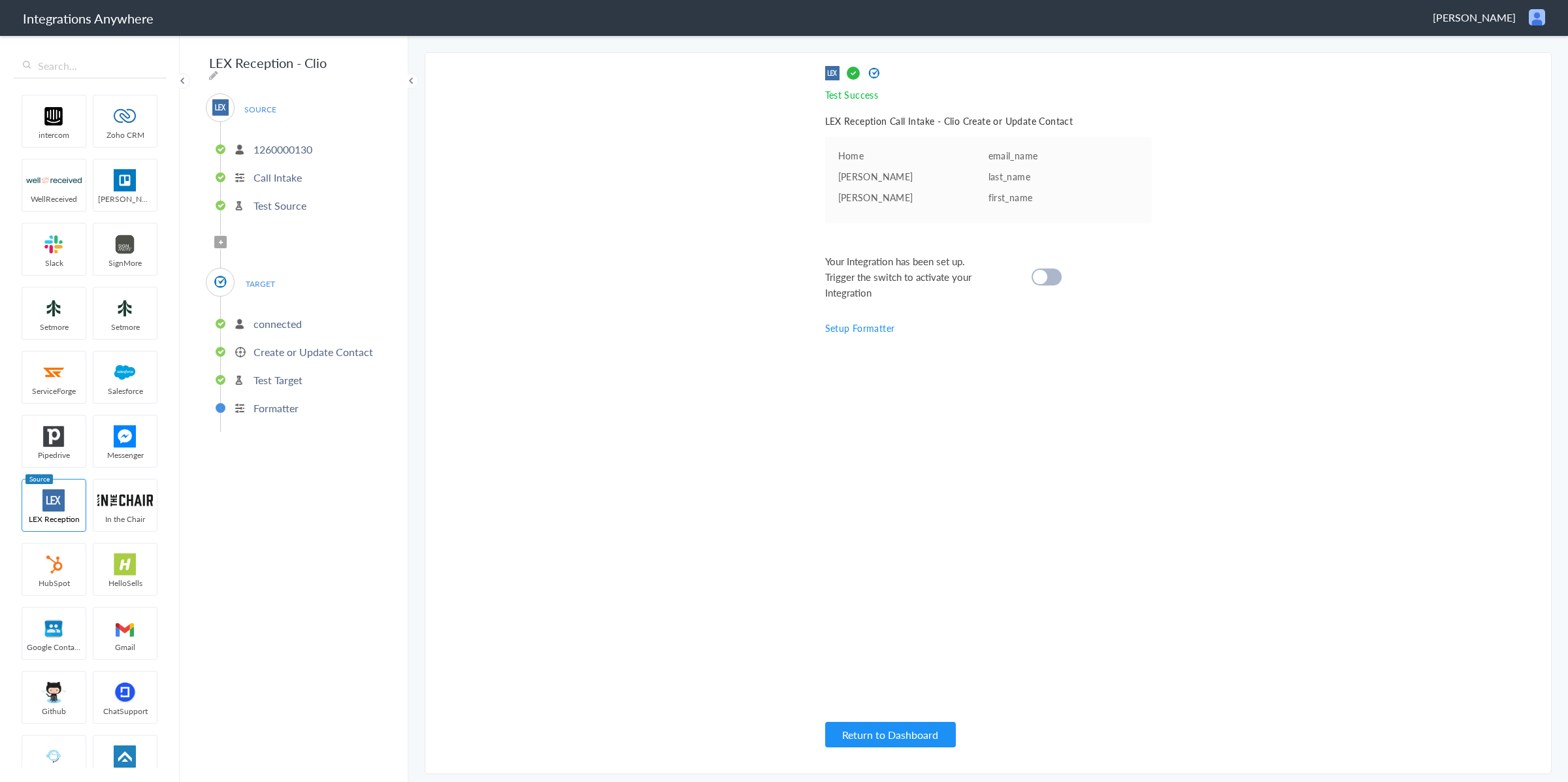
click at [1046, 281] on div at bounding box center [1047, 277] width 30 height 17
click at [298, 349] on p "Create or Update Contact" at bounding box center [313, 351] width 119 height 15
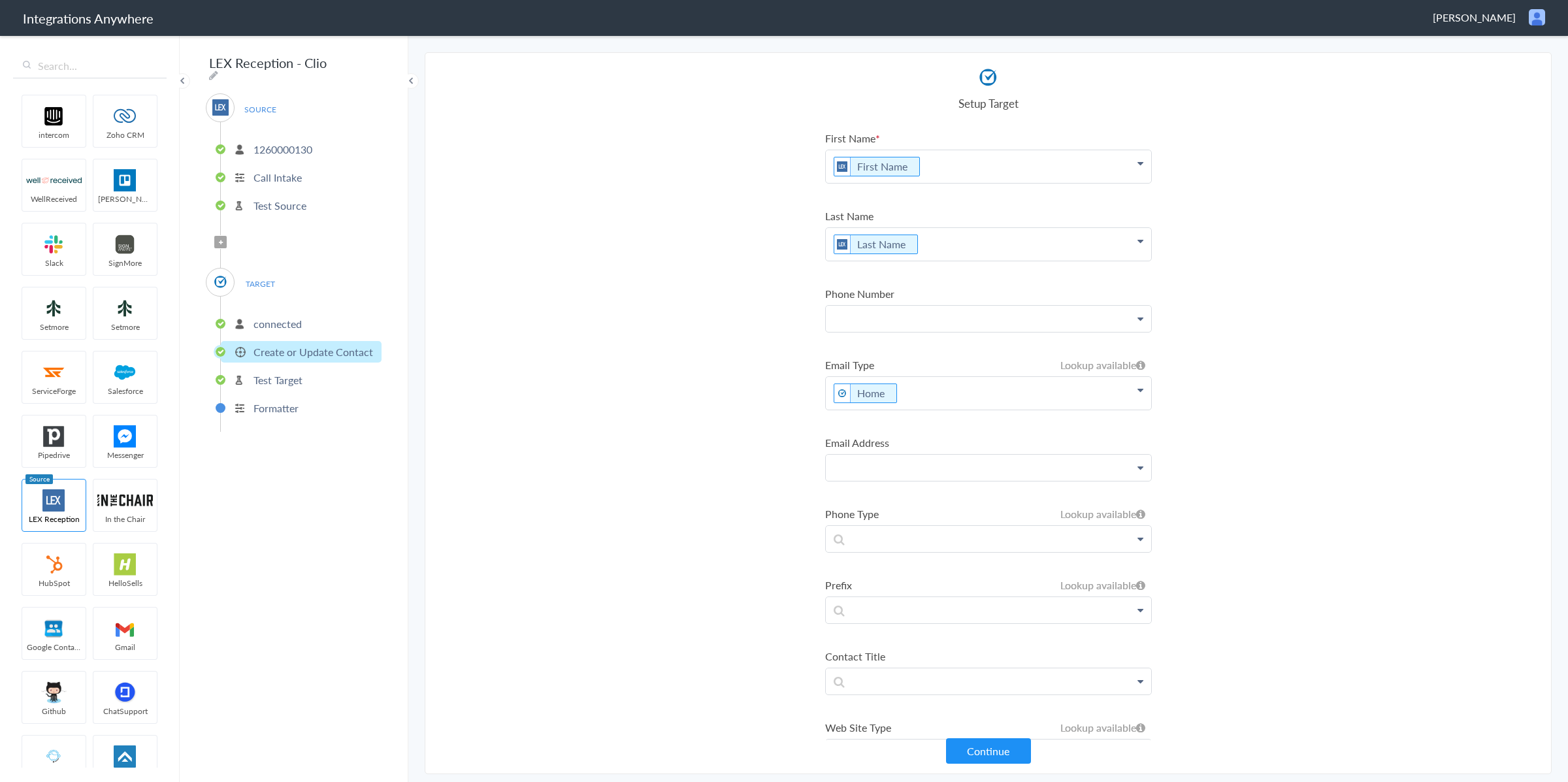
click at [877, 320] on p at bounding box center [989, 318] width 325 height 26
click at [891, 363] on link "Phone Number" at bounding box center [989, 356] width 325 height 28
click at [1009, 752] on button "Continue" at bounding box center [989, 751] width 85 height 26
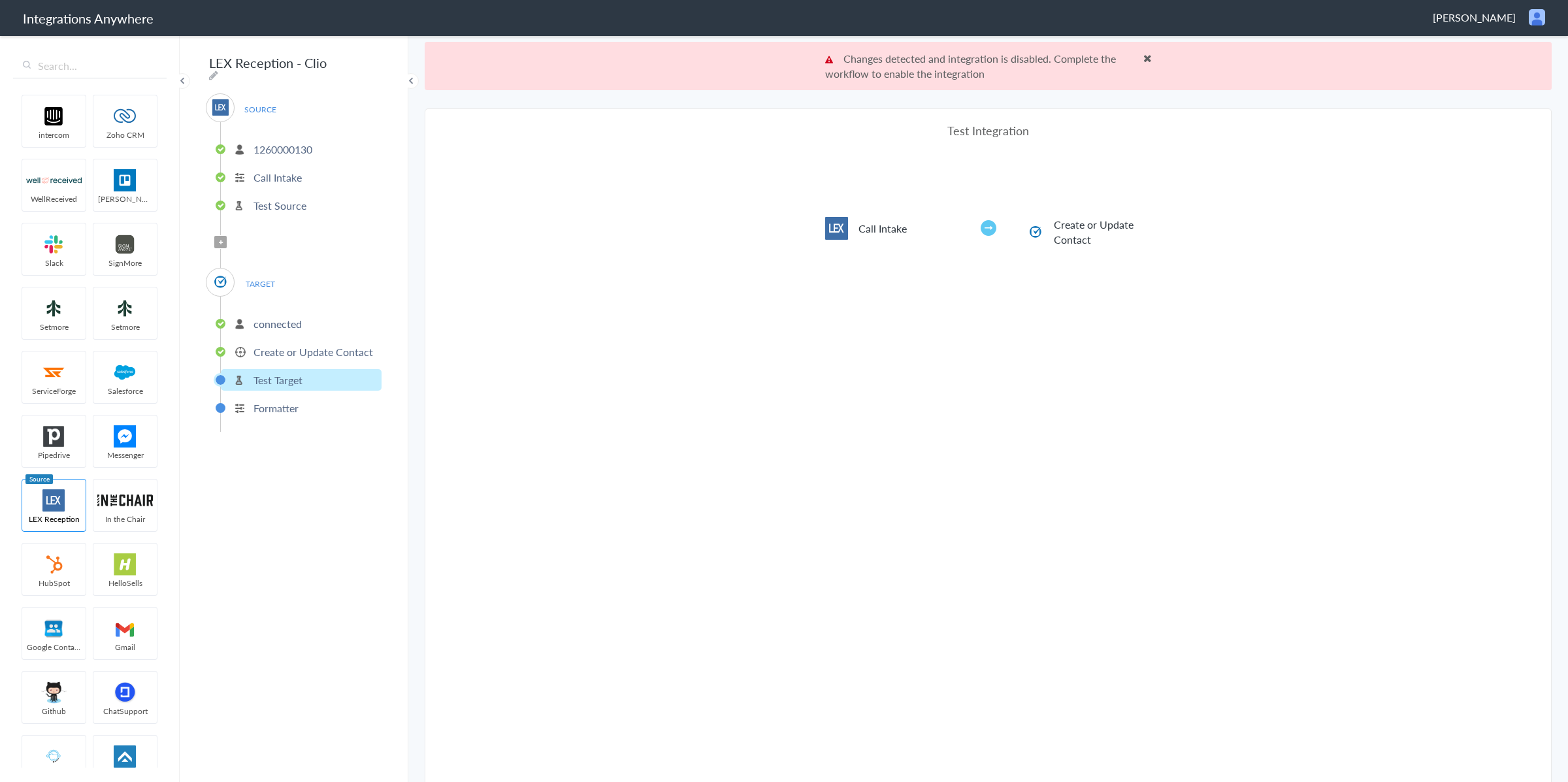
click at [1147, 58] on span at bounding box center [1148, 58] width 9 height 11
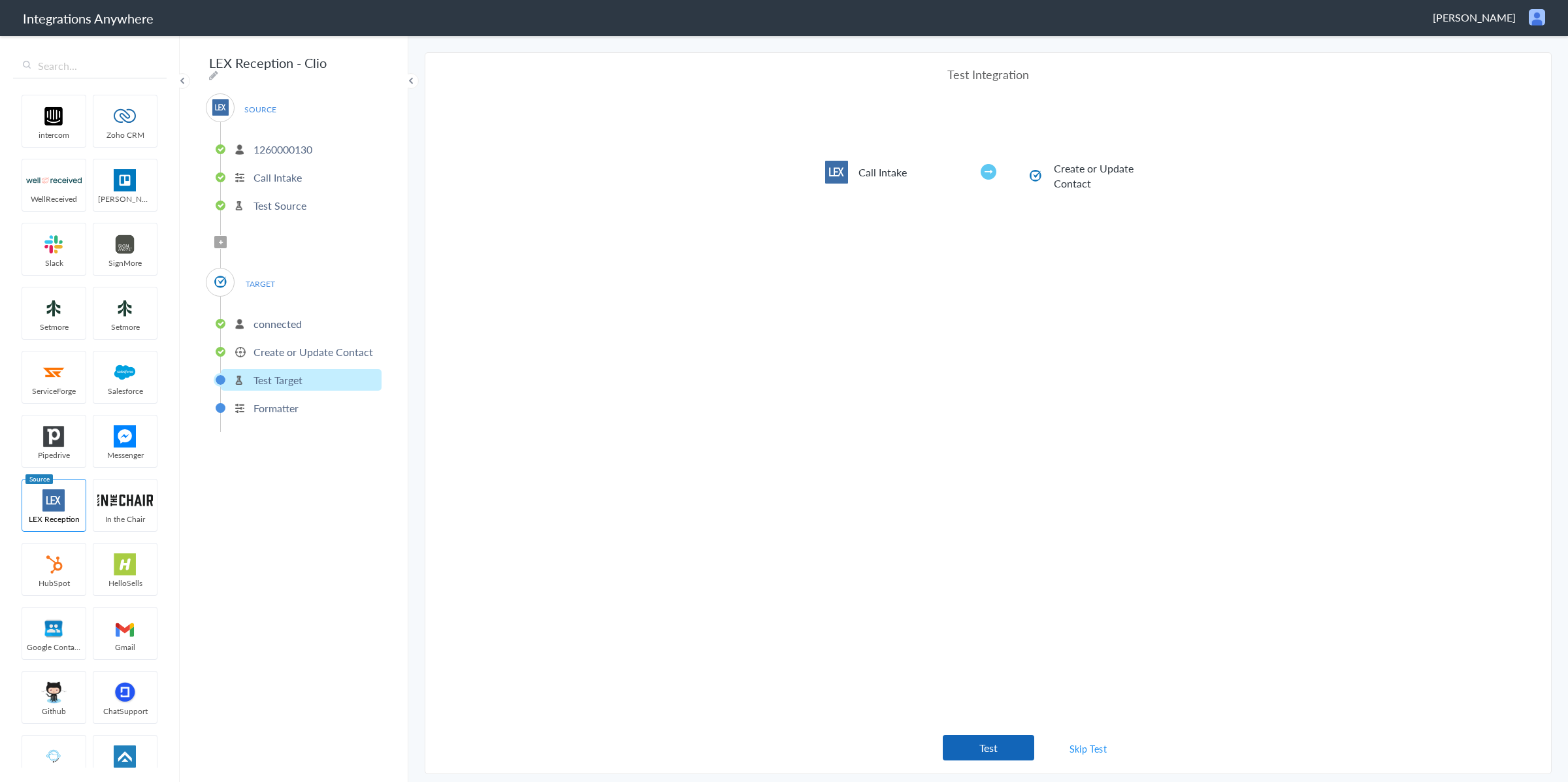
click at [992, 751] on button "Test" at bounding box center [989, 748] width 92 height 26
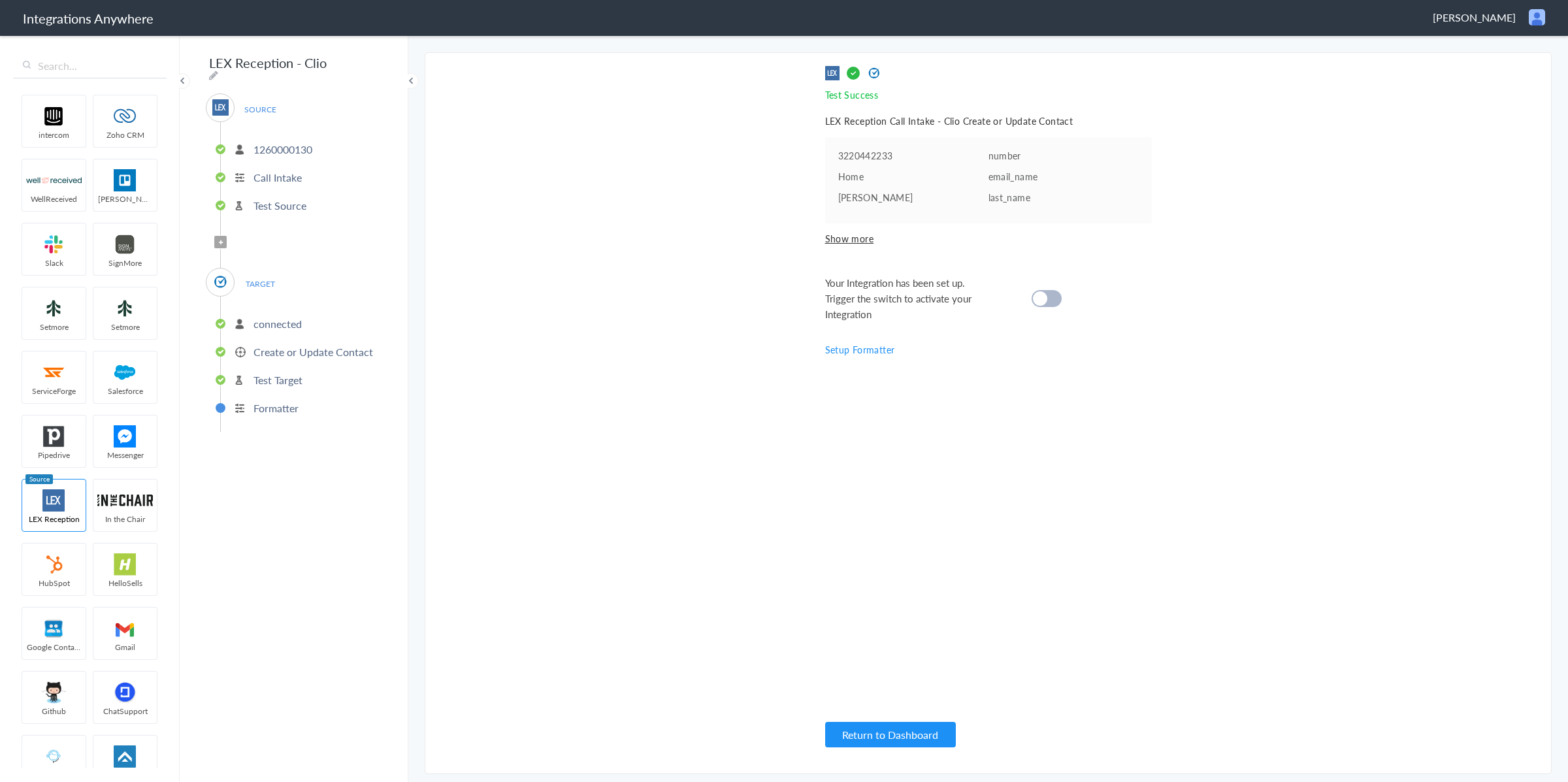
click at [854, 238] on span "Show more" at bounding box center [989, 238] width 327 height 13
click at [1037, 314] on cite at bounding box center [1040, 320] width 14 height 14
